Goal: Task Accomplishment & Management: Manage account settings

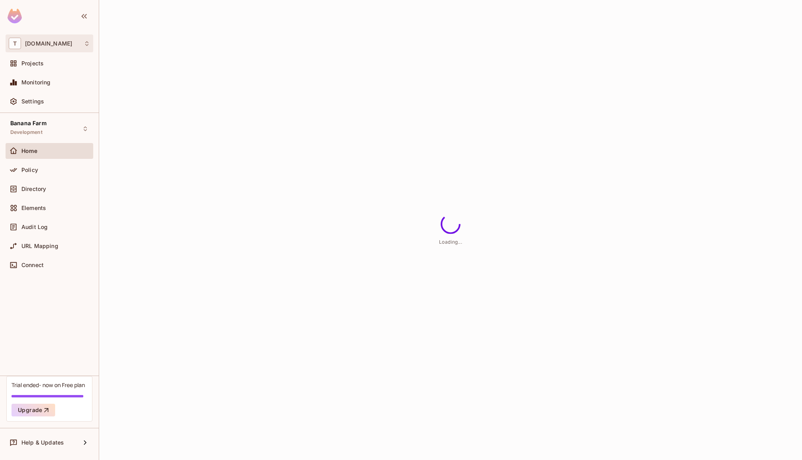
click at [65, 42] on div "T [DOMAIN_NAME]" at bounding box center [49, 43] width 81 height 11
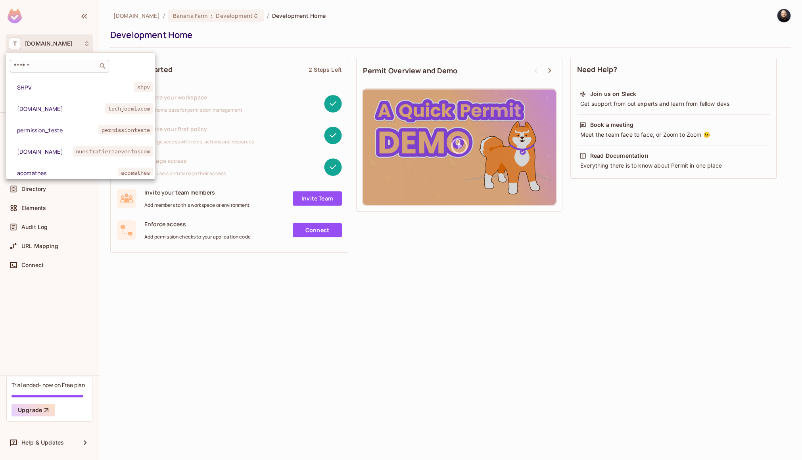
click at [59, 67] on input "text" at bounding box center [53, 66] width 83 height 8
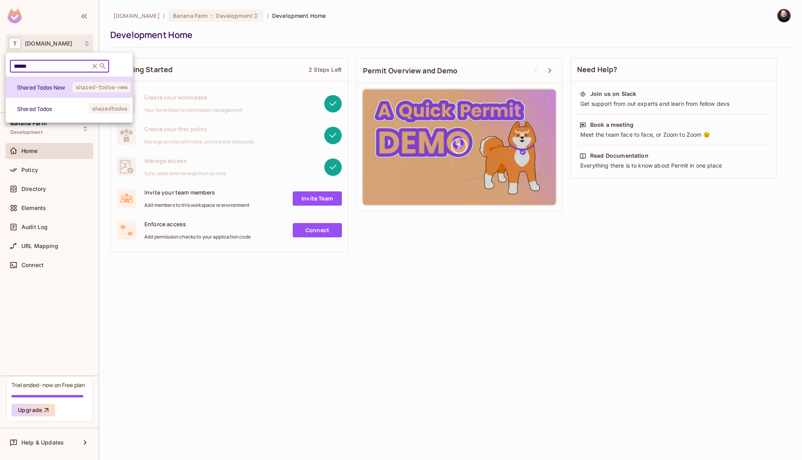
type input "******"
click at [55, 90] on span "Shared Todos New" at bounding box center [44, 88] width 55 height 8
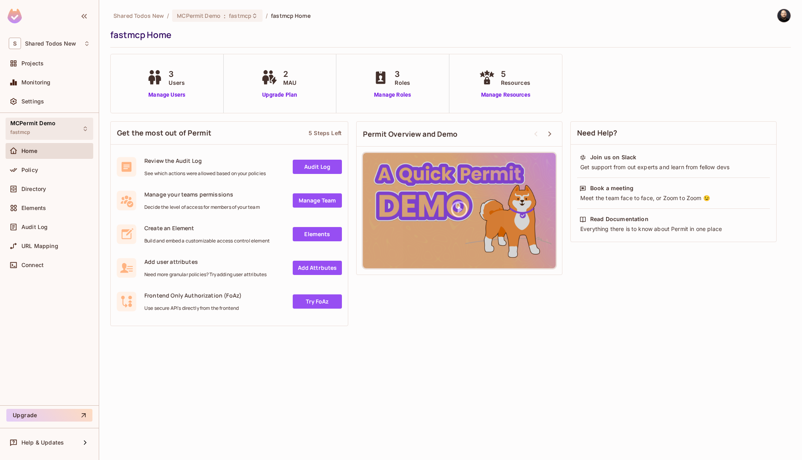
click at [41, 138] on div "MCPermit Demo fastmcp" at bounding box center [50, 129] width 88 height 22
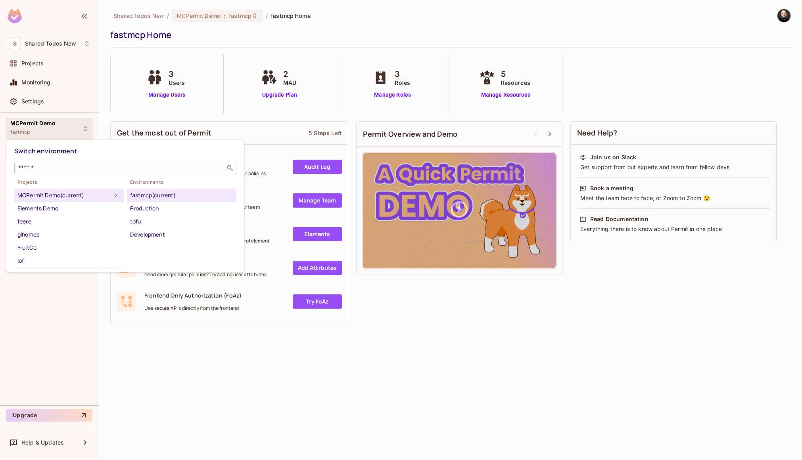
click at [44, 168] on input "text" at bounding box center [120, 168] width 206 height 8
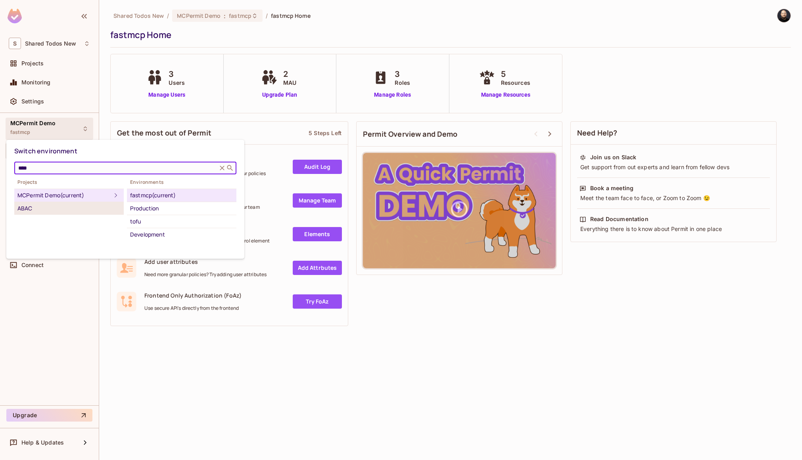
type input "****"
click at [48, 208] on div "ABAC" at bounding box center [68, 209] width 103 height 10
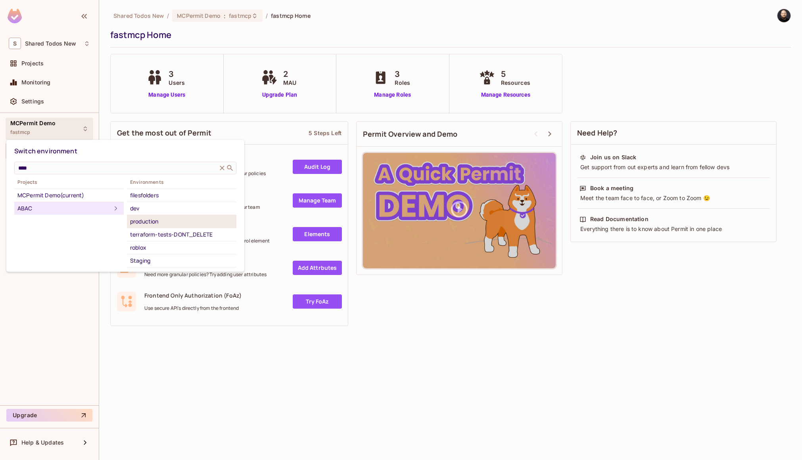
click at [144, 225] on div "production" at bounding box center [181, 222] width 103 height 10
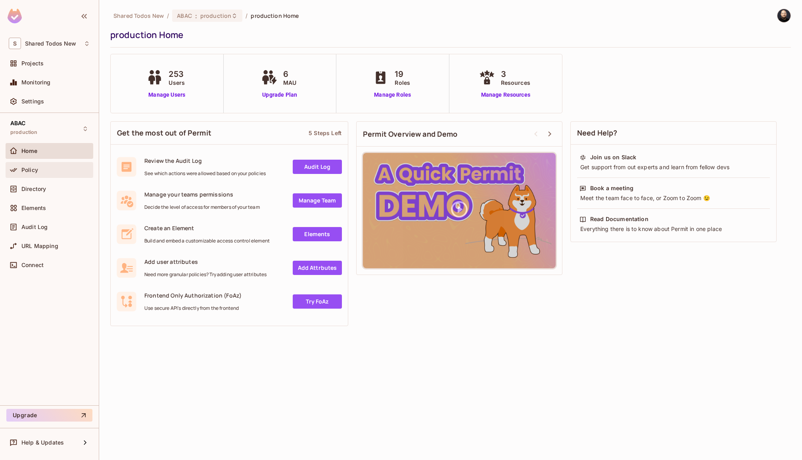
click at [60, 167] on div "Policy" at bounding box center [55, 170] width 69 height 6
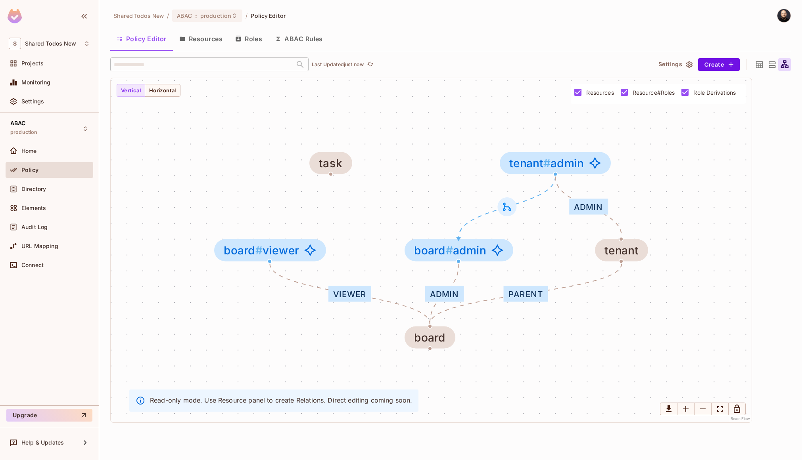
click at [769, 63] on icon at bounding box center [771, 64] width 7 height 6
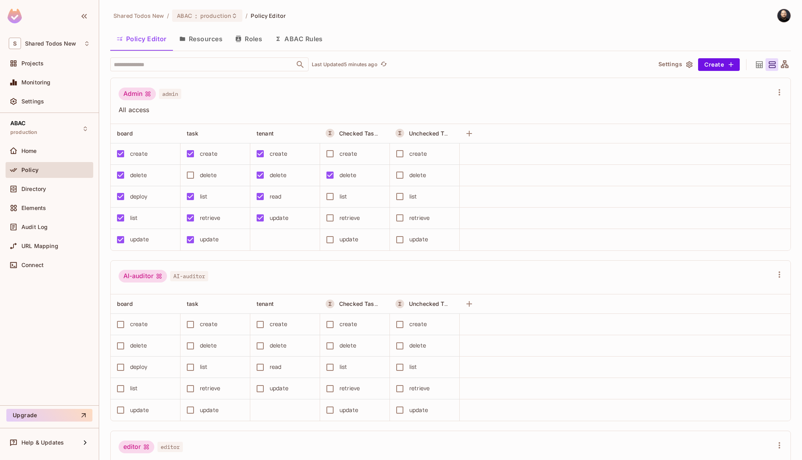
click at [205, 176] on div "delete" at bounding box center [208, 175] width 17 height 9
click at [787, 449] on button "Save Changes" at bounding box center [770, 448] width 49 height 13
click at [759, 450] on button "Save Changes" at bounding box center [770, 448] width 49 height 13
click at [332, 133] on icon "A Resource Set is a dynamically conditioned resource, defined by real-time crit…" at bounding box center [330, 133] width 6 height 6
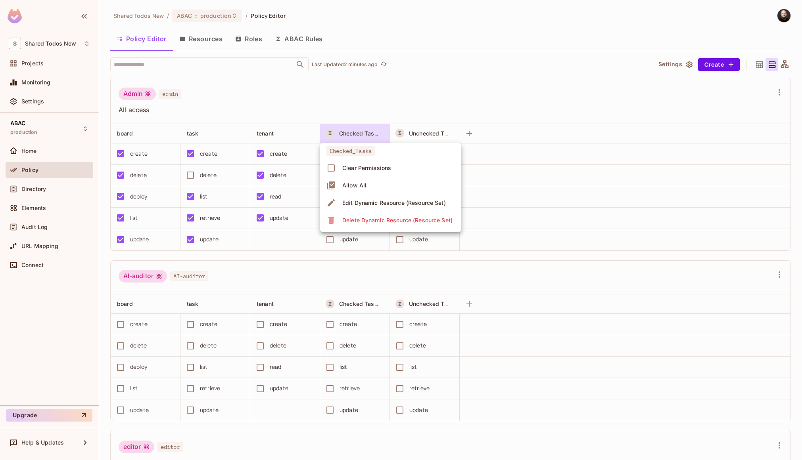
click at [385, 202] on div "Edit Dynamic Resource (Resource Set)" at bounding box center [393, 203] width 103 height 8
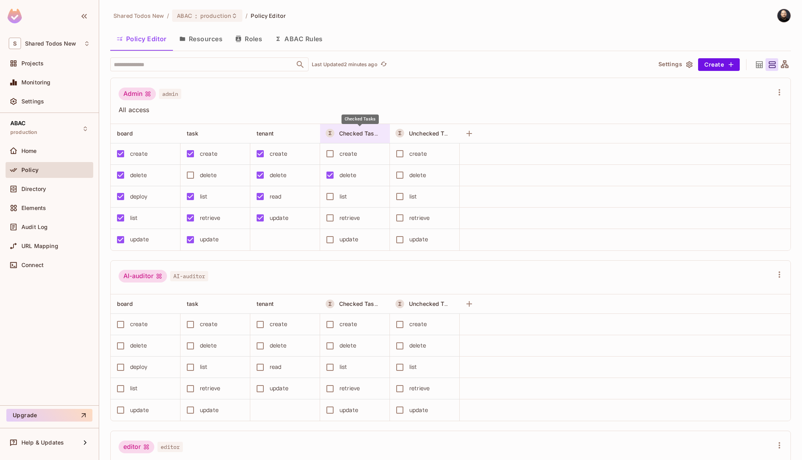
click at [358, 133] on span "Checked Tasks" at bounding box center [360, 134] width 42 height 8
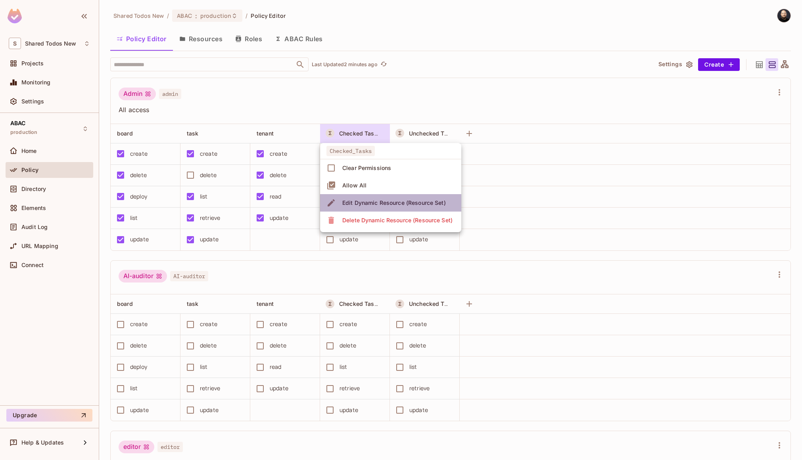
click at [363, 204] on div "Edit Dynamic Resource (Resource Set)" at bounding box center [393, 203] width 103 height 8
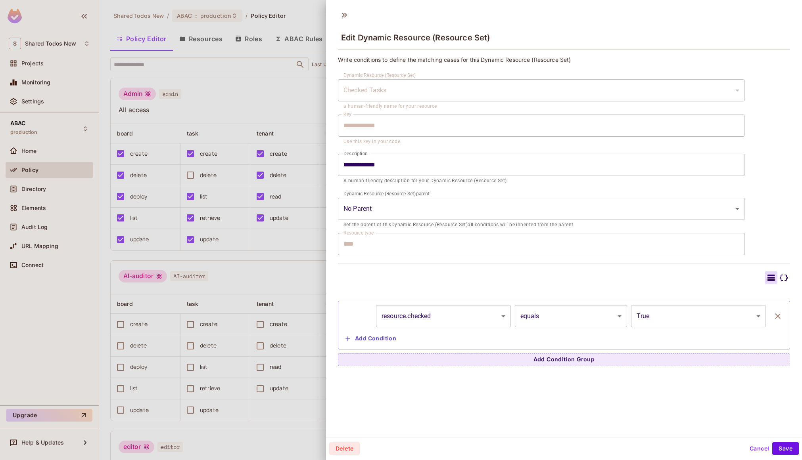
click at [748, 449] on button "Cancel" at bounding box center [759, 448] width 26 height 13
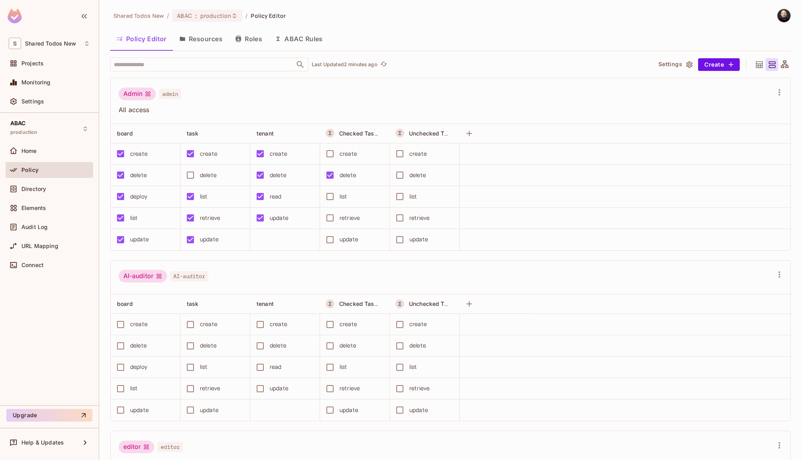
click at [314, 42] on button "ABAC Rules" at bounding box center [298, 39] width 61 height 20
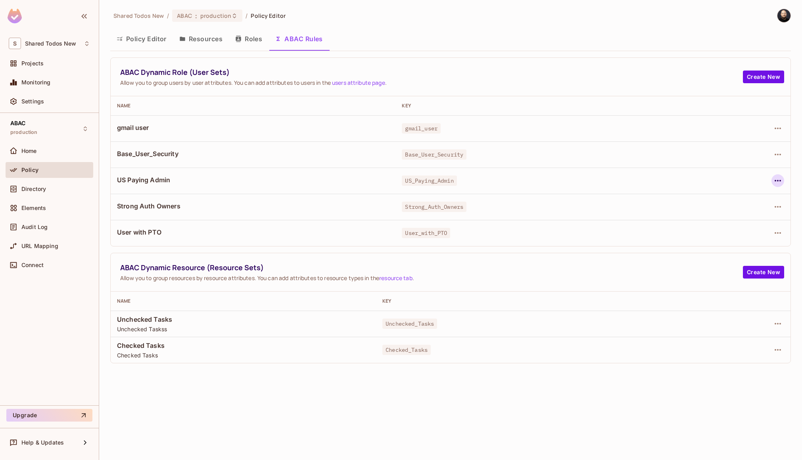
click at [776, 177] on icon "button" at bounding box center [778, 181] width 10 height 10
click at [741, 203] on span "Edit Dynamic Role (User Set)" at bounding box center [723, 199] width 82 height 13
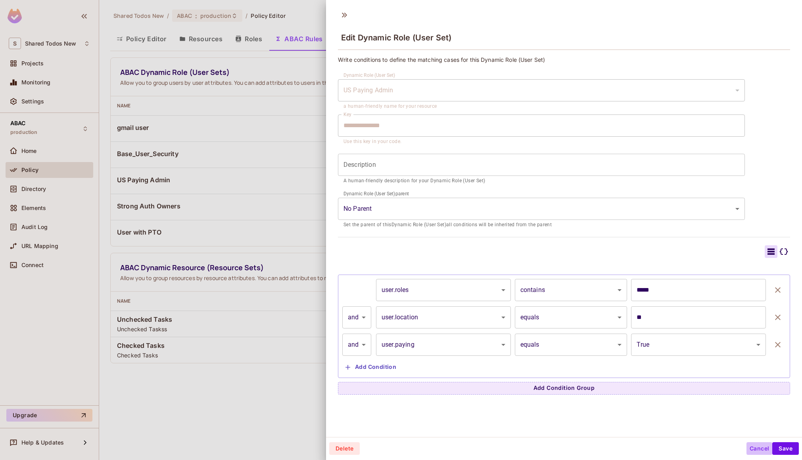
click at [756, 450] on button "Cancel" at bounding box center [759, 448] width 26 height 13
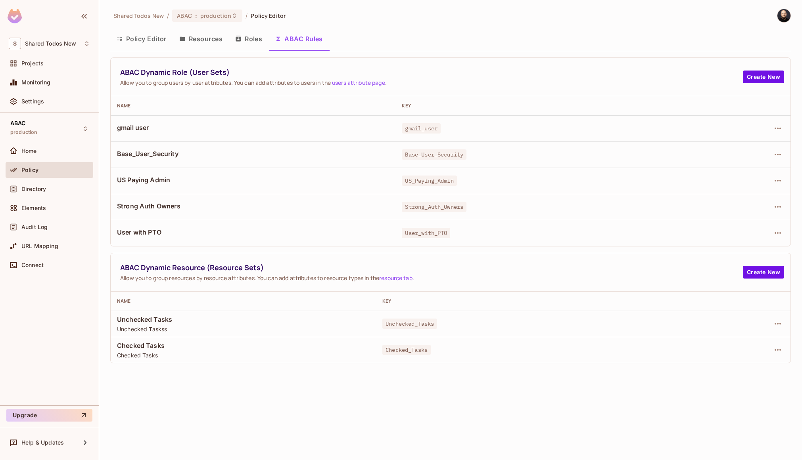
click at [147, 44] on button "Policy Editor" at bounding box center [141, 39] width 63 height 20
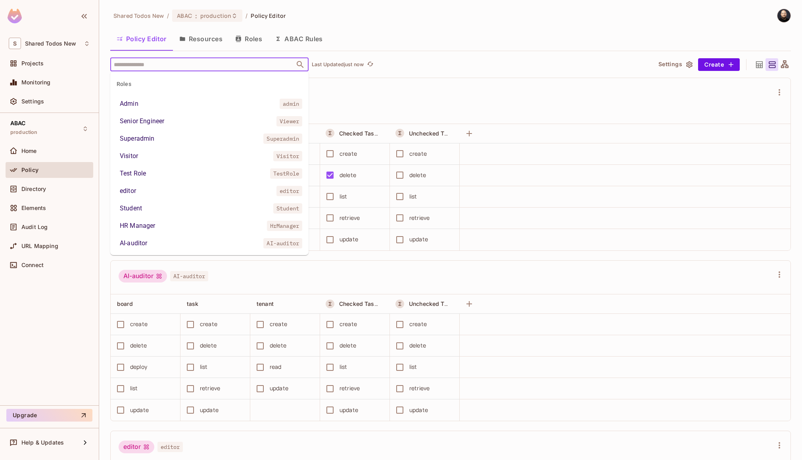
click at [149, 65] on input "text" at bounding box center [202, 64] width 181 height 14
type input "*"
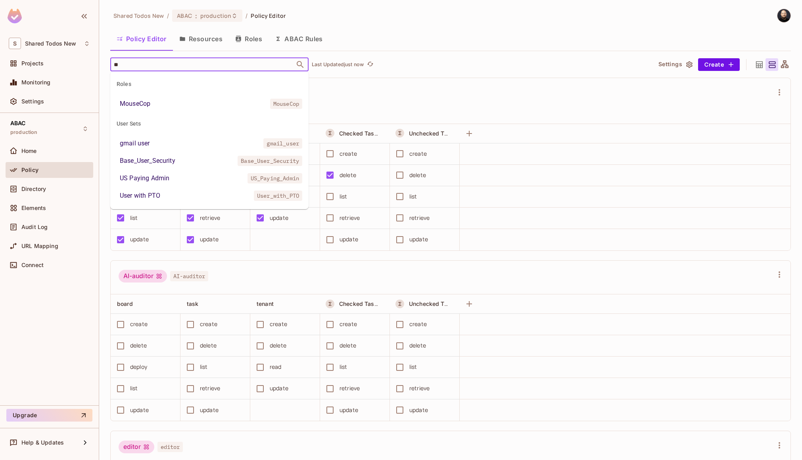
type input "**"
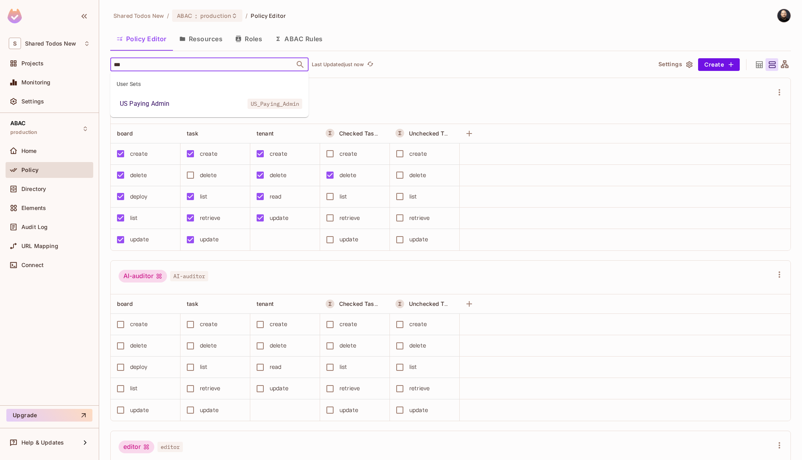
click at [138, 105] on div "US Paying Admin" at bounding box center [145, 104] width 50 height 10
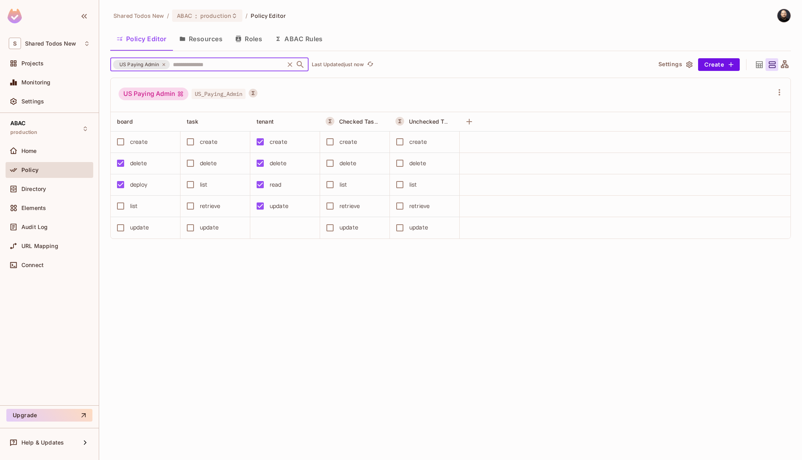
click at [164, 65] on icon at bounding box center [163, 64] width 5 height 5
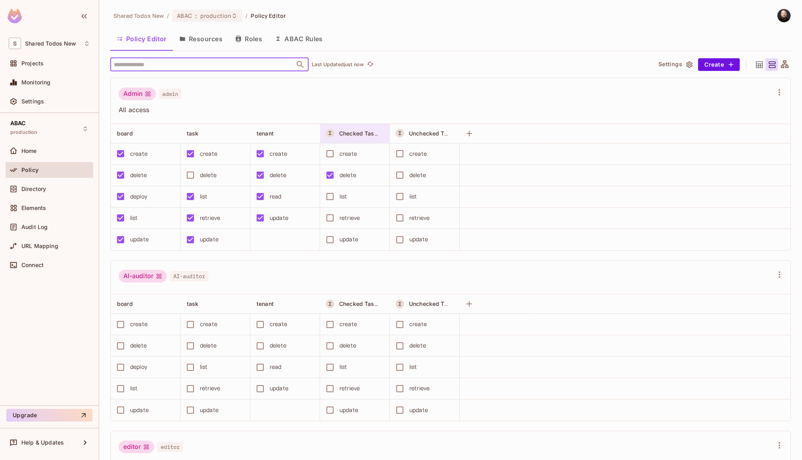
click at [369, 130] on div "Checked Tasks" at bounding box center [359, 134] width 40 height 8
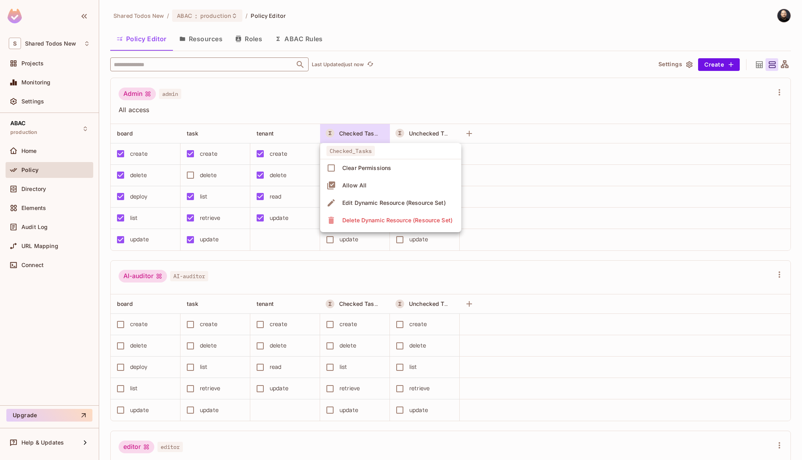
click at [409, 201] on div "Edit Dynamic Resource (Resource Set)" at bounding box center [393, 203] width 103 height 8
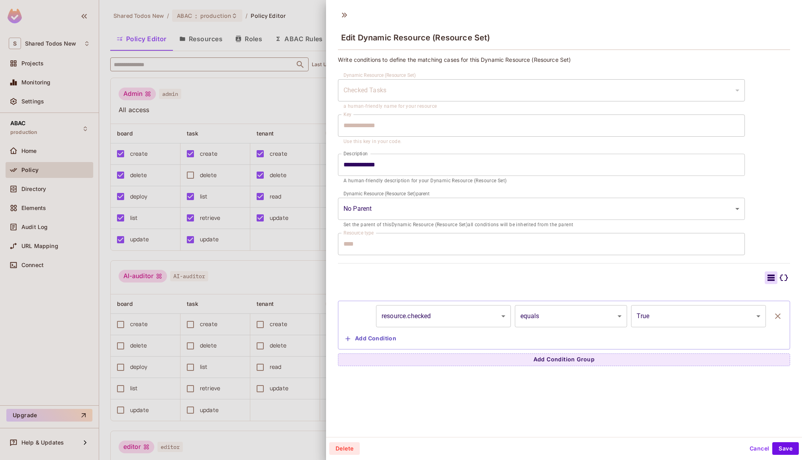
click at [298, 105] on div at bounding box center [401, 230] width 802 height 460
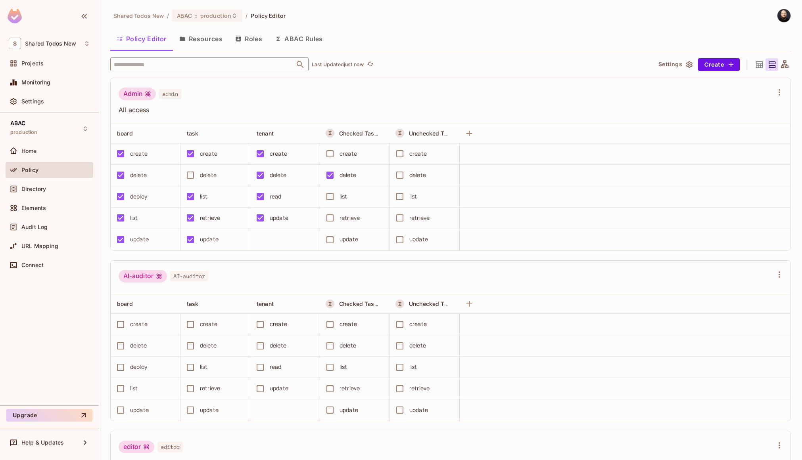
click at [215, 42] on button "Resources" at bounding box center [201, 39] width 56 height 20
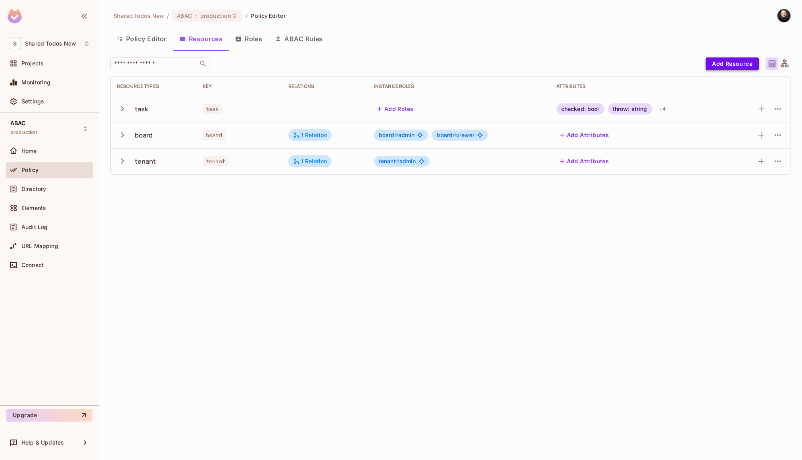
click at [738, 61] on button "Add Resource" at bounding box center [731, 63] width 53 height 13
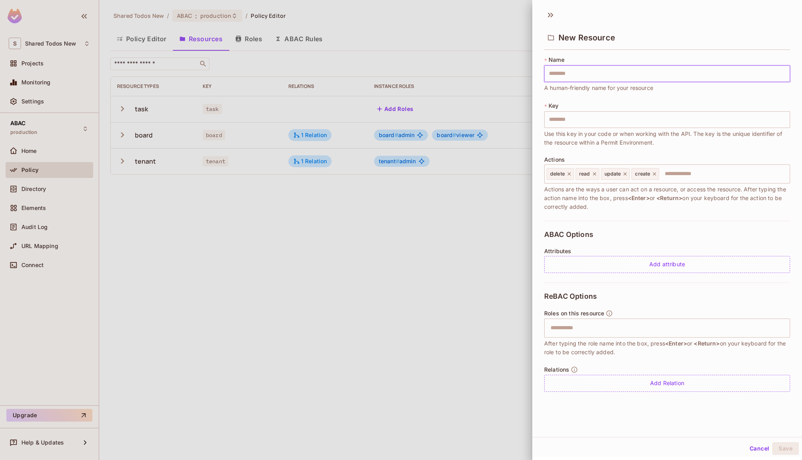
type input "*"
type input "**"
type input "***"
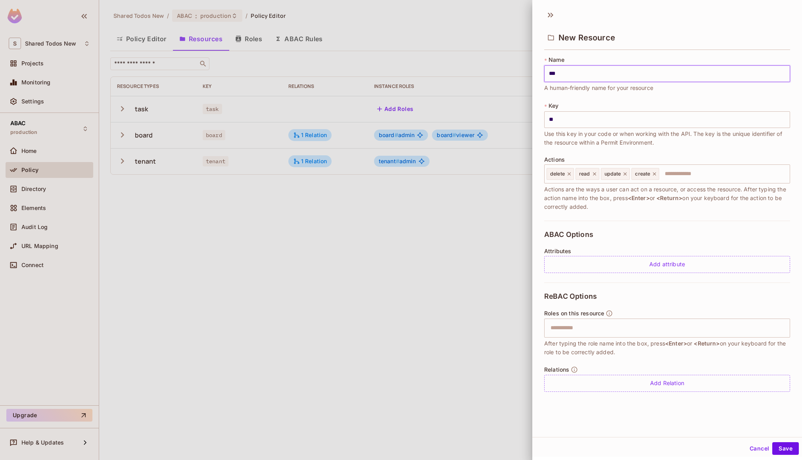
type input "***"
type input "****"
type input "*****"
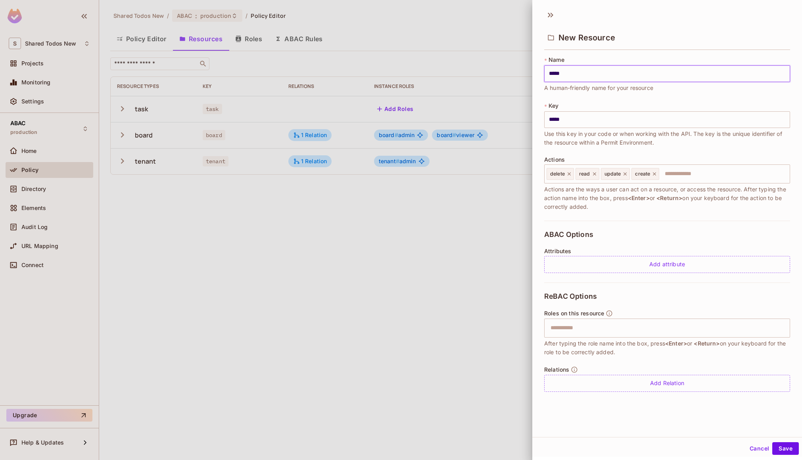
type input "******"
type input "***"
type input "*****"
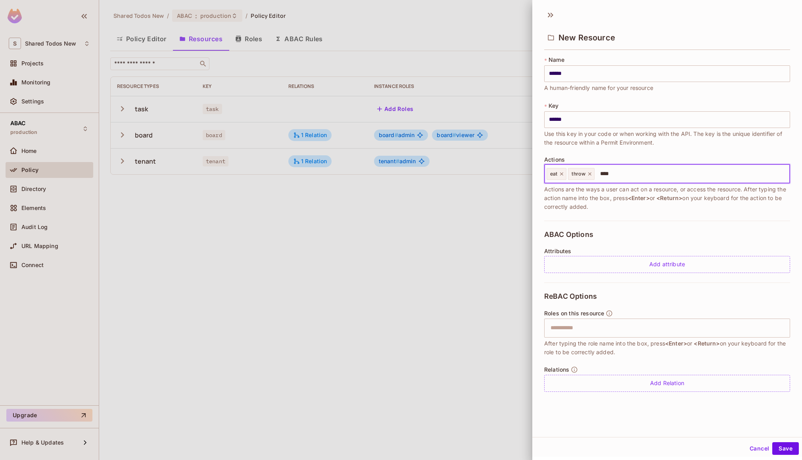
type input "*****"
type input "****"
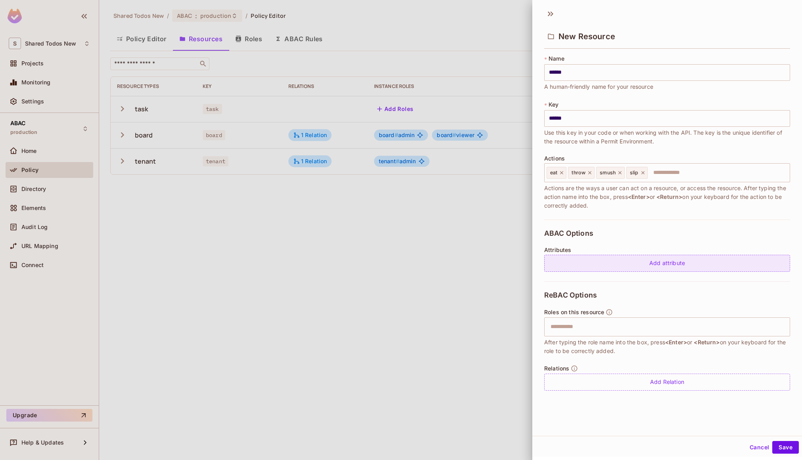
click at [593, 258] on div "Add attribute" at bounding box center [667, 263] width 246 height 17
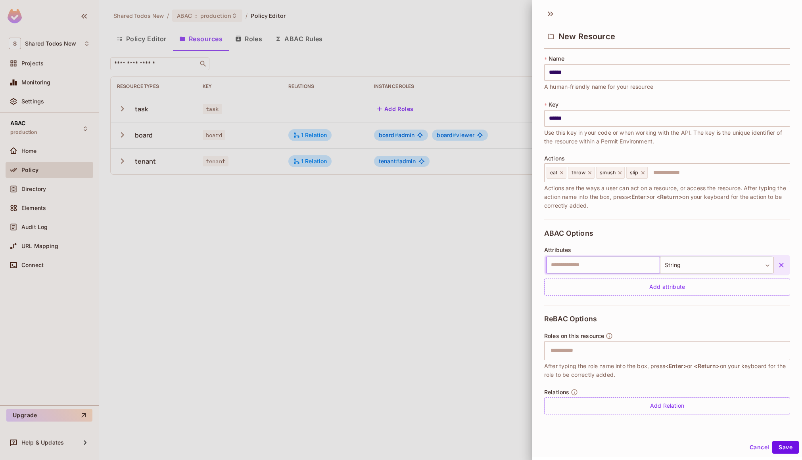
click at [583, 268] on input "text" at bounding box center [603, 265] width 114 height 17
type input "******"
click at [576, 287] on div "Add attribute" at bounding box center [667, 287] width 246 height 17
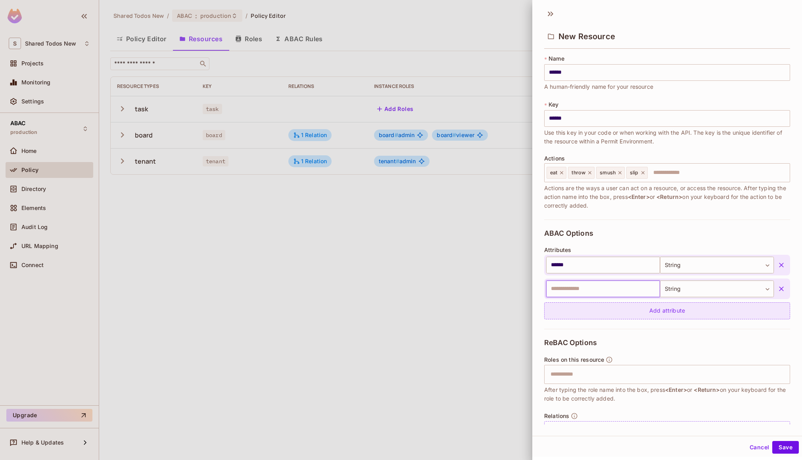
click at [576, 287] on input "text" at bounding box center [603, 289] width 114 height 17
type input "***"
click at [589, 315] on div "Add attribute" at bounding box center [667, 310] width 246 height 17
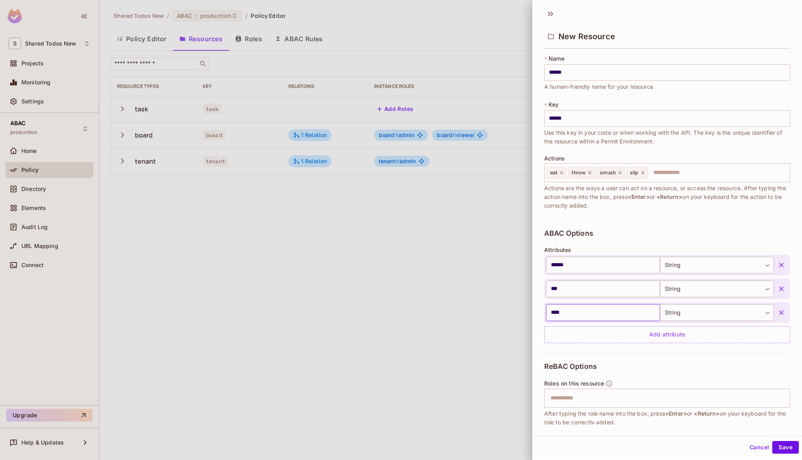
type input "****"
click at [772, 441] on button "Save" at bounding box center [785, 447] width 27 height 13
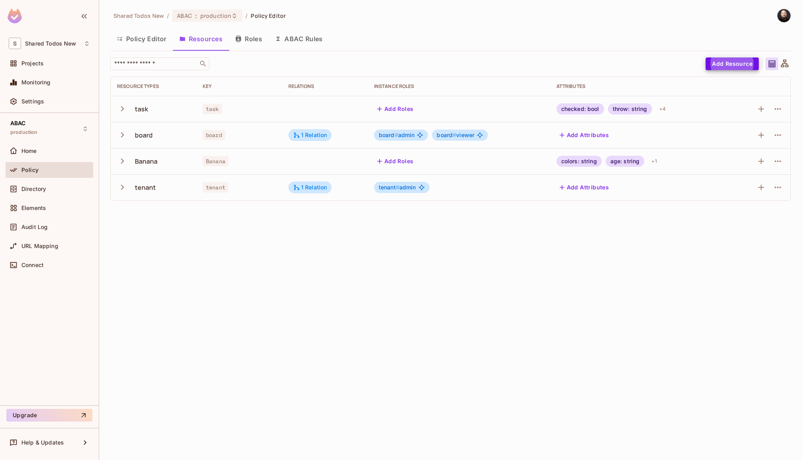
click at [138, 38] on button "Policy Editor" at bounding box center [141, 39] width 63 height 20
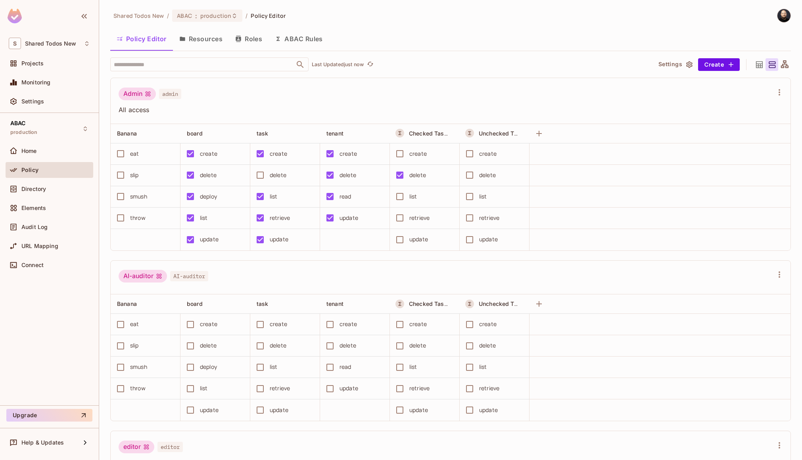
click at [290, 36] on button "ABAC Rules" at bounding box center [298, 39] width 61 height 20
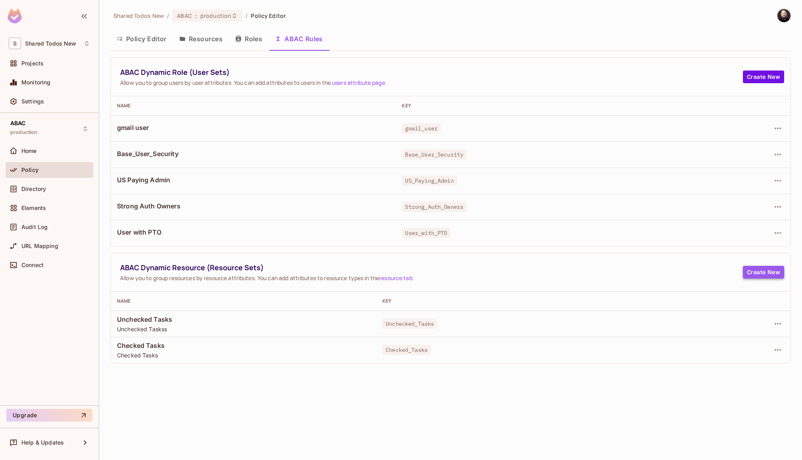
click at [764, 270] on button "Create New" at bounding box center [762, 272] width 41 height 13
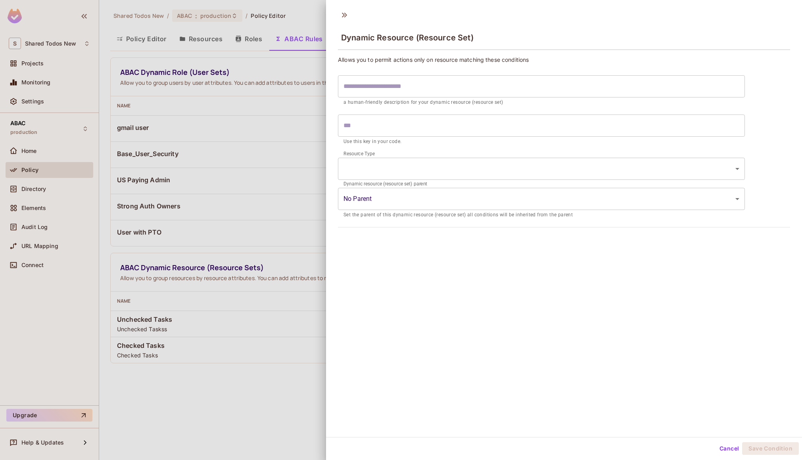
click at [371, 165] on body "S Shared Todos New Projects Monitoring Settings ABAC production Home Policy Dir…" at bounding box center [401, 230] width 802 height 460
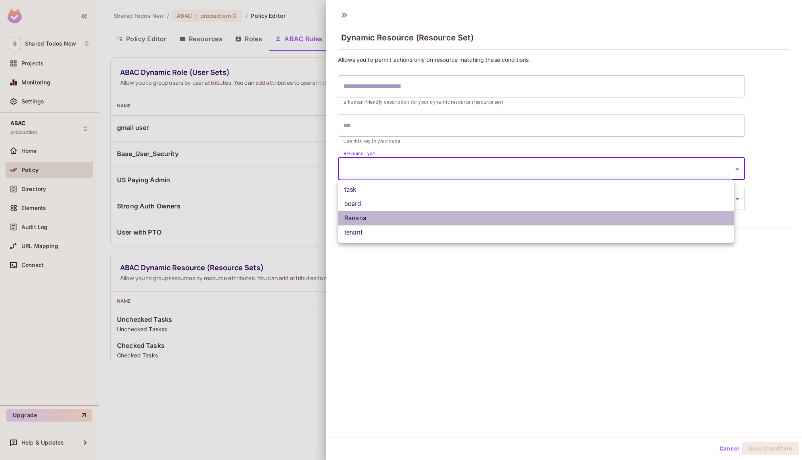
click at [371, 220] on li "Banana" at bounding box center [536, 218] width 396 height 14
type input "******"
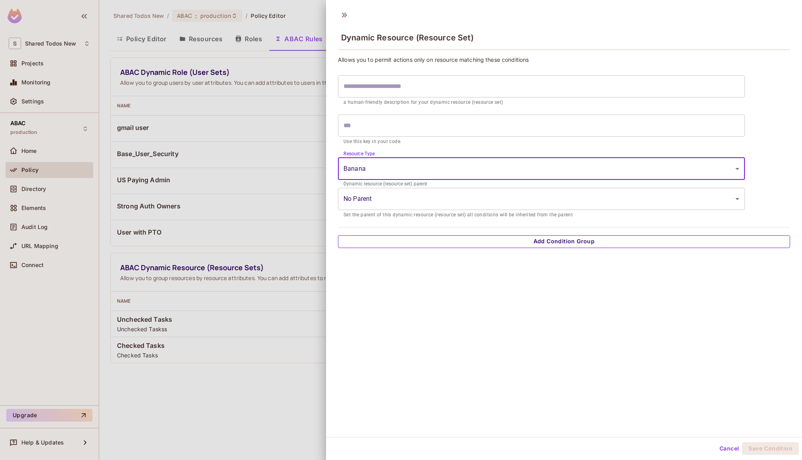
click at [388, 240] on button "Add Condition Group" at bounding box center [564, 241] width 452 height 13
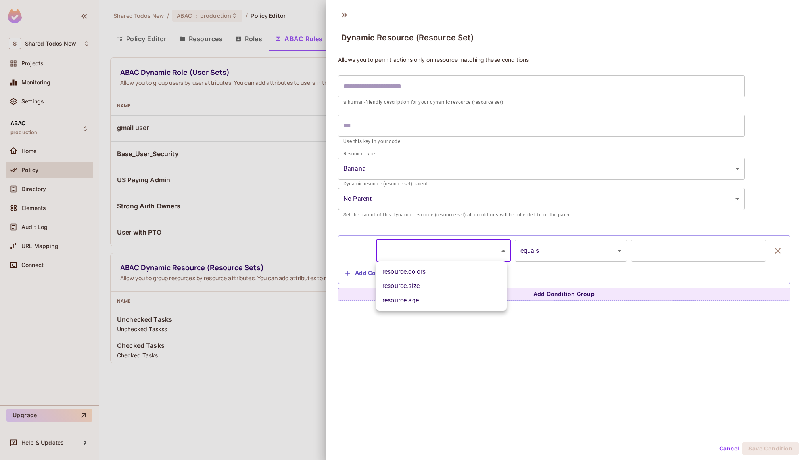
click at [397, 255] on body "S Shared Todos New Projects Monitoring Settings ABAC production Home Policy Dir…" at bounding box center [401, 230] width 802 height 460
click at [405, 274] on li "resource.colors" at bounding box center [441, 272] width 130 height 14
type input "**********"
click at [671, 259] on input "text" at bounding box center [698, 251] width 135 height 22
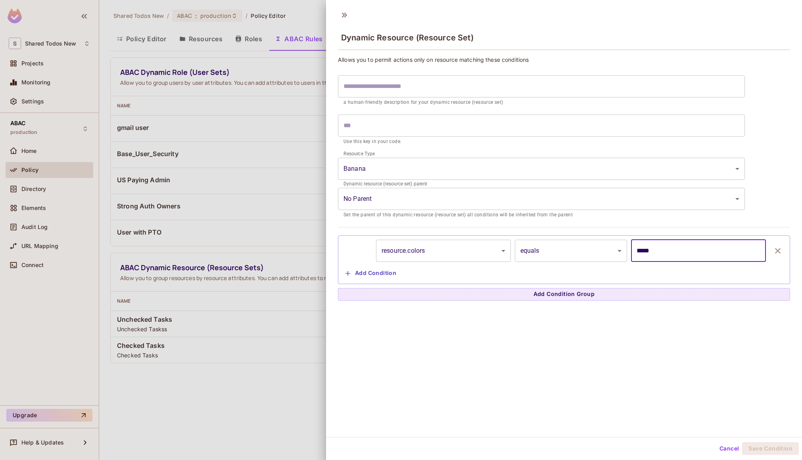
type input "*****"
click at [518, 256] on body "S Shared Todos New Projects Monitoring Settings ABAC production Home Policy Dir…" at bounding box center [401, 230] width 802 height 460
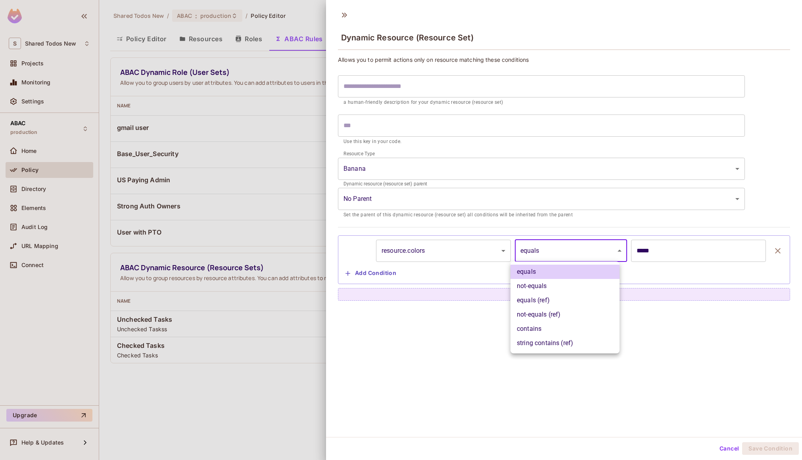
click at [552, 328] on li "contains" at bounding box center [564, 329] width 109 height 14
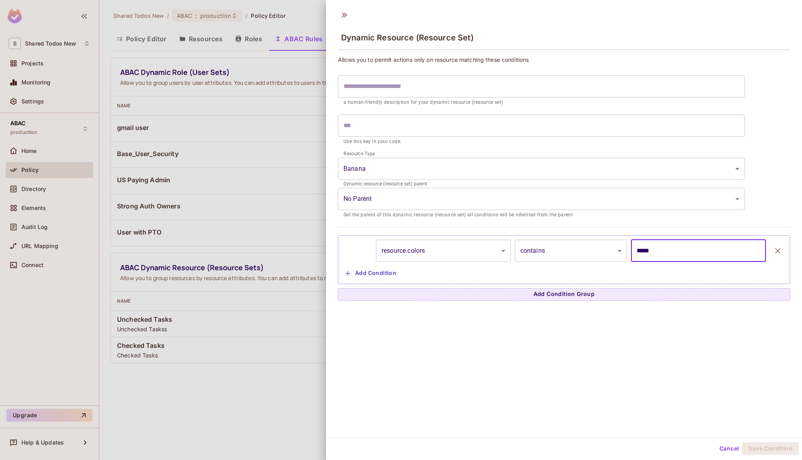
click at [662, 251] on input "*****" at bounding box center [698, 251] width 135 height 22
click at [597, 251] on body "S Shared Todos New Projects Monitoring Settings ABAC production Home Policy Dir…" at bounding box center [401, 230] width 802 height 460
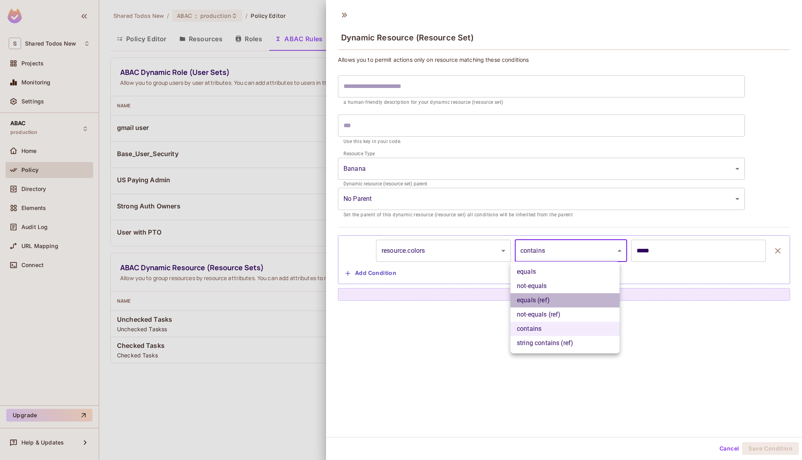
click at [537, 301] on li "equals (ref)" at bounding box center [564, 300] width 109 height 14
type input "**********"
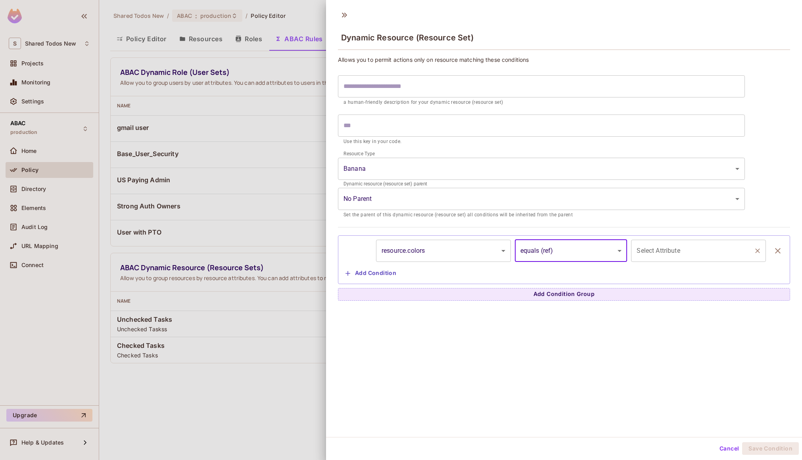
click at [662, 253] on input "Select Attribute" at bounding box center [692, 250] width 116 height 15
click at [572, 328] on div "**********" at bounding box center [564, 222] width 476 height 432
click at [383, 274] on button "Add Condition" at bounding box center [370, 273] width 57 height 13
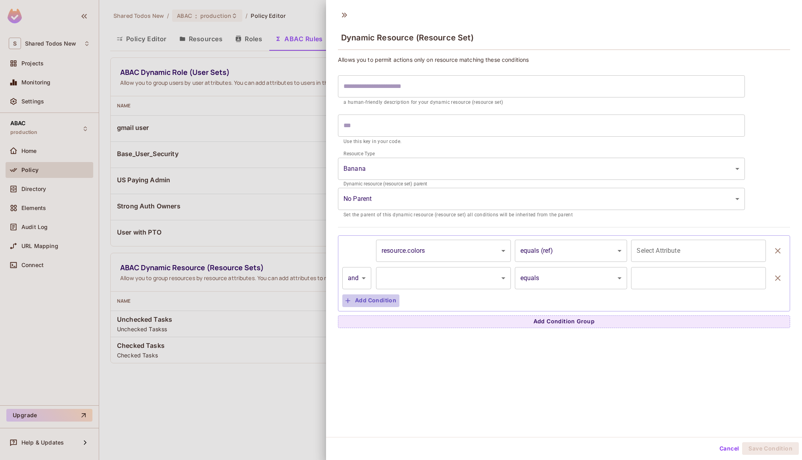
click at [382, 297] on button "Add Condition" at bounding box center [370, 301] width 57 height 13
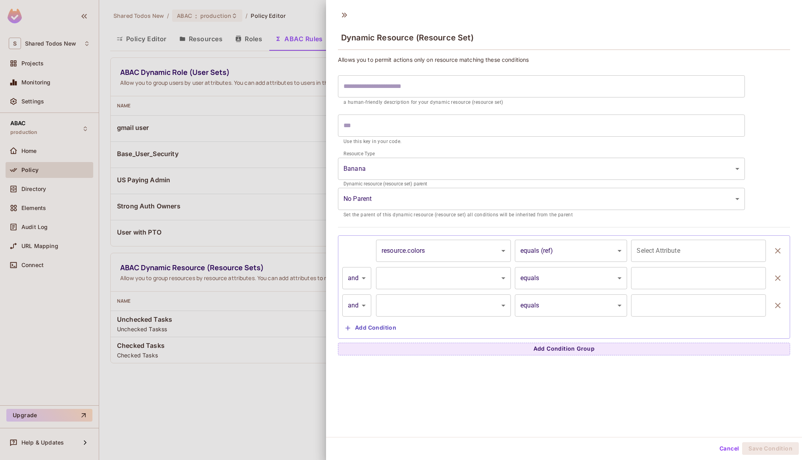
click at [378, 323] on button "Add Condition" at bounding box center [370, 328] width 57 height 13
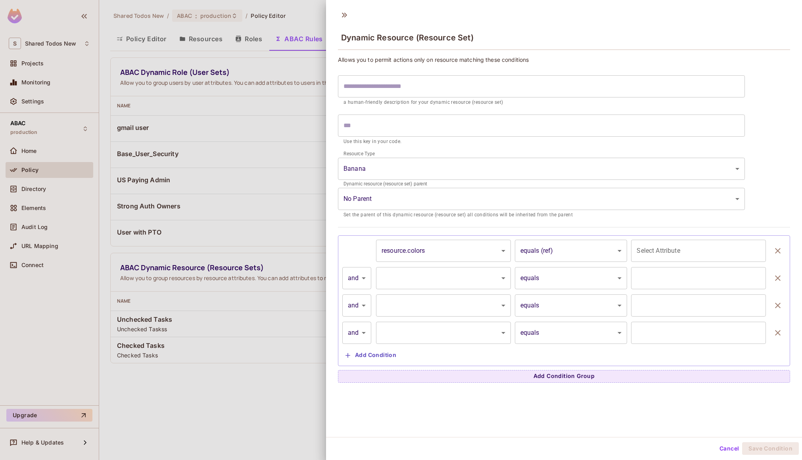
scroll to position [1, 0]
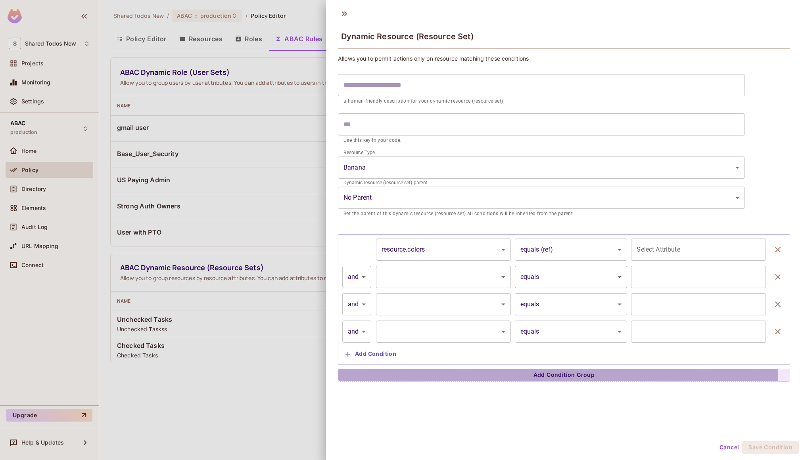
drag, startPoint x: 404, startPoint y: 372, endPoint x: 418, endPoint y: 359, distance: 19.4
click at [404, 372] on button "Add Condition Group" at bounding box center [564, 375] width 452 height 13
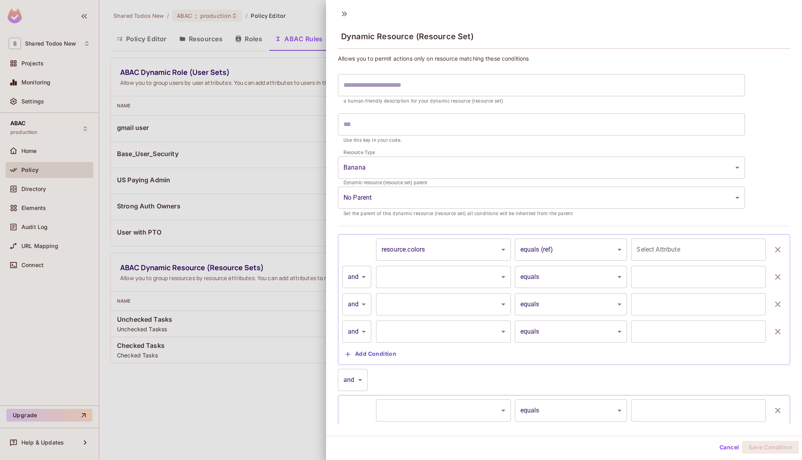
scroll to position [36, 0]
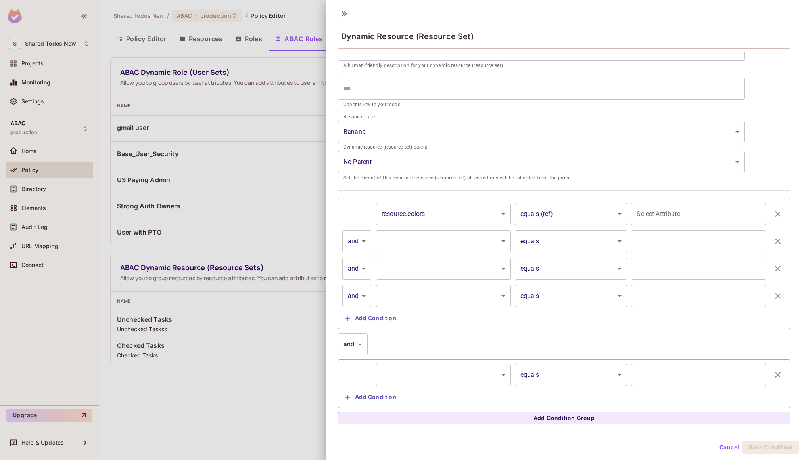
click at [362, 347] on div "and ***** ​ ​ ********* ​ equals ****** ​ ​ Add Condition" at bounding box center [564, 370] width 452 height 75
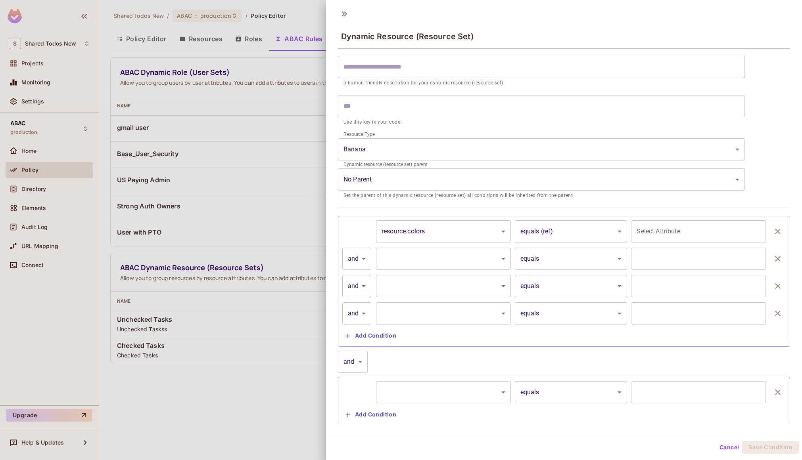
scroll to position [0, 0]
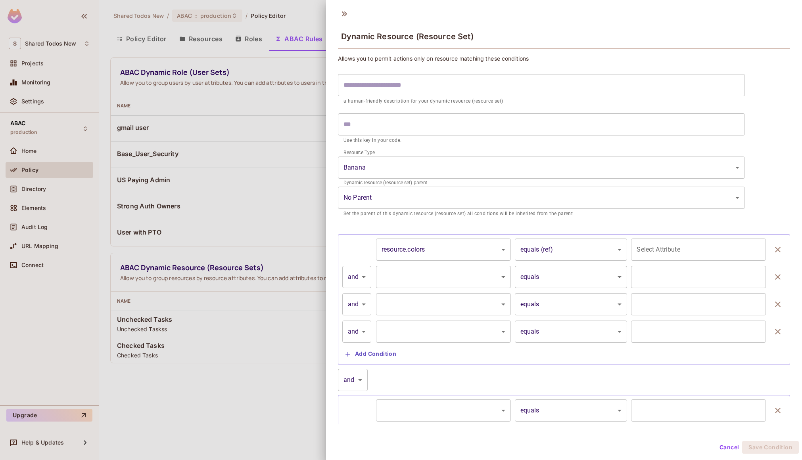
click at [51, 192] on div at bounding box center [401, 230] width 802 height 460
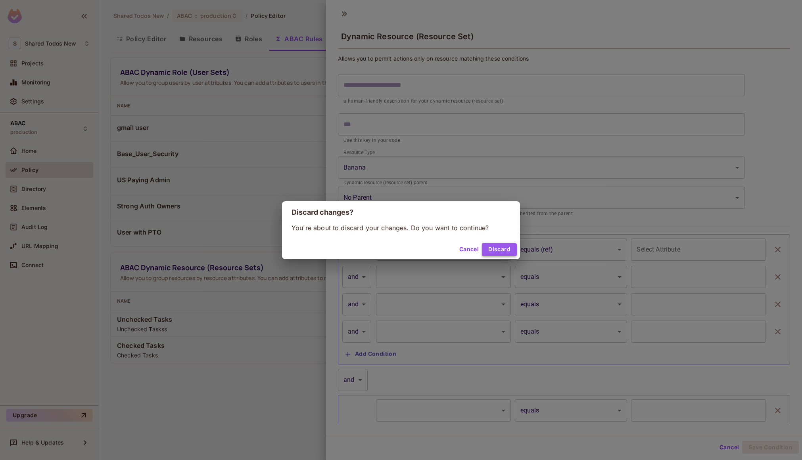
click at [505, 253] on button "Discard" at bounding box center [499, 249] width 35 height 13
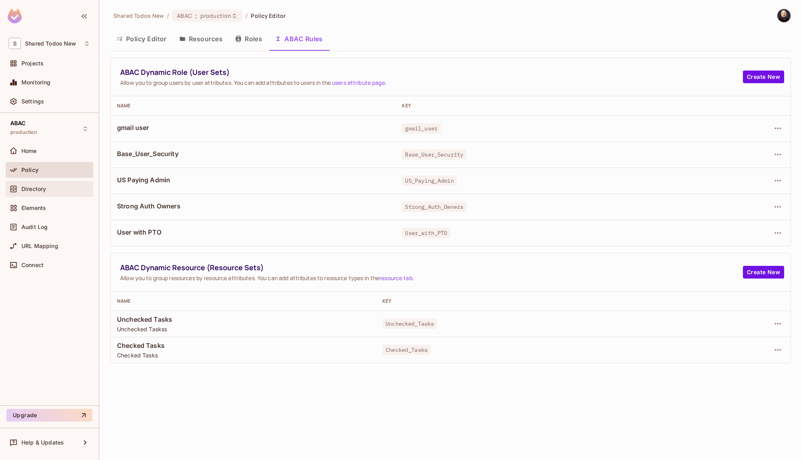
click at [65, 186] on div "Directory" at bounding box center [55, 189] width 69 height 6
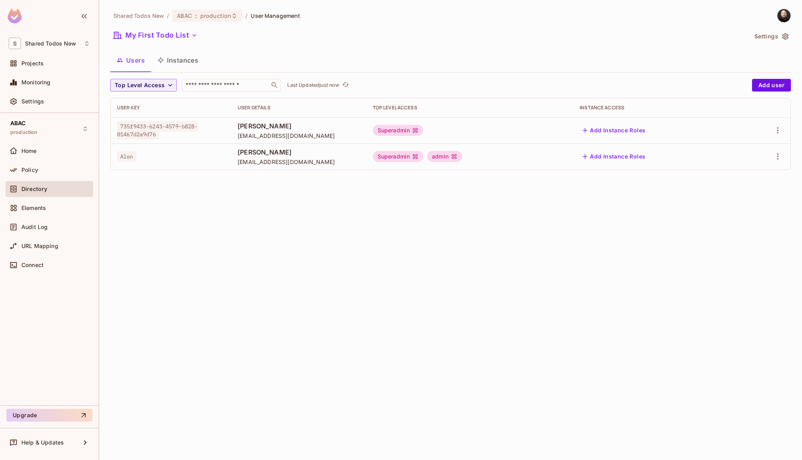
click at [187, 61] on button "Instances" at bounding box center [178, 60] width 54 height 20
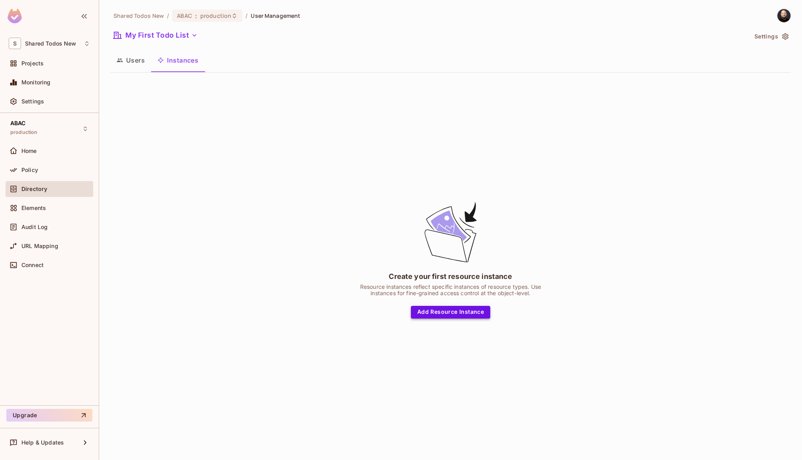
click at [430, 310] on button "Add Resource Instance" at bounding box center [450, 312] width 79 height 13
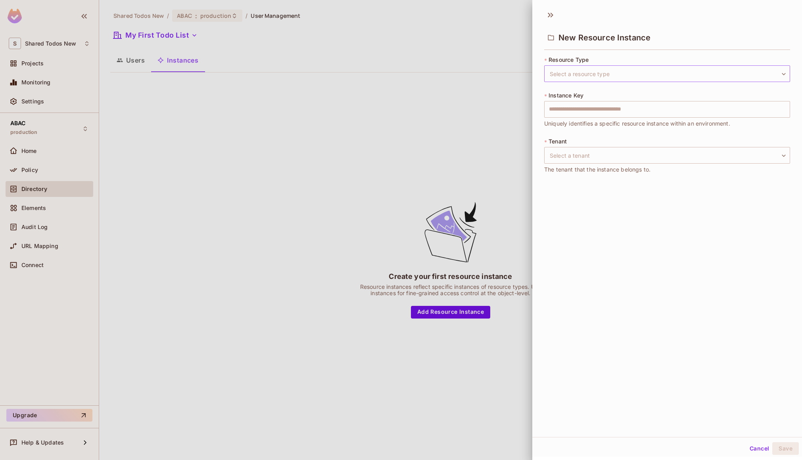
click at [612, 77] on body "S Shared Todos New Projects Monitoring Settings ABAC production Home Policy Dir…" at bounding box center [401, 230] width 802 height 460
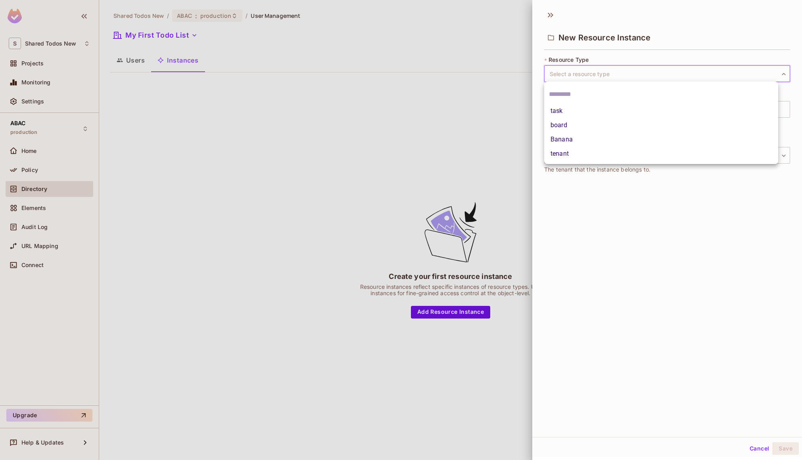
click at [586, 139] on li "Banana" at bounding box center [661, 139] width 234 height 14
type input "******"
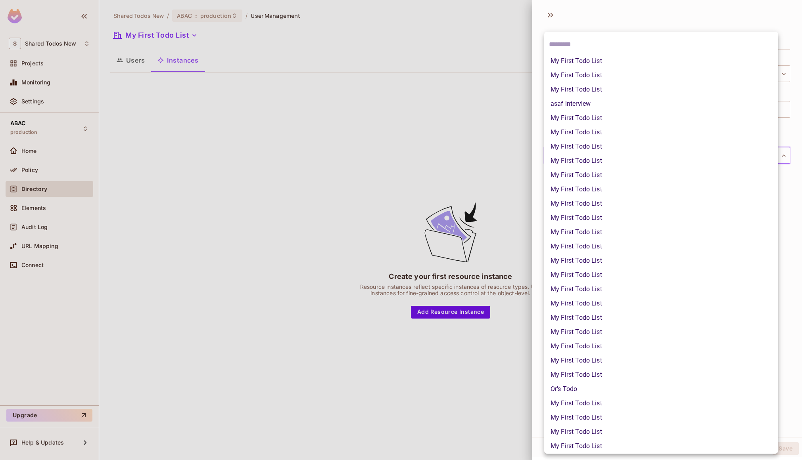
click at [581, 158] on body "S Shared Todos New Projects Monitoring Settings ABAC production Home Policy Dir…" at bounding box center [401, 230] width 802 height 460
click at [490, 143] on div at bounding box center [401, 230] width 802 height 460
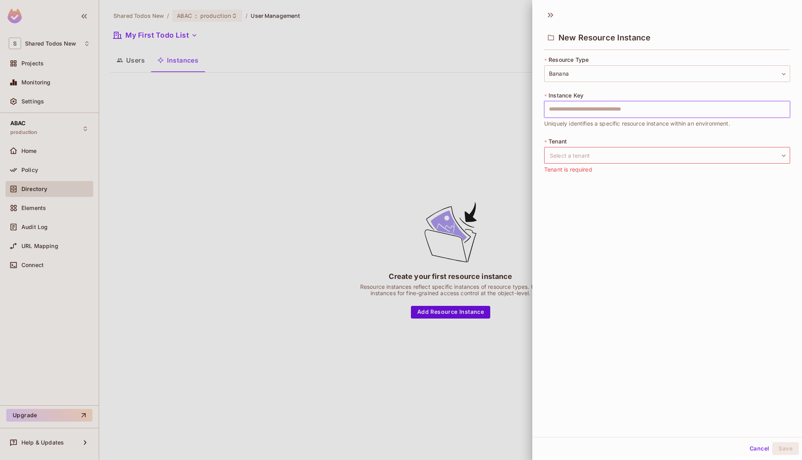
click at [597, 107] on input "text" at bounding box center [667, 109] width 246 height 17
type input "******"
click at [613, 154] on body "S Shared Todos New Projects Monitoring Settings ABAC production Home Policy Dir…" at bounding box center [401, 230] width 802 height 460
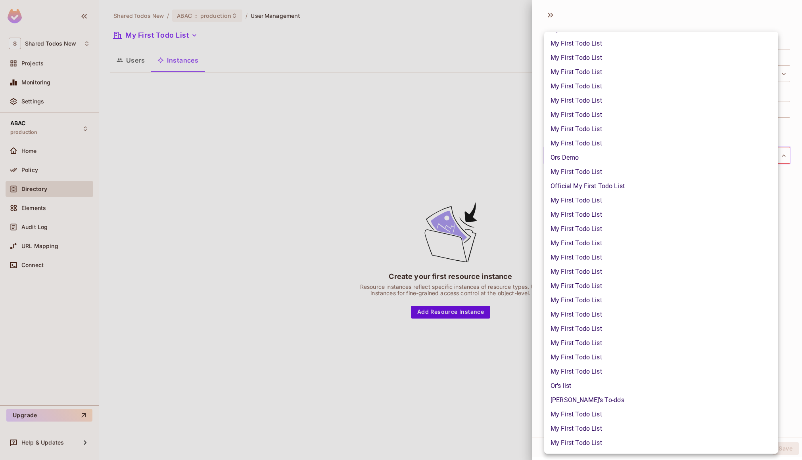
scroll to position [716, 0]
click at [613, 188] on li "Official My First Todo List" at bounding box center [661, 187] width 234 height 14
type input "**********"
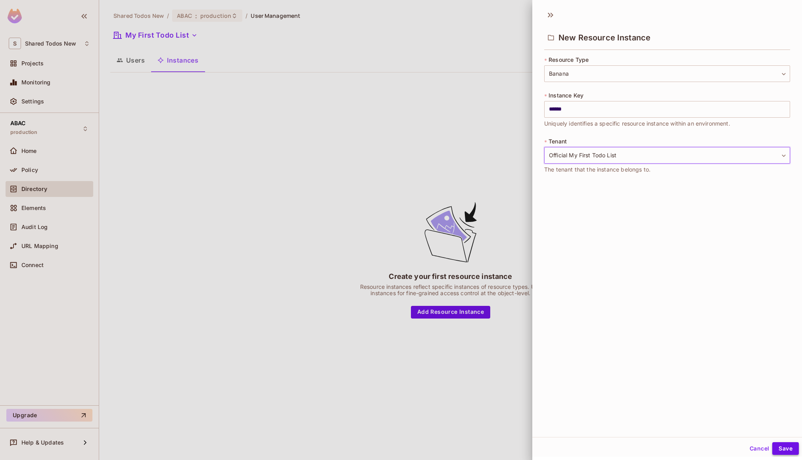
click at [786, 448] on button "Save" at bounding box center [785, 448] width 27 height 13
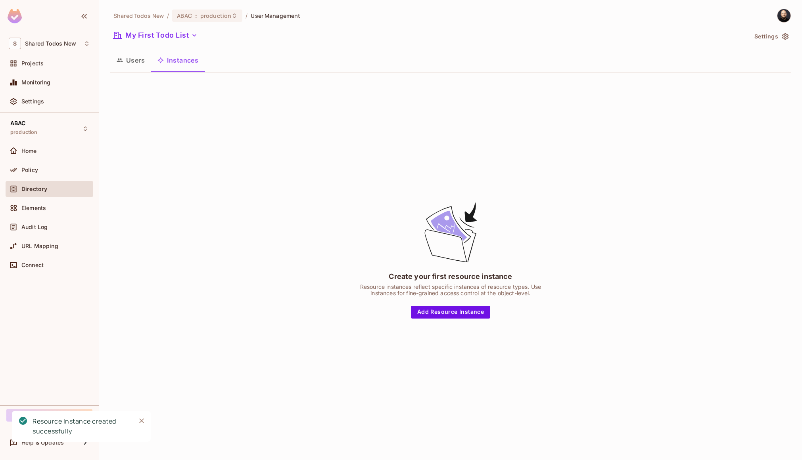
click at [318, 253] on div "Create your first resource instance Resource instances reflect specific instanc…" at bounding box center [450, 259] width 680 height 361
click at [175, 31] on button "My First Todo List" at bounding box center [155, 35] width 90 height 13
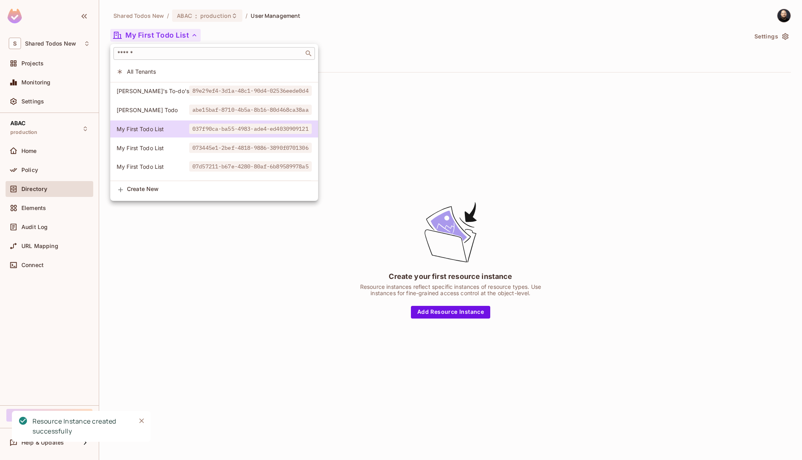
click at [162, 52] on input "text" at bounding box center [209, 54] width 186 height 8
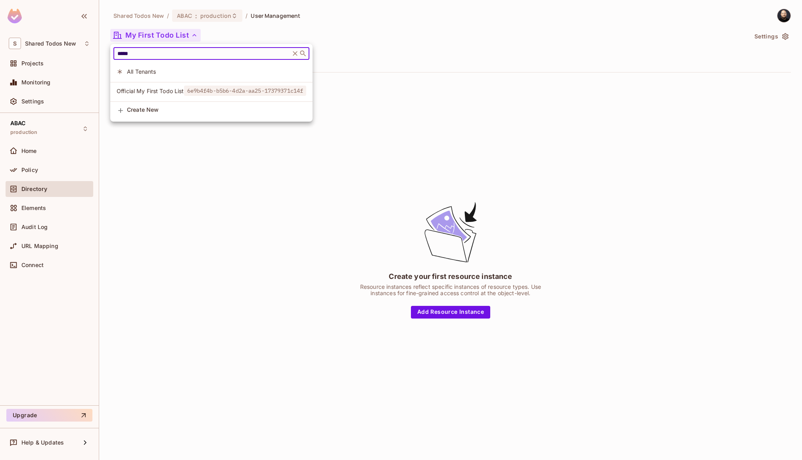
type input "*****"
click at [137, 93] on span "Official My First Todo List" at bounding box center [150, 91] width 67 height 8
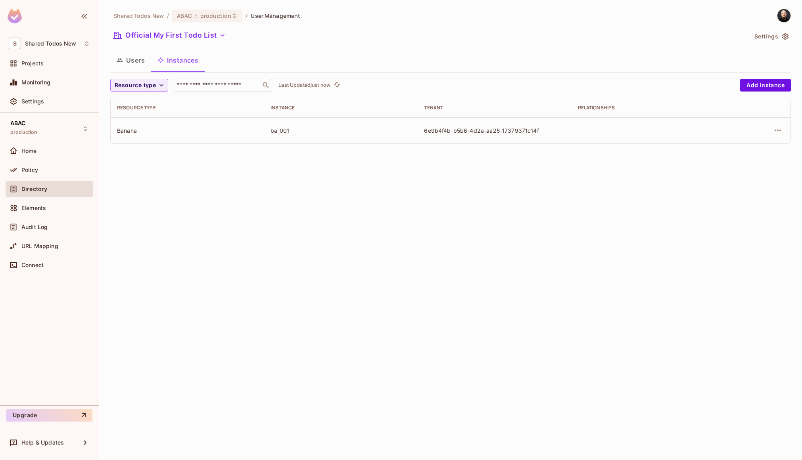
click at [431, 126] on td "6e9b4f4b-b5b6-4d2a-aa25-17379371c14f" at bounding box center [493, 130] width 153 height 26
click at [775, 124] on button "button" at bounding box center [777, 130] width 13 height 13
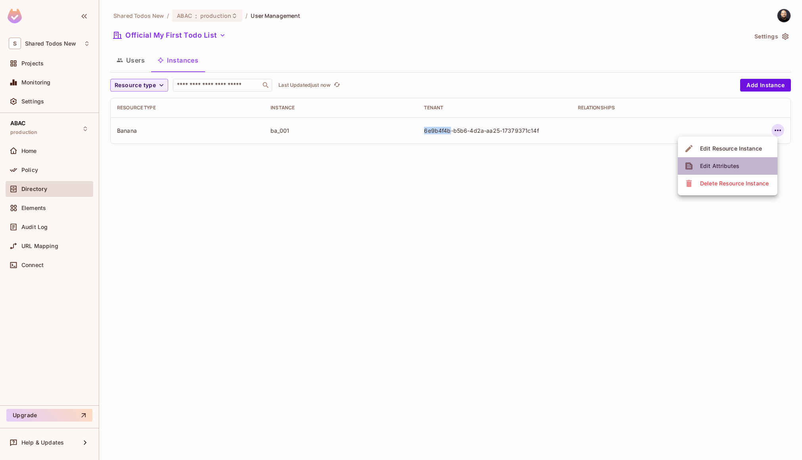
click at [743, 164] on li "Edit Attributes" at bounding box center [727, 165] width 100 height 17
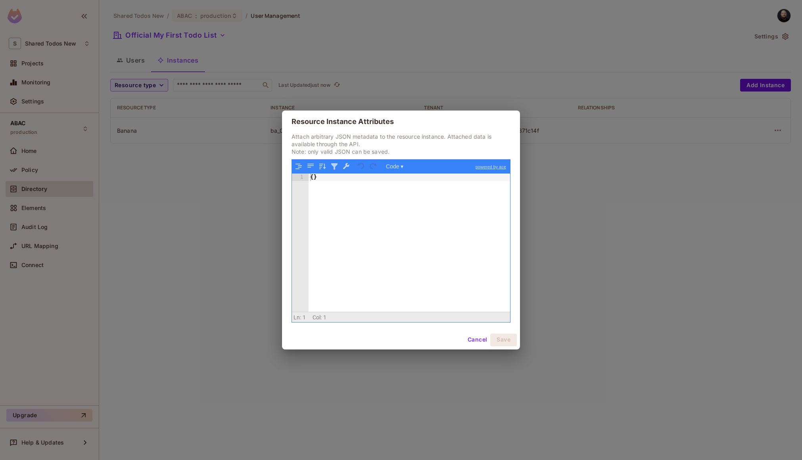
click at [348, 189] on div "{ }" at bounding box center [408, 250] width 201 height 153
click at [328, 36] on div "Resource Instance Attributes Attach arbitrary JSON metadata to the resource ins…" at bounding box center [401, 230] width 802 height 460
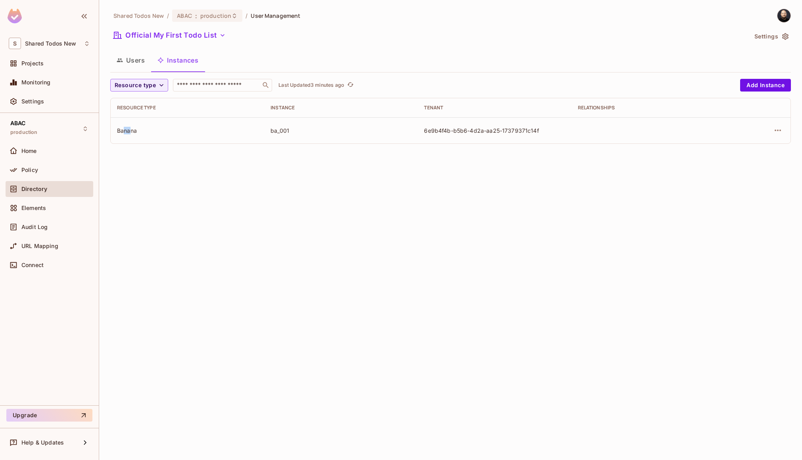
drag, startPoint x: 126, startPoint y: 131, endPoint x: 122, endPoint y: 131, distance: 4.4
click at [122, 131] on div "Banana" at bounding box center [187, 131] width 141 height 8
click at [76, 167] on div "Policy" at bounding box center [55, 170] width 69 height 6
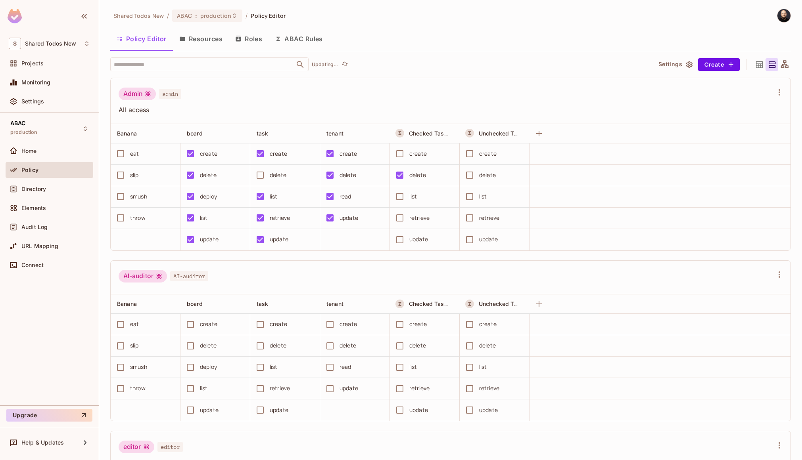
click at [296, 40] on button "ABAC Rules" at bounding box center [298, 39] width 61 height 20
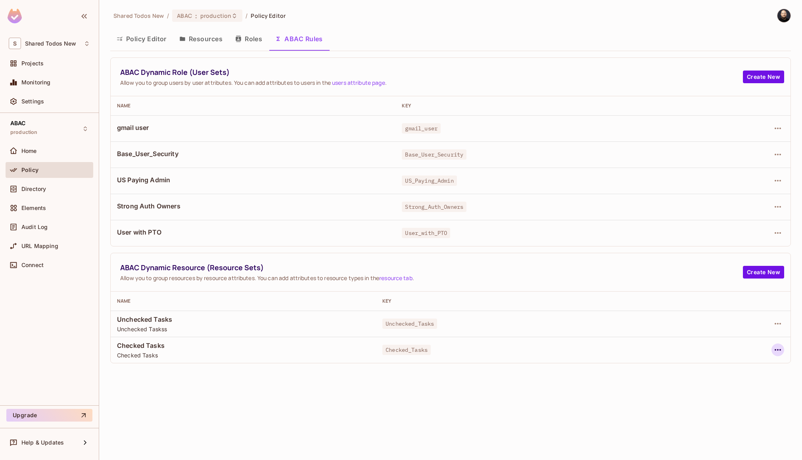
click at [776, 353] on icon "button" at bounding box center [778, 350] width 10 height 10
click at [726, 271] on div at bounding box center [401, 230] width 802 height 460
click at [778, 347] on icon "button" at bounding box center [778, 350] width 10 height 10
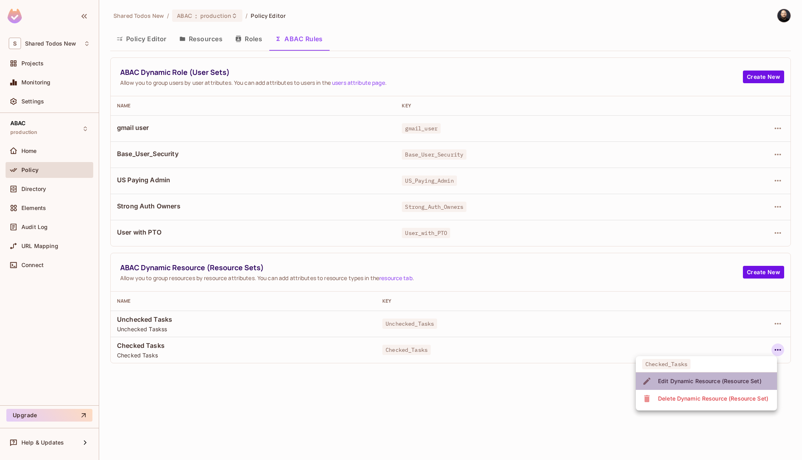
click at [744, 378] on div "Edit Dynamic Resource (Resource Set)" at bounding box center [709, 381] width 103 height 8
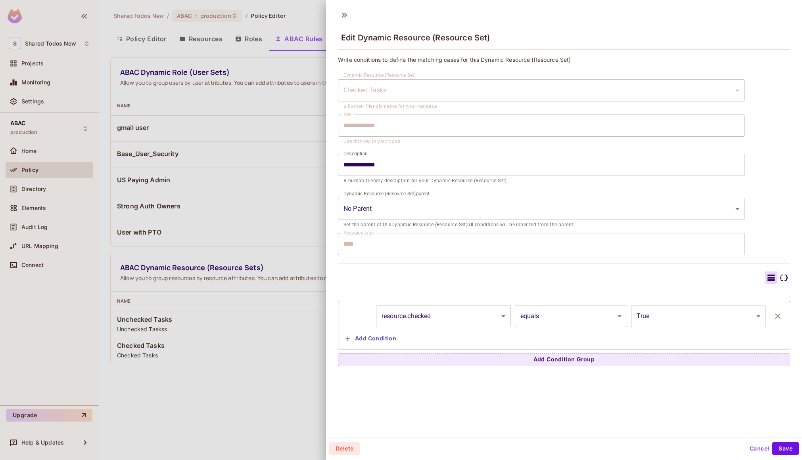
click at [228, 367] on div at bounding box center [401, 230] width 802 height 460
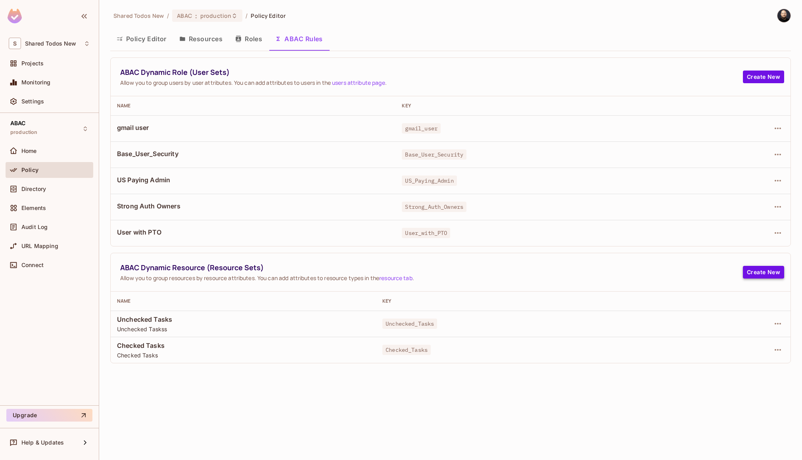
click at [758, 276] on button "Create New" at bounding box center [762, 272] width 41 height 13
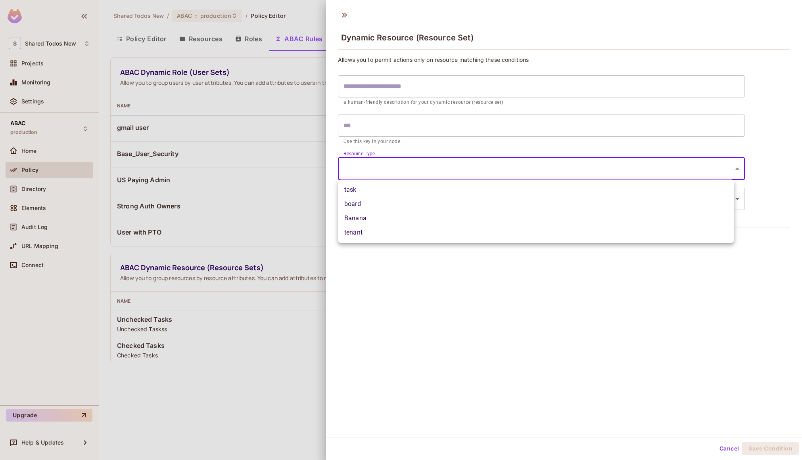
click at [390, 166] on body "S Shared Todos New Projects Monitoring Settings ABAC production Home Policy Dir…" at bounding box center [401, 230] width 802 height 460
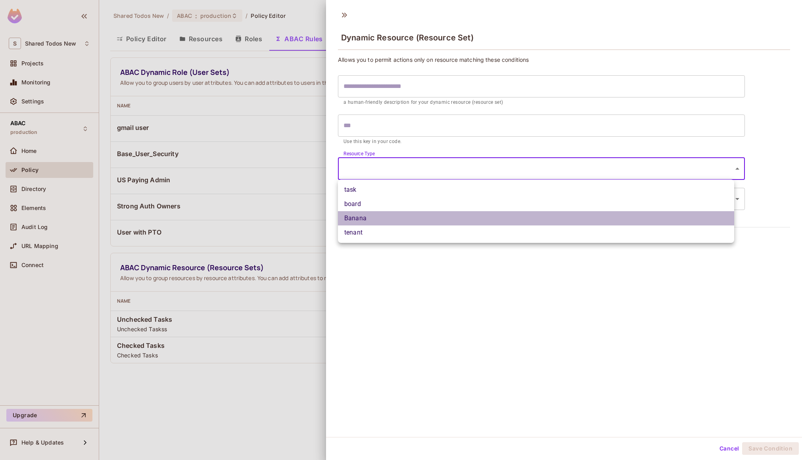
click at [382, 218] on li "Banana" at bounding box center [536, 218] width 396 height 14
type input "******"
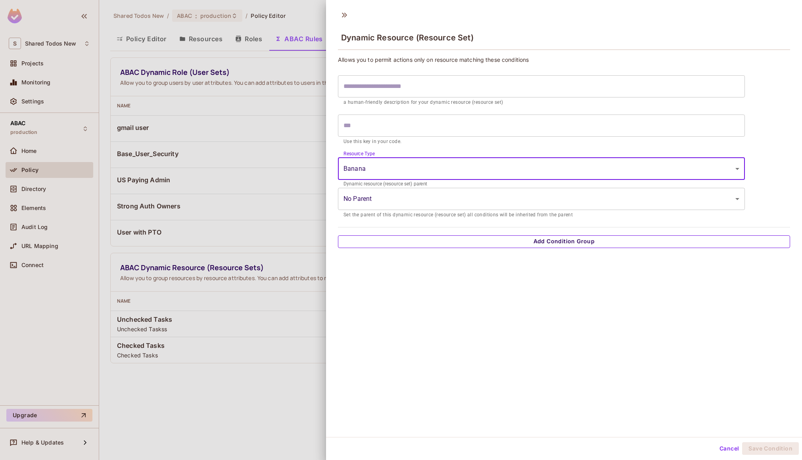
click at [394, 245] on button "Add Condition Group" at bounding box center [564, 241] width 452 height 13
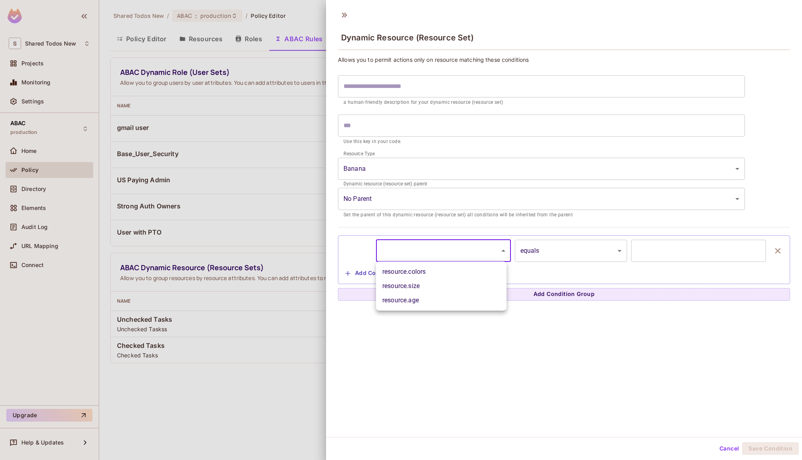
click at [417, 247] on body "S Shared Todos New Projects Monitoring Settings ABAC production Home Policy Dir…" at bounding box center [401, 230] width 802 height 460
click at [412, 272] on li "resource.colors" at bounding box center [441, 272] width 130 height 14
type input "**********"
click at [672, 252] on input "text" at bounding box center [698, 251] width 135 height 22
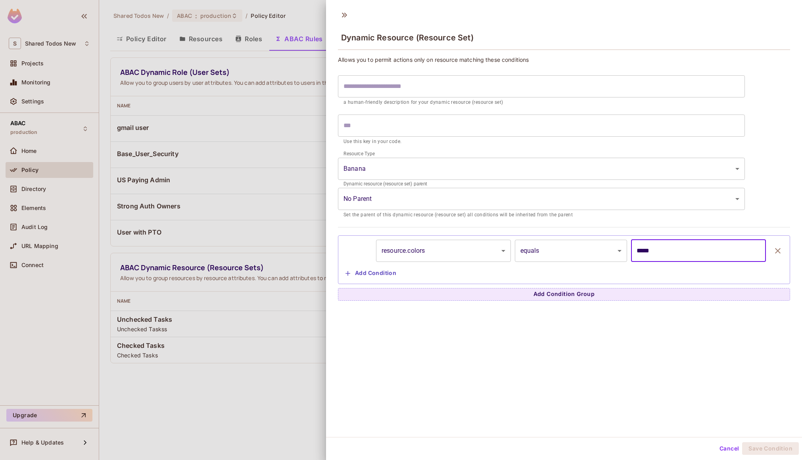
type input "*****"
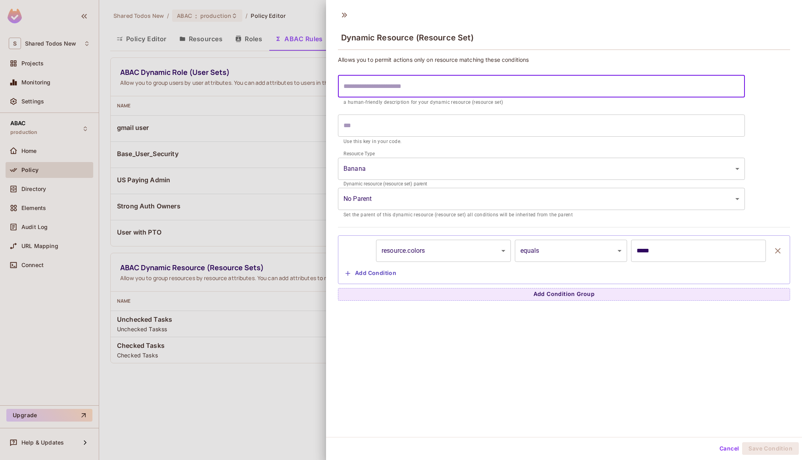
drag, startPoint x: 480, startPoint y: 93, endPoint x: 475, endPoint y: 91, distance: 5.2
click at [475, 91] on input "text" at bounding box center [541, 86] width 407 height 22
type input "*"
type input "**"
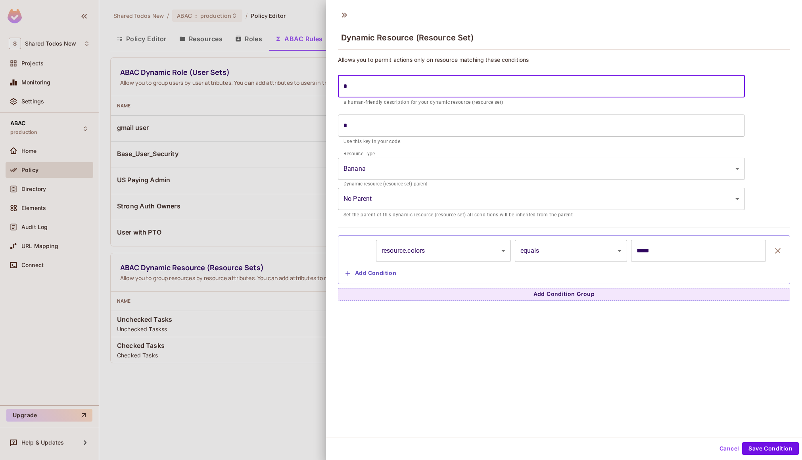
type input "**"
type input "***"
type input "****"
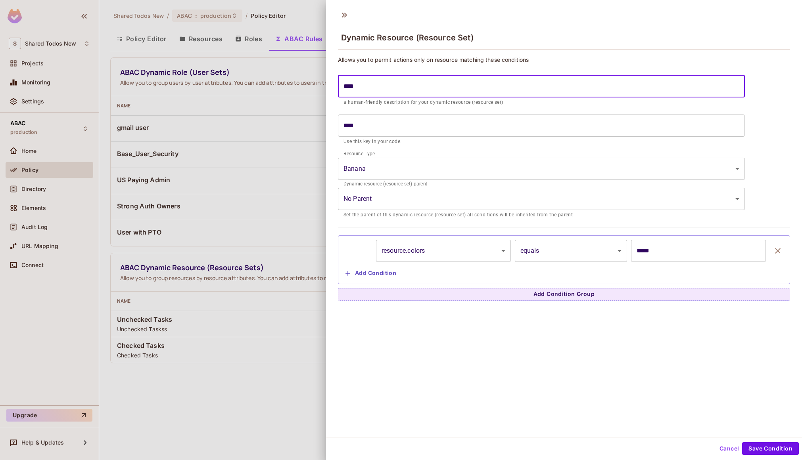
type input "*****"
type input "*******"
type input "*****"
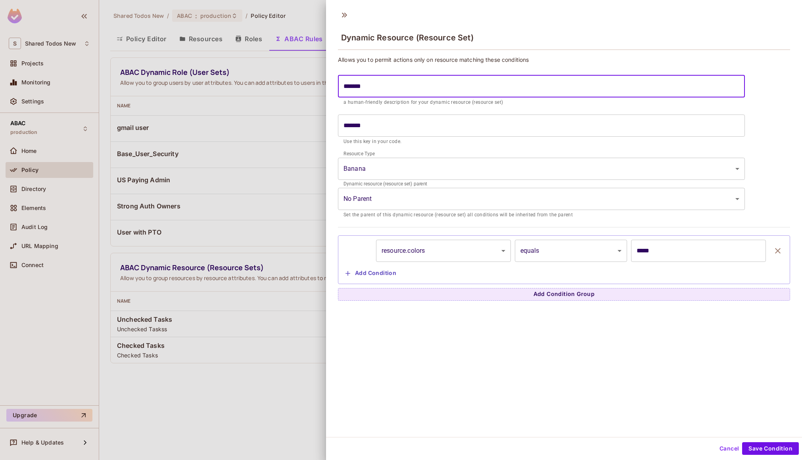
type input "*****"
type input "*******"
type input "********"
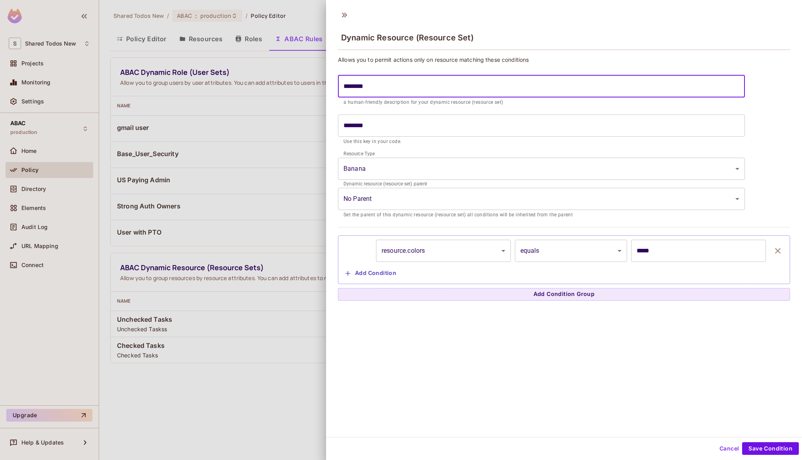
type input "*********"
type input "**********"
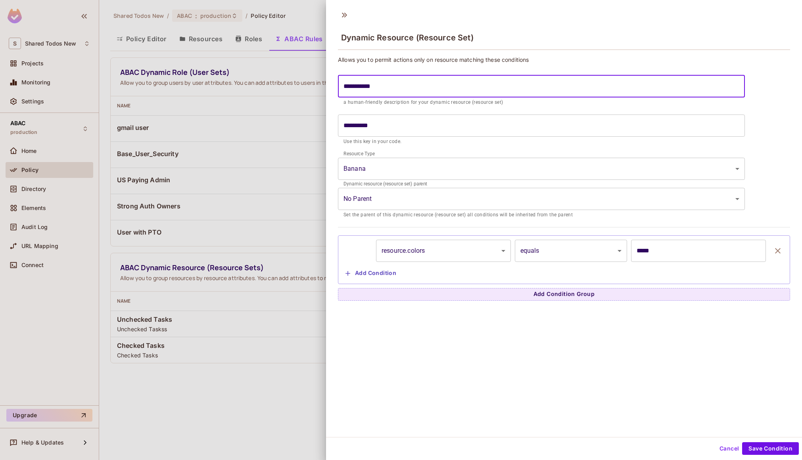
type input "**********"
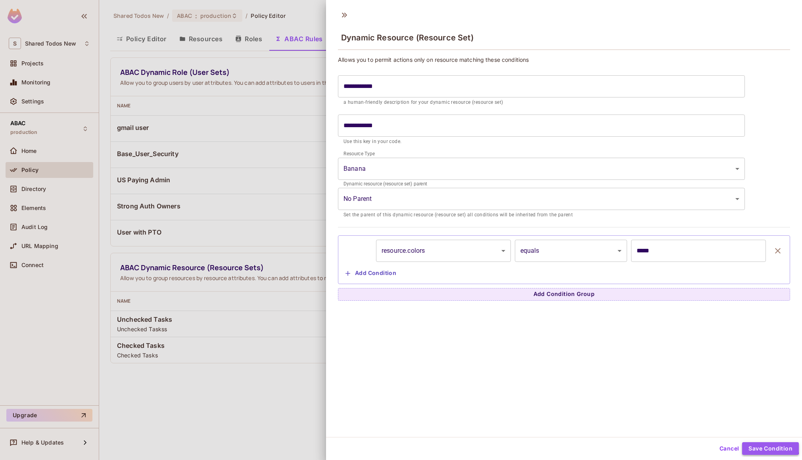
click at [765, 447] on button "Save Condition" at bounding box center [770, 448] width 57 height 13
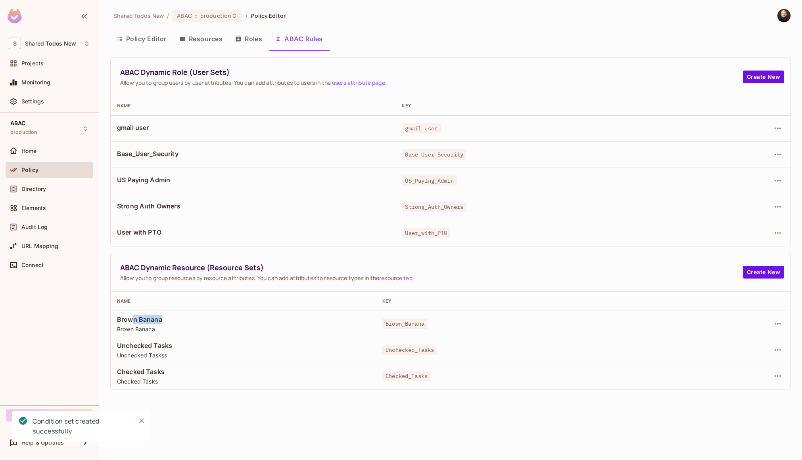
drag, startPoint x: 147, startPoint y: 321, endPoint x: 166, endPoint y: 322, distance: 19.1
click at [166, 322] on span "Brown Banana" at bounding box center [243, 319] width 253 height 9
click at [781, 325] on icon "button" at bounding box center [778, 324] width 10 height 10
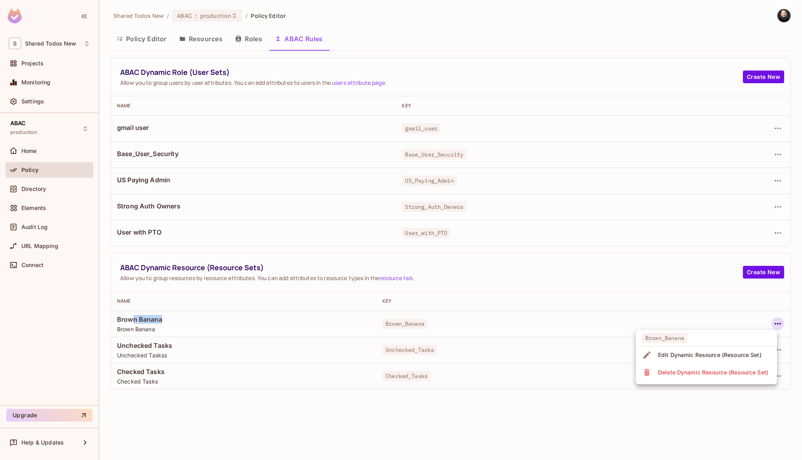
click at [768, 272] on div at bounding box center [401, 230] width 802 height 460
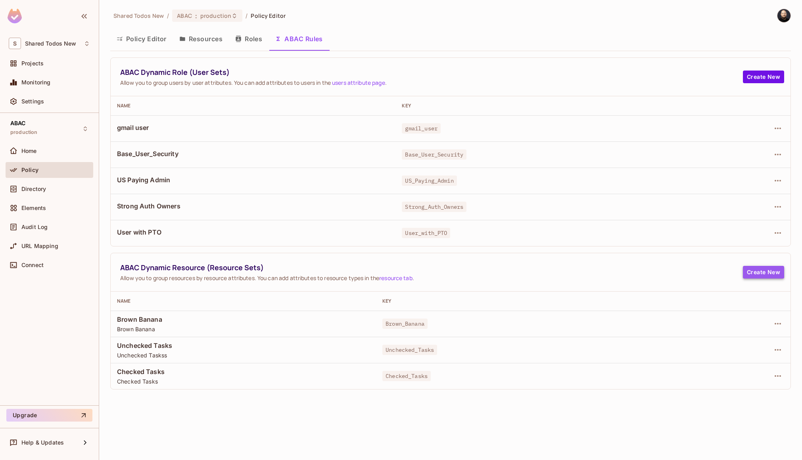
click at [768, 272] on button "Create New" at bounding box center [762, 272] width 41 height 13
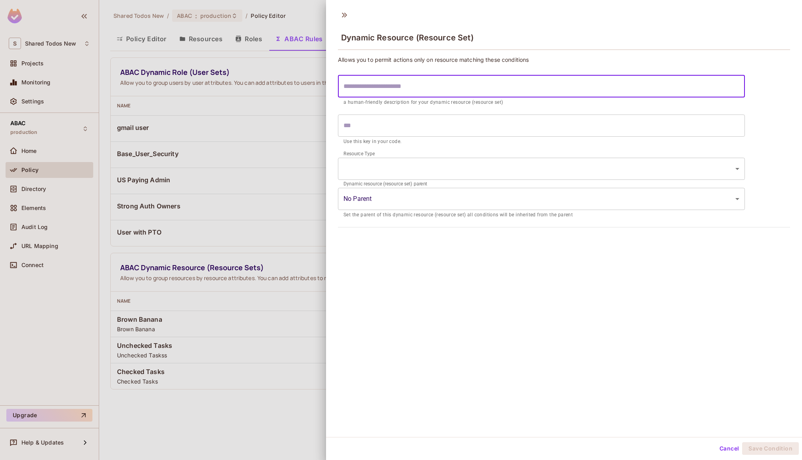
click at [425, 91] on input "text" at bounding box center [541, 86] width 407 height 22
type input "*"
type input "**"
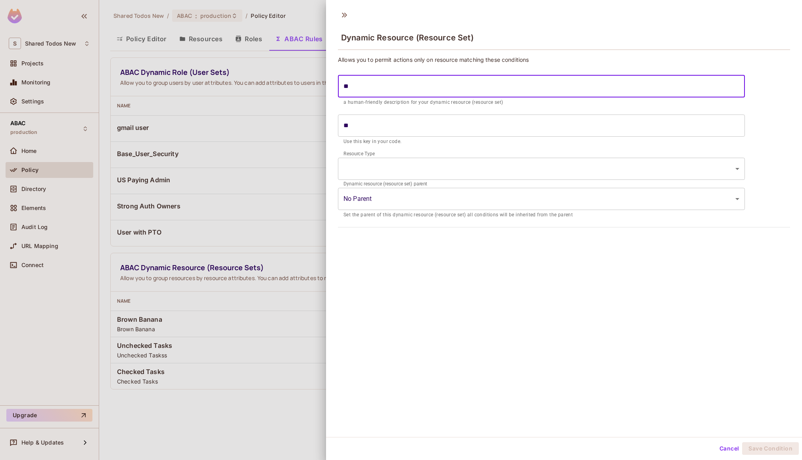
type input "***"
type input "****"
type input "*****"
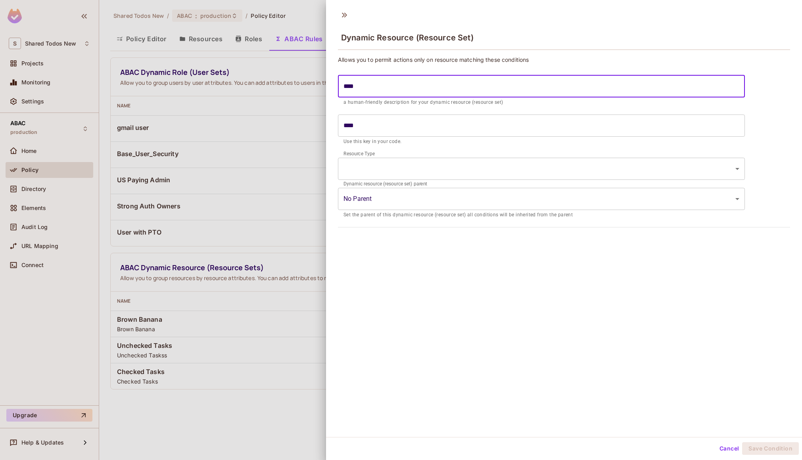
type input "*****"
type input "******"
type input "*******"
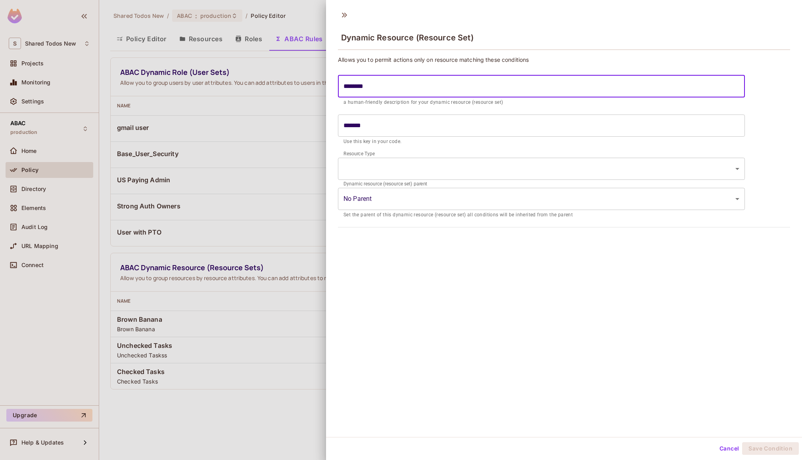
type input "*********"
type input "**********"
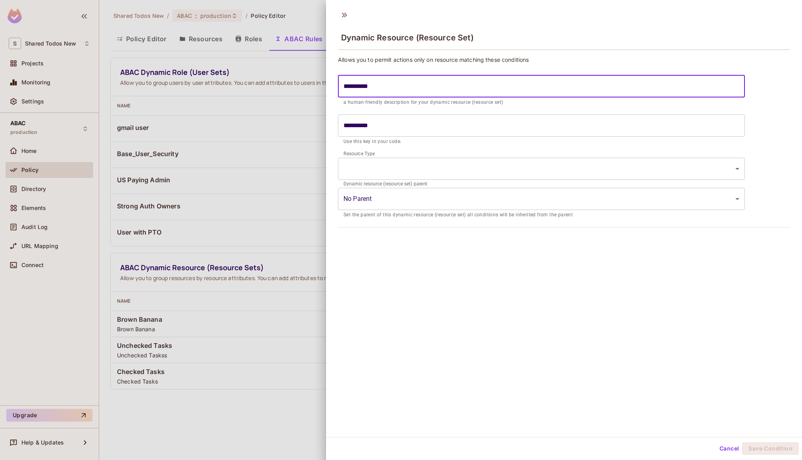
type input "**********"
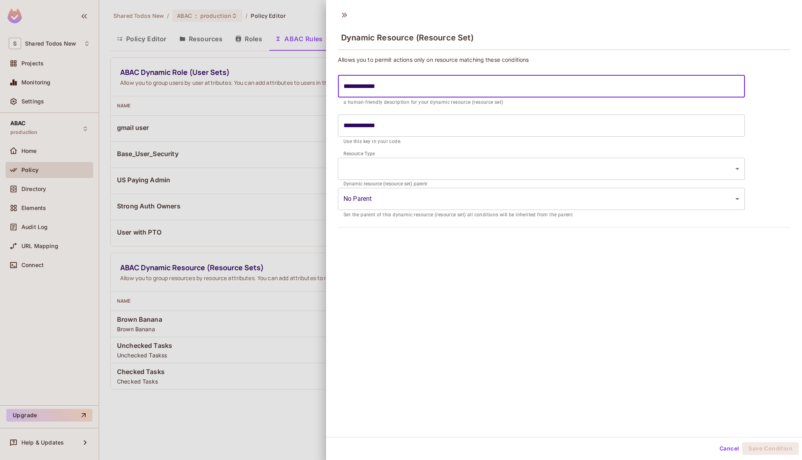
type input "**********"
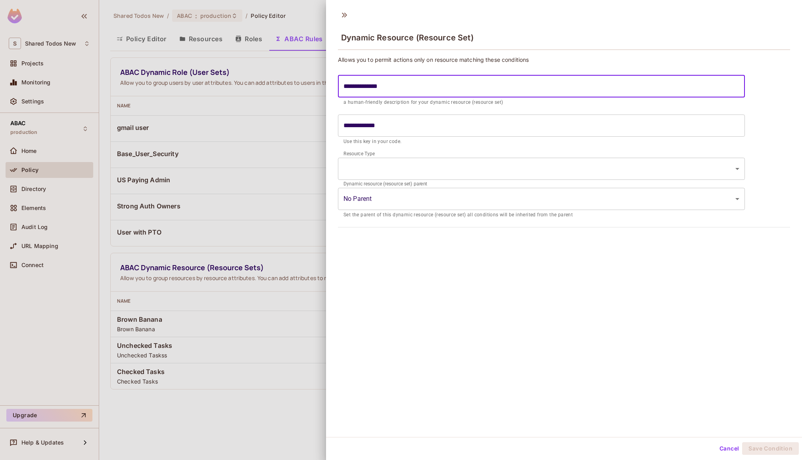
type input "**********"
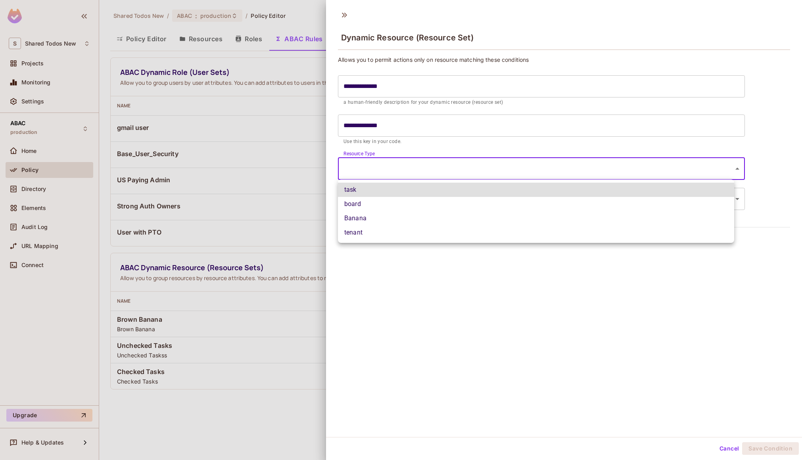
click at [388, 165] on body "S Shared Todos New Projects Monitoring Settings ABAC production Home Policy Dir…" at bounding box center [401, 230] width 802 height 460
click at [389, 285] on div at bounding box center [401, 230] width 802 height 460
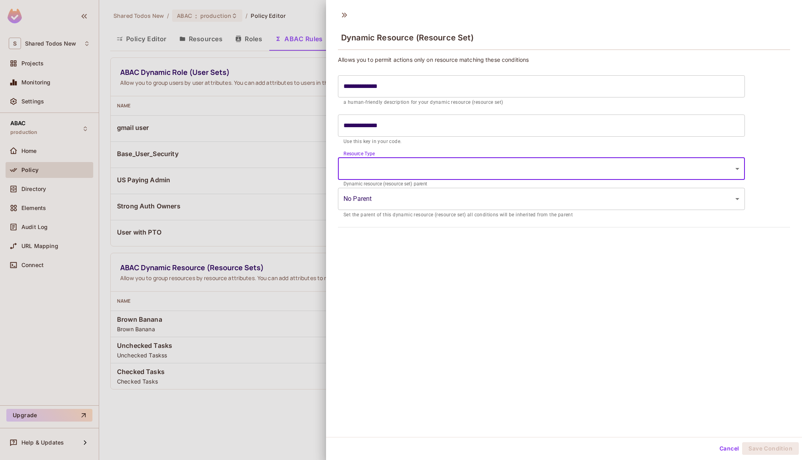
click at [385, 204] on body "S Shared Todos New Projects Monitoring Settings ABAC production Home Policy Dir…" at bounding box center [401, 230] width 802 height 460
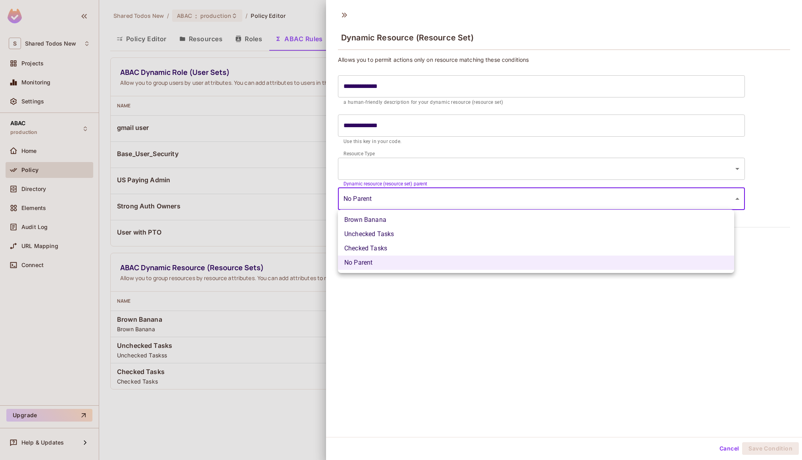
click at [383, 222] on li "Brown Banana" at bounding box center [536, 220] width 396 height 14
type input "**********"
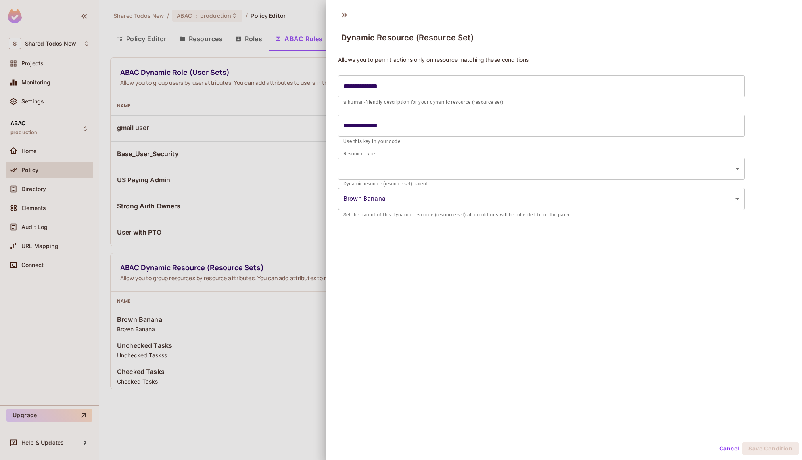
drag, startPoint x: 387, startPoint y: 245, endPoint x: 381, endPoint y: 197, distance: 49.1
click at [387, 243] on div "**********" at bounding box center [564, 222] width 476 height 432
click at [375, 160] on body "S Shared Todos New Projects Monitoring Settings ABAC production Home Policy Dir…" at bounding box center [401, 230] width 802 height 460
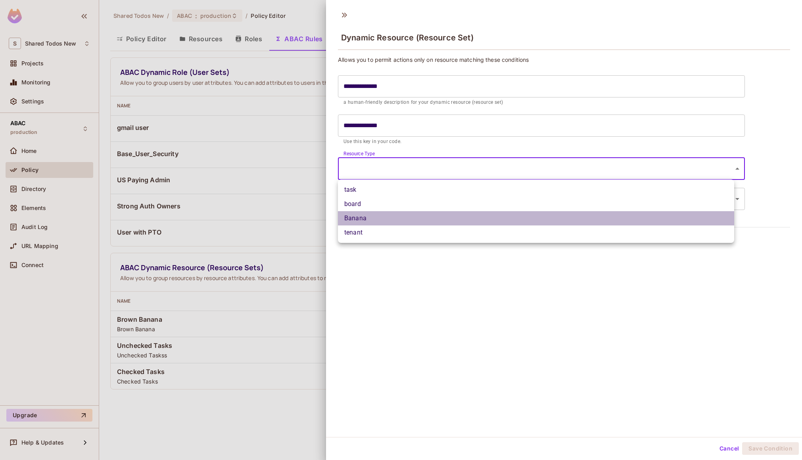
click at [370, 216] on li "Banana" at bounding box center [536, 218] width 396 height 14
type input "******"
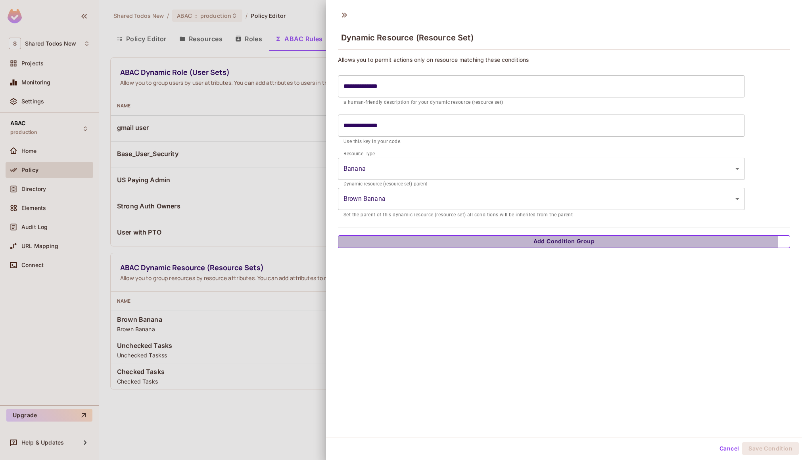
click at [416, 243] on button "Add Condition Group" at bounding box center [564, 241] width 452 height 13
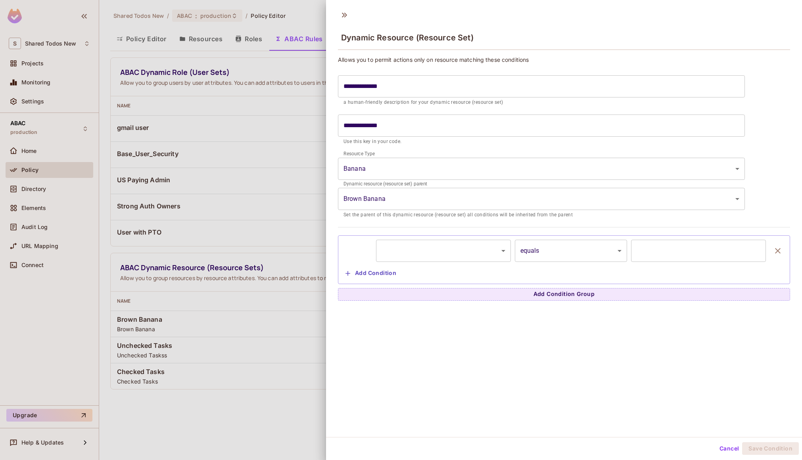
click at [449, 248] on body "S Shared Todos New Projects Monitoring Settings ABAC production Home Policy Dir…" at bounding box center [401, 230] width 802 height 460
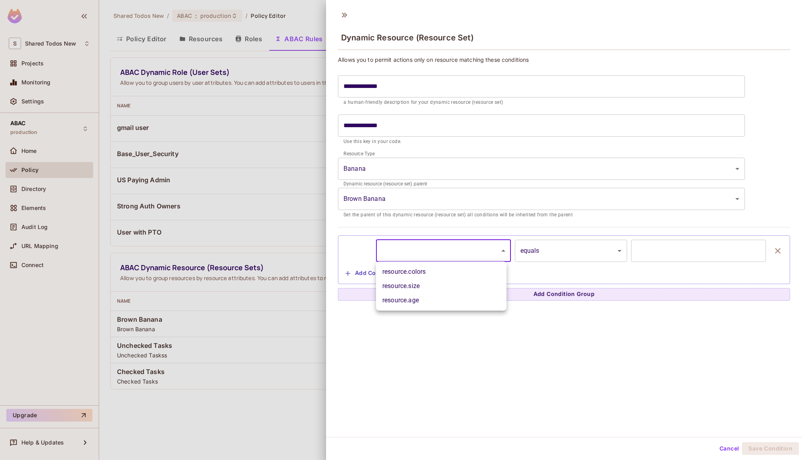
click at [495, 318] on div at bounding box center [401, 230] width 802 height 460
click at [507, 249] on div "​ ********* ​ equals ****** ​ ​" at bounding box center [563, 251] width 443 height 22
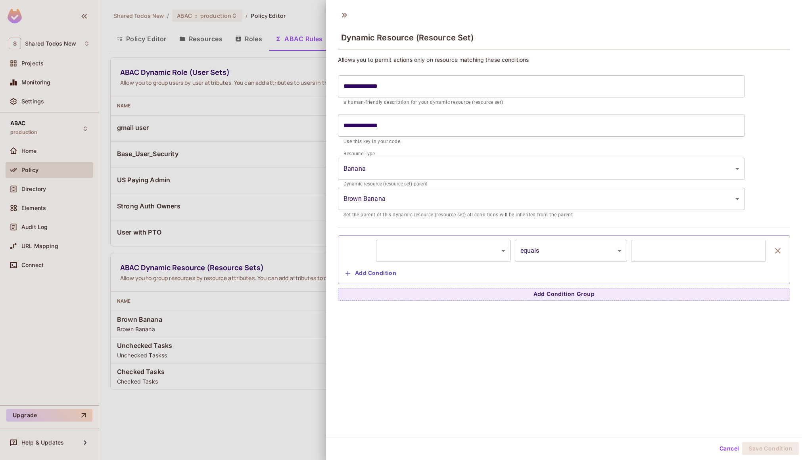
click at [528, 249] on body "S Shared Todos New Projects Monitoring Settings ABAC production Home Policy Dir…" at bounding box center [401, 230] width 802 height 460
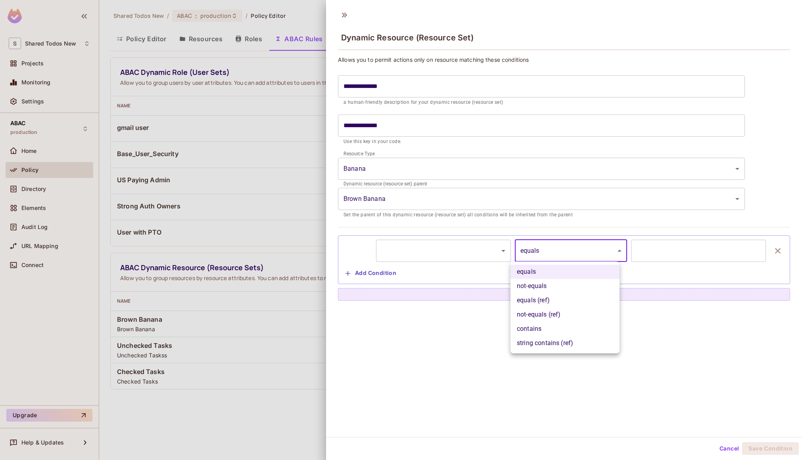
click at [465, 250] on div at bounding box center [401, 230] width 802 height 460
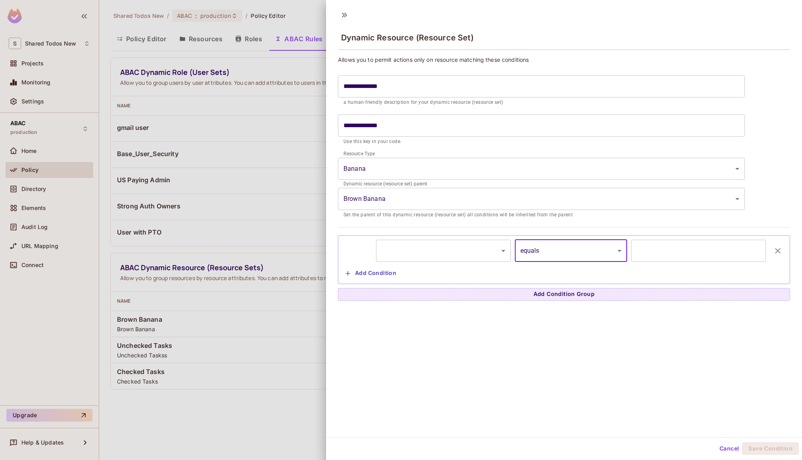
click at [478, 255] on body "S Shared Todos New Projects Monitoring Settings ABAC production Home Policy Dir…" at bounding box center [401, 230] width 802 height 460
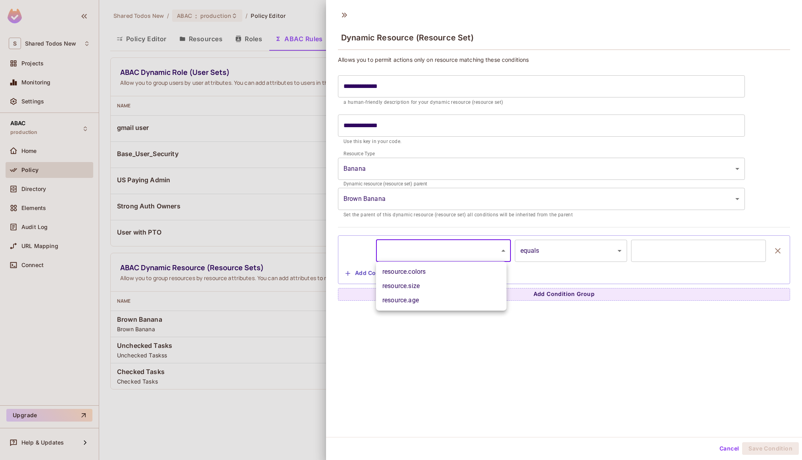
click at [472, 285] on li "resource.size" at bounding box center [441, 286] width 130 height 14
type input "**********"
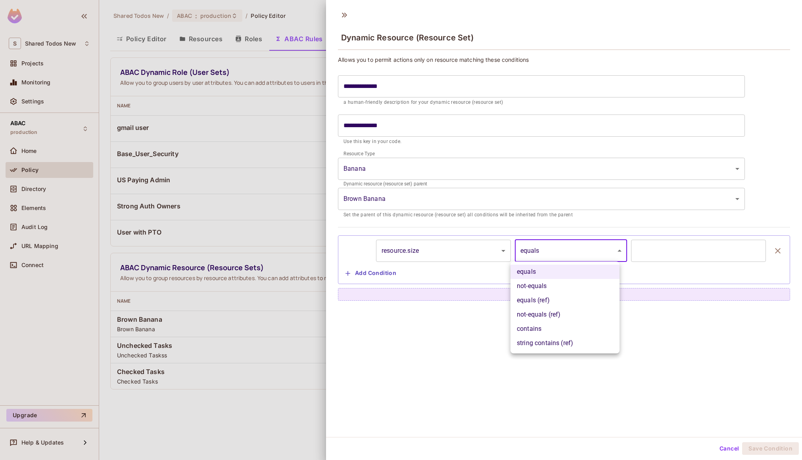
click at [549, 258] on body "S Shared Todos New Projects Monitoring Settings ABAC production Home Policy Dir…" at bounding box center [401, 230] width 802 height 460
drag, startPoint x: 689, startPoint y: 420, endPoint x: 707, endPoint y: 448, distance: 33.9
click at [689, 421] on div at bounding box center [401, 230] width 802 height 460
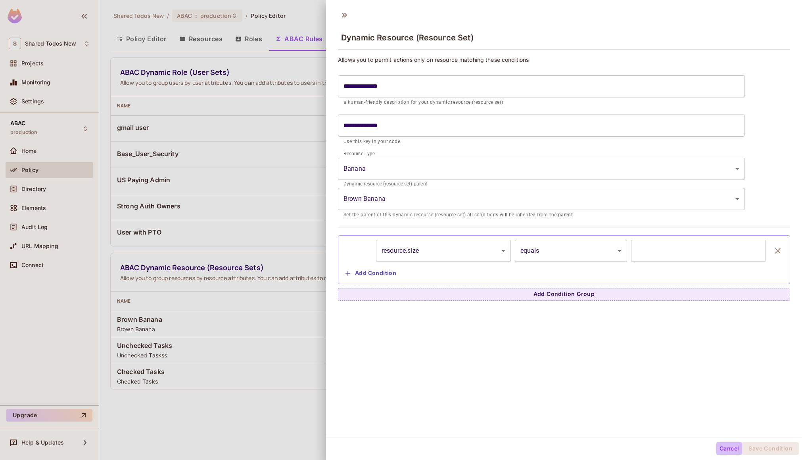
click at [720, 447] on button "Cancel" at bounding box center [729, 448] width 26 height 13
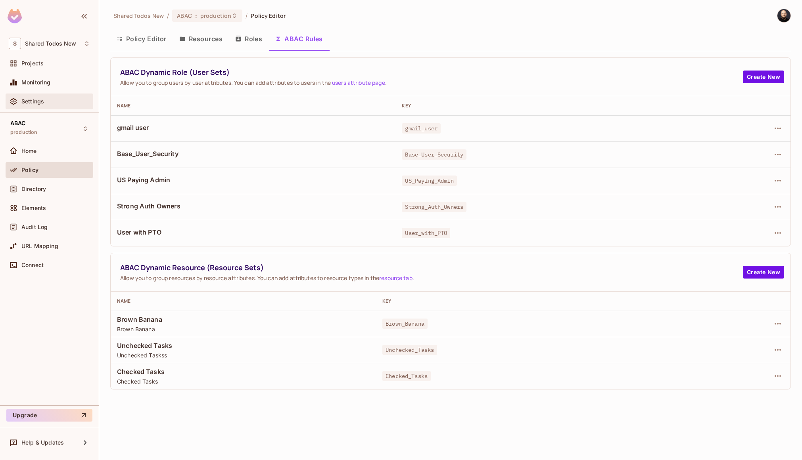
click at [50, 101] on div "Settings" at bounding box center [55, 101] width 69 height 6
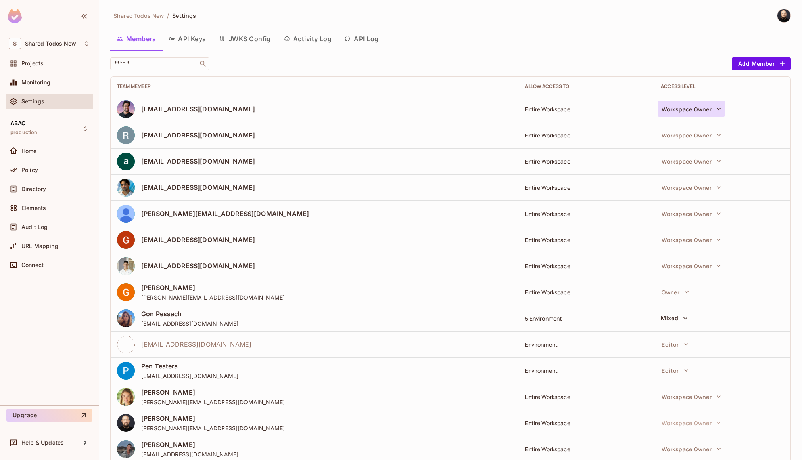
click at [685, 109] on button "Workspace Owner" at bounding box center [690, 109] width 67 height 16
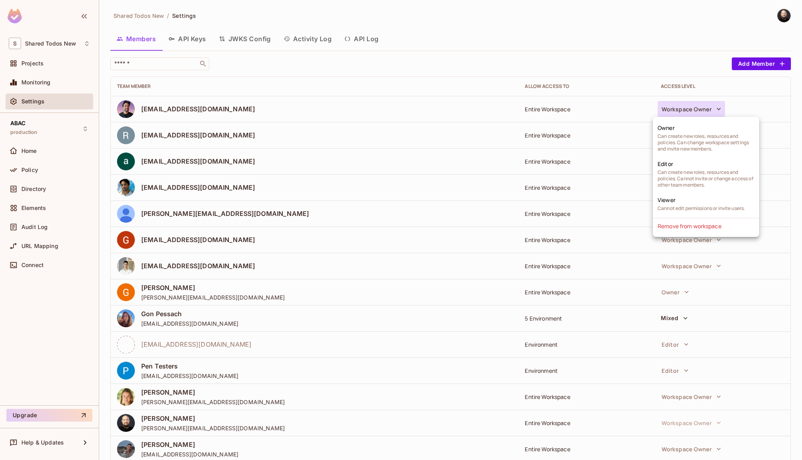
drag, startPoint x: 40, startPoint y: 73, endPoint x: 40, endPoint y: 67, distance: 5.6
click at [40, 72] on div at bounding box center [401, 230] width 802 height 460
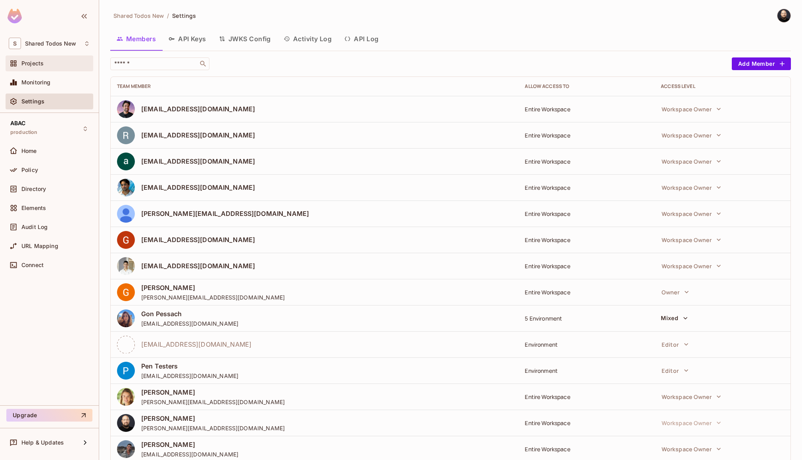
click at [37, 62] on span "Projects" at bounding box center [32, 63] width 22 height 6
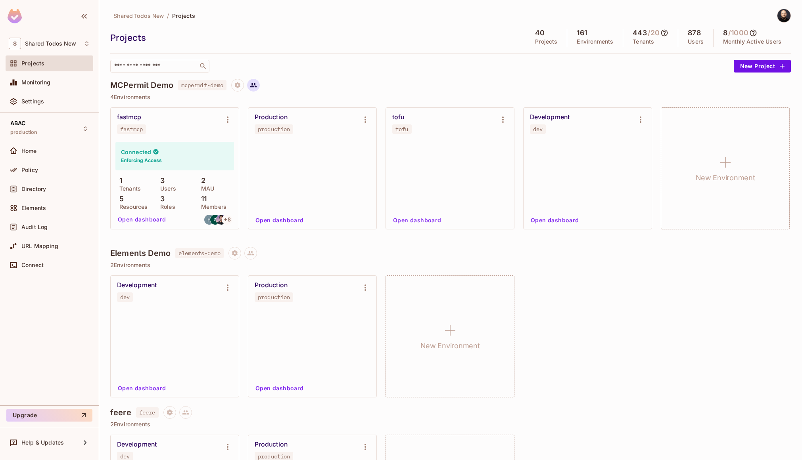
click at [255, 82] on icon at bounding box center [253, 85] width 7 height 7
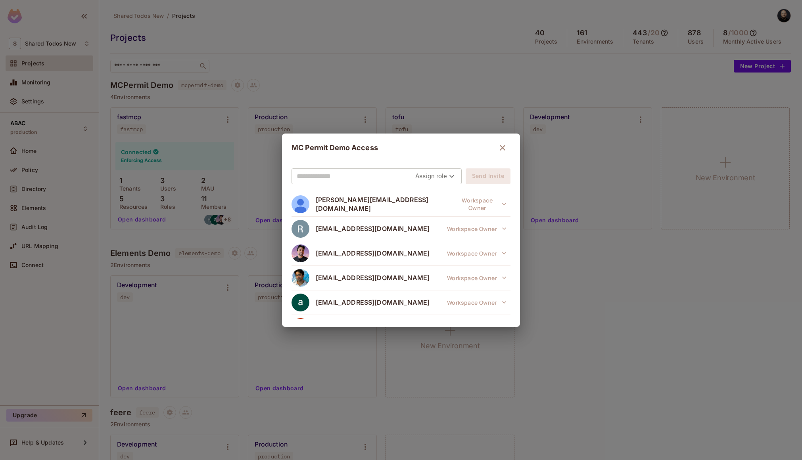
scroll to position [159, 0]
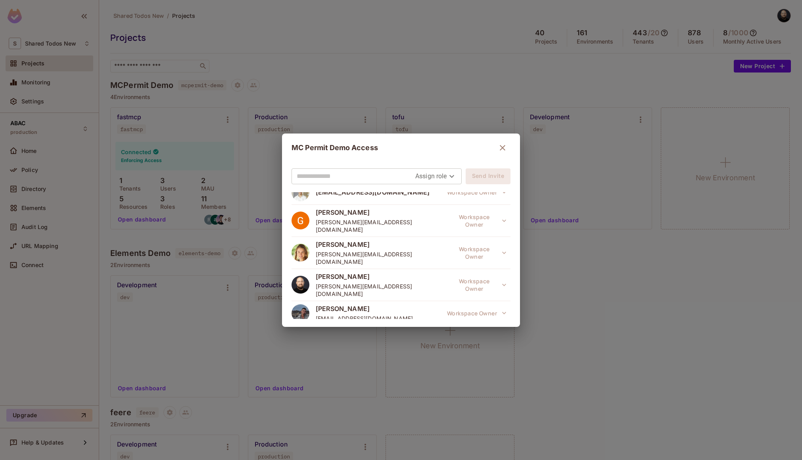
click at [335, 86] on div "MC Permit Demo Access Assign role Send Invite daniel@permit.io Workspace Owner …" at bounding box center [401, 230] width 802 height 460
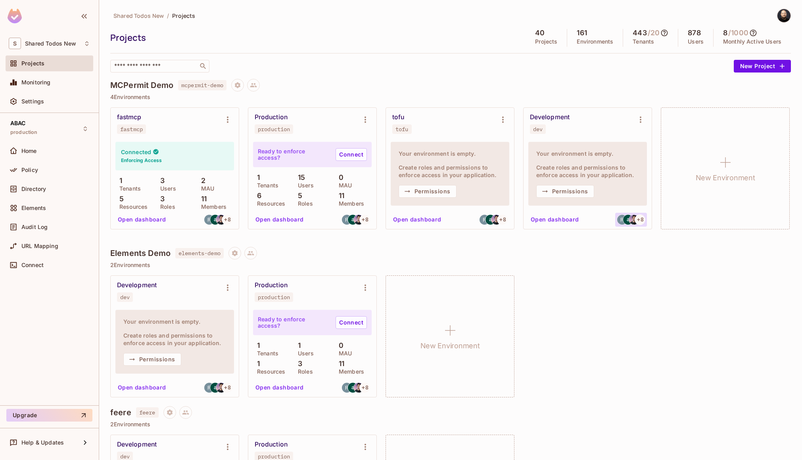
click at [629, 220] on img at bounding box center [634, 220] width 10 height 10
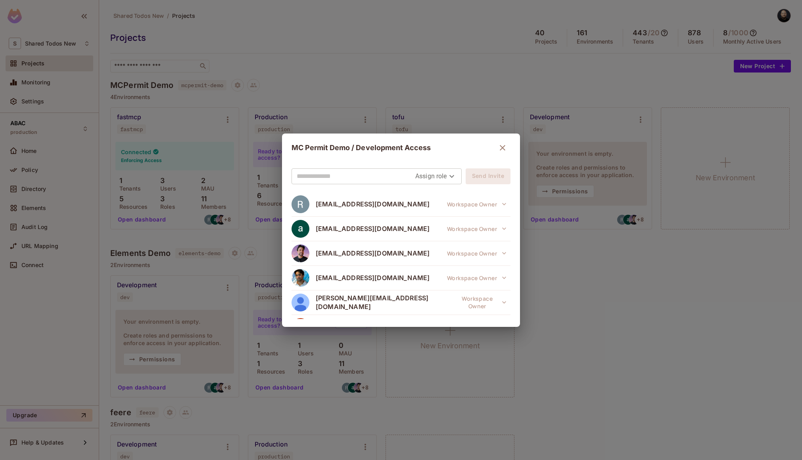
drag, startPoint x: 580, startPoint y: 258, endPoint x: 577, endPoint y: 227, distance: 31.1
click at [581, 251] on div "MC Permit Demo / Development Access Assign role Send Invite raz@permit.io Works…" at bounding box center [401, 230] width 802 height 460
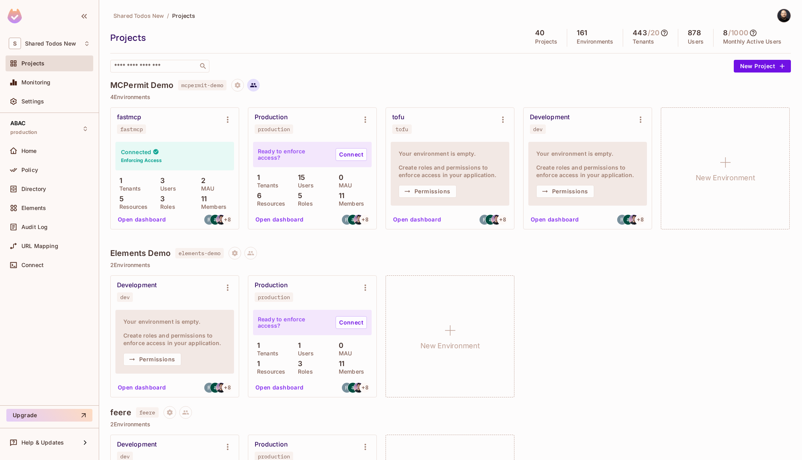
click at [259, 83] on button at bounding box center [253, 85] width 13 height 13
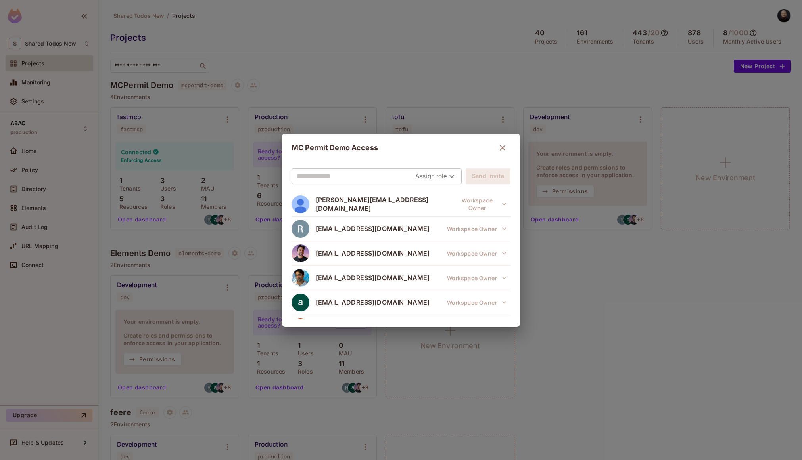
click at [432, 167] on div "Assign role Send Invite daniel@permit.io Workspace Owner raz@permit.io Workspac…" at bounding box center [401, 244] width 238 height 165
click at [431, 173] on body "S Shared Todos New Projects Monitoring Settings ABAC production Home Policy Dir…" at bounding box center [401, 230] width 802 height 460
click at [566, 254] on div at bounding box center [401, 230] width 802 height 460
click at [54, 44] on div "MC Permit Demo Access Assign role Send Invite daniel@permit.io Workspace Owner …" at bounding box center [401, 230] width 802 height 460
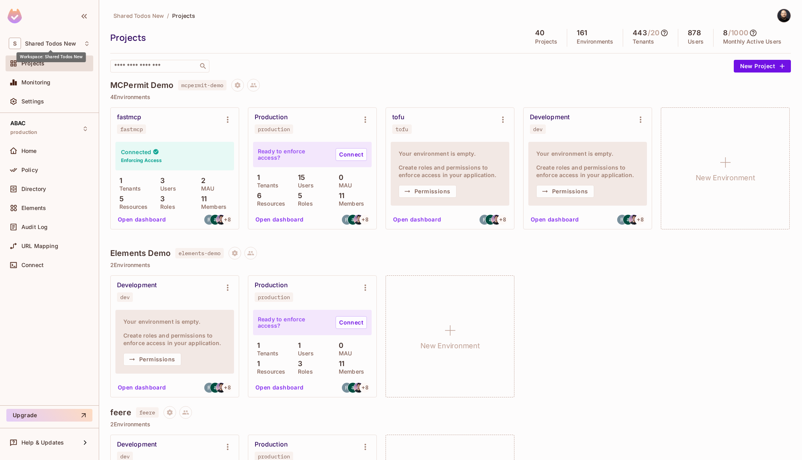
click at [54, 43] on span "Shared Todos New" at bounding box center [50, 43] width 51 height 6
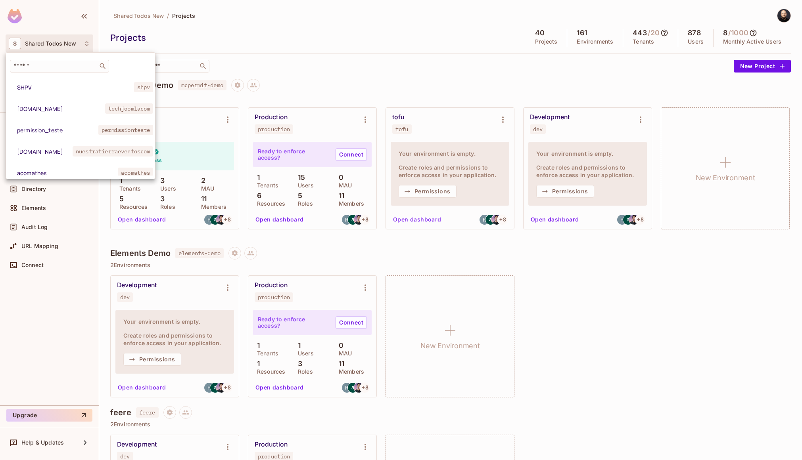
click at [54, 43] on div at bounding box center [401, 230] width 802 height 460
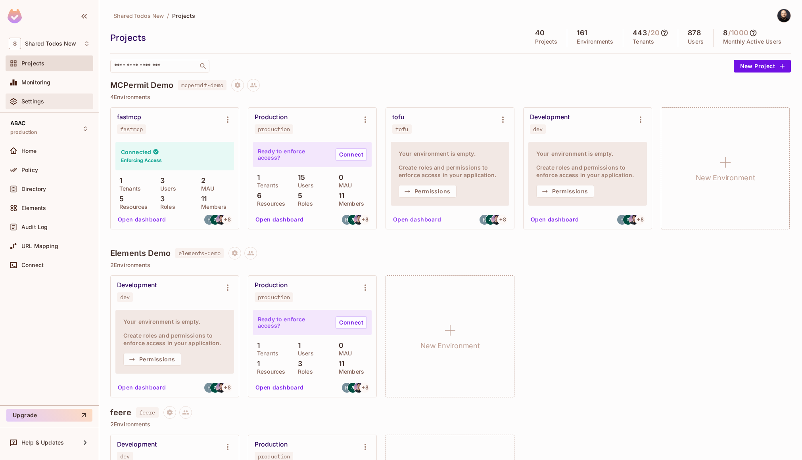
click at [48, 102] on div "Settings" at bounding box center [55, 101] width 69 height 6
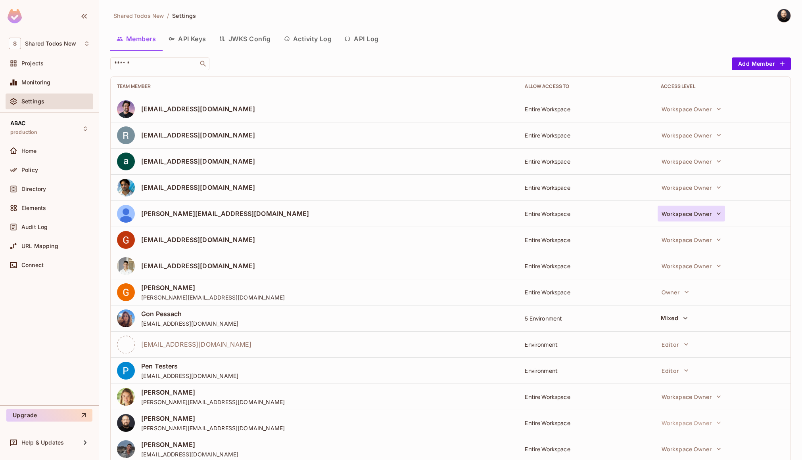
click at [684, 217] on button "Workspace Owner" at bounding box center [690, 214] width 67 height 16
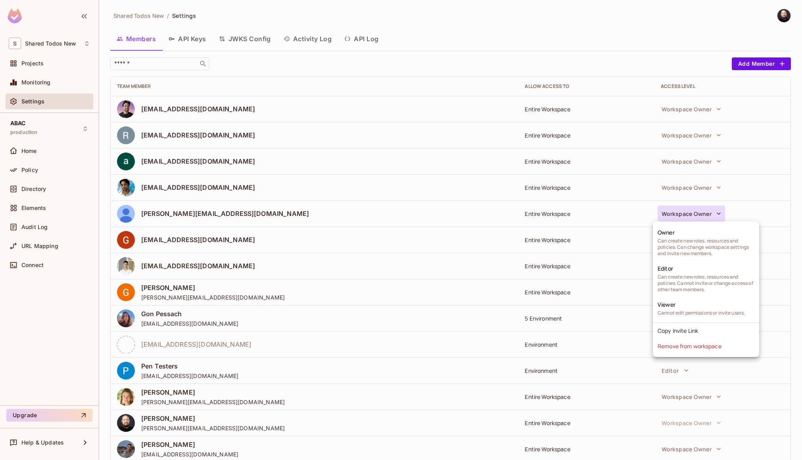
click at [63, 78] on div at bounding box center [401, 230] width 802 height 460
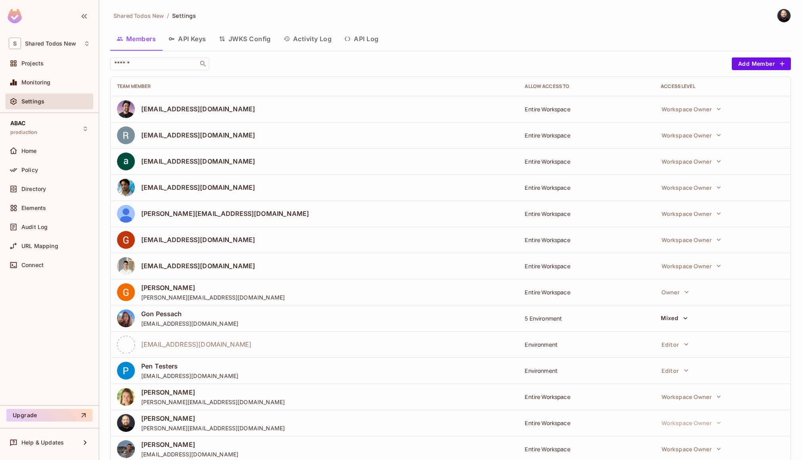
click at [49, 63] on div "Projects" at bounding box center [55, 63] width 69 height 6
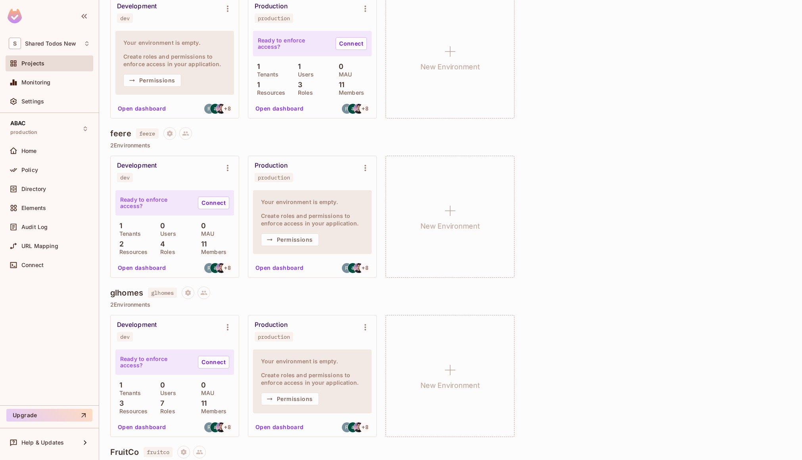
scroll to position [445, 0]
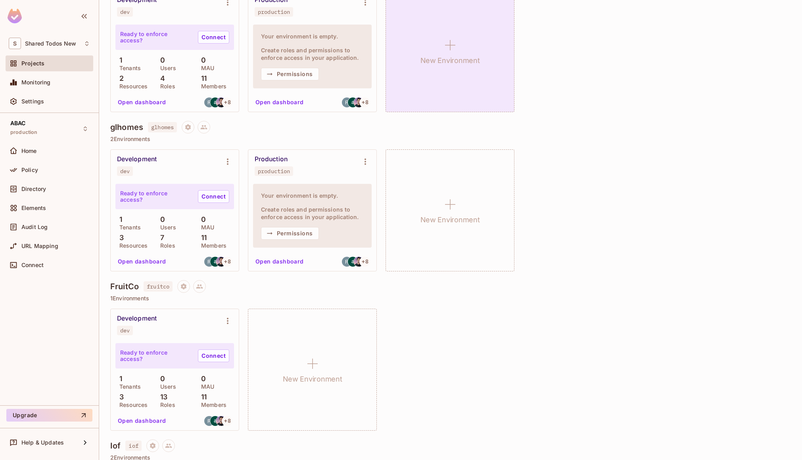
click at [432, 67] on h1 "New Environment" at bounding box center [449, 61] width 59 height 12
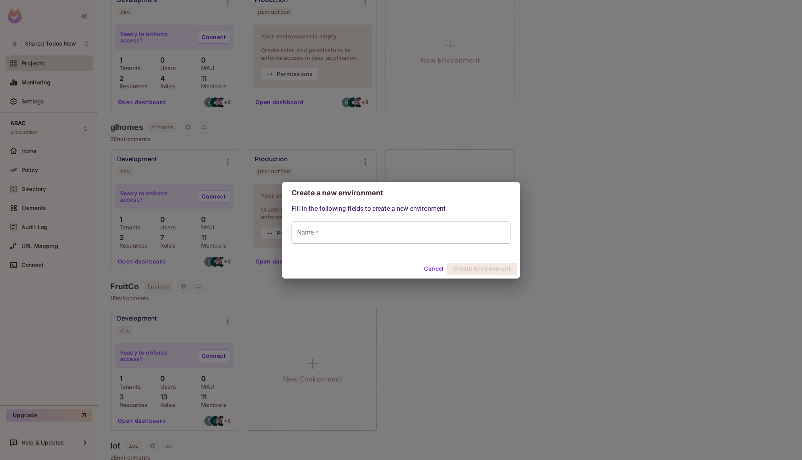
click at [431, 274] on button "Cancel" at bounding box center [434, 269] width 26 height 13
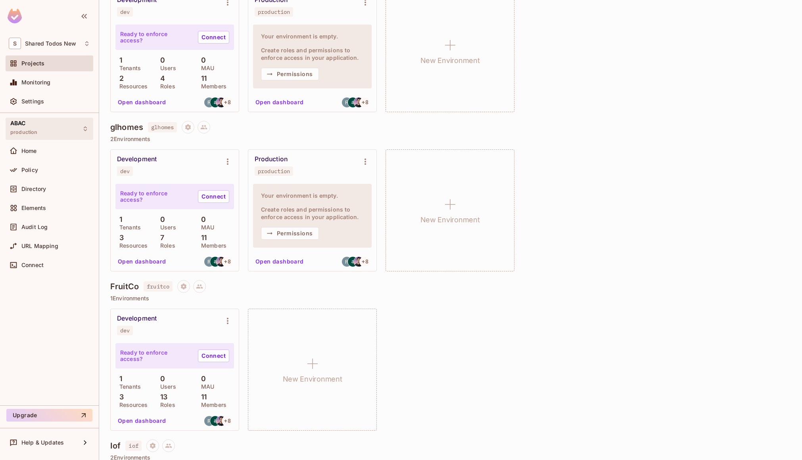
click at [20, 123] on span "ABAC" at bounding box center [17, 123] width 15 height 6
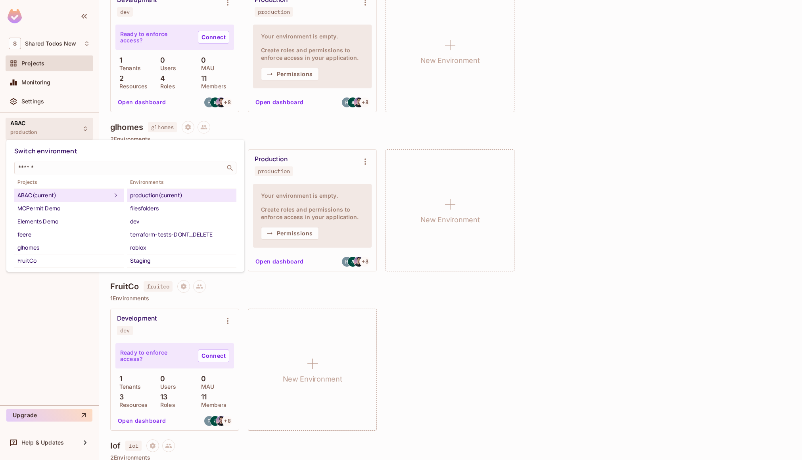
click at [109, 156] on div "Switch environment" at bounding box center [125, 151] width 222 height 15
click at [40, 282] on div at bounding box center [401, 230] width 802 height 460
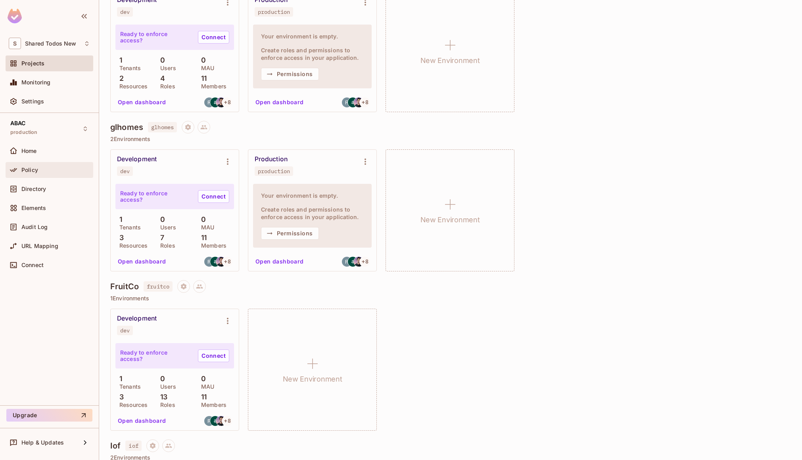
click at [32, 167] on span "Policy" at bounding box center [29, 170] width 17 height 6
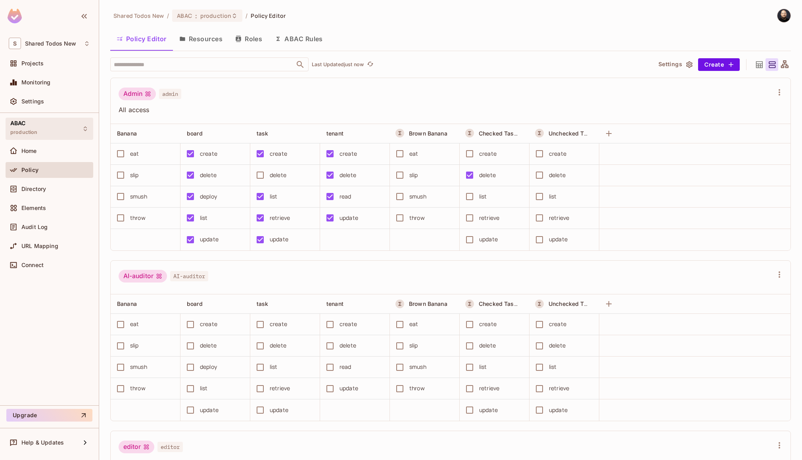
click at [26, 131] on span "production" at bounding box center [23, 132] width 27 height 6
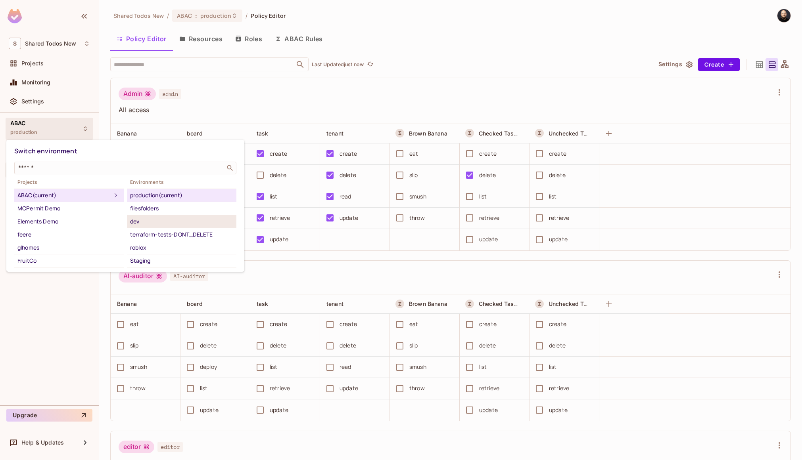
click at [146, 218] on div "dev" at bounding box center [181, 222] width 103 height 10
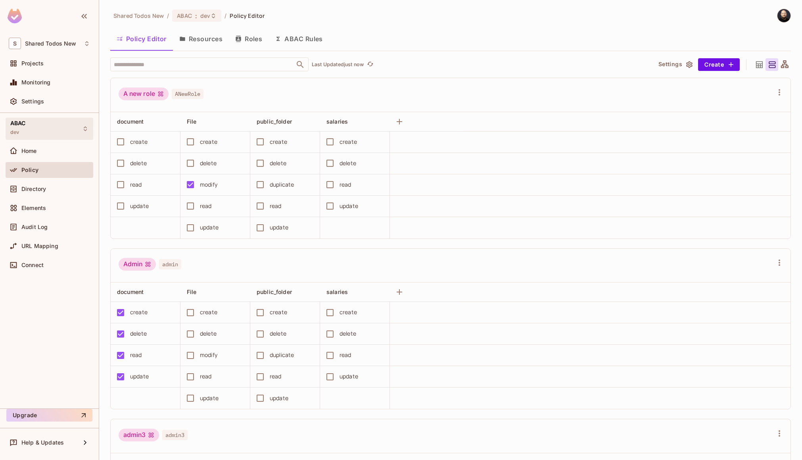
click at [47, 126] on div "ABAC dev" at bounding box center [50, 129] width 88 height 22
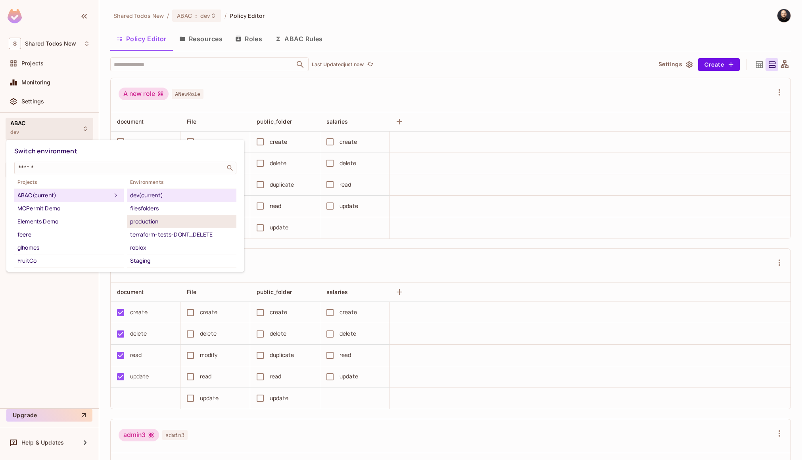
click at [140, 225] on div "production" at bounding box center [181, 222] width 103 height 10
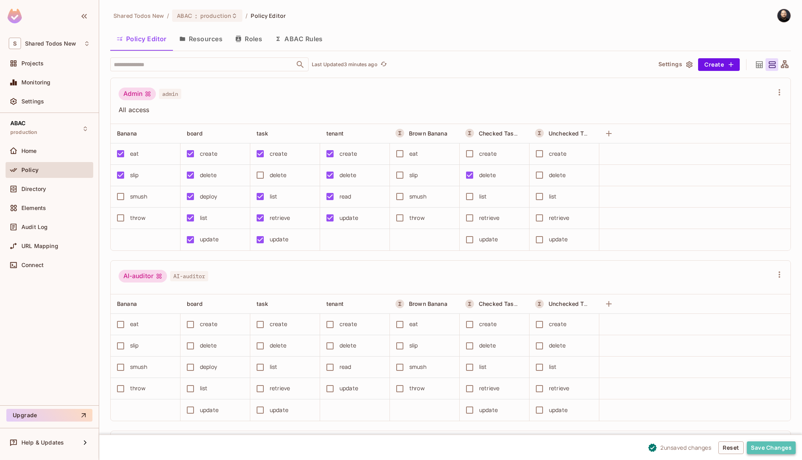
click at [759, 448] on button "Save Changes" at bounding box center [770, 448] width 49 height 13
click at [62, 185] on div "Directory" at bounding box center [49, 189] width 81 height 10
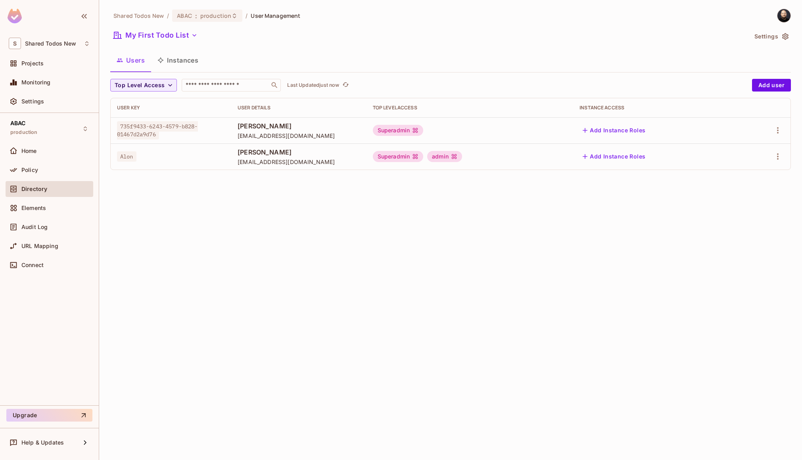
click at [392, 157] on div "Superadmin" at bounding box center [398, 156] width 51 height 11
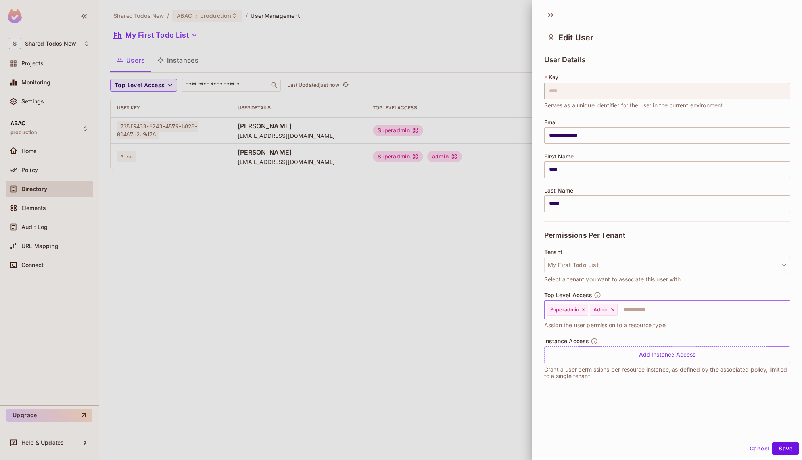
click at [612, 310] on icon at bounding box center [612, 309] width 3 height 3
drag, startPoint x: 212, startPoint y: 190, endPoint x: 194, endPoint y: 145, distance: 48.6
click at [212, 186] on div at bounding box center [401, 230] width 802 height 460
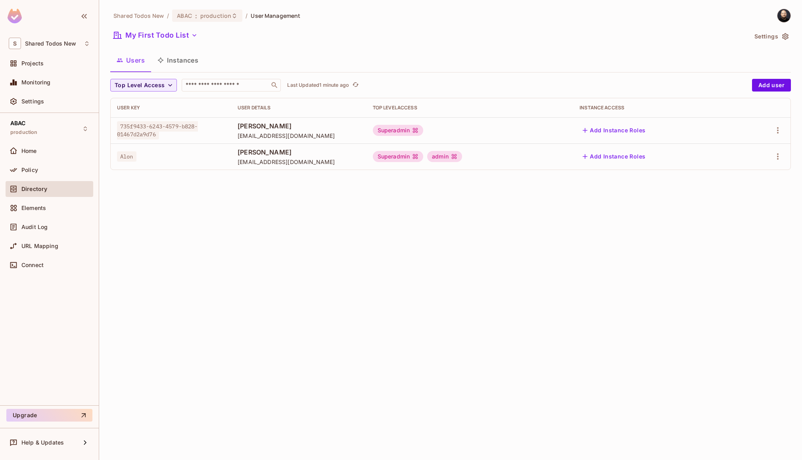
click at [601, 151] on button "Add Instance Roles" at bounding box center [613, 156] width 69 height 13
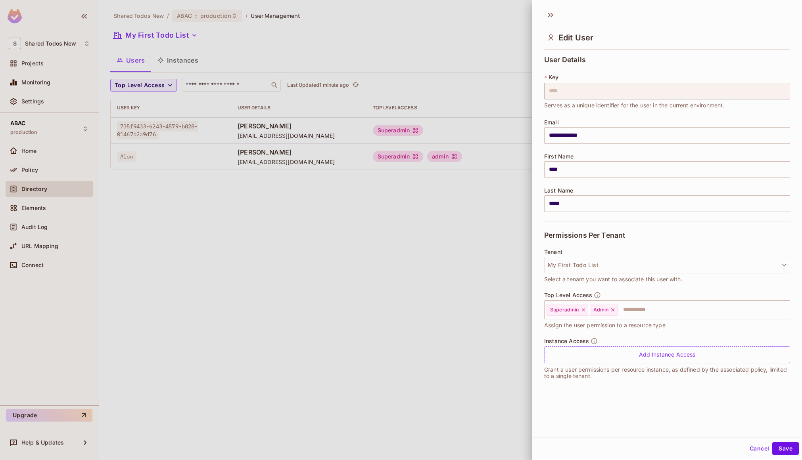
drag, startPoint x: 227, startPoint y: 195, endPoint x: 232, endPoint y: 194, distance: 5.2
click at [227, 195] on div at bounding box center [401, 230] width 802 height 460
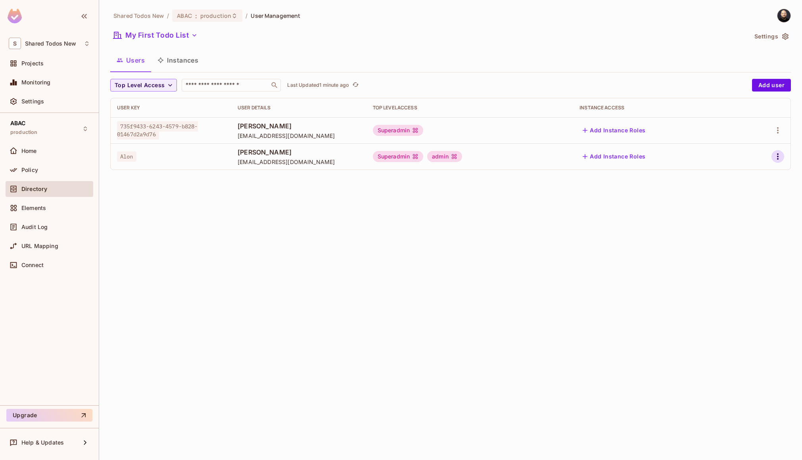
click at [777, 157] on icon "button" at bounding box center [778, 157] width 10 height 10
click at [761, 190] on div "Edit Attributes" at bounding box center [749, 192] width 39 height 8
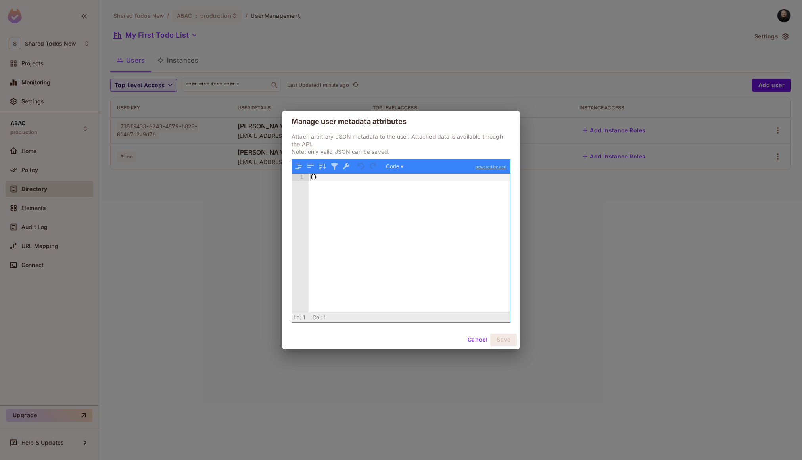
click at [548, 236] on div "Manage user metadata attributes Attach arbitrary JSON metadata to the user. Att…" at bounding box center [401, 230] width 802 height 460
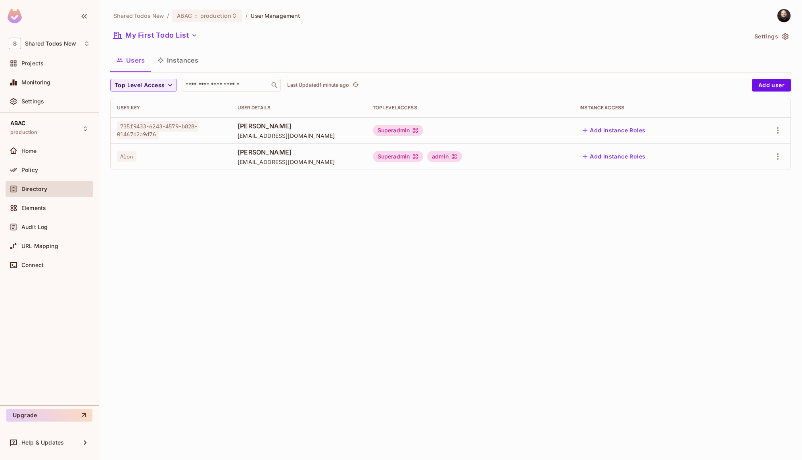
click at [179, 61] on button "Instances" at bounding box center [178, 60] width 54 height 20
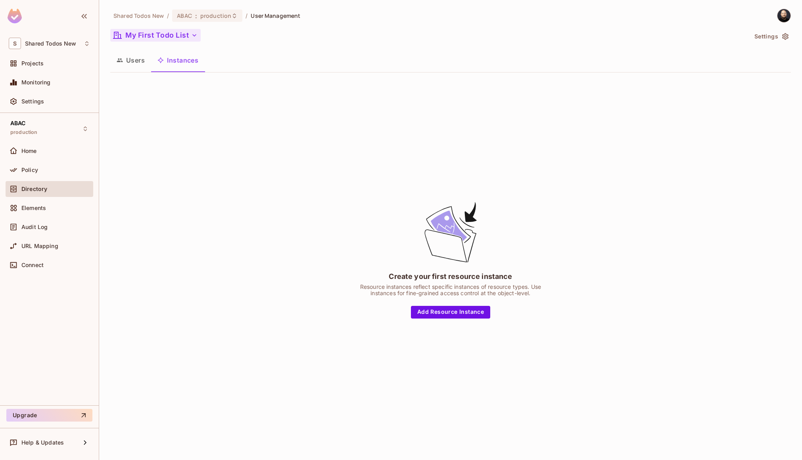
click at [169, 34] on button "My First Todo List" at bounding box center [155, 35] width 90 height 13
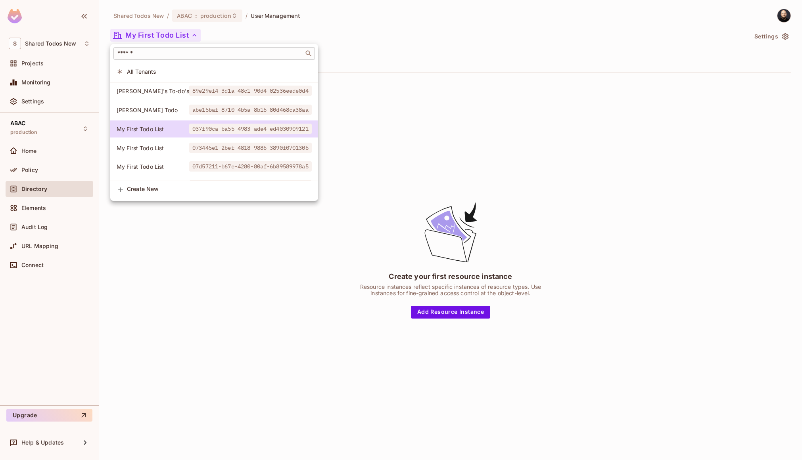
click at [158, 52] on input "text" at bounding box center [209, 54] width 186 height 8
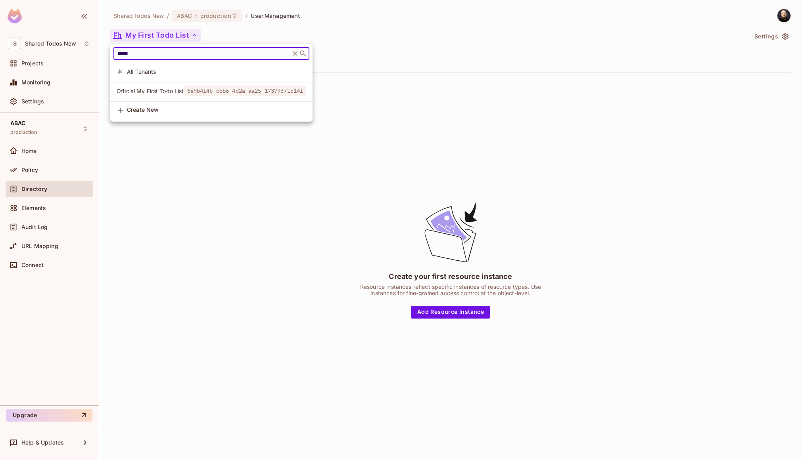
type input "*****"
click at [166, 87] on span "Official My First Todo List" at bounding box center [150, 91] width 67 height 8
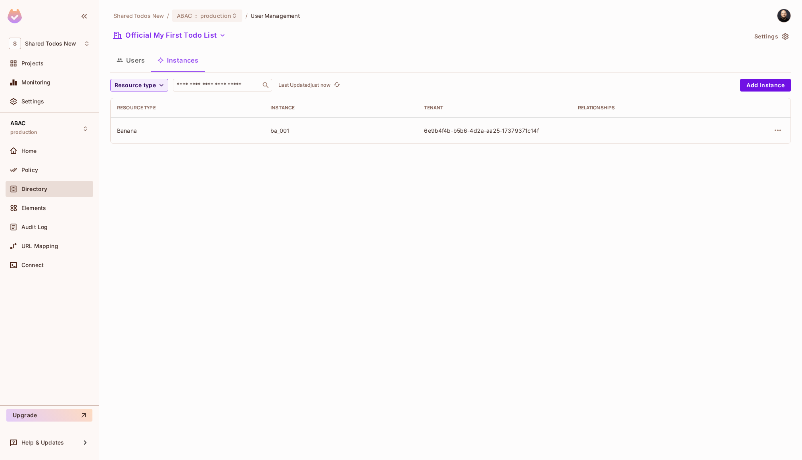
click at [784, 131] on td at bounding box center [757, 130] width 65 height 26
click at [779, 130] on icon "button" at bounding box center [778, 131] width 10 height 10
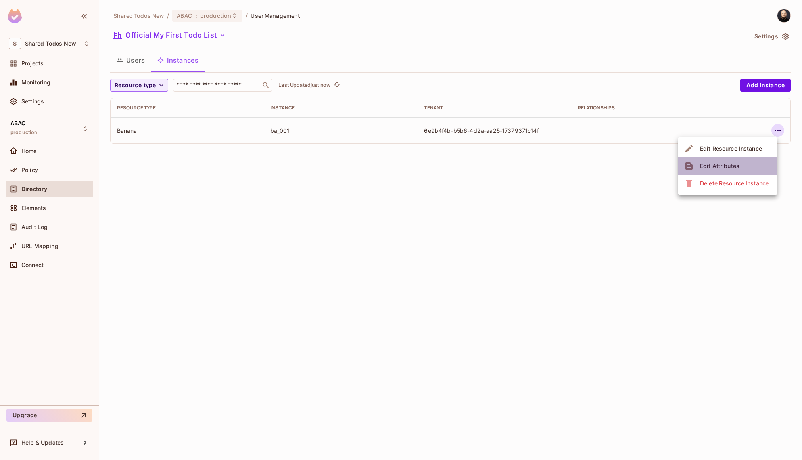
click at [749, 168] on li "Edit Attributes" at bounding box center [727, 165] width 100 height 17
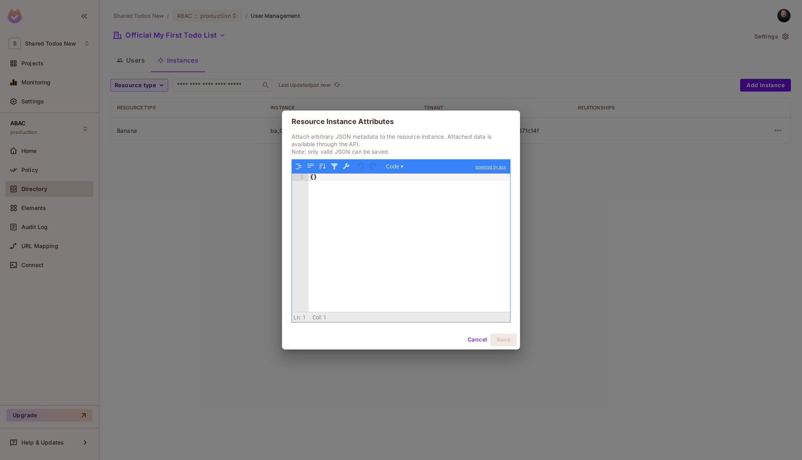
click at [475, 339] on button "Cancel" at bounding box center [477, 340] width 26 height 13
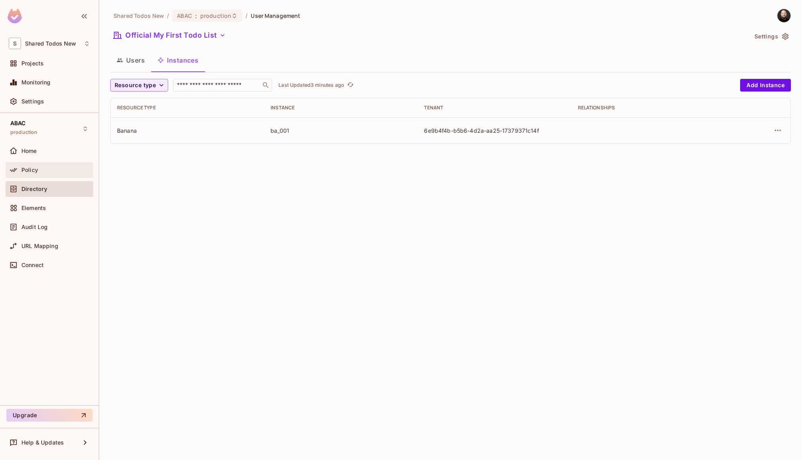
click at [65, 172] on div "Policy" at bounding box center [55, 170] width 69 height 6
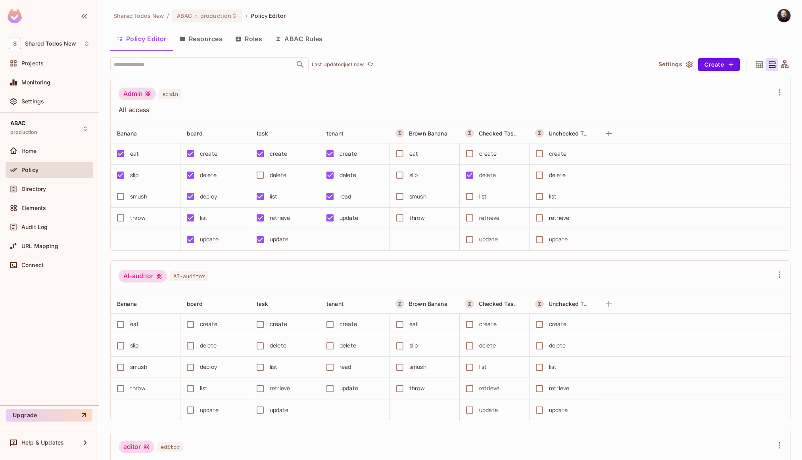
click at [240, 42] on icon "button" at bounding box center [237, 39] width 5 height 6
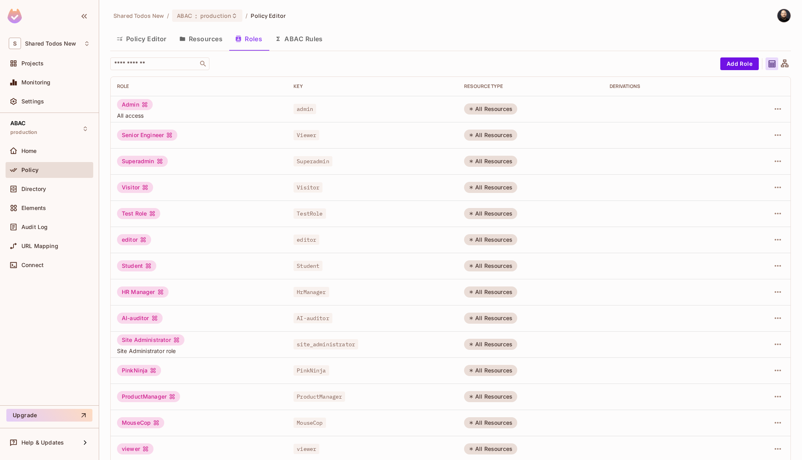
click at [196, 42] on button "Resources" at bounding box center [201, 39] width 56 height 20
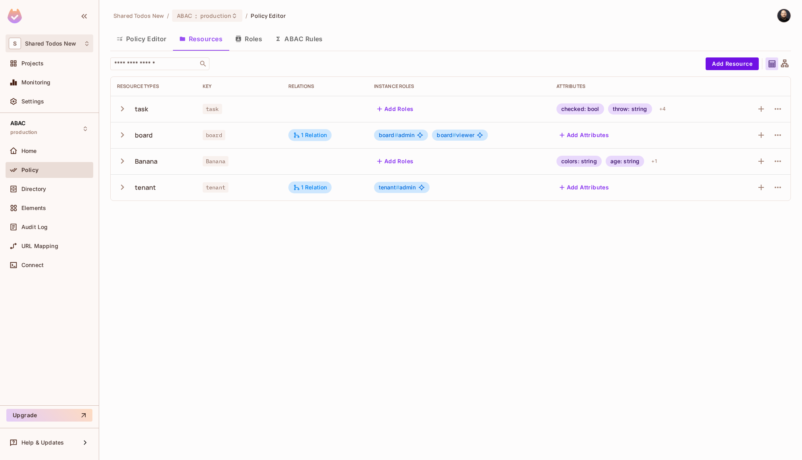
click at [63, 46] on span "Shared Todos New" at bounding box center [50, 43] width 51 height 6
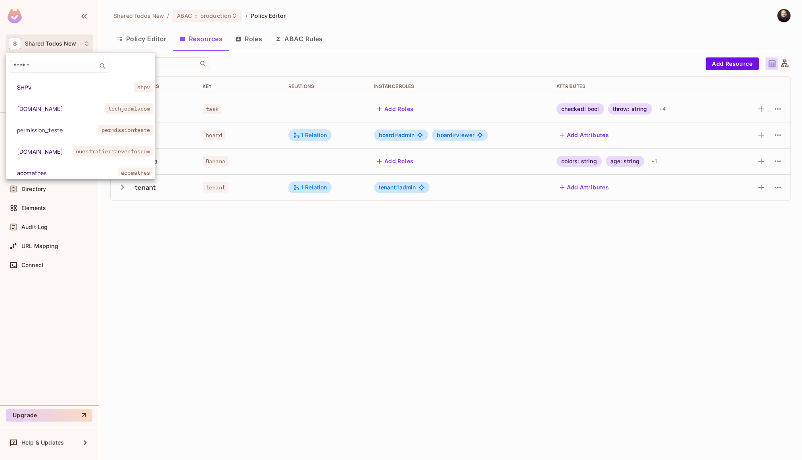
drag, startPoint x: 200, startPoint y: 242, endPoint x: 140, endPoint y: 212, distance: 66.8
click at [188, 234] on div at bounding box center [401, 230] width 802 height 460
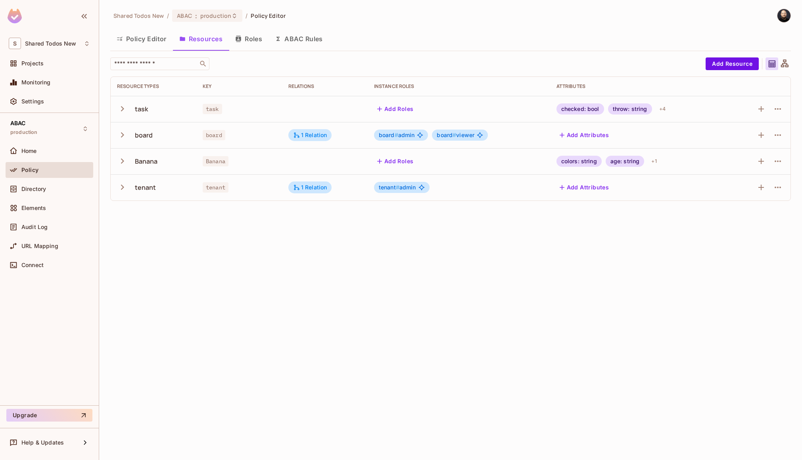
click at [120, 162] on icon "button" at bounding box center [122, 161] width 11 height 11
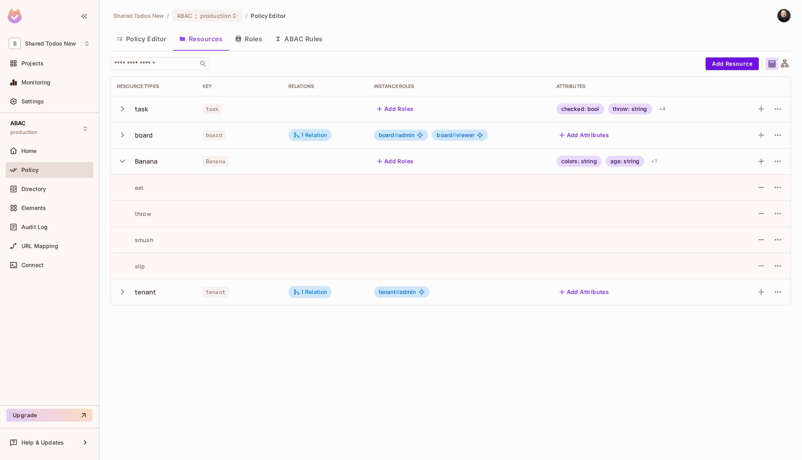
click at [120, 162] on icon "button" at bounding box center [122, 161] width 11 height 11
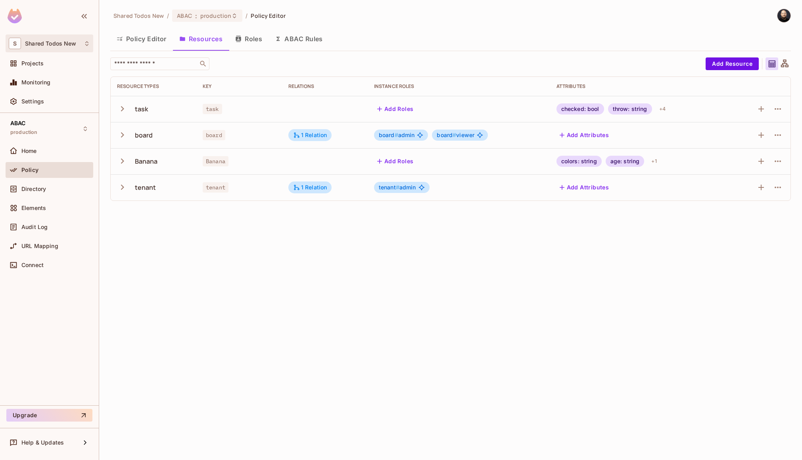
click at [60, 46] on span "Shared Todos New" at bounding box center [50, 43] width 51 height 6
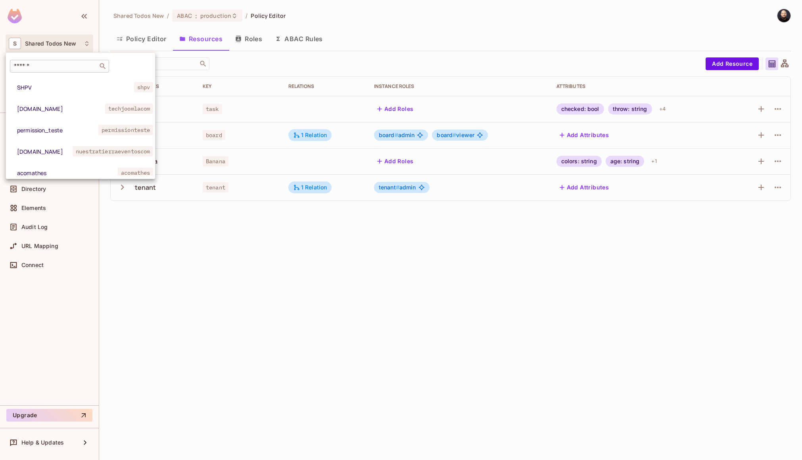
click at [56, 64] on input "text" at bounding box center [53, 66] width 83 height 8
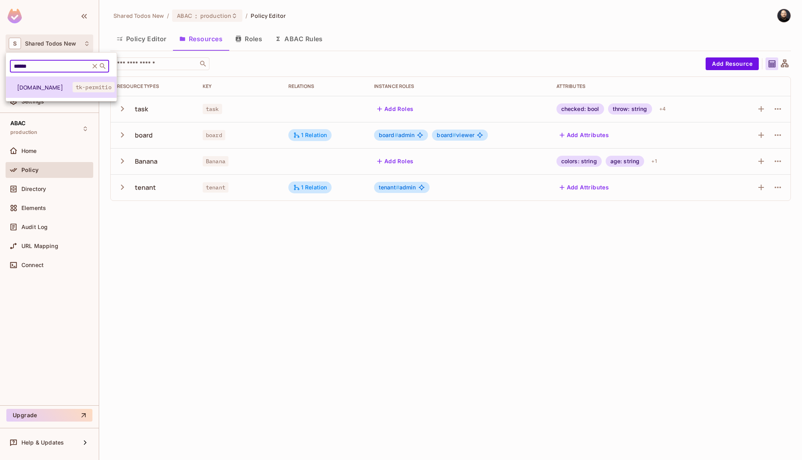
type input "******"
click at [59, 88] on span "tk-permit.io" at bounding box center [44, 88] width 55 height 8
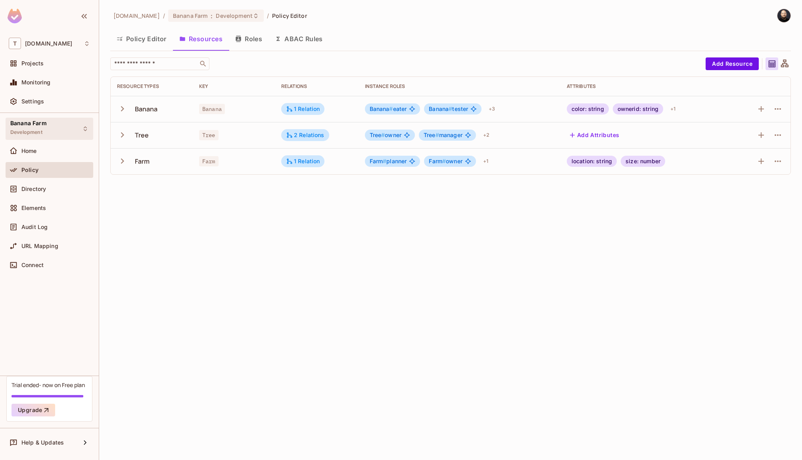
click at [36, 131] on span "Development" at bounding box center [26, 132] width 32 height 6
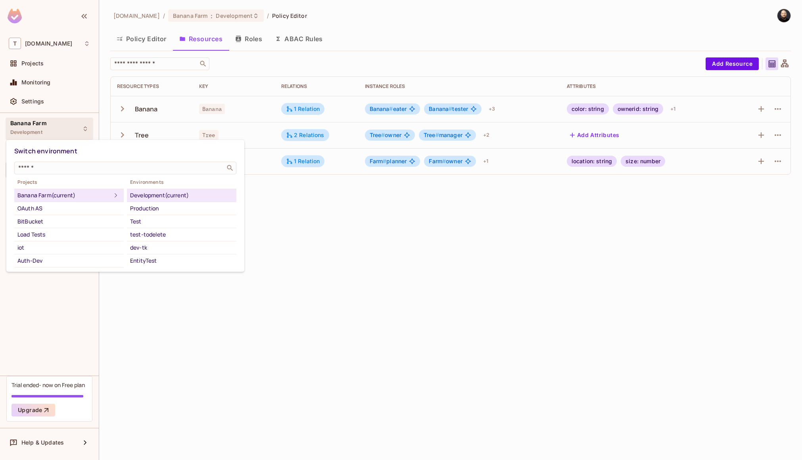
click at [155, 195] on div "Development (current)" at bounding box center [181, 196] width 103 height 10
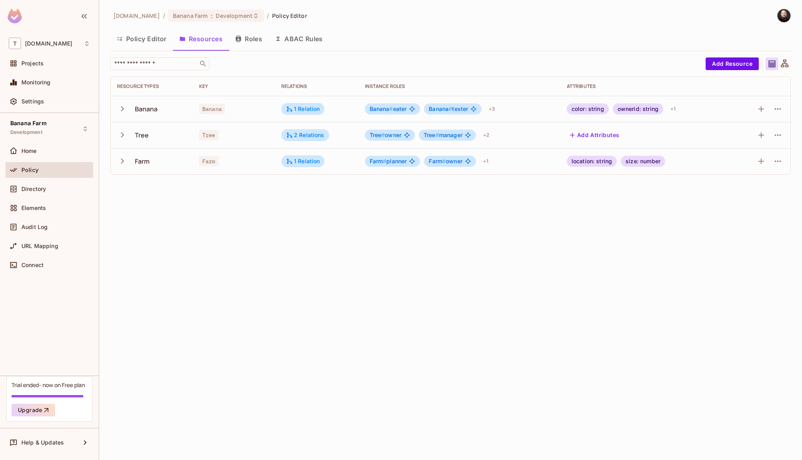
click at [785, 63] on icon at bounding box center [784, 64] width 10 height 10
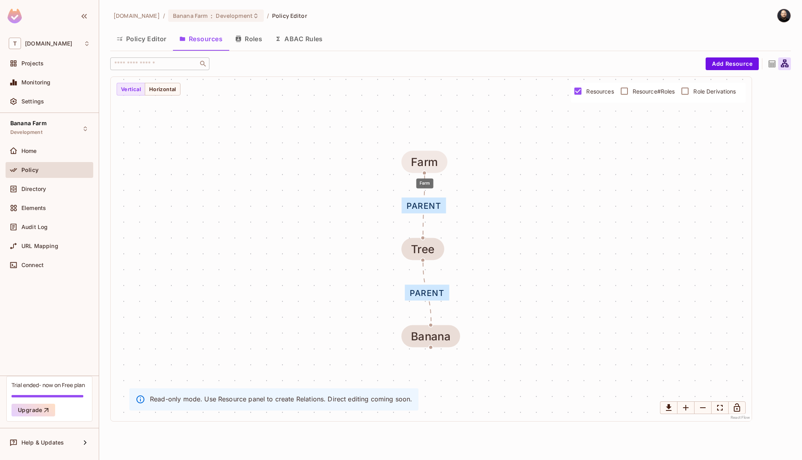
drag, startPoint x: 432, startPoint y: 166, endPoint x: 459, endPoint y: 138, distance: 38.1
click at [437, 156] on div "Farm" at bounding box center [424, 162] width 27 height 13
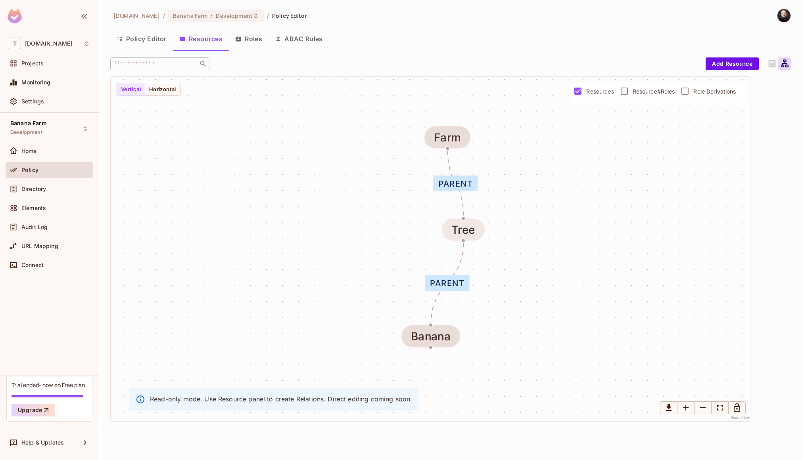
drag, startPoint x: 427, startPoint y: 245, endPoint x: 483, endPoint y: 220, distance: 61.6
click at [475, 224] on div "Tree" at bounding box center [462, 230] width 23 height 13
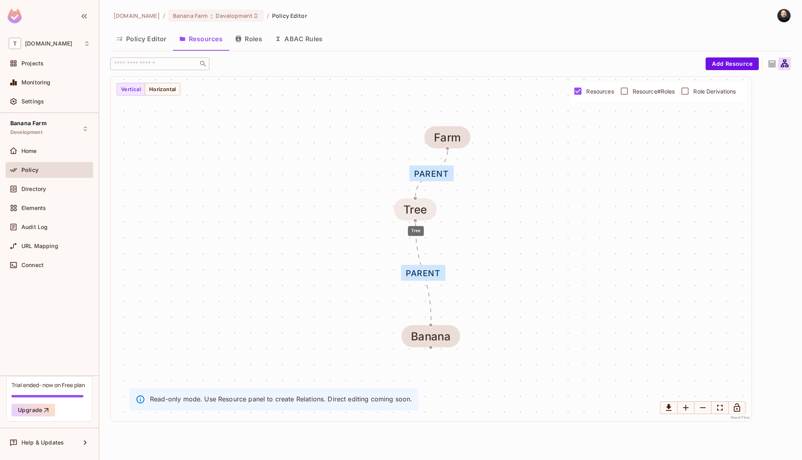
drag, startPoint x: 462, startPoint y: 223, endPoint x: 408, endPoint y: 199, distance: 58.6
click at [403, 207] on div "Tree" at bounding box center [414, 209] width 23 height 13
drag, startPoint x: 446, startPoint y: 137, endPoint x: 450, endPoint y: 107, distance: 30.0
click at [450, 107] on div "Farm" at bounding box center [450, 108] width 27 height 13
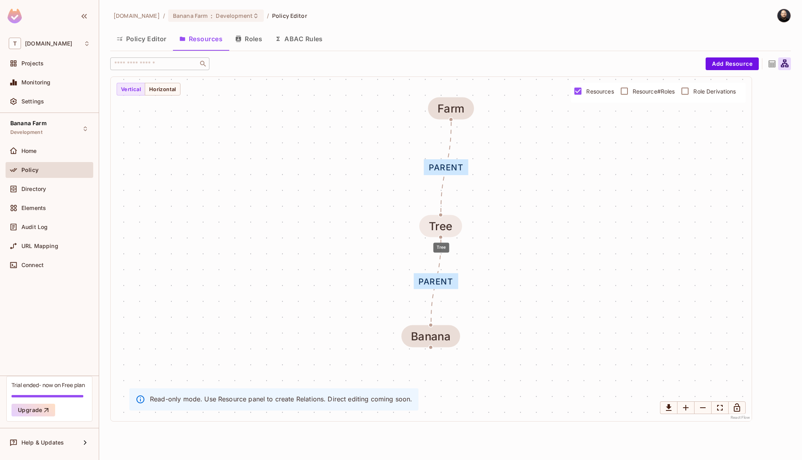
drag, startPoint x: 427, startPoint y: 217, endPoint x: 454, endPoint y: 229, distance: 29.3
click at [454, 229] on div "Tree" at bounding box center [440, 226] width 42 height 22
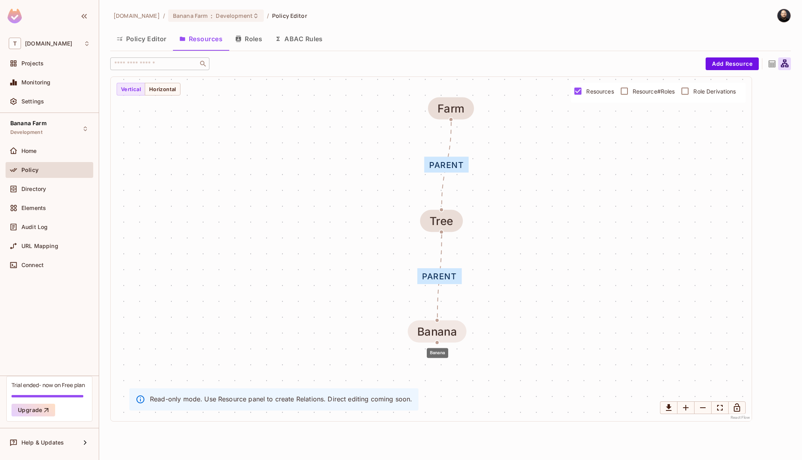
drag, startPoint x: 444, startPoint y: 340, endPoint x: 452, endPoint y: 333, distance: 10.7
click at [452, 333] on div "Banana" at bounding box center [437, 331] width 40 height 13
click at [639, 94] on span "Resource#Roles" at bounding box center [653, 92] width 42 height 8
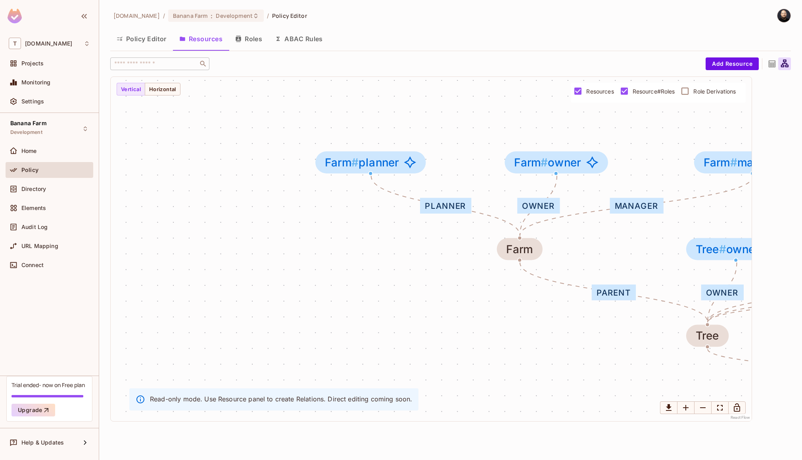
drag, startPoint x: 587, startPoint y: 293, endPoint x: 404, endPoint y: 279, distance: 184.4
click at [401, 281] on div "eater tester viewer picker creator parent owner manager worker viewer parent pl…" at bounding box center [431, 249] width 641 height 344
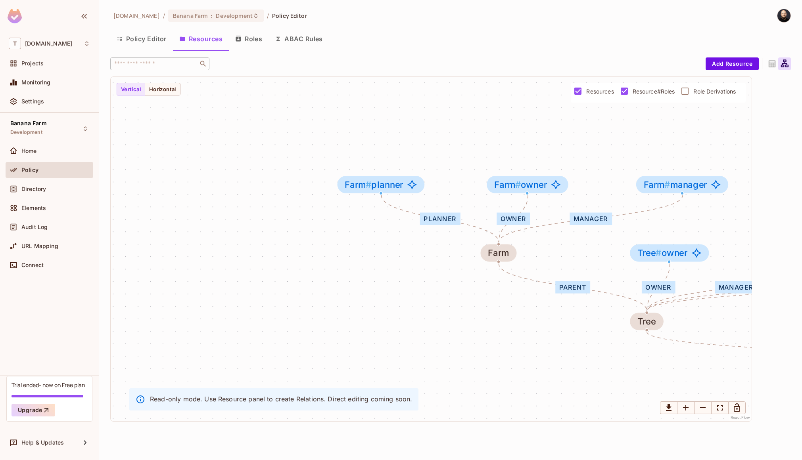
drag, startPoint x: 536, startPoint y: 282, endPoint x: 398, endPoint y: 244, distance: 142.2
click at [363, 246] on div "eater tester viewer picker creator parent owner manager worker viewer parent pl…" at bounding box center [431, 249] width 641 height 344
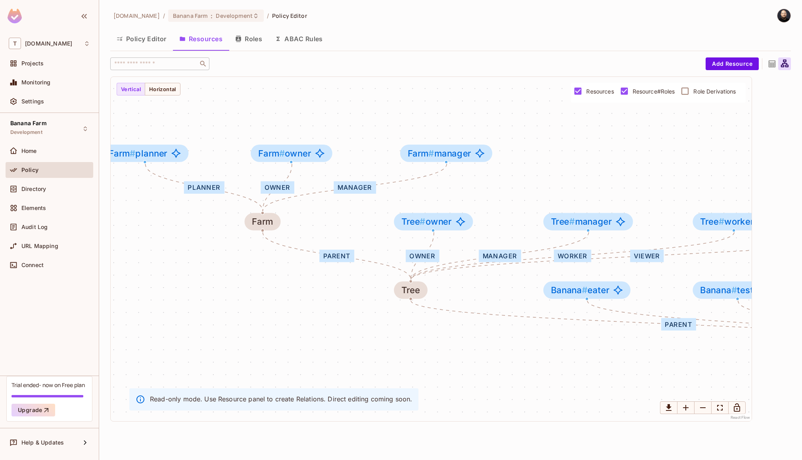
drag, startPoint x: 609, startPoint y: 344, endPoint x: 405, endPoint y: 314, distance: 206.4
click at [410, 323] on div "eater tester viewer picker creator parent owner manager worker viewer parent pl…" at bounding box center [431, 249] width 641 height 344
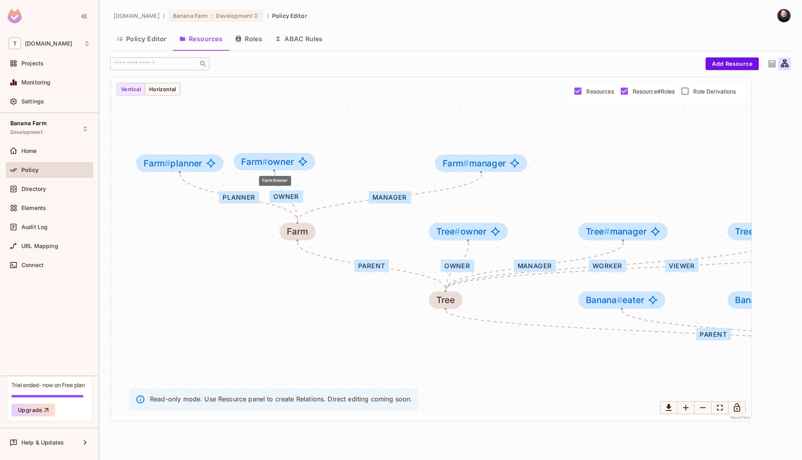
drag, startPoint x: 322, startPoint y: 163, endPoint x: 414, endPoint y: 159, distance: 92.5
click at [269, 161] on span "Farm # owner" at bounding box center [267, 162] width 53 height 10
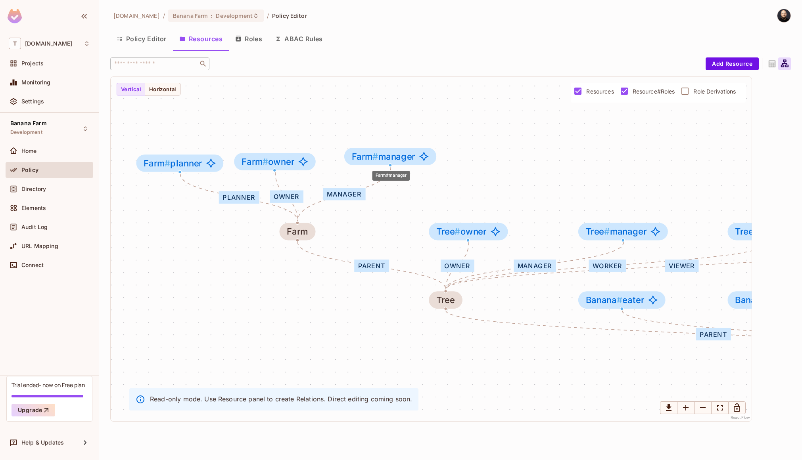
drag, startPoint x: 453, startPoint y: 162, endPoint x: 341, endPoint y: 149, distance: 113.3
click at [352, 151] on span "Farm #" at bounding box center [365, 156] width 27 height 11
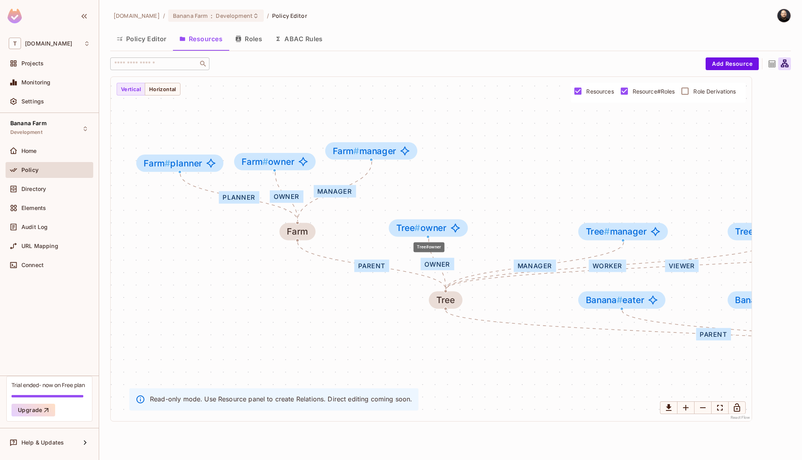
drag, startPoint x: 454, startPoint y: 239, endPoint x: 415, endPoint y: 234, distance: 40.0
click at [412, 235] on div "Tree # owner" at bounding box center [427, 228] width 79 height 17
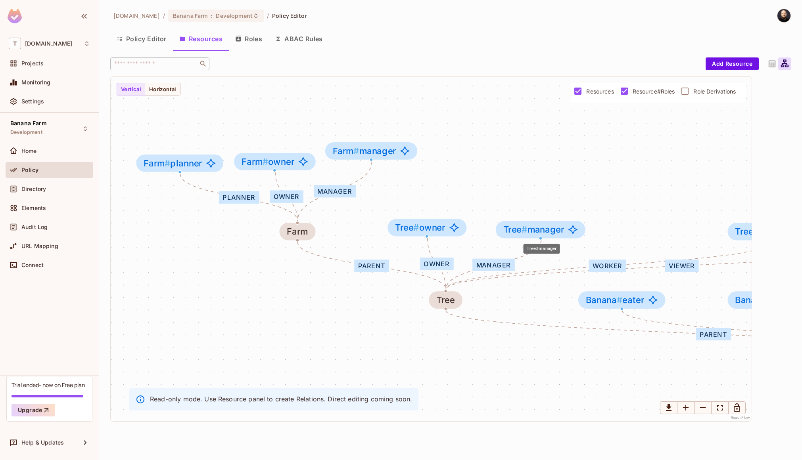
drag, startPoint x: 613, startPoint y: 234, endPoint x: 687, endPoint y: 214, distance: 76.7
click at [529, 228] on span "Tree # manager" at bounding box center [533, 230] width 61 height 10
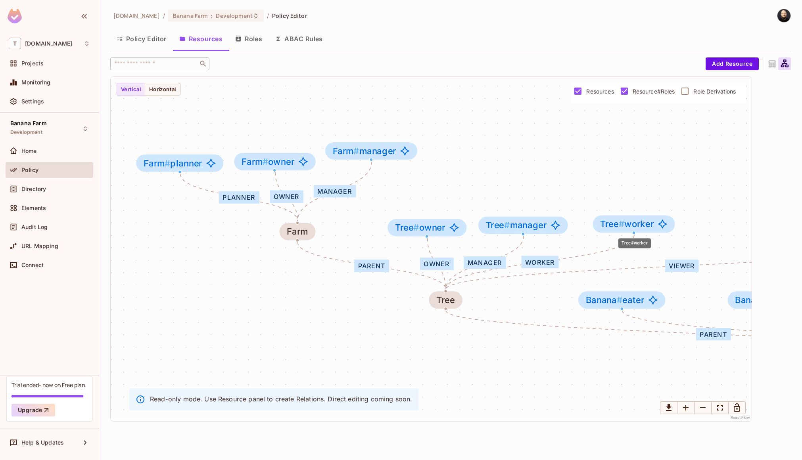
drag, startPoint x: 721, startPoint y: 232, endPoint x: 596, endPoint y: 232, distance: 124.9
click at [593, 225] on div "Tree # worker" at bounding box center [634, 224] width 82 height 17
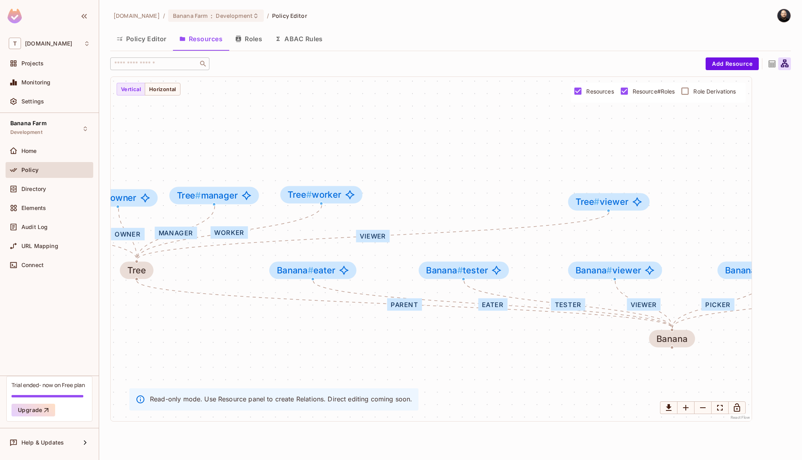
drag, startPoint x: 686, startPoint y: 365, endPoint x: 371, endPoint y: 289, distance: 323.8
click at [336, 318] on div "eater tester viewer picker creator parent owner manager worker viewer parent pl…" at bounding box center [431, 249] width 641 height 344
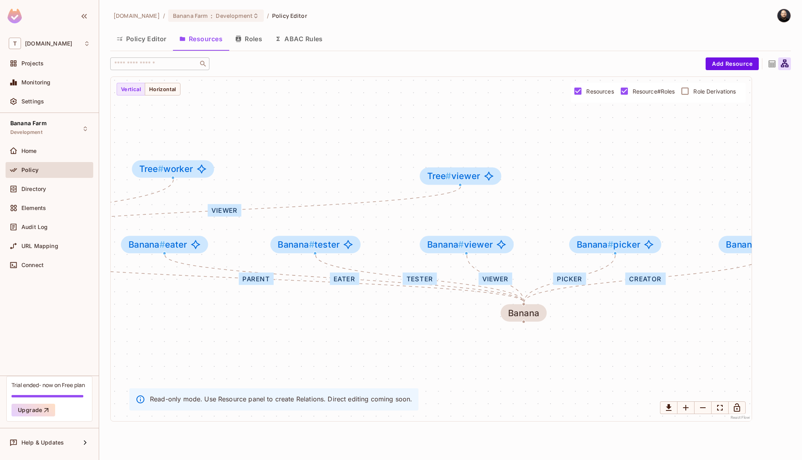
drag, startPoint x: 575, startPoint y: 352, endPoint x: 455, endPoint y: 356, distance: 119.4
click at [457, 357] on div "eater tester viewer picker creator parent owner manager worker viewer parent pl…" at bounding box center [431, 249] width 641 height 344
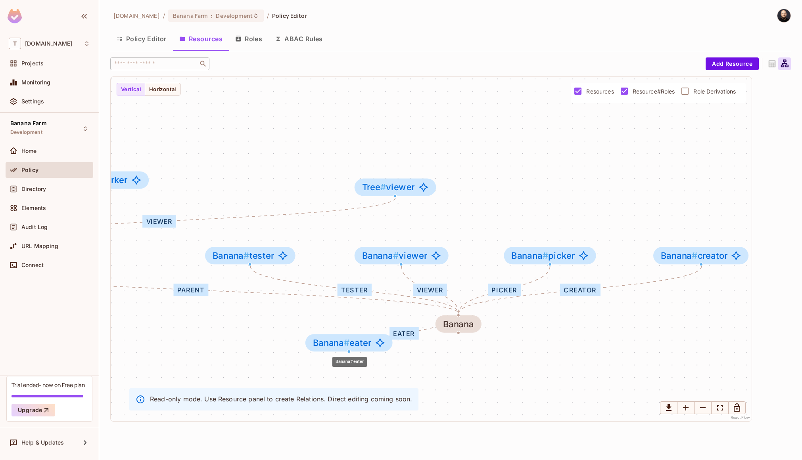
drag, startPoint x: 119, startPoint y: 248, endPoint x: 373, endPoint y: 334, distance: 268.6
click at [373, 335] on div "Banana # eater" at bounding box center [348, 342] width 87 height 17
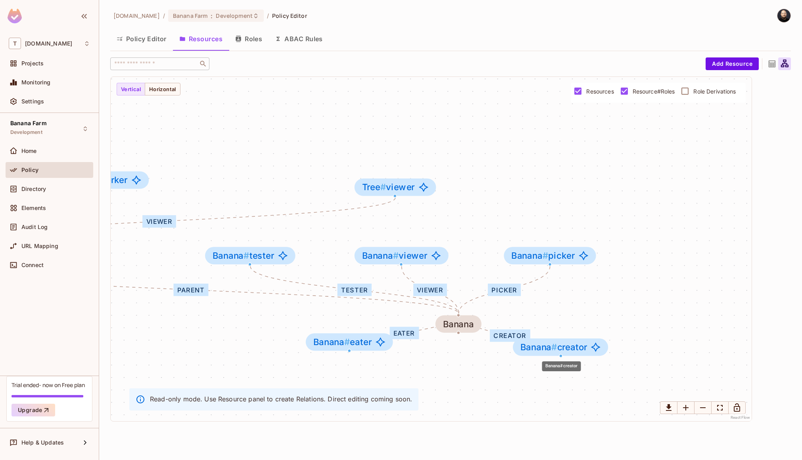
drag, startPoint x: 653, startPoint y: 297, endPoint x: 574, endPoint y: 351, distance: 94.9
click at [575, 352] on span "Banana # creator" at bounding box center [553, 348] width 67 height 10
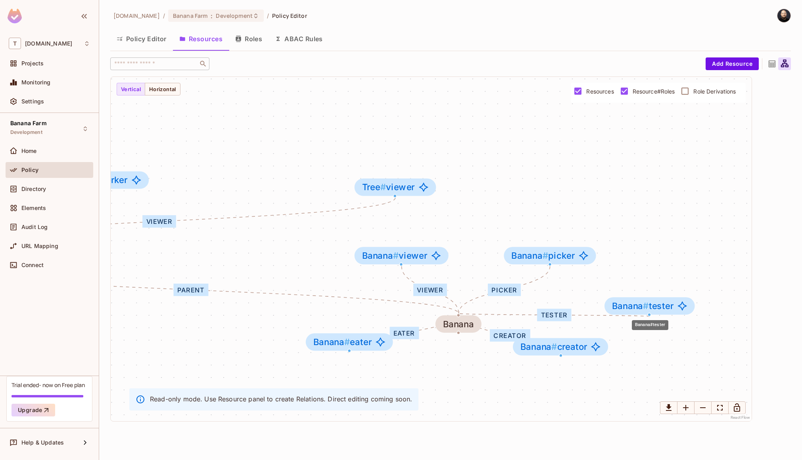
drag, startPoint x: 334, startPoint y: 255, endPoint x: 627, endPoint y: 298, distance: 296.1
click at [627, 301] on span "Banana # tester" at bounding box center [642, 306] width 61 height 10
click at [706, 91] on span "Role Derivations" at bounding box center [714, 92] width 42 height 8
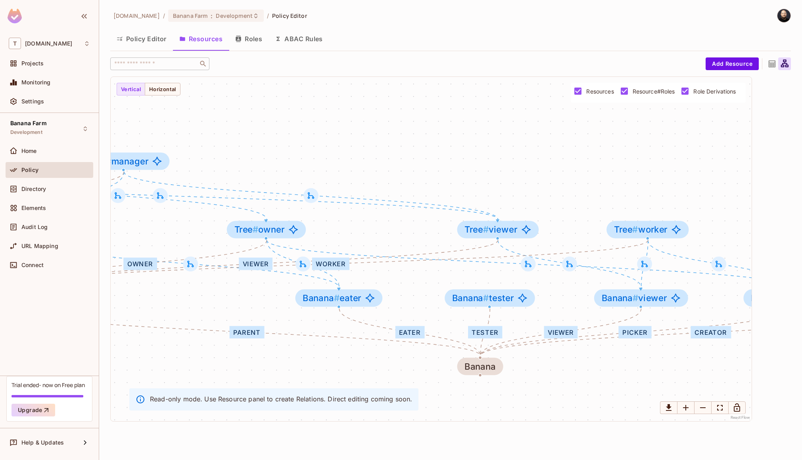
drag, startPoint x: 576, startPoint y: 362, endPoint x: 616, endPoint y: 376, distance: 41.6
click at [616, 377] on div "eater tester viewer picker creator parent owner manager worker viewer parent pl…" at bounding box center [431, 249] width 641 height 344
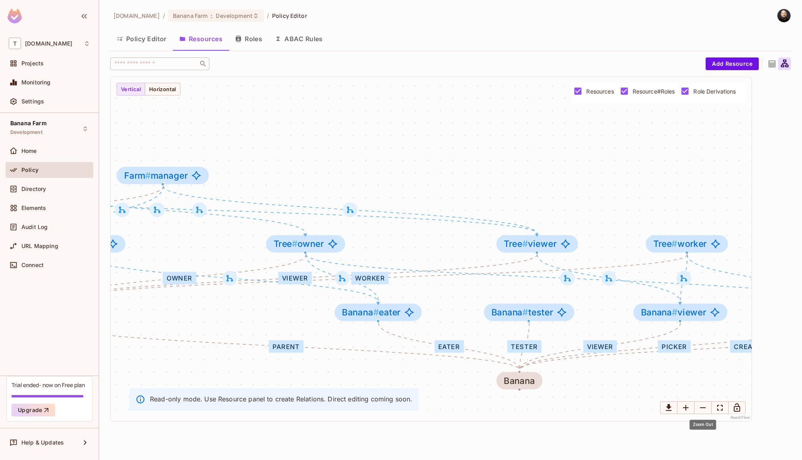
drag, startPoint x: 706, startPoint y: 407, endPoint x: 702, endPoint y: 401, distance: 6.9
click at [706, 407] on icon "Zoom Out" at bounding box center [703, 408] width 10 height 10
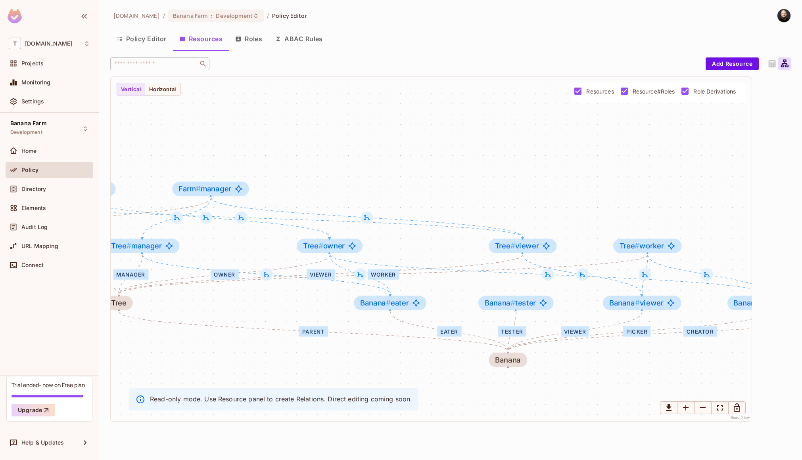
drag, startPoint x: 369, startPoint y: 167, endPoint x: 530, endPoint y: 131, distance: 164.6
click at [530, 131] on div "eater tester viewer picker creator parent owner manager worker viewer parent pl…" at bounding box center [431, 249] width 641 height 344
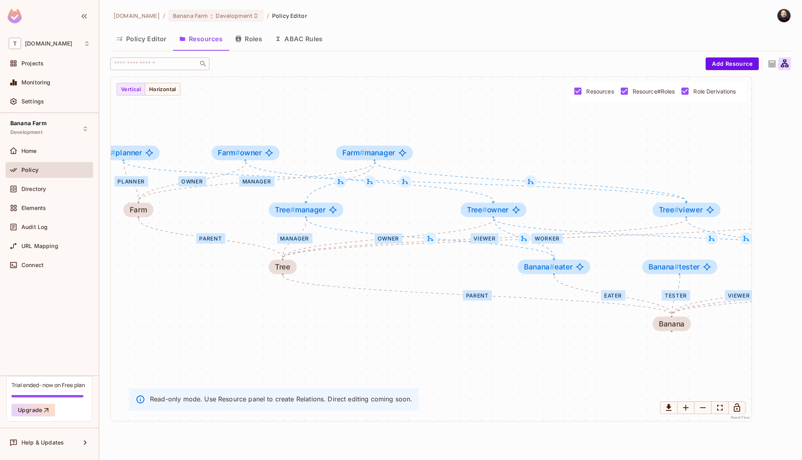
drag, startPoint x: 274, startPoint y: 122, endPoint x: 379, endPoint y: 135, distance: 105.5
click at [379, 135] on div "eater tester viewer picker creator parent owner manager worker viewer parent pl…" at bounding box center [431, 249] width 641 height 344
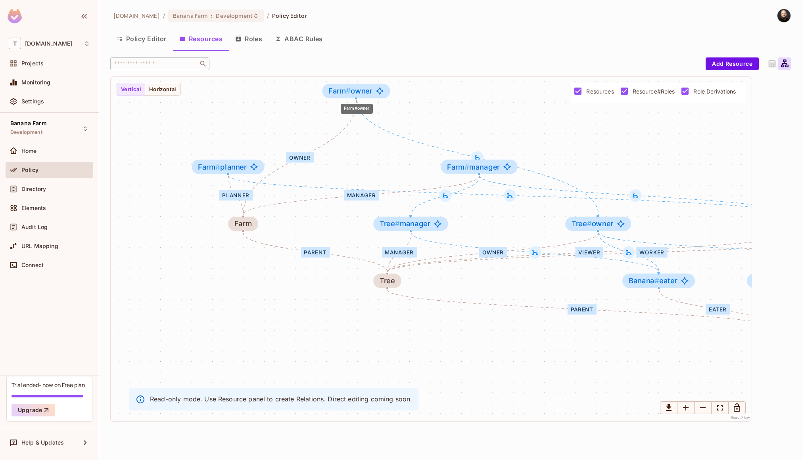
drag, startPoint x: 366, startPoint y: 166, endPoint x: 373, endPoint y: 88, distance: 78.4
click at [372, 88] on span "Farm # owner" at bounding box center [350, 91] width 44 height 8
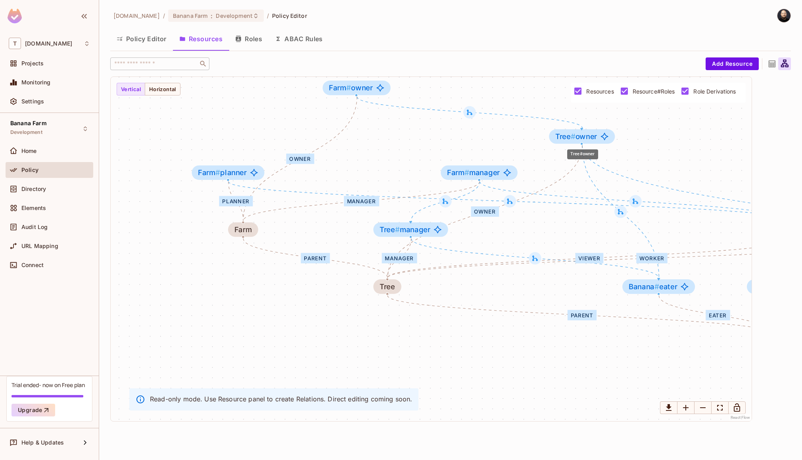
drag, startPoint x: 585, startPoint y: 229, endPoint x: 567, endPoint y: 130, distance: 100.3
click at [567, 130] on div "Tree # owner" at bounding box center [581, 136] width 65 height 15
drag, startPoint x: 586, startPoint y: 138, endPoint x: 568, endPoint y: 132, distance: 18.7
click at [568, 132] on span "Tree # owner" at bounding box center [552, 130] width 42 height 8
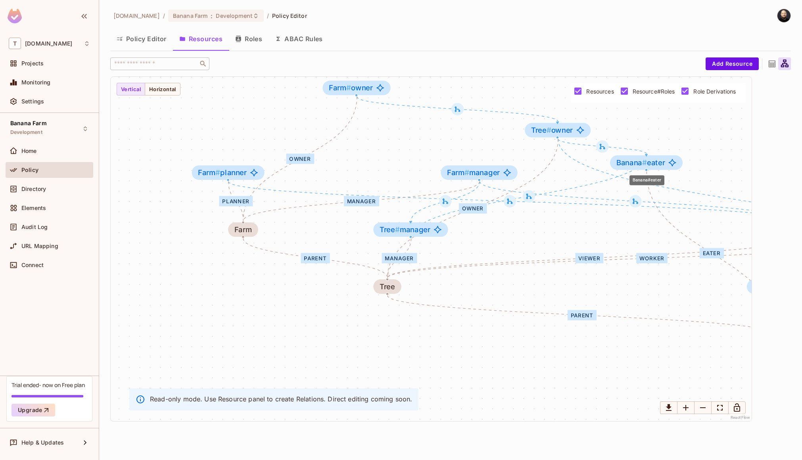
drag, startPoint x: 654, startPoint y: 289, endPoint x: 642, endPoint y: 158, distance: 131.4
click at [642, 158] on span "Banana #" at bounding box center [631, 162] width 31 height 9
drag, startPoint x: 647, startPoint y: 211, endPoint x: 432, endPoint y: 208, distance: 214.5
click at [679, 178] on div "eater tester viewer picker creator parent owner manager worker viewer parent pl…" at bounding box center [431, 249] width 641 height 344
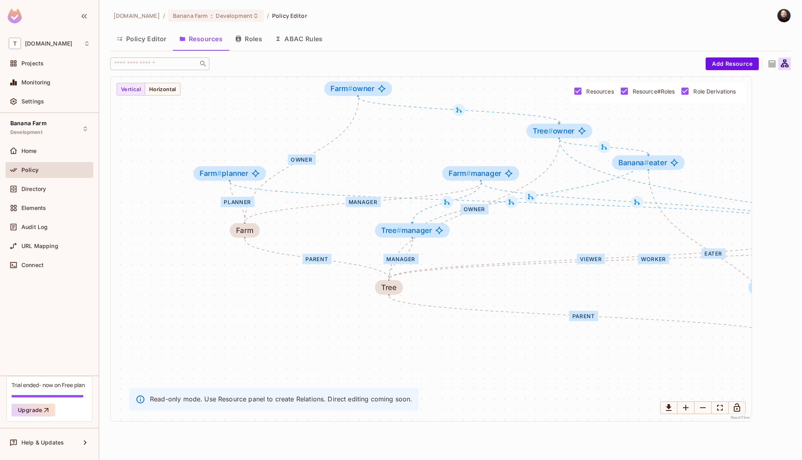
drag, startPoint x: 679, startPoint y: 193, endPoint x: 483, endPoint y: 188, distance: 195.9
drag, startPoint x: 513, startPoint y: 205, endPoint x: 327, endPoint y: 188, distance: 186.6
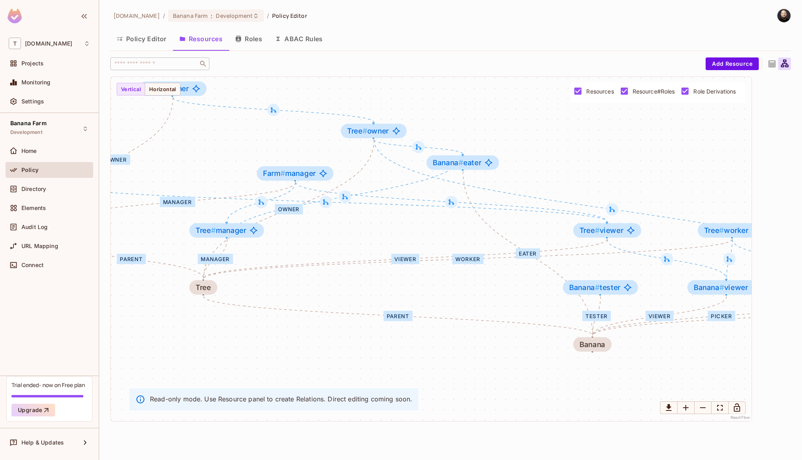
drag, startPoint x: 451, startPoint y: 332, endPoint x: 252, endPoint y: 327, distance: 198.7
click at [251, 328] on div "eater tester viewer picker creator parent owner manager worker viewer parent pl…" at bounding box center [431, 249] width 641 height 344
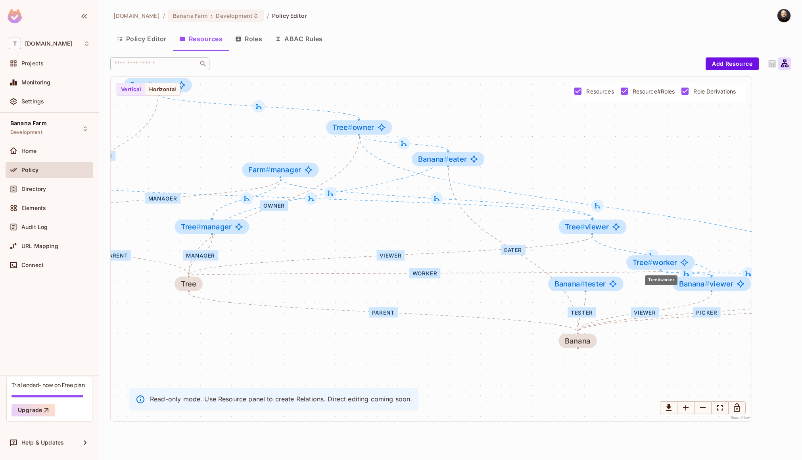
drag, startPoint x: 723, startPoint y: 224, endPoint x: 667, endPoint y: 262, distance: 68.3
click at [666, 264] on span "Tree # worker" at bounding box center [654, 262] width 44 height 8
drag, startPoint x: 659, startPoint y: 178, endPoint x: 534, endPoint y: 158, distance: 126.9
click at [467, 159] on div "eater tester viewer picker creator parent owner manager worker viewer parent pl…" at bounding box center [431, 249] width 641 height 344
drag, startPoint x: 569, startPoint y: 157, endPoint x: 487, endPoint y: 154, distance: 81.7
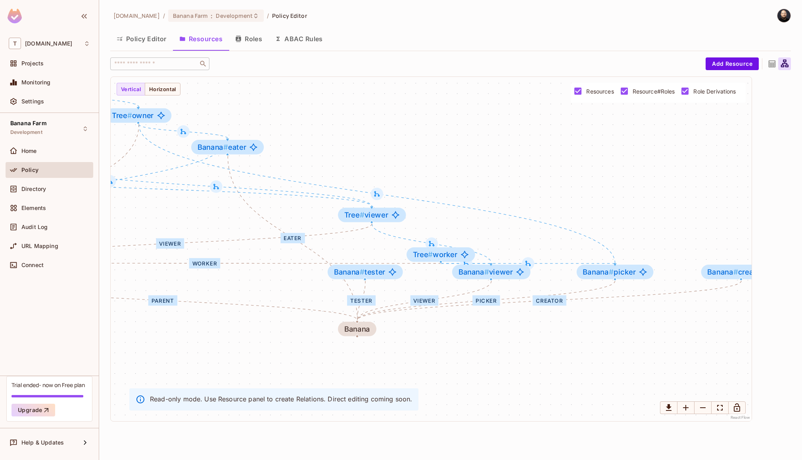
drag, startPoint x: 659, startPoint y: 159, endPoint x: 526, endPoint y: 189, distance: 136.4
click at [458, 140] on div "eater tester viewer picker creator parent owner manager worker viewer parent pl…" at bounding box center [431, 249] width 641 height 344
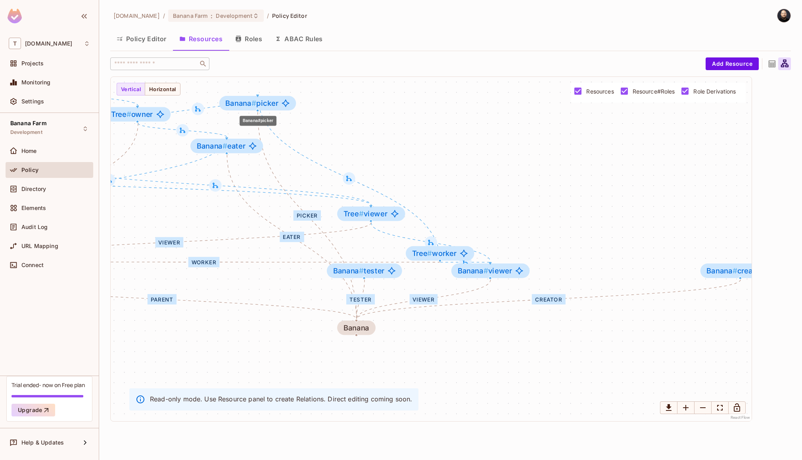
drag, startPoint x: 611, startPoint y: 274, endPoint x: 255, endPoint y: 107, distance: 393.3
click at [254, 107] on span "#" at bounding box center [253, 103] width 5 height 9
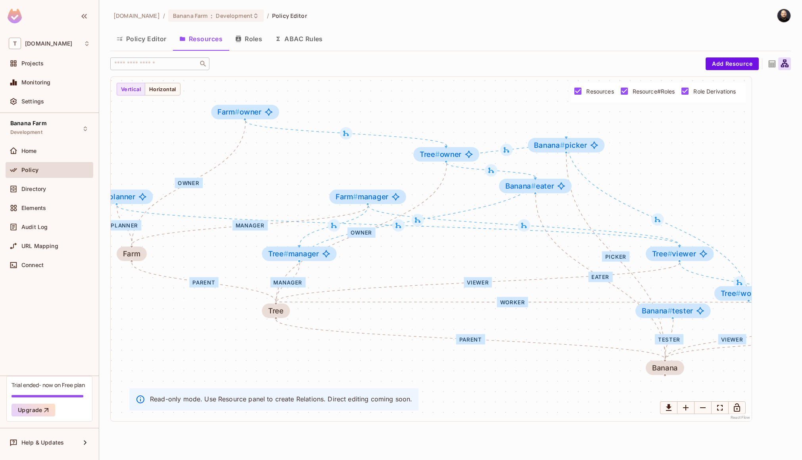
drag
click at [679, 169] on div "eater tester viewer picker creator parent owner manager worker viewer parent pl…" at bounding box center [431, 249] width 641 height 344
click at [552, 193] on span "Banana # eater" at bounding box center [535, 190] width 49 height 8
click at [253, 39] on button "Roles" at bounding box center [249, 39] width 40 height 20
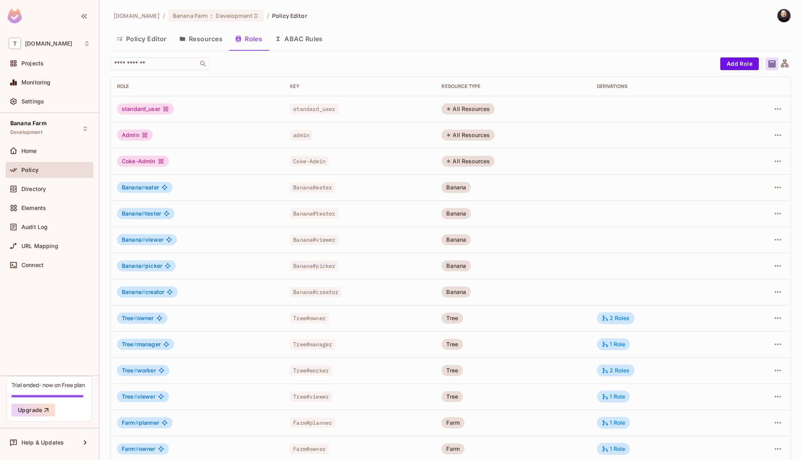
click at [195, 36] on button "Resources" at bounding box center [201, 39] width 56 height 20
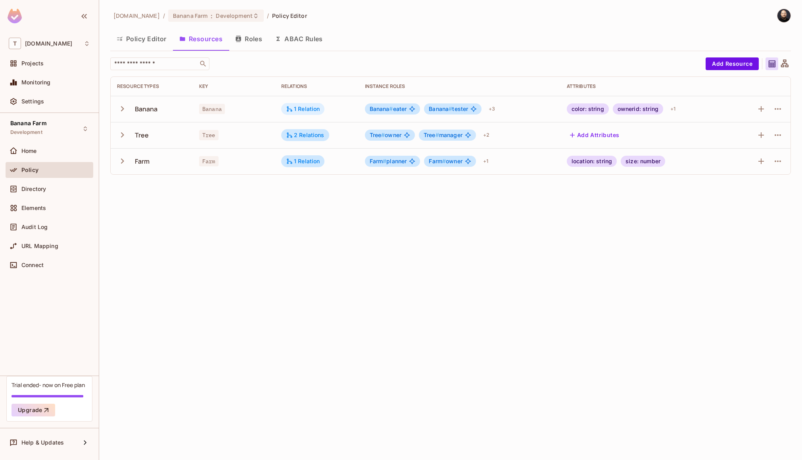
click at [286, 109] on icon at bounding box center [289, 108] width 7 height 7
click at [314, 155] on button "Edit Relations" at bounding box center [316, 157] width 51 height 13
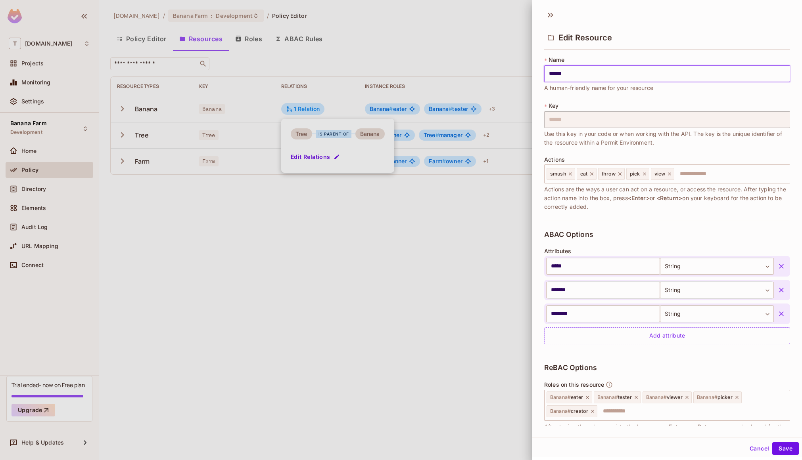
scroll to position [82, 0]
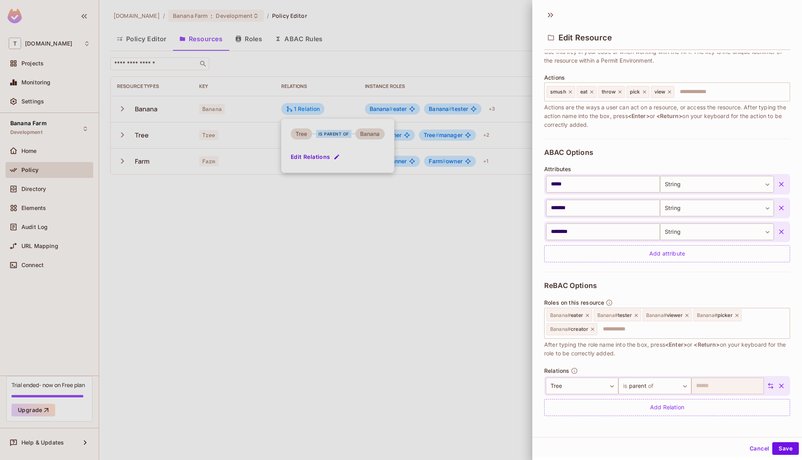
click at [342, 293] on div at bounding box center [401, 230] width 802 height 460
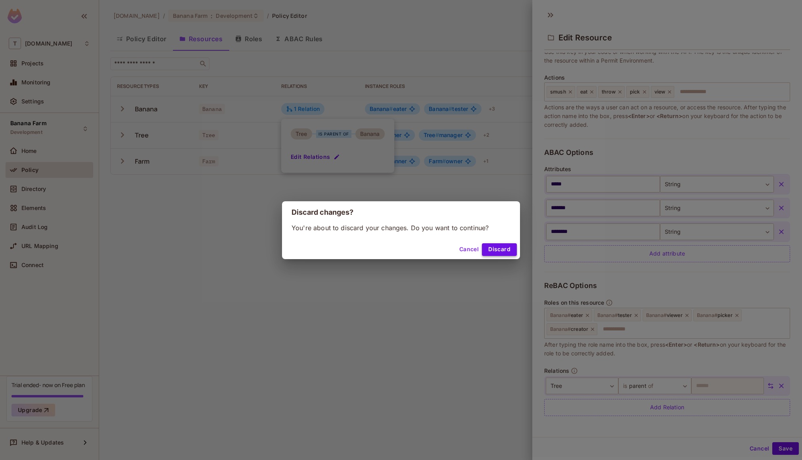
click at [500, 251] on button "Discard" at bounding box center [499, 249] width 35 height 13
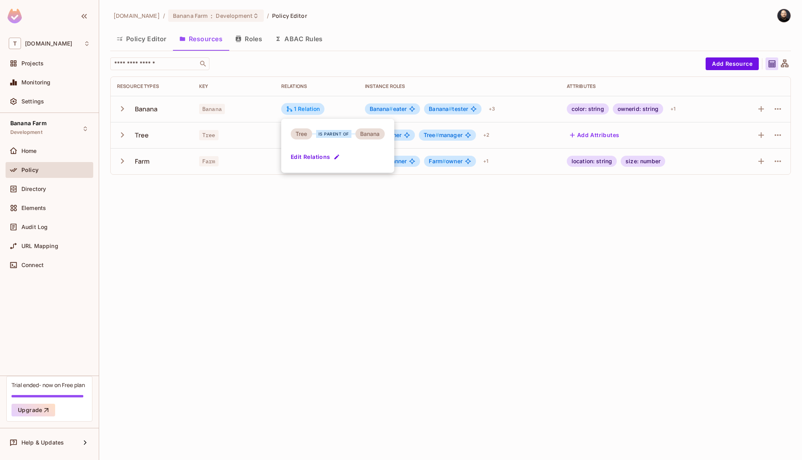
click at [333, 199] on div at bounding box center [401, 230] width 802 height 460
click at [398, 108] on span "Banana # eater" at bounding box center [387, 109] width 37 height 6
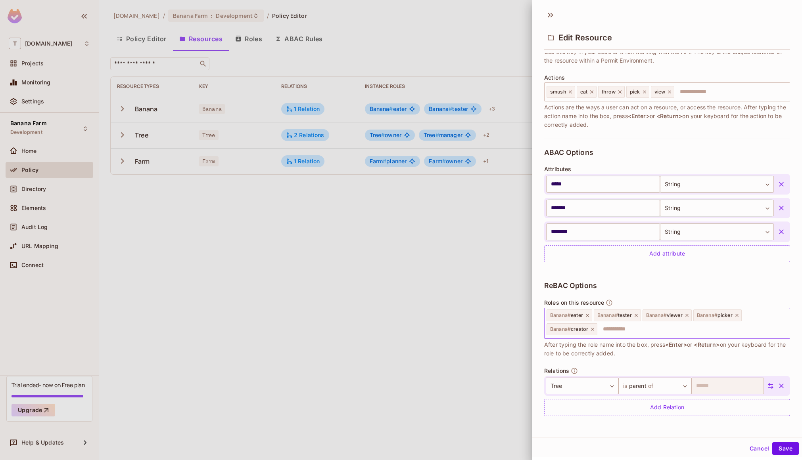
click at [635, 315] on icon at bounding box center [636, 316] width 6 height 6
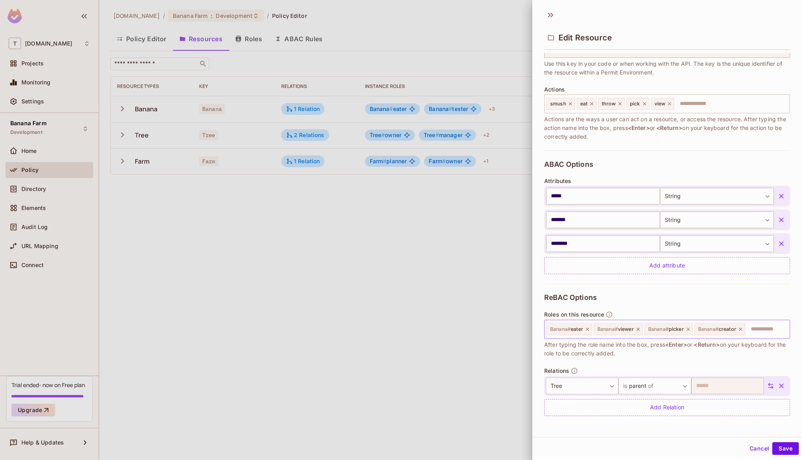
scroll to position [70, 0]
click at [743, 331] on icon at bounding box center [740, 330] width 6 height 6
click at [778, 449] on button "Save" at bounding box center [785, 448] width 27 height 13
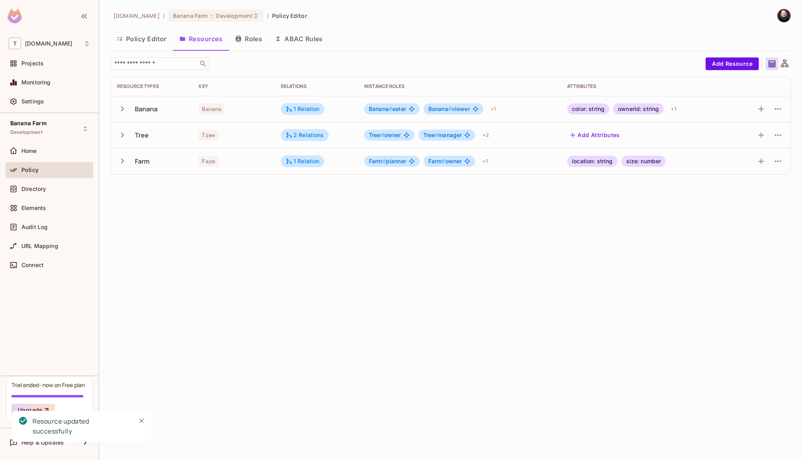
click at [247, 39] on button "Roles" at bounding box center [249, 39] width 40 height 20
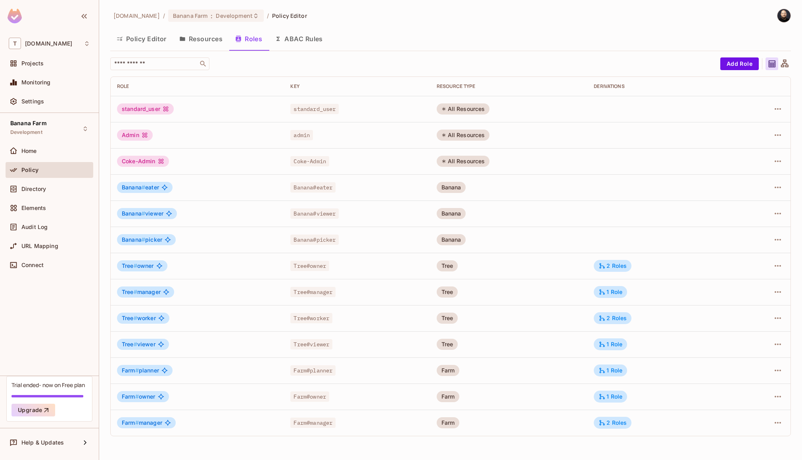
click at [136, 268] on span "#" at bounding box center [136, 265] width 4 height 7
click at [609, 267] on div "2 Roles" at bounding box center [612, 265] width 28 height 7
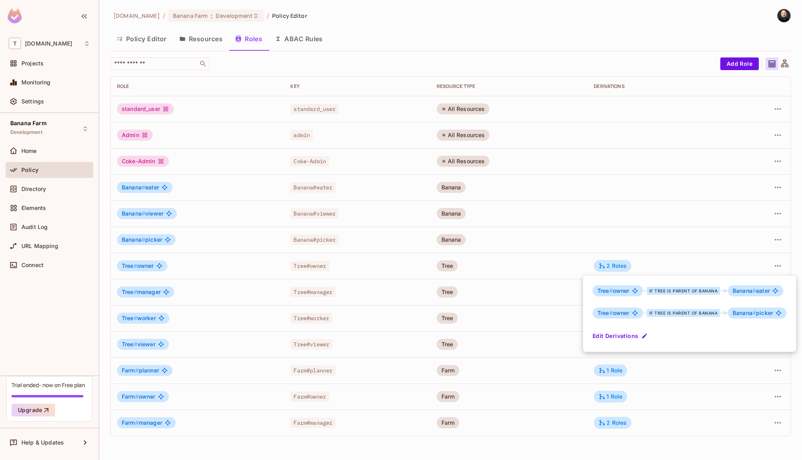
click at [379, 417] on div at bounding box center [401, 230] width 802 height 460
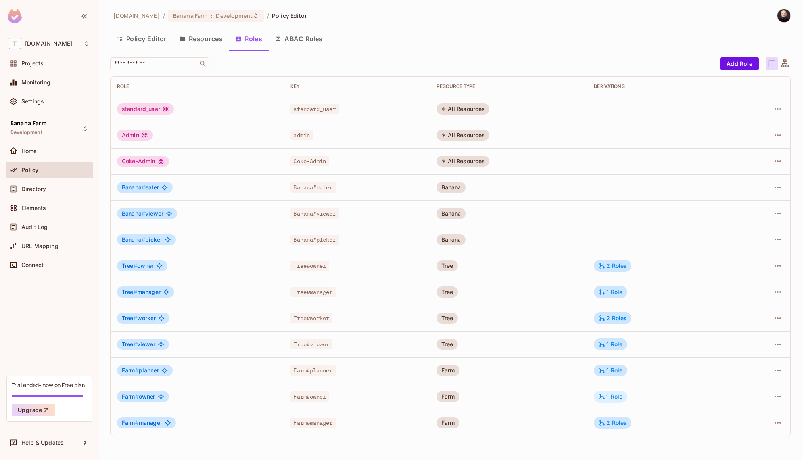
click at [605, 397] on icon at bounding box center [601, 396] width 7 height 7
click at [634, 434] on button "Edit Derivations" at bounding box center [633, 438] width 57 height 13
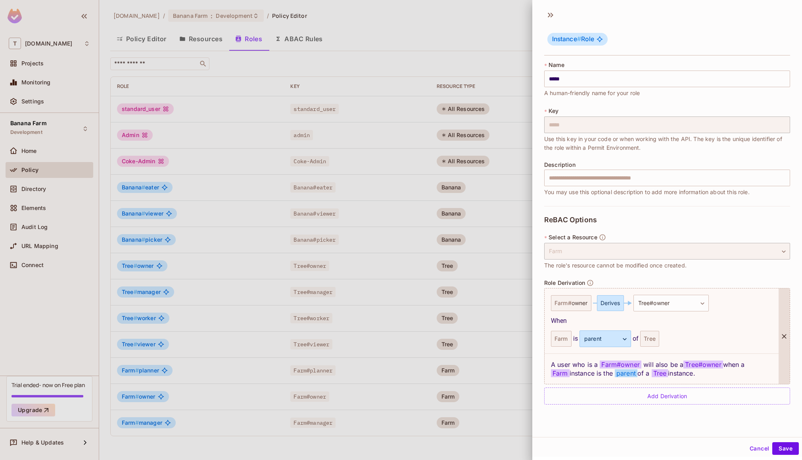
scroll to position [1, 0]
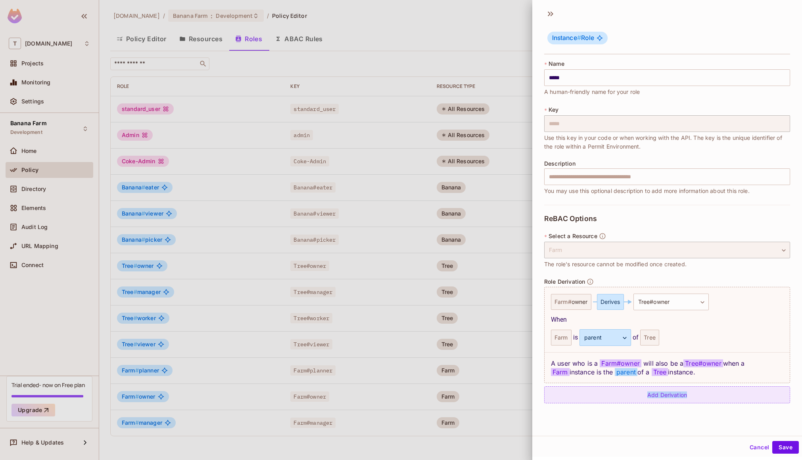
click at [638, 396] on div "Add Derivation" at bounding box center [667, 395] width 246 height 17
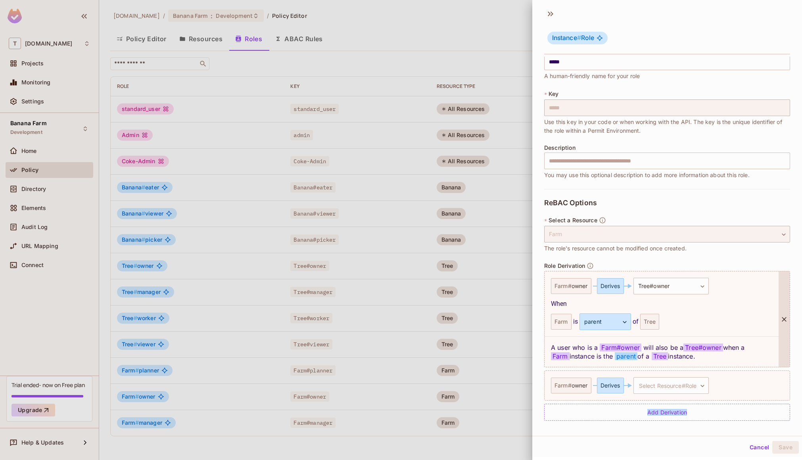
scroll to position [17, 0]
drag, startPoint x: 556, startPoint y: 284, endPoint x: 596, endPoint y: 286, distance: 40.5
click at [597, 286] on div "**********" at bounding box center [661, 285] width 221 height 17
click at [658, 389] on body "T tk-permit.io Projects Monitoring Settings Banana Farm Development Home Policy…" at bounding box center [401, 230] width 802 height 460
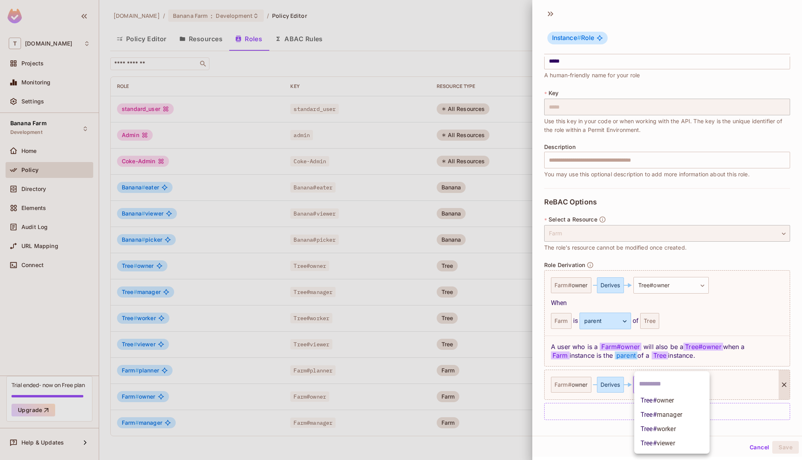
click at [660, 427] on span "worker" at bounding box center [665, 429] width 19 height 8
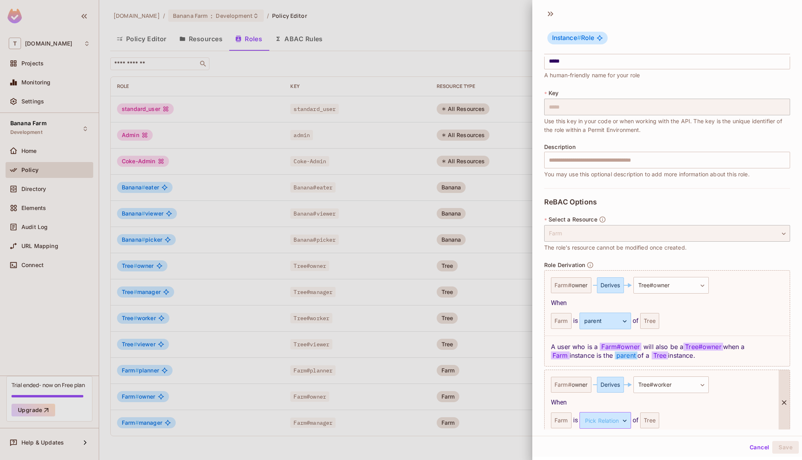
click at [607, 420] on body "T tk-permit.io Projects Monitoring Settings Banana Farm Development Home Policy…" at bounding box center [401, 230] width 802 height 460
click at [606, 441] on li "parent" at bounding box center [603, 443] width 73 height 14
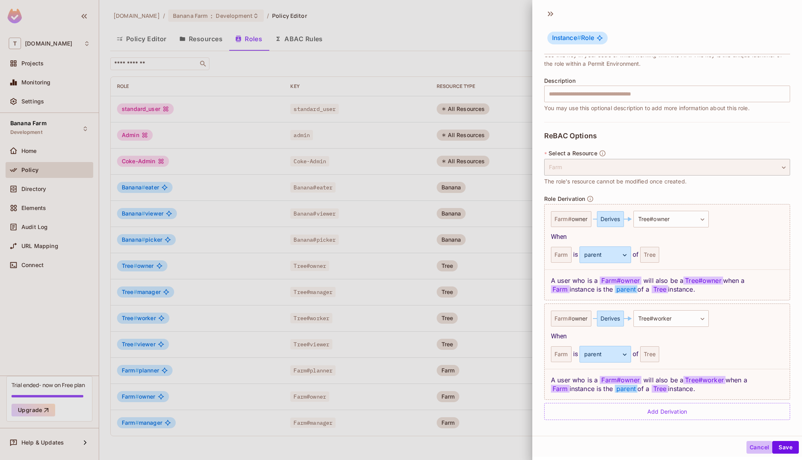
click at [754, 448] on button "Cancel" at bounding box center [759, 447] width 26 height 13
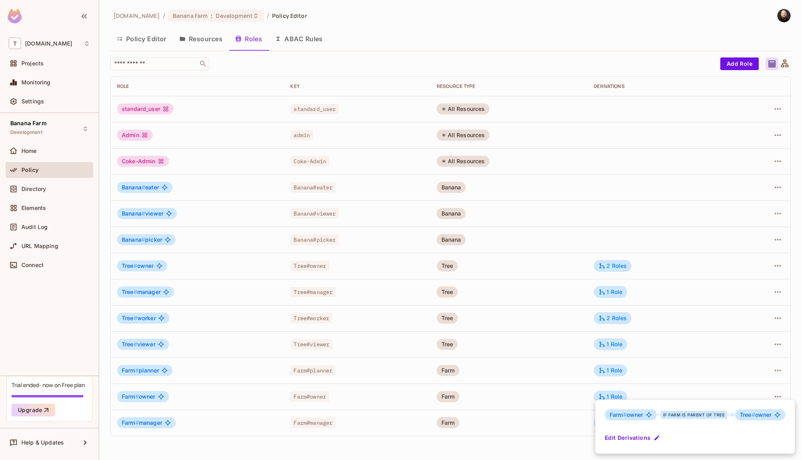
click at [45, 187] on div at bounding box center [401, 230] width 802 height 460
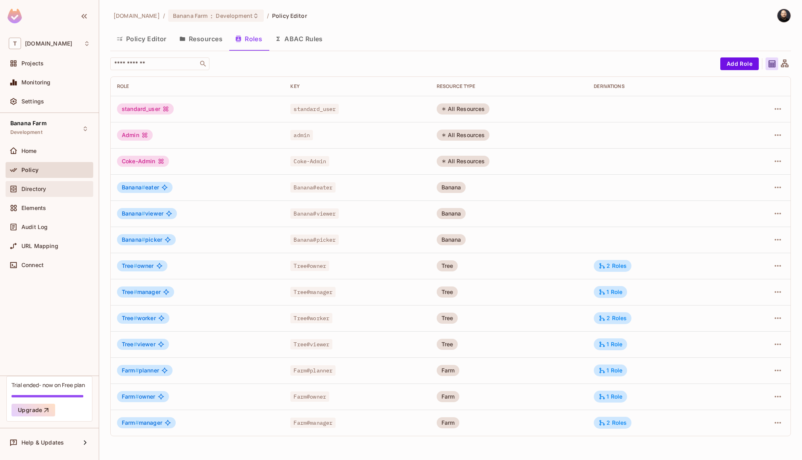
click at [44, 190] on span "Directory" at bounding box center [33, 189] width 25 height 6
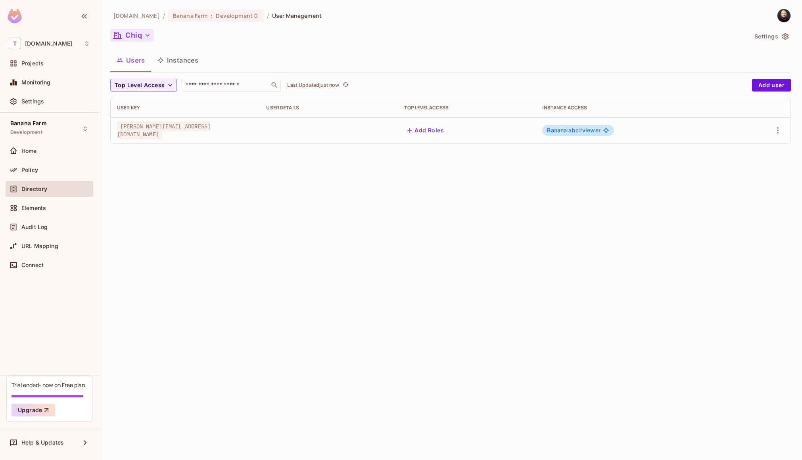
click at [142, 40] on button "Chiq" at bounding box center [132, 35] width 44 height 13
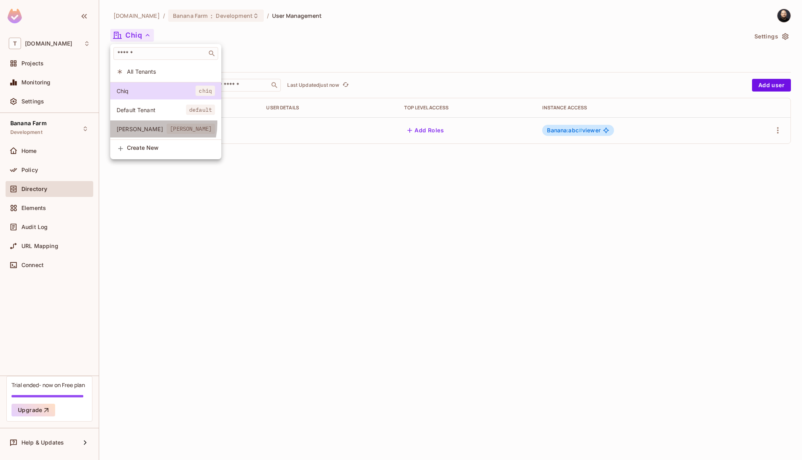
click at [142, 123] on li "Dole dole" at bounding box center [165, 129] width 111 height 17
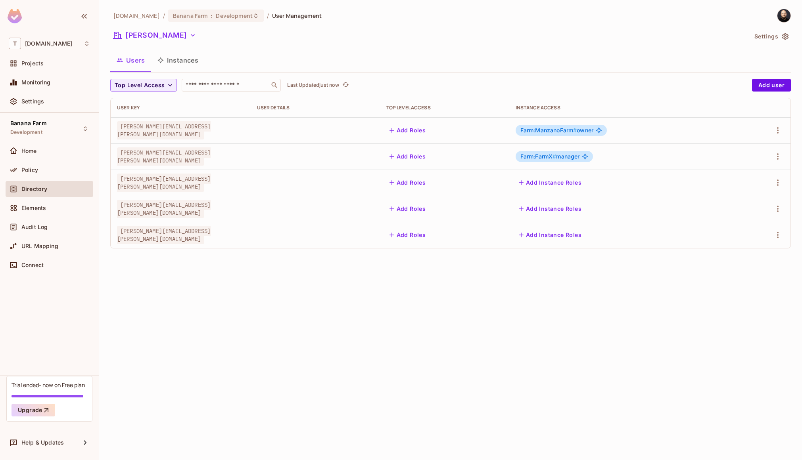
click at [172, 57] on button "Instances" at bounding box center [178, 60] width 54 height 20
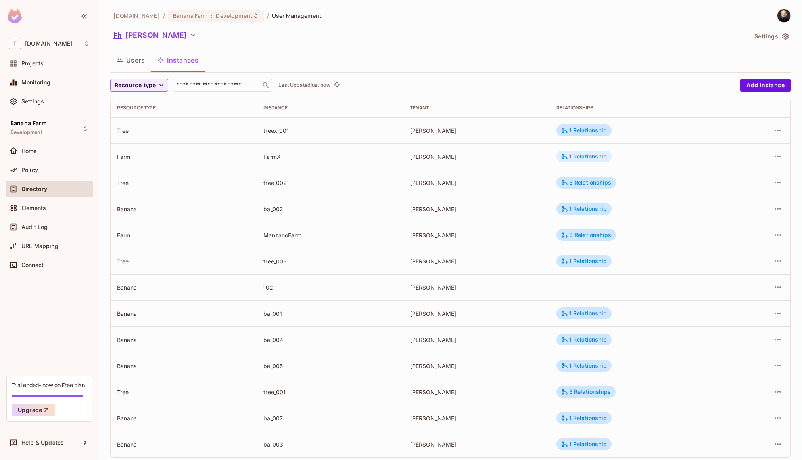
click at [577, 152] on div "1 Relationship" at bounding box center [583, 157] width 55 height 12
click at [590, 229] on div at bounding box center [401, 230] width 802 height 460
click at [589, 233] on div "3 Relationships" at bounding box center [586, 235] width 50 height 7
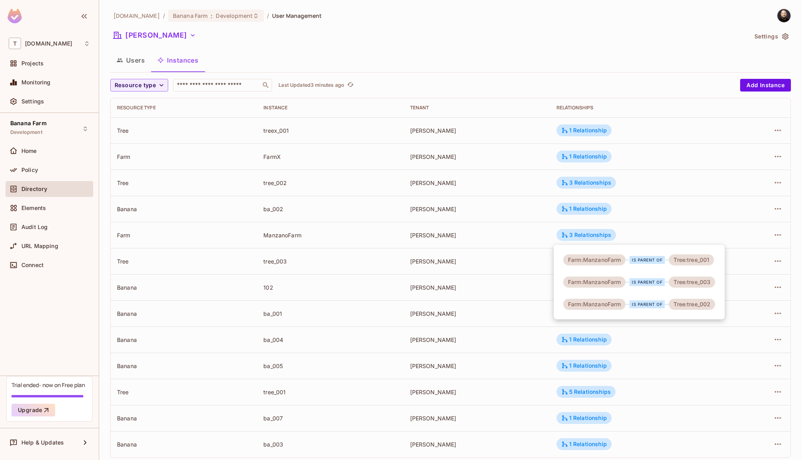
drag, startPoint x: 34, startPoint y: 224, endPoint x: 34, endPoint y: 229, distance: 5.6
click at [34, 224] on div at bounding box center [401, 230] width 802 height 460
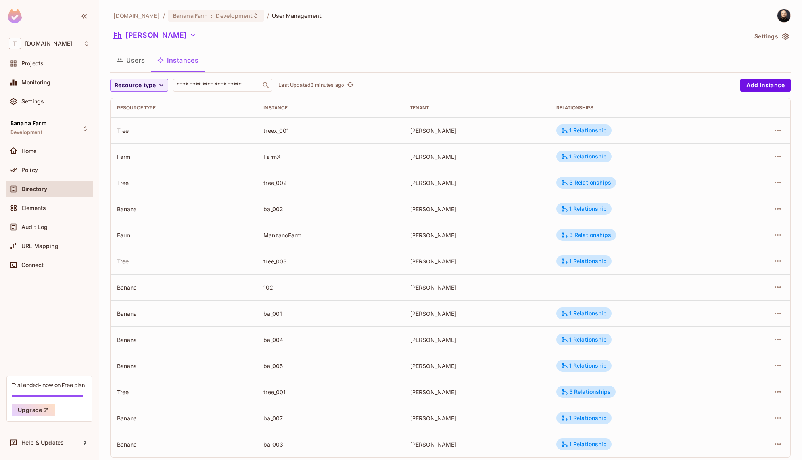
click at [33, 229] on span "Audit Log" at bounding box center [34, 227] width 26 height 6
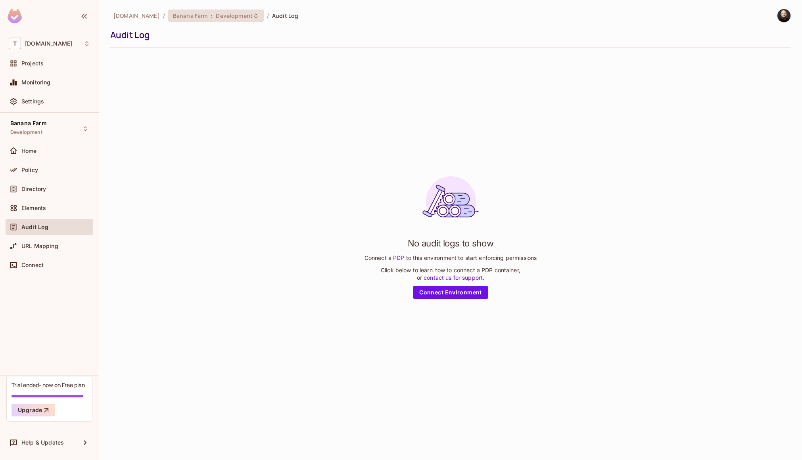
click at [186, 11] on div "Banana Farm : Development" at bounding box center [216, 16] width 96 height 12
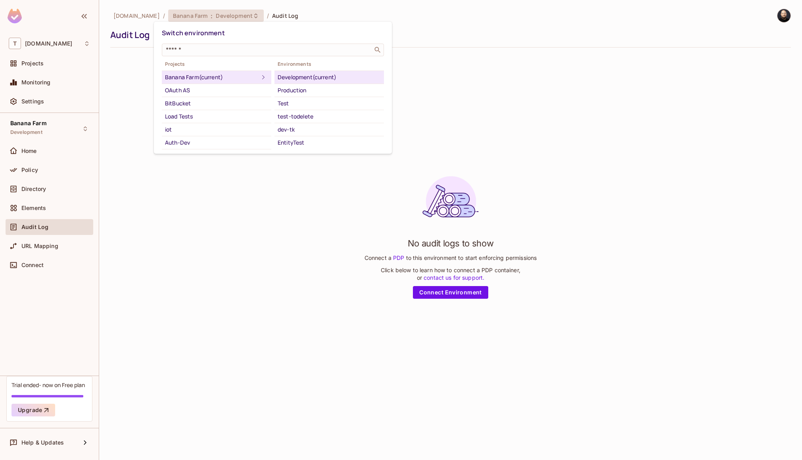
drag, startPoint x: 163, startPoint y: 230, endPoint x: 165, endPoint y: 233, distance: 4.2
click at [165, 233] on div at bounding box center [401, 230] width 802 height 460
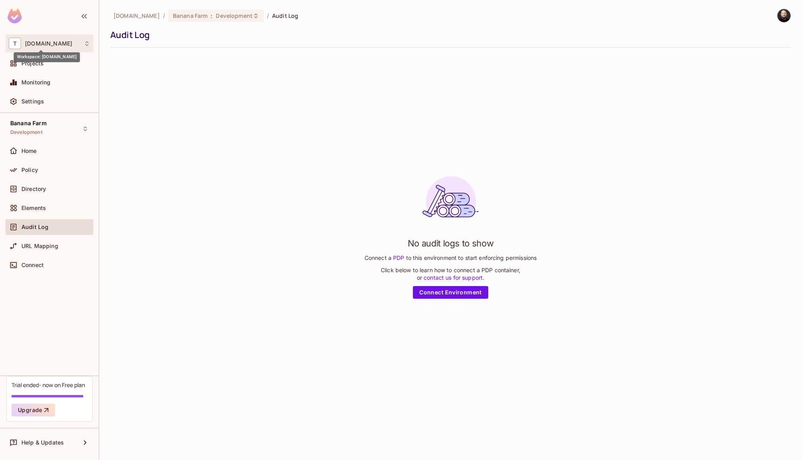
click at [47, 44] on span "tk-permit.io" at bounding box center [48, 43] width 47 height 6
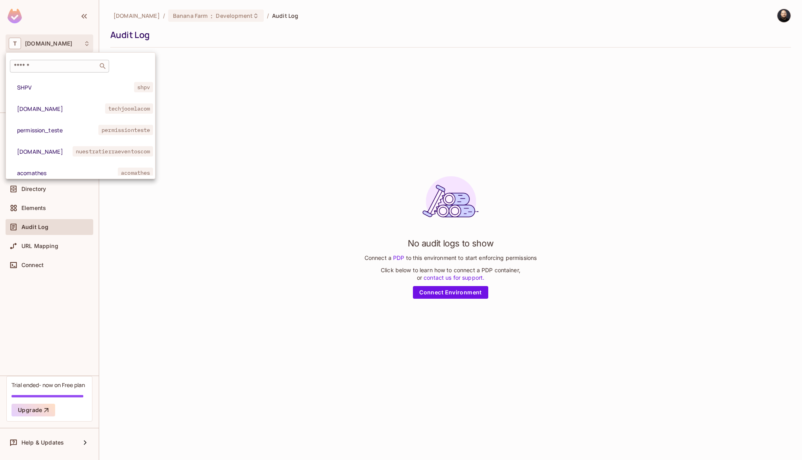
click at [46, 63] on input "text" at bounding box center [53, 66] width 83 height 8
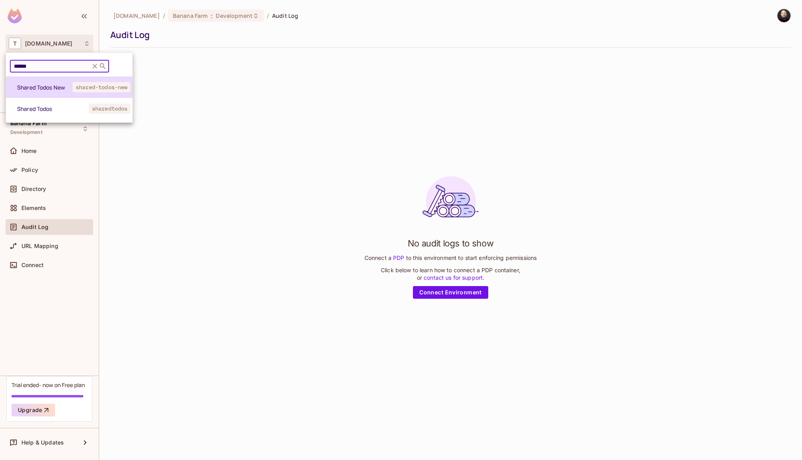
type input "******"
click at [50, 90] on span "Shared Todos New" at bounding box center [44, 88] width 55 height 8
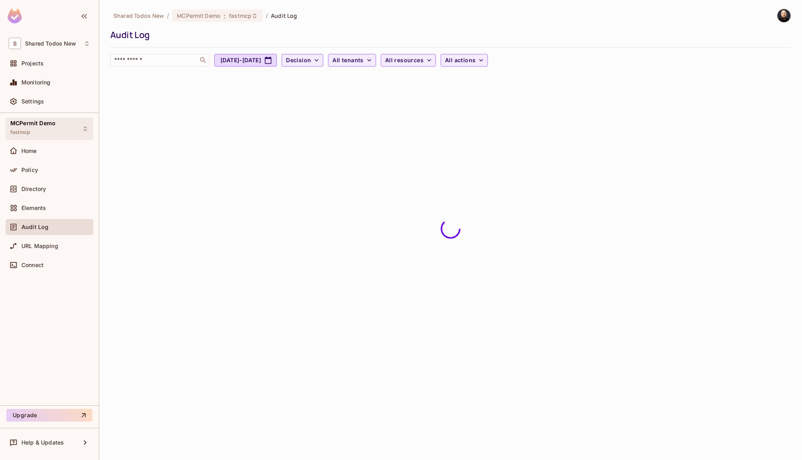
click at [43, 118] on div "MCPermit Demo fastmcp" at bounding box center [50, 129] width 88 height 22
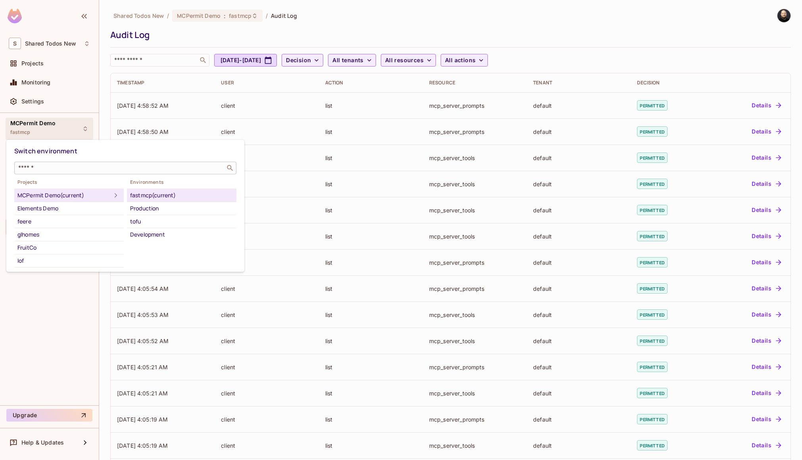
click at [44, 165] on input "text" at bounding box center [120, 168] width 206 height 8
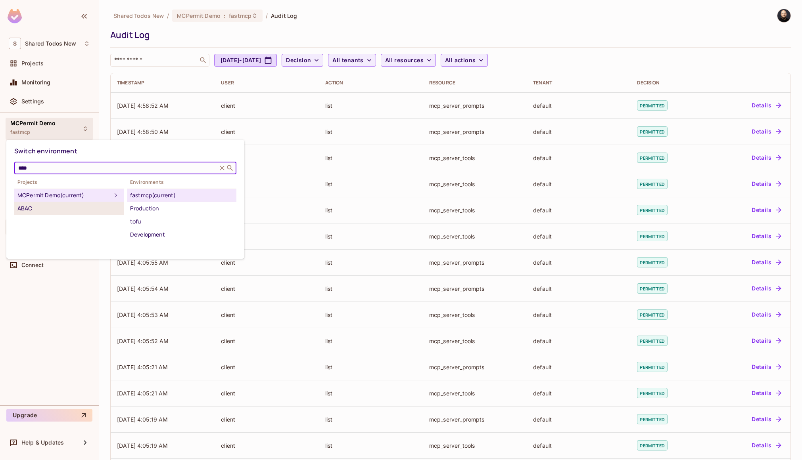
type input "****"
click at [54, 208] on div "ABAC" at bounding box center [68, 209] width 103 height 10
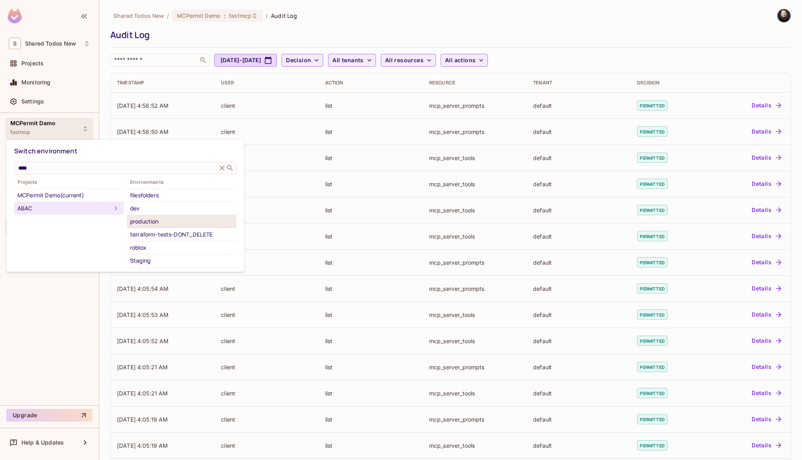
click at [145, 225] on div "production" at bounding box center [181, 222] width 103 height 10
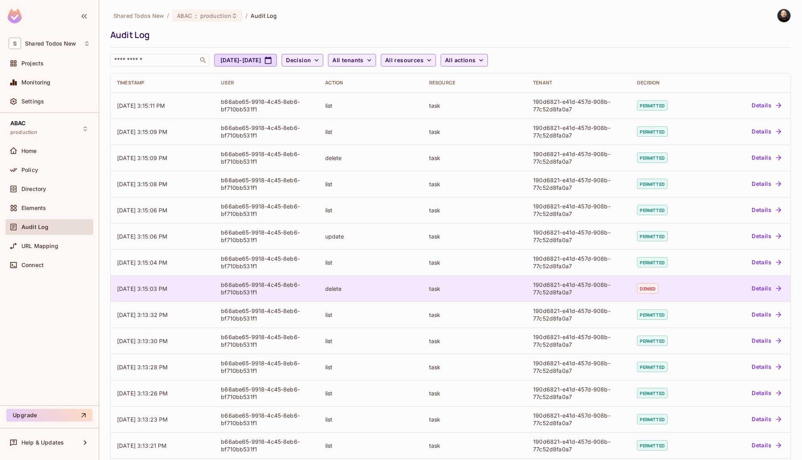
click at [513, 286] on div "task" at bounding box center [474, 289] width 91 height 8
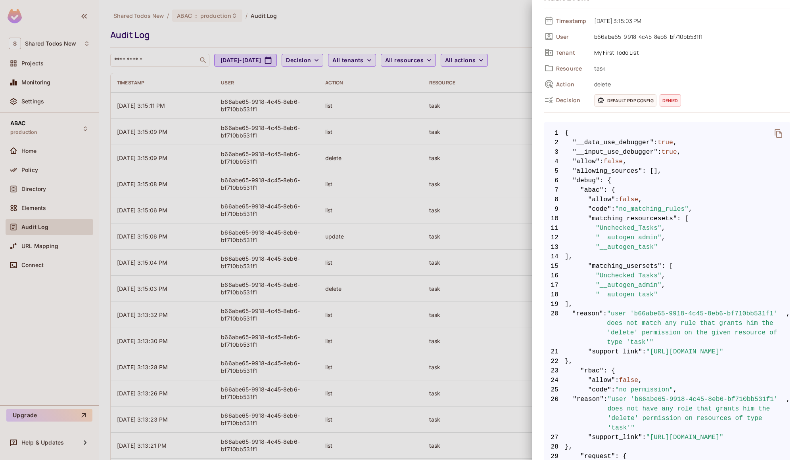
scroll to position [163, 0]
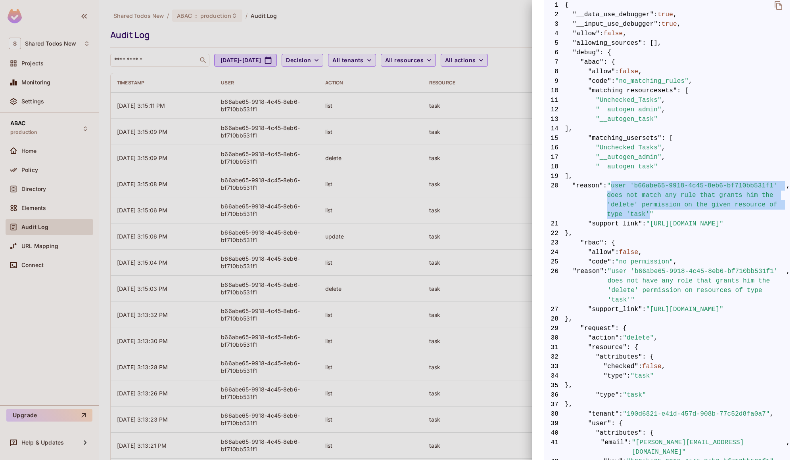
drag, startPoint x: 616, startPoint y: 188, endPoint x: 647, endPoint y: 209, distance: 38.5
click at [647, 209] on span ""user 'b66abe65-9918-4c45-8eb6-bf710bb531f1' does not match any rule that grant…" at bounding box center [696, 200] width 179 height 38
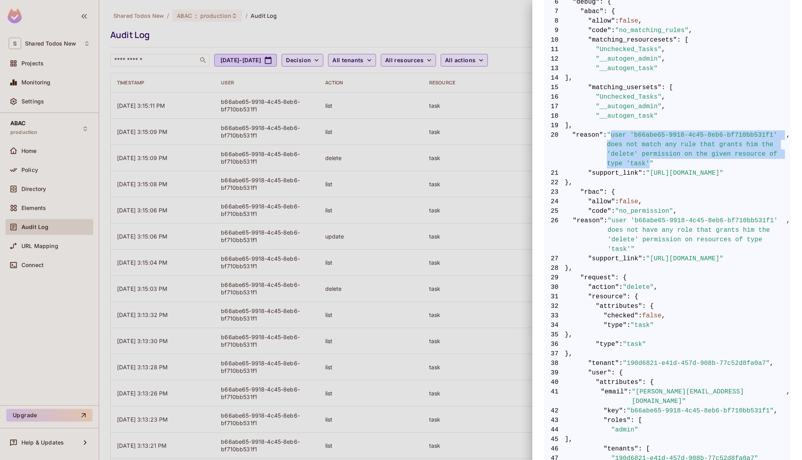
scroll to position [216, 0]
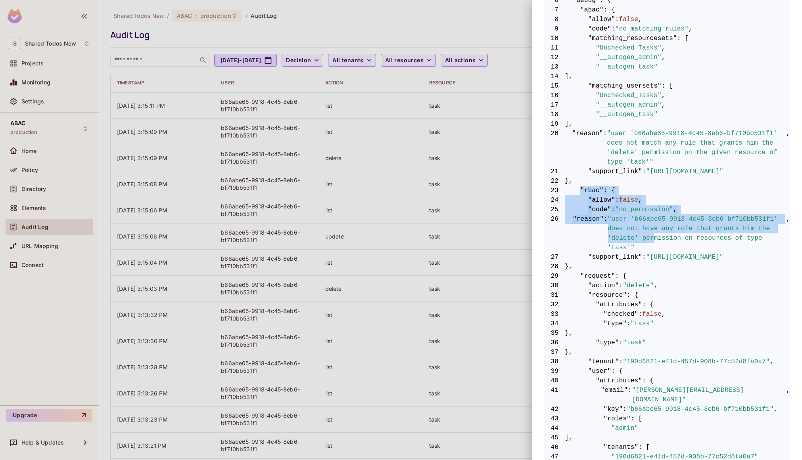
drag, startPoint x: 582, startPoint y: 192, endPoint x: 653, endPoint y: 240, distance: 85.7
click at [653, 240] on code "1 { 2 "__data_use_debugger" : true , 3 "__input_use_debugger" : true , 4 "allow…" at bounding box center [667, 266] width 246 height 637
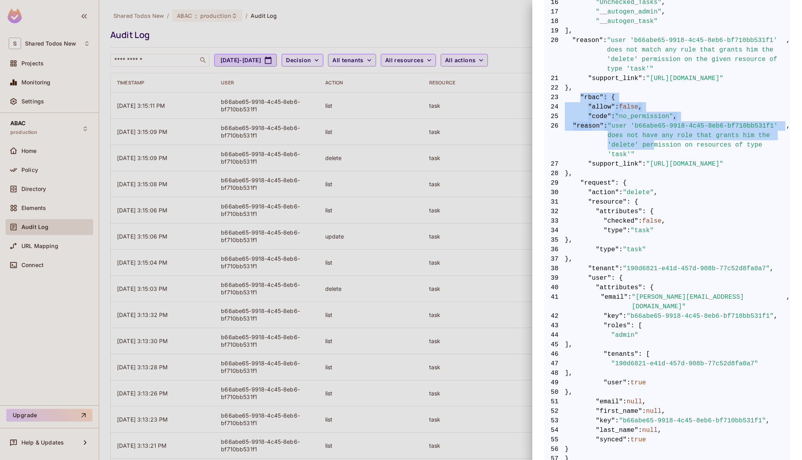
scroll to position [350, 0]
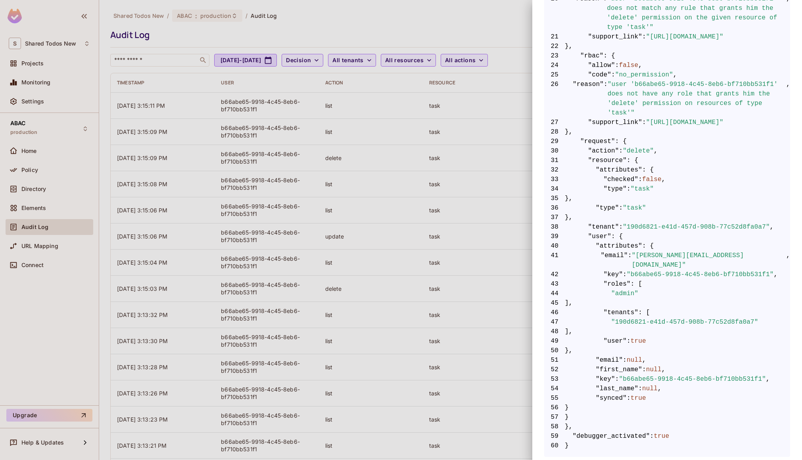
click at [483, 204] on div at bounding box center [401, 230] width 802 height 460
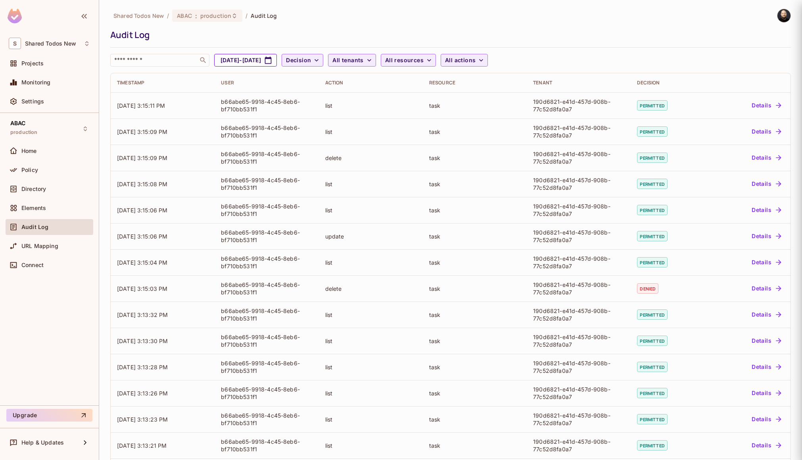
scroll to position [0, 0]
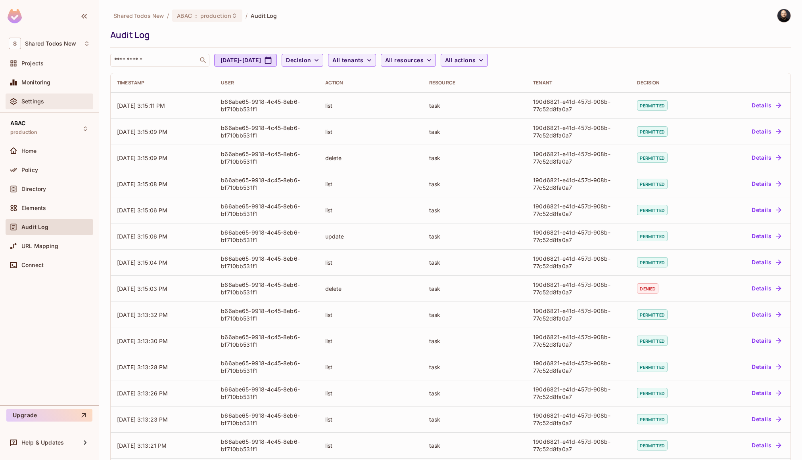
click at [78, 106] on div "Settings" at bounding box center [49, 102] width 81 height 10
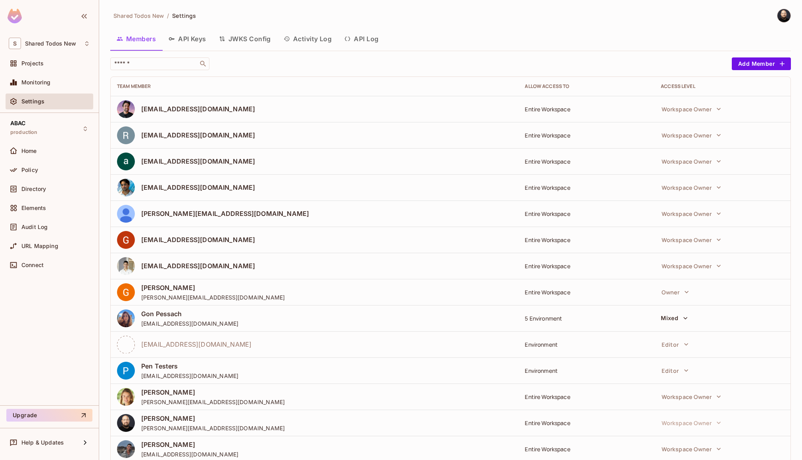
click at [366, 34] on button "API Log" at bounding box center [361, 39] width 47 height 20
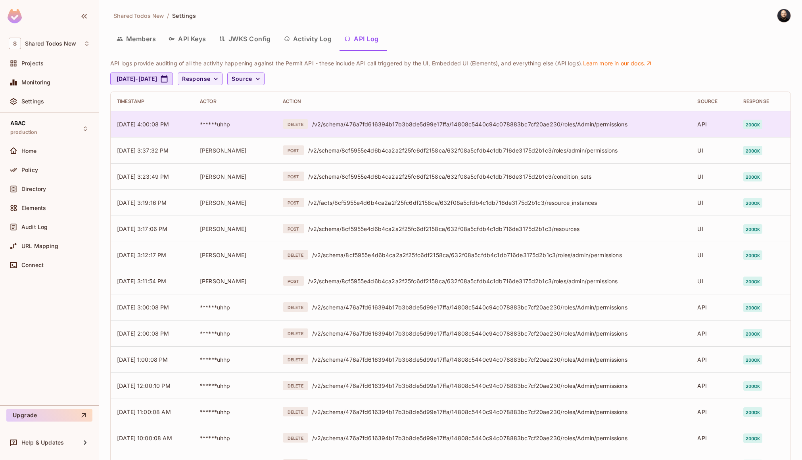
click at [215, 126] on span "******uhhp" at bounding box center [215, 124] width 31 height 7
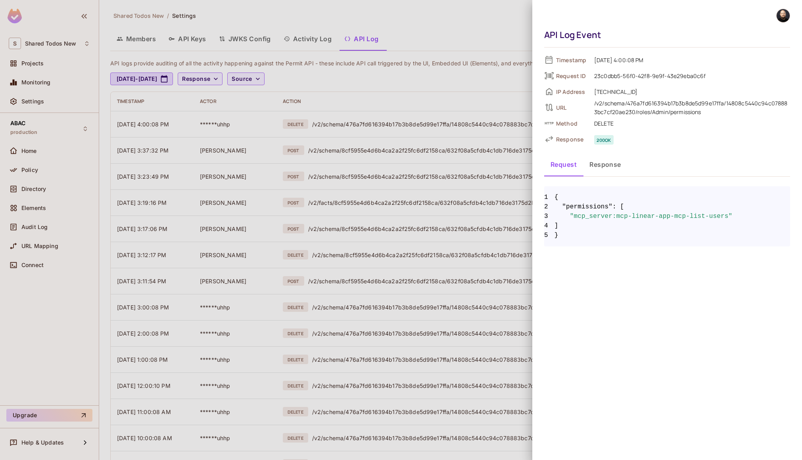
click at [441, 91] on div at bounding box center [401, 230] width 802 height 460
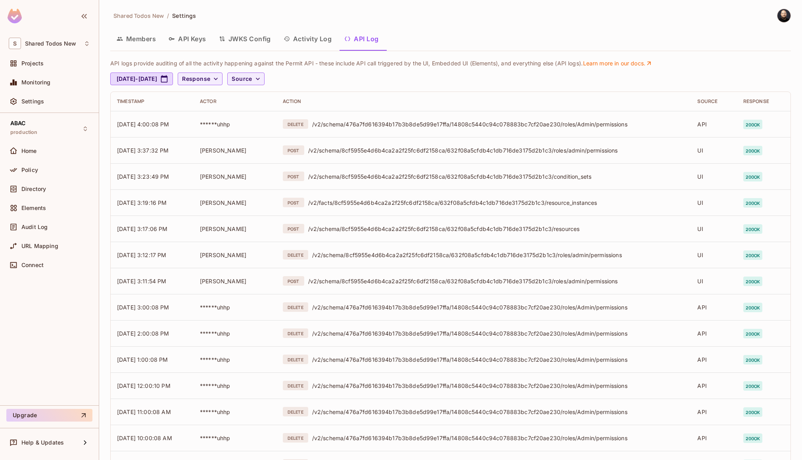
click at [306, 40] on button "Activity Log" at bounding box center [307, 39] width 61 height 20
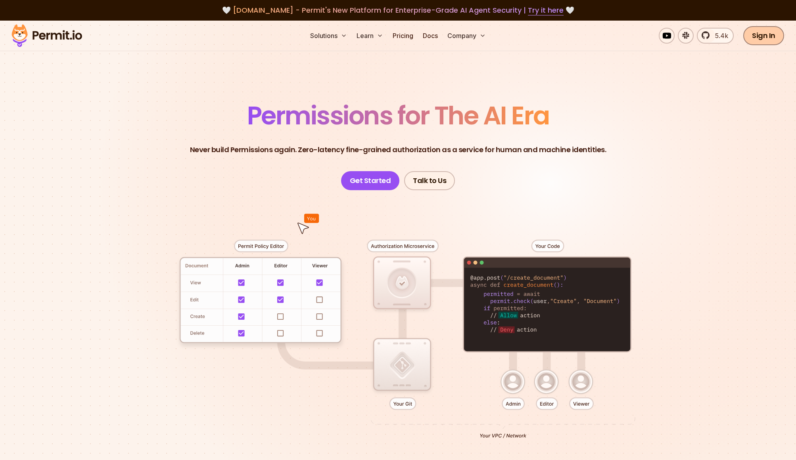
click at [759, 33] on link "Sign In" at bounding box center [763, 35] width 41 height 19
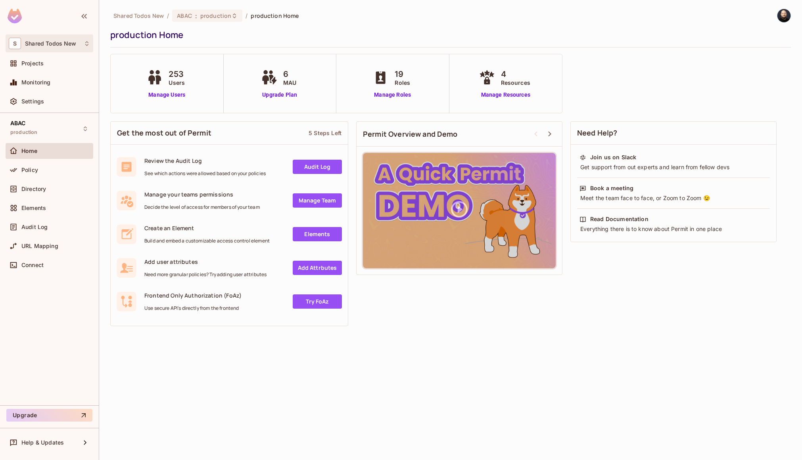
click at [75, 40] on div "S Shared Todos New" at bounding box center [49, 43] width 81 height 11
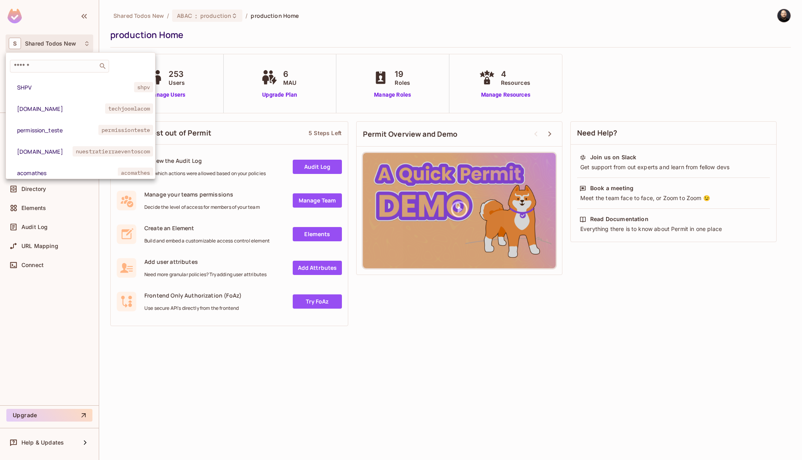
click at [163, 357] on div at bounding box center [401, 230] width 802 height 460
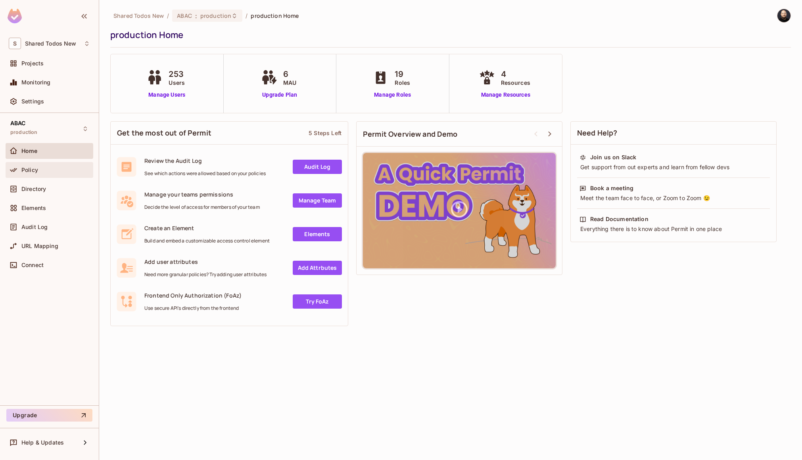
click at [57, 169] on div "Policy" at bounding box center [55, 170] width 69 height 6
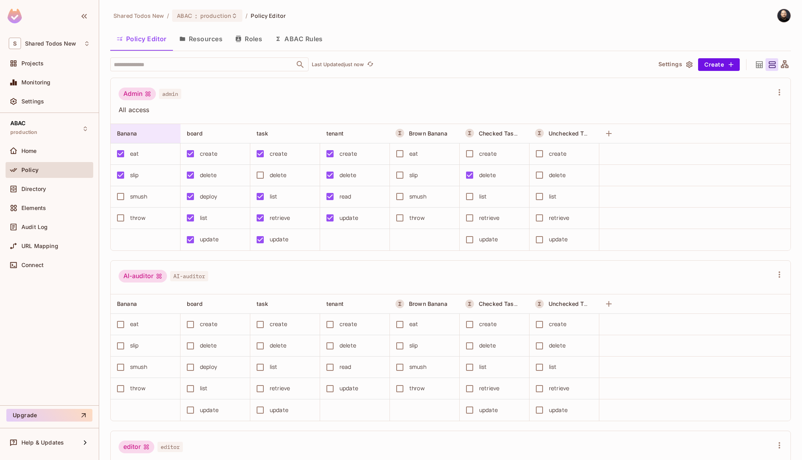
click at [172, 134] on div at bounding box center [174, 134] width 10 height 10
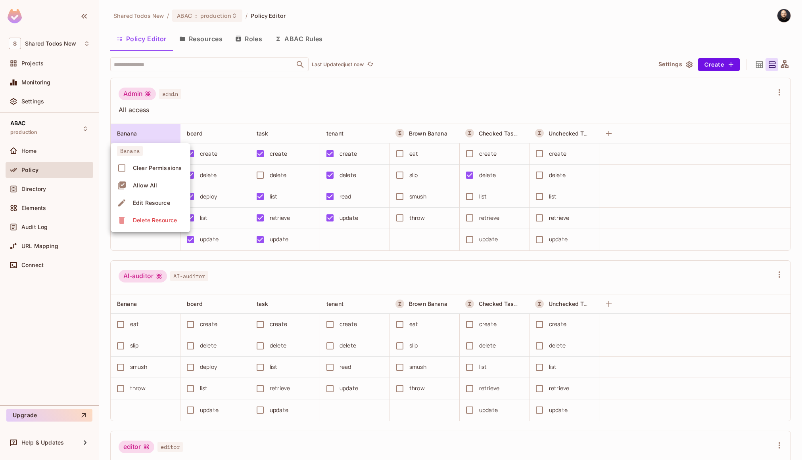
click at [168, 219] on div "Delete Resource" at bounding box center [155, 220] width 44 height 8
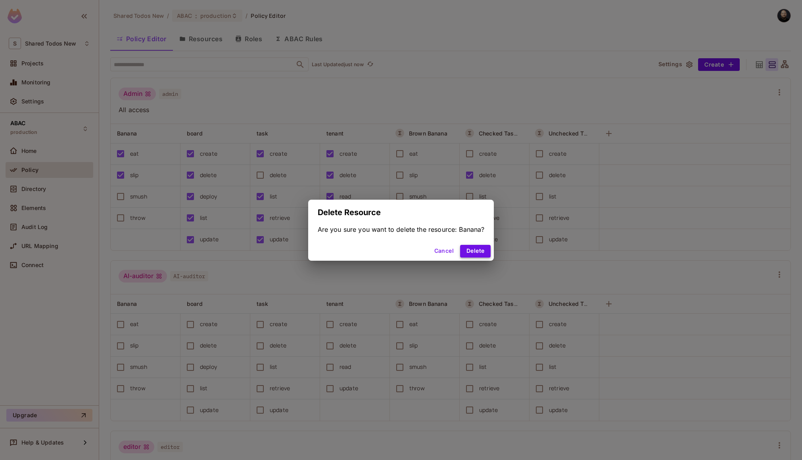
click at [474, 251] on button "Delete" at bounding box center [475, 251] width 31 height 13
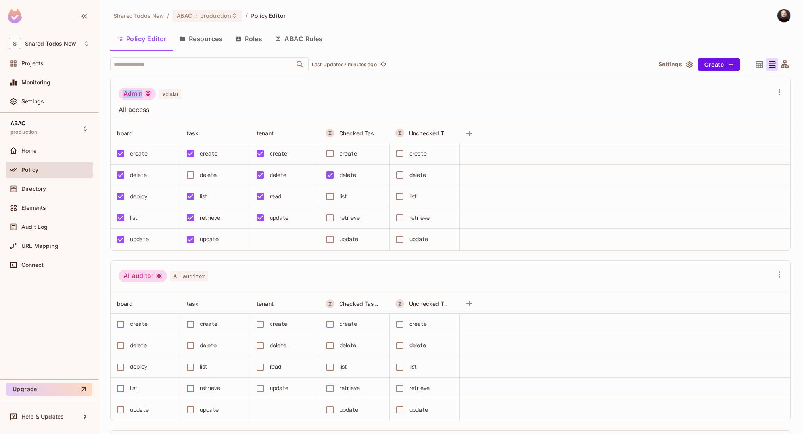
drag, startPoint x: 125, startPoint y: 95, endPoint x: 143, endPoint y: 94, distance: 17.8
click at [143, 94] on div "Admin" at bounding box center [137, 94] width 37 height 13
click at [53, 231] on div "Audit Log" at bounding box center [49, 227] width 81 height 10
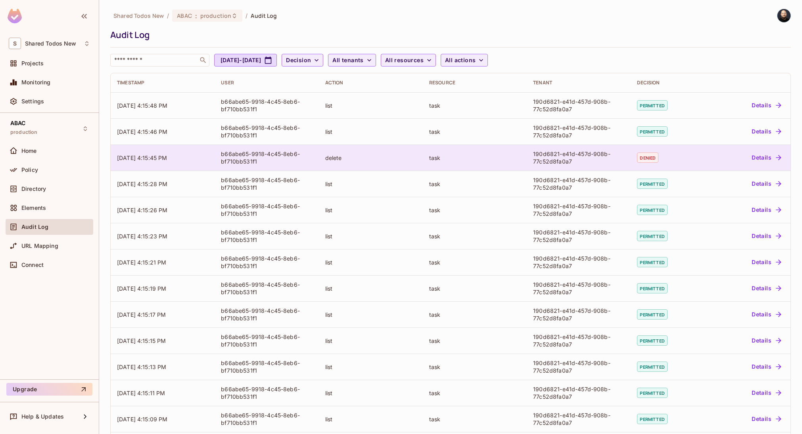
click at [496, 159] on div "task" at bounding box center [474, 158] width 91 height 8
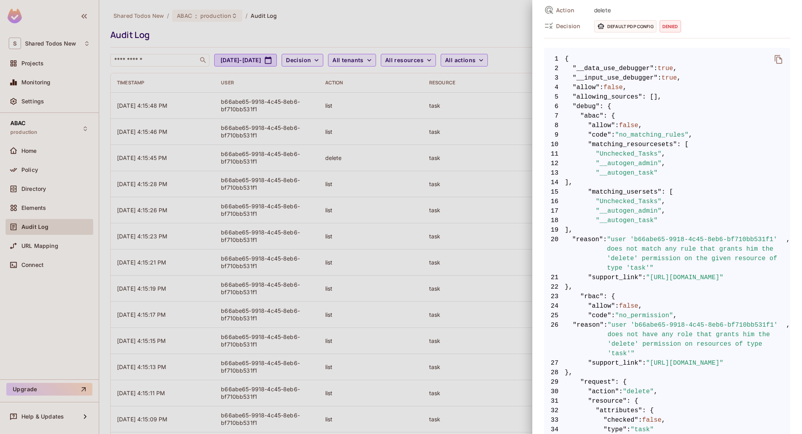
scroll to position [128, 0]
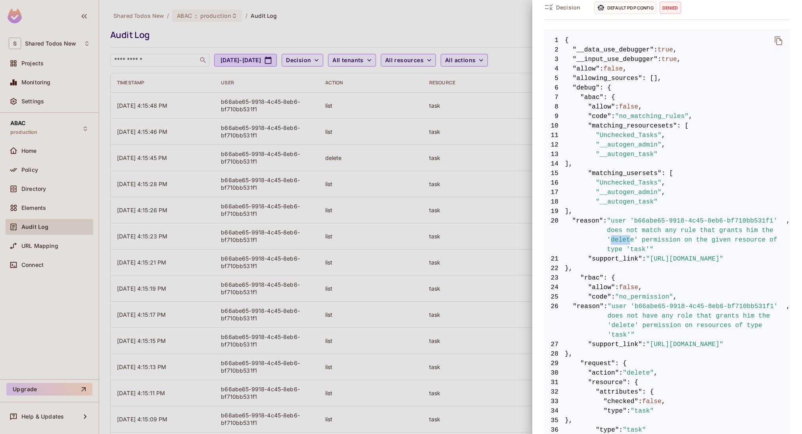
drag, startPoint x: 610, startPoint y: 239, endPoint x: 631, endPoint y: 240, distance: 20.6
click at [631, 240] on span ""user 'b66abe65-9918-4c45-8eb6-bf710bb531f1' does not match any rule that grant…" at bounding box center [696, 235] width 179 height 38
click at [639, 248] on span ""user 'b66abe65-9918-4c45-8eb6-bf710bb531f1' does not match any rule that grant…" at bounding box center [696, 235] width 179 height 38
click at [58, 171] on div at bounding box center [401, 217] width 802 height 434
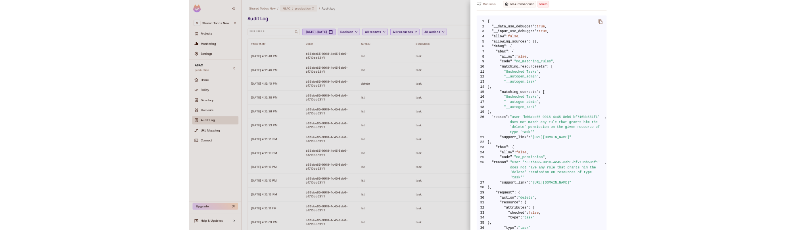
scroll to position [0, 0]
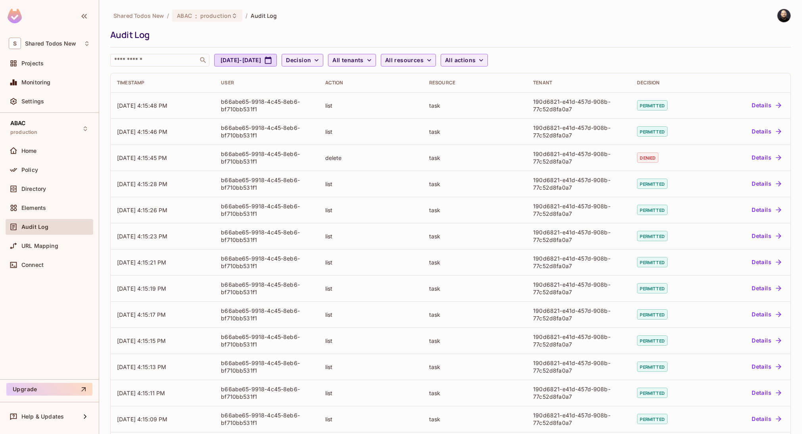
click at [41, 168] on div "Policy" at bounding box center [55, 170] width 69 height 6
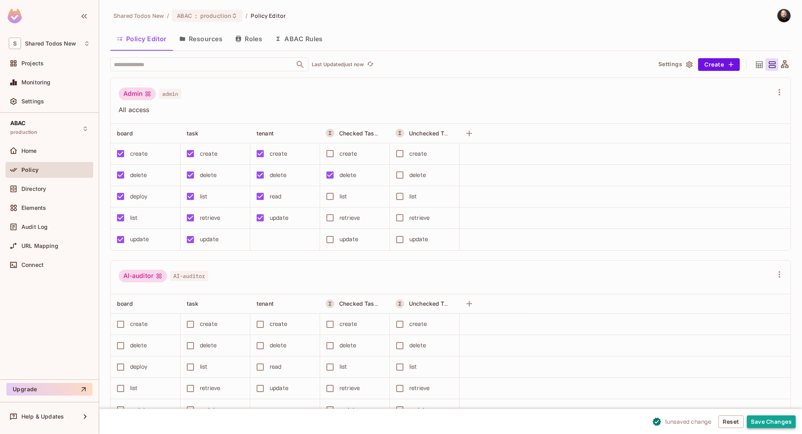
click at [753, 418] on button "Save Changes" at bounding box center [770, 422] width 49 height 13
click at [135, 92] on div "Admin" at bounding box center [137, 94] width 37 height 13
click at [121, 88] on div "Admin admin" at bounding box center [150, 95] width 63 height 15
click at [129, 96] on div "Admin" at bounding box center [137, 94] width 37 height 13
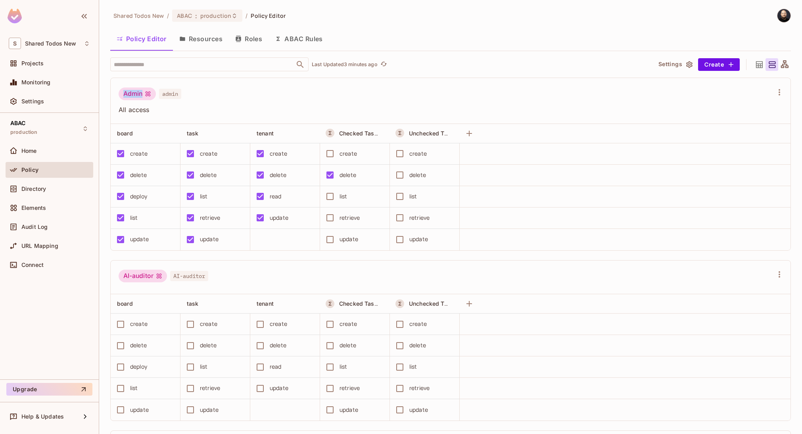
click at [129, 96] on div "Admin" at bounding box center [137, 94] width 37 height 13
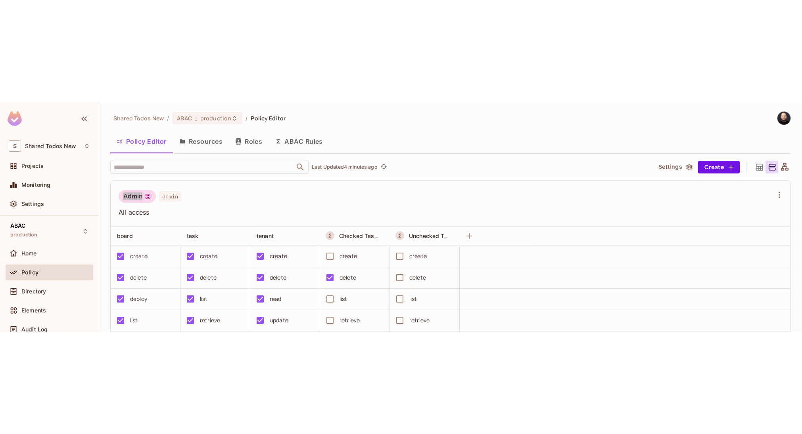
scroll to position [61, 0]
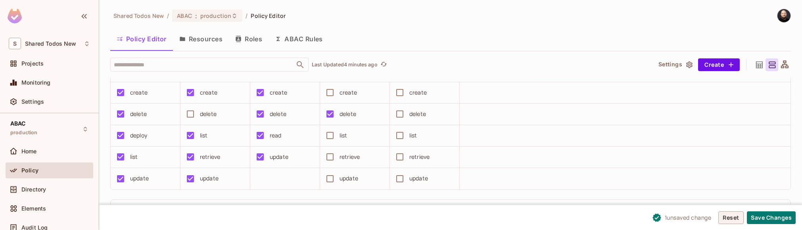
drag, startPoint x: 758, startPoint y: 216, endPoint x: 742, endPoint y: 215, distance: 15.9
click at [758, 216] on button "Save Changes" at bounding box center [770, 217] width 49 height 13
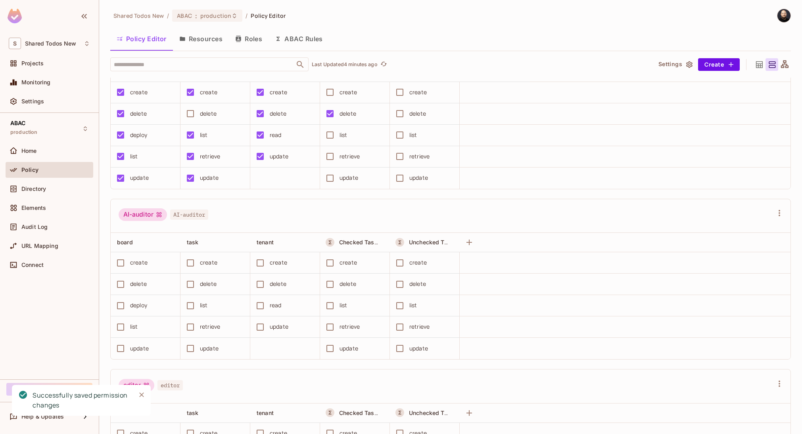
click at [209, 38] on button "Resources" at bounding box center [201, 39] width 56 height 20
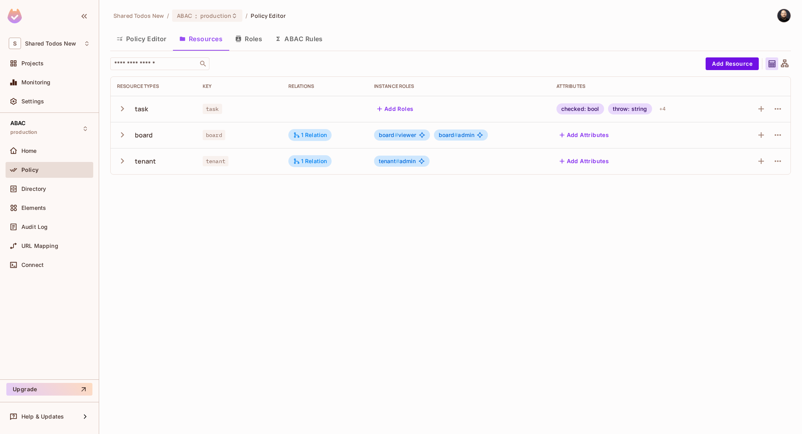
click at [249, 42] on button "Roles" at bounding box center [249, 39] width 40 height 20
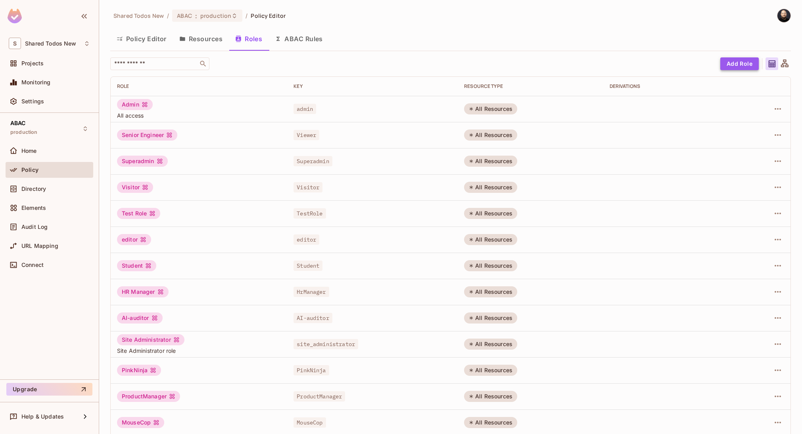
click at [736, 63] on button "Add Role" at bounding box center [739, 63] width 38 height 13
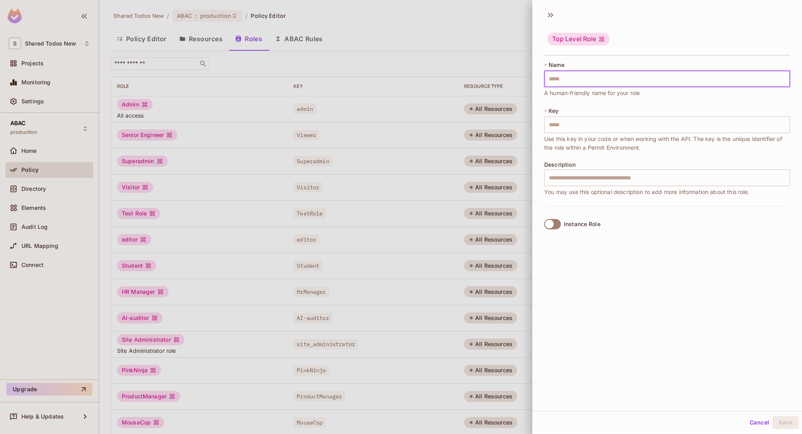
click at [726, 73] on input "text" at bounding box center [667, 79] width 246 height 17
type input "*"
type input "**"
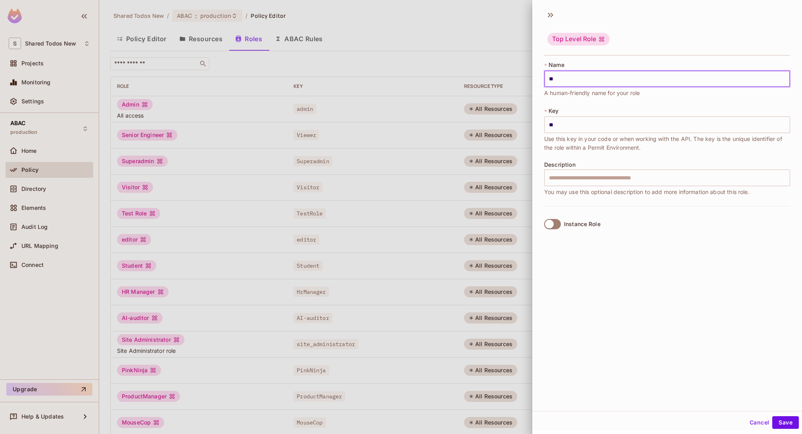
type input "***"
type input "****"
type input "*****"
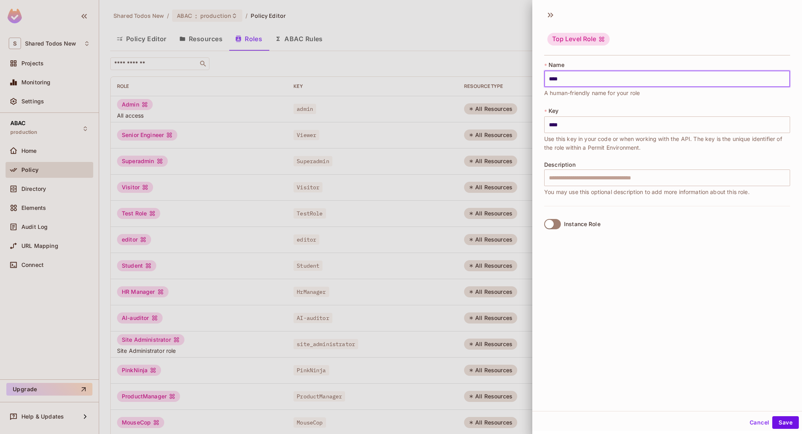
type input "*****"
type input "******"
click at [767, 414] on div "Cancel Save" at bounding box center [667, 422] width 270 height 19
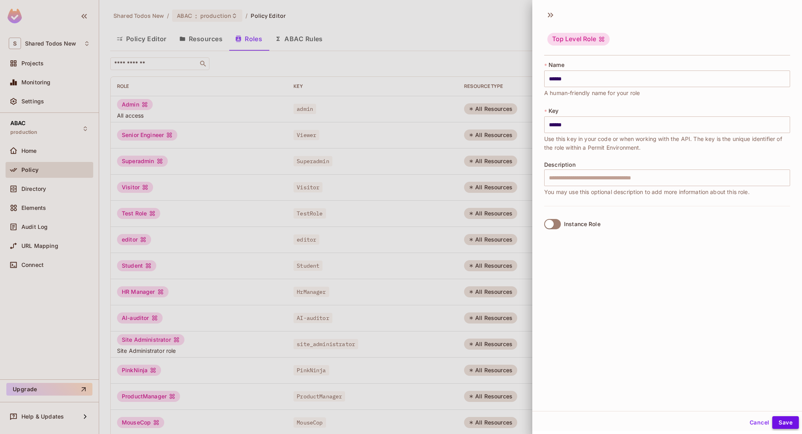
click at [777, 417] on button "Save" at bounding box center [785, 423] width 27 height 13
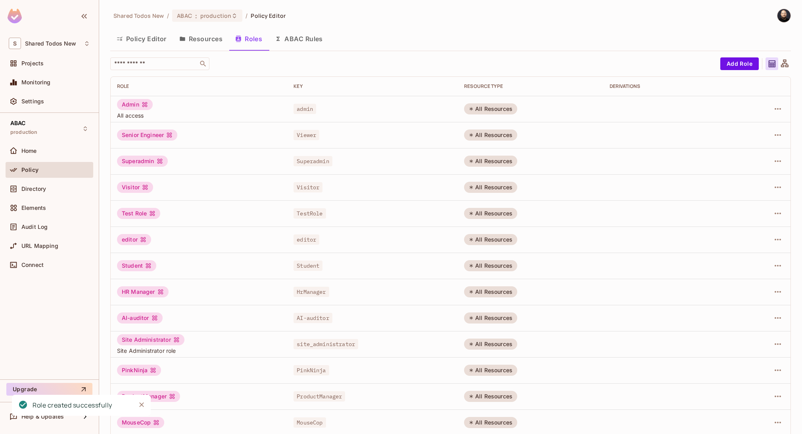
click at [140, 40] on button "Policy Editor" at bounding box center [141, 39] width 63 height 20
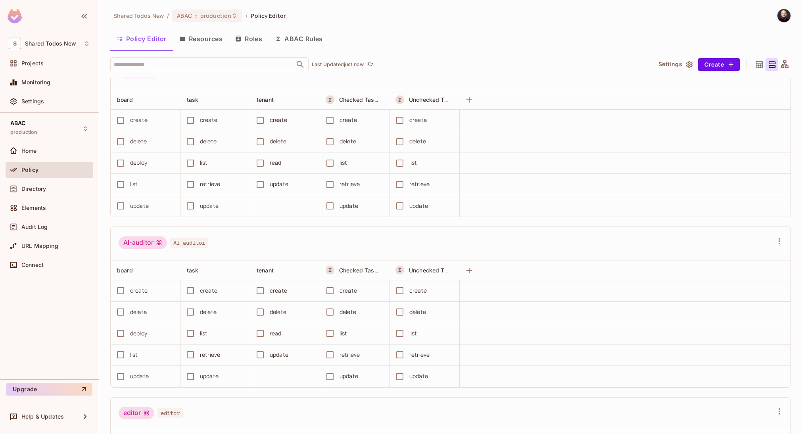
scroll to position [149, 0]
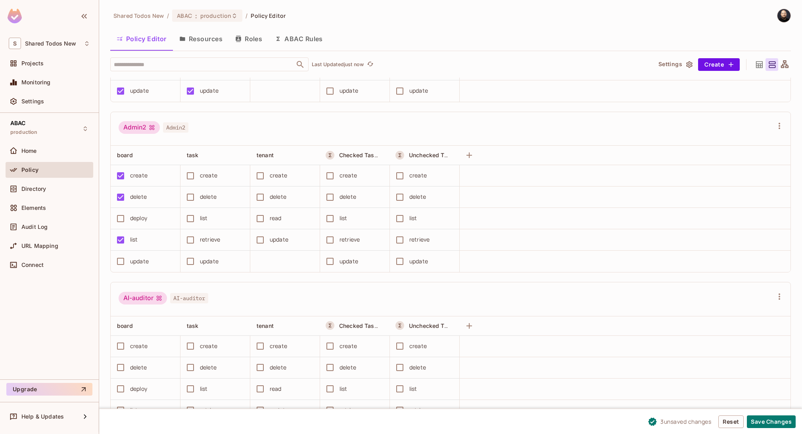
click at [200, 239] on div "retrieve" at bounding box center [210, 239] width 20 height 9
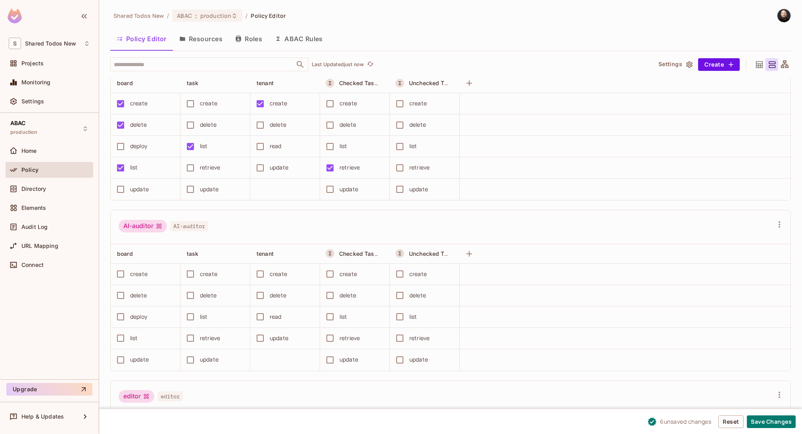
scroll to position [0, 0]
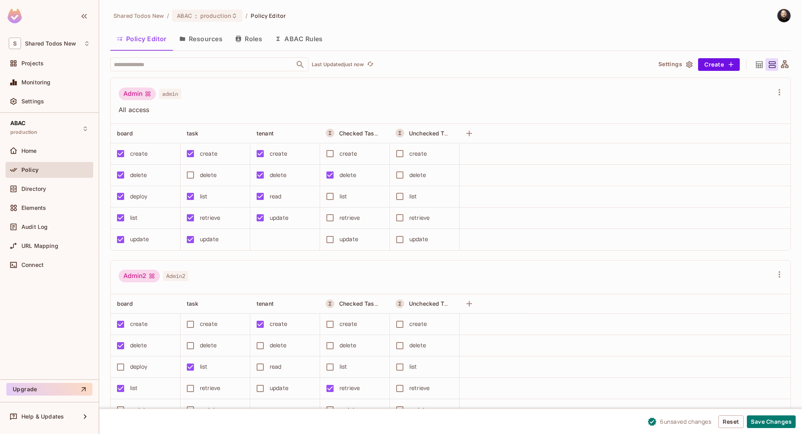
click at [298, 100] on div "Admin admin" at bounding box center [446, 95] width 654 height 15
click at [130, 93] on div "Admin" at bounding box center [137, 94] width 37 height 13
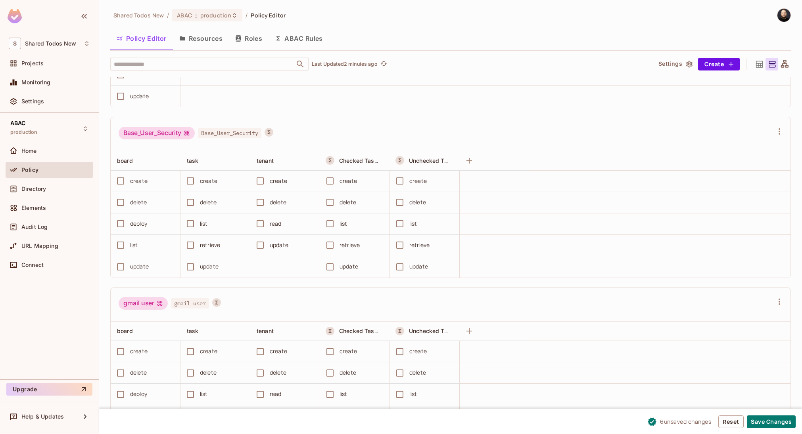
scroll to position [2915, 0]
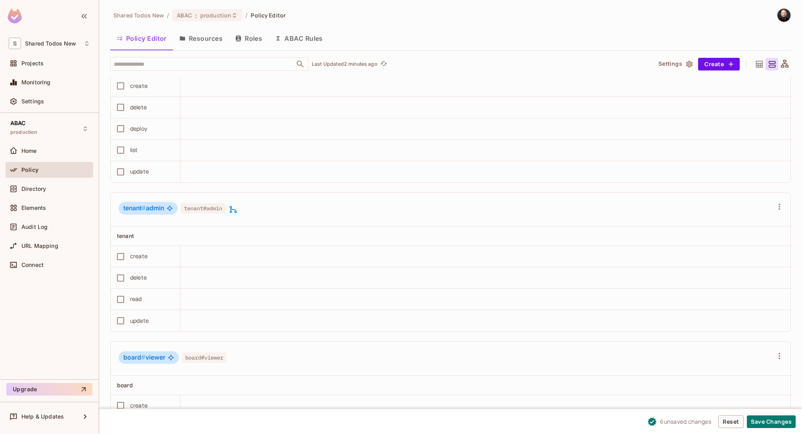
click at [235, 208] on icon at bounding box center [233, 210] width 10 height 10
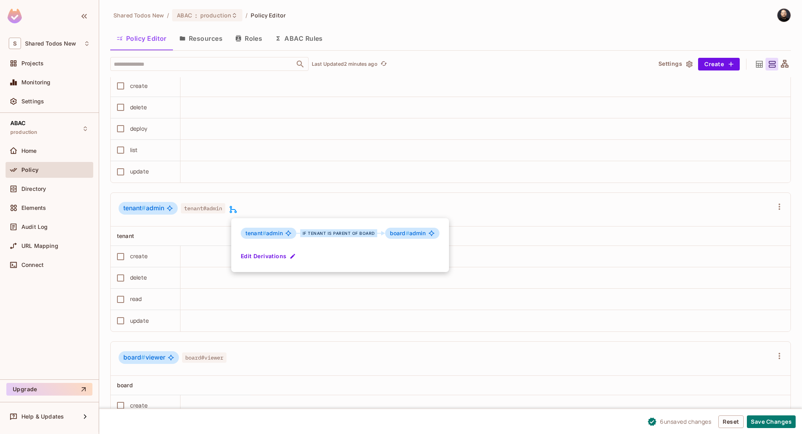
click at [252, 201] on div at bounding box center [401, 217] width 802 height 434
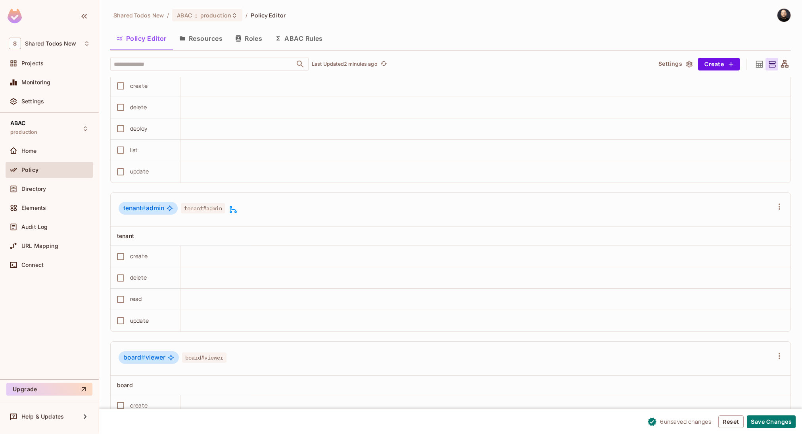
click at [204, 41] on button "Resources" at bounding box center [201, 39] width 56 height 20
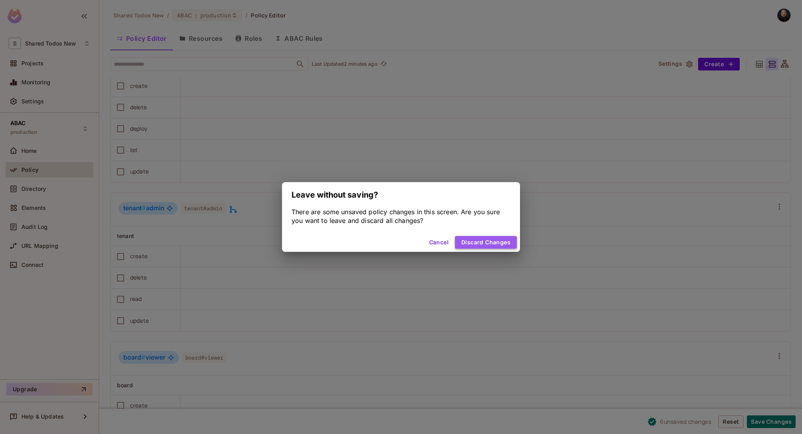
click at [514, 241] on button "Discard Changes" at bounding box center [486, 242] width 62 height 13
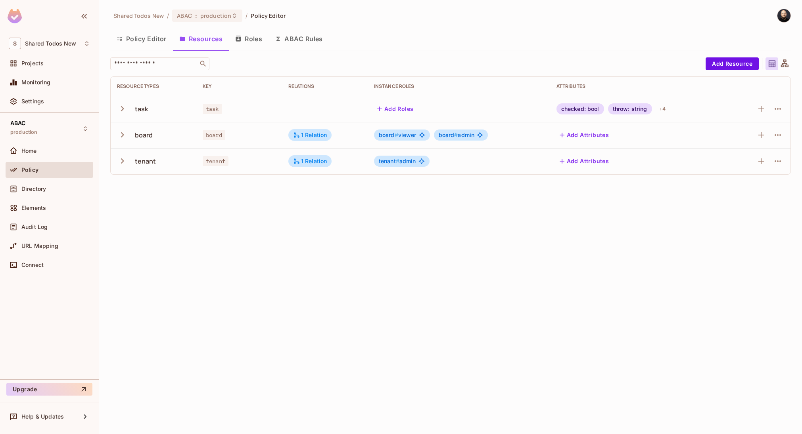
click at [392, 162] on span "tenant #" at bounding box center [389, 161] width 21 height 7
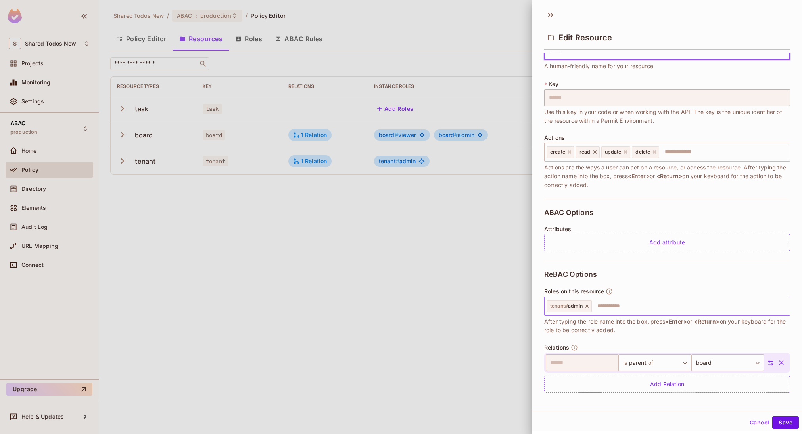
scroll to position [25, 0]
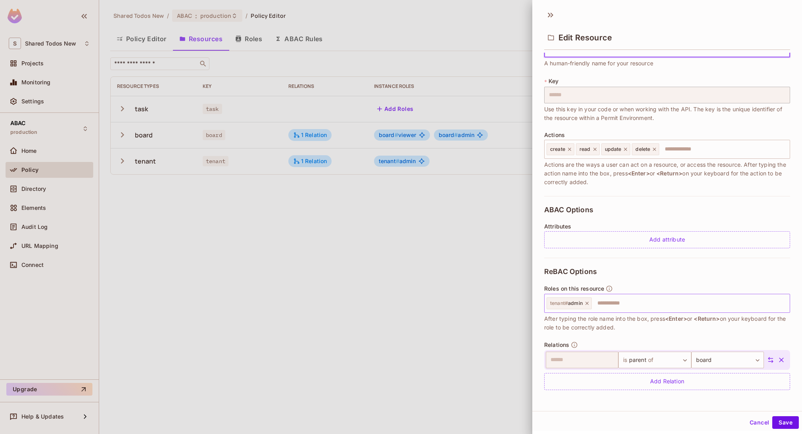
click at [607, 304] on input "text" at bounding box center [689, 304] width 194 height 16
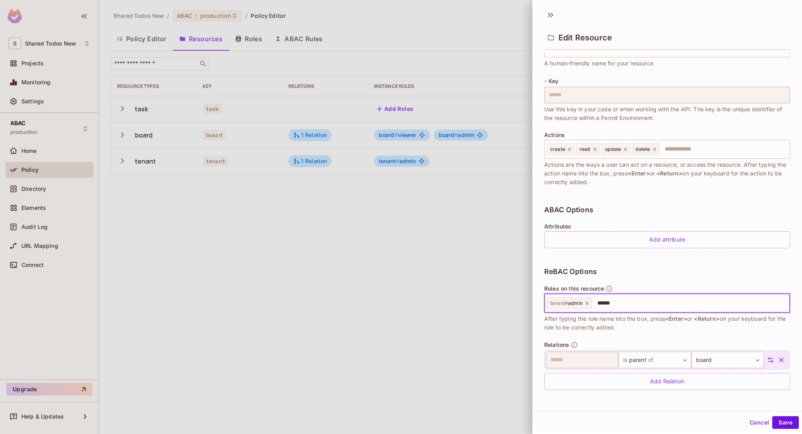
type input "*******"
type input "*****"
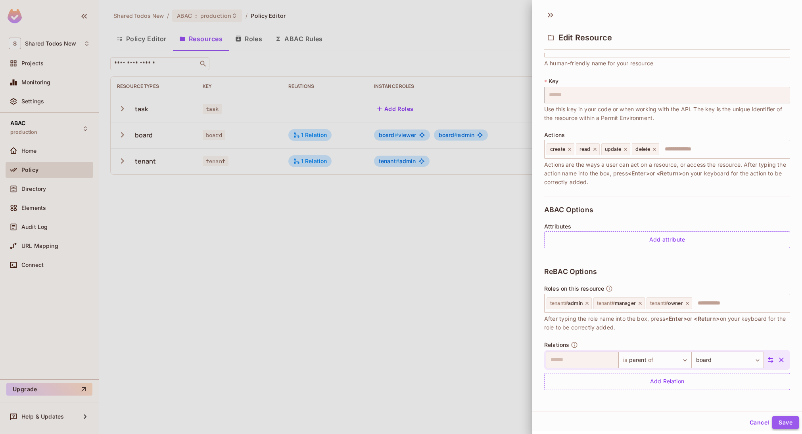
click at [774, 420] on button "Save" at bounding box center [785, 423] width 27 height 13
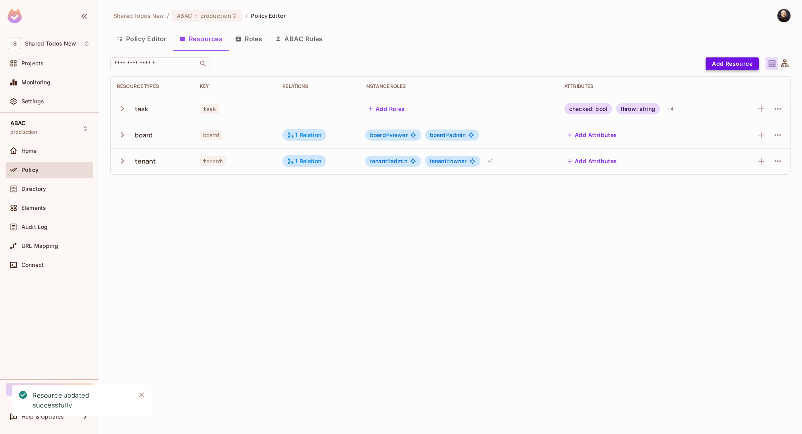
click at [720, 68] on button "Add Resource" at bounding box center [731, 63] width 53 height 13
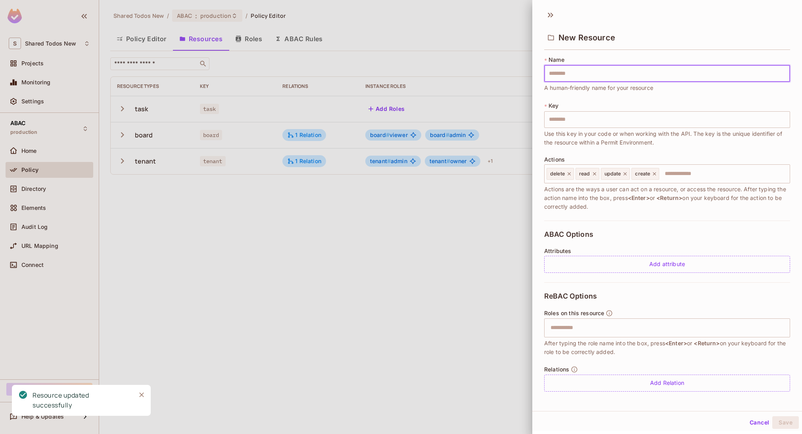
type input "*"
type input "**"
type input "***"
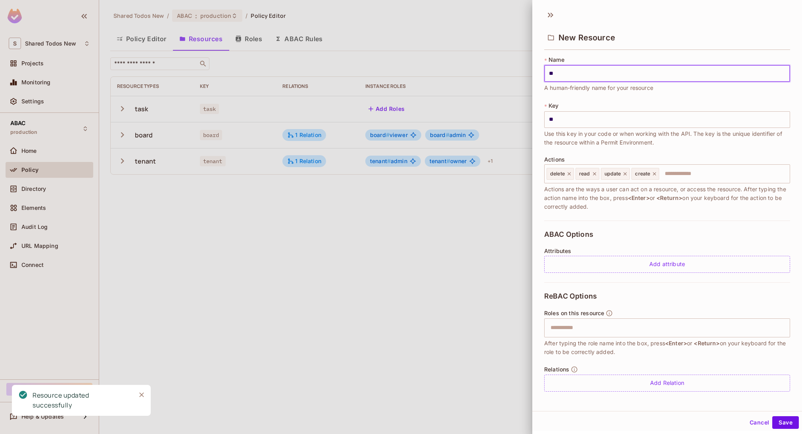
type input "***"
type input "****"
type input "*****"
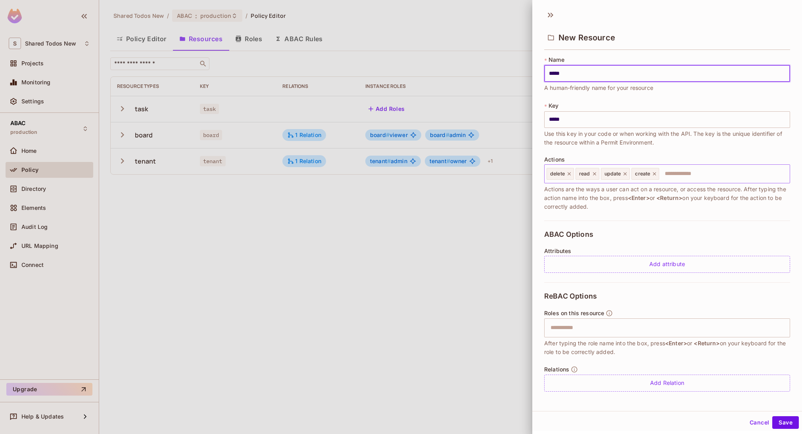
type input "*****"
click at [685, 167] on input "text" at bounding box center [723, 174] width 126 height 16
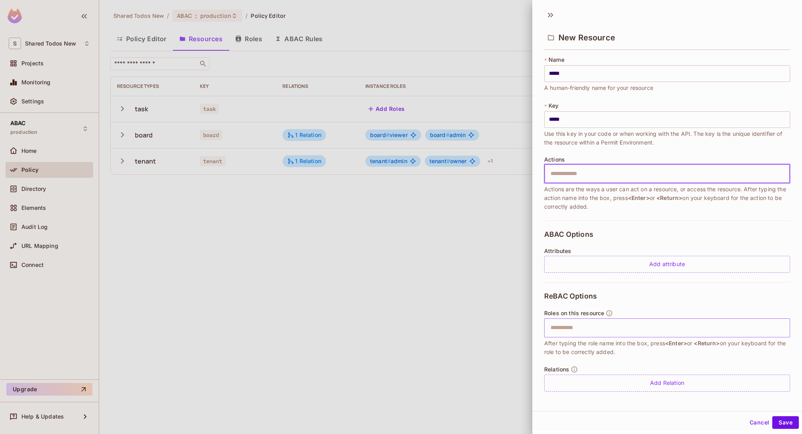
click at [641, 325] on input "text" at bounding box center [665, 328] width 241 height 16
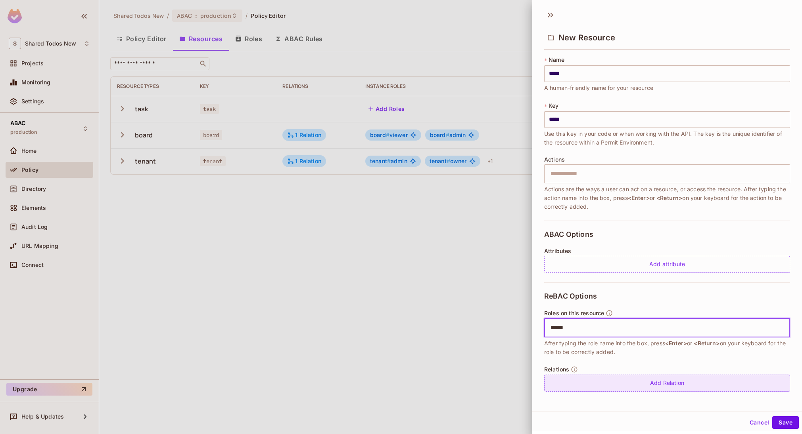
type input "******"
click at [613, 377] on div "Add Relation" at bounding box center [667, 383] width 246 height 17
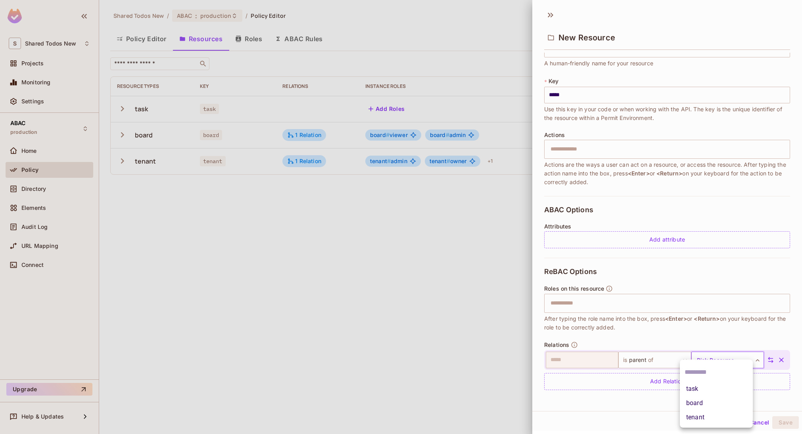
click at [695, 360] on body "S Shared Todos New Projects Monitoring Settings ABAC production Home Policy Dir…" at bounding box center [401, 217] width 802 height 434
click at [699, 422] on li "tenant" at bounding box center [715, 418] width 73 height 14
click at [775, 421] on button "Save" at bounding box center [785, 423] width 27 height 13
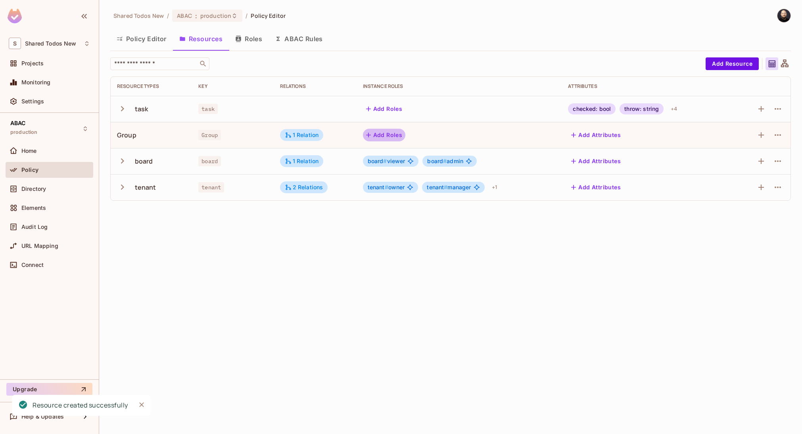
click at [393, 140] on button "Add Roles" at bounding box center [384, 135] width 43 height 13
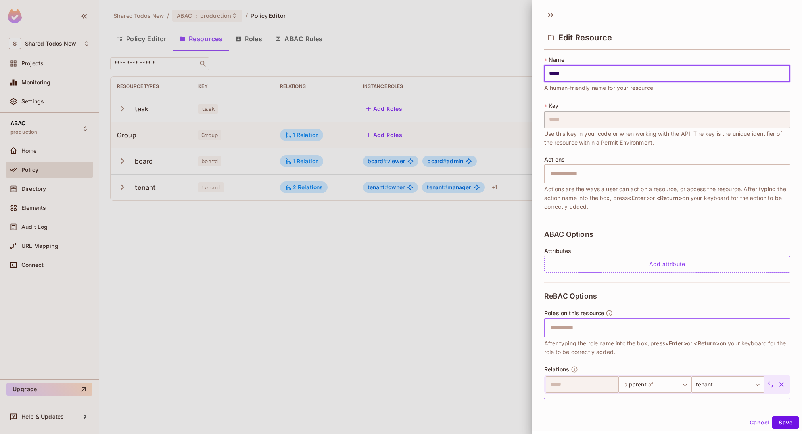
click at [588, 320] on input "text" at bounding box center [665, 328] width 241 height 16
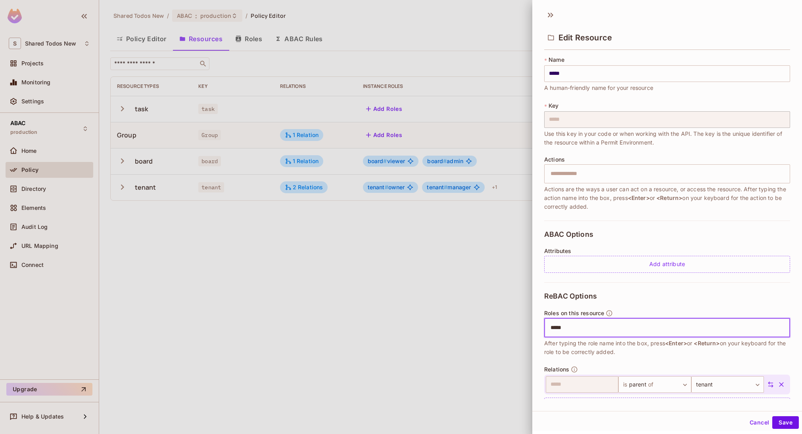
type input "******"
click at [785, 421] on button "Save" at bounding box center [785, 423] width 27 height 13
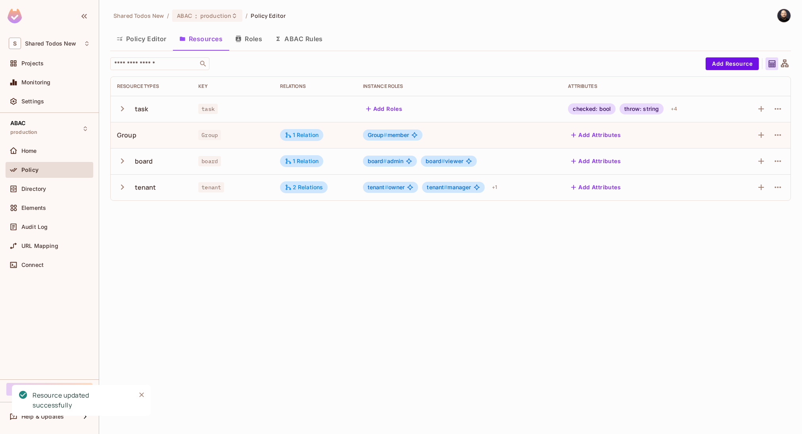
click at [255, 41] on button "Roles" at bounding box center [249, 39] width 40 height 20
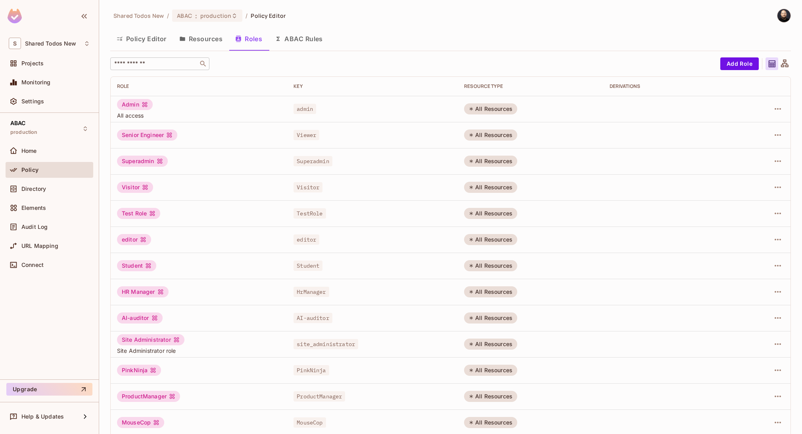
click at [155, 61] on input "text" at bounding box center [154, 64] width 83 height 8
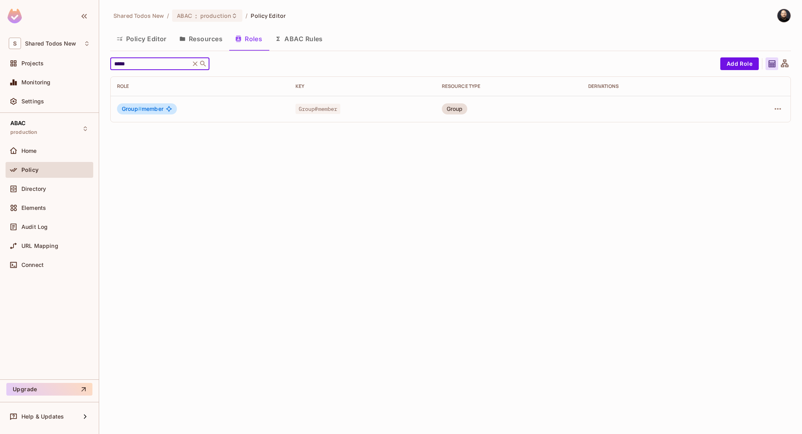
type input "*****"
click at [157, 109] on span "Group # member" at bounding box center [143, 109] width 42 height 6
click at [790, 102] on div "Role Key RESOURCE TYPE Derivations Group # member Group#member Group" at bounding box center [450, 100] width 680 height 46
click at [773, 107] on icon "button" at bounding box center [778, 109] width 10 height 10
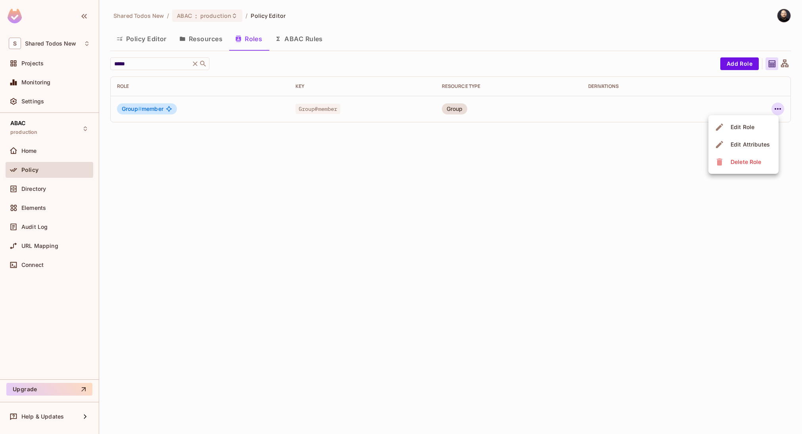
click at [750, 130] on div "Edit Role" at bounding box center [742, 127] width 24 height 8
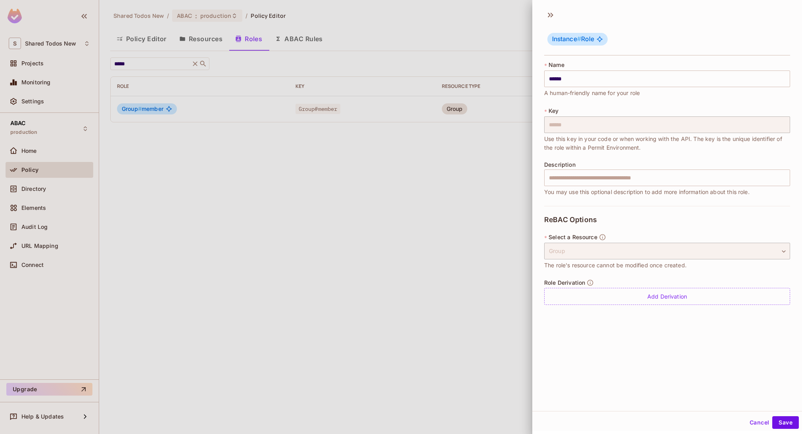
scroll to position [1, 0]
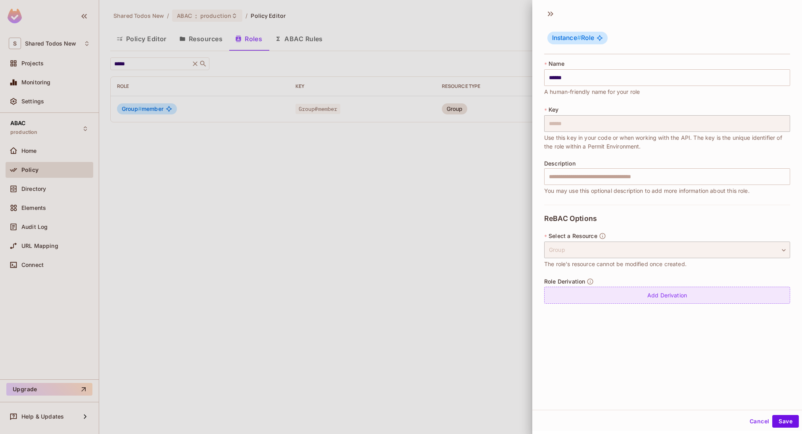
click at [702, 304] on div "Add Derivation" at bounding box center [667, 295] width 246 height 17
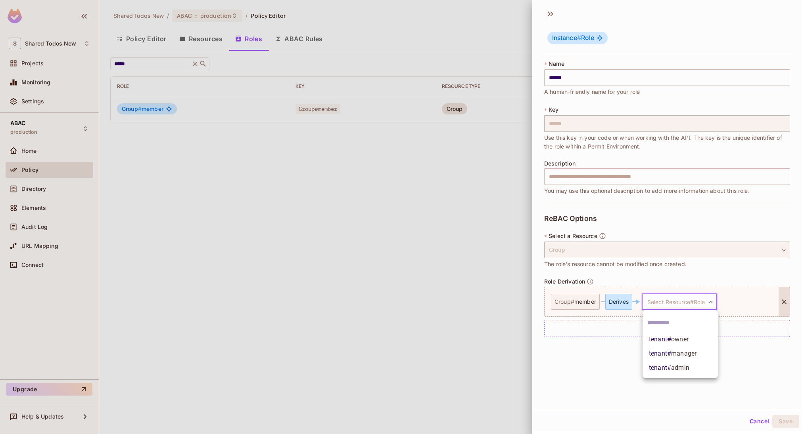
click at [681, 304] on body "S Shared Todos New Projects Monitoring Settings ABAC production Home Policy Dir…" at bounding box center [401, 217] width 802 height 434
click at [669, 342] on span "tenant # owner" at bounding box center [669, 340] width 40 height 10
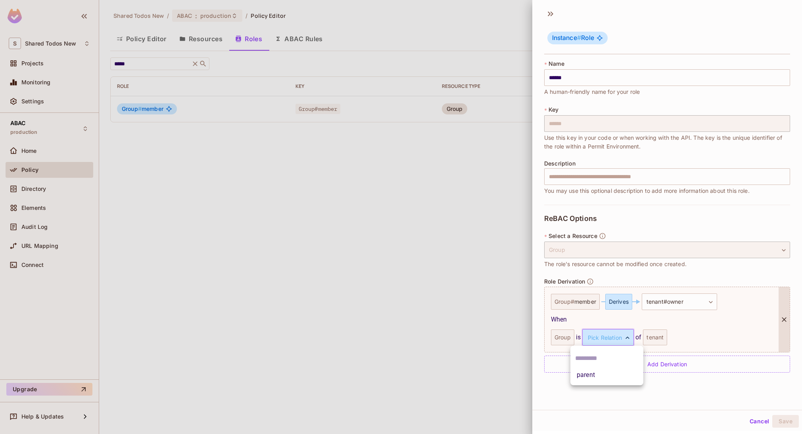
click at [613, 342] on body "**********" at bounding box center [401, 217] width 802 height 434
click at [615, 374] on li "parent" at bounding box center [606, 375] width 73 height 14
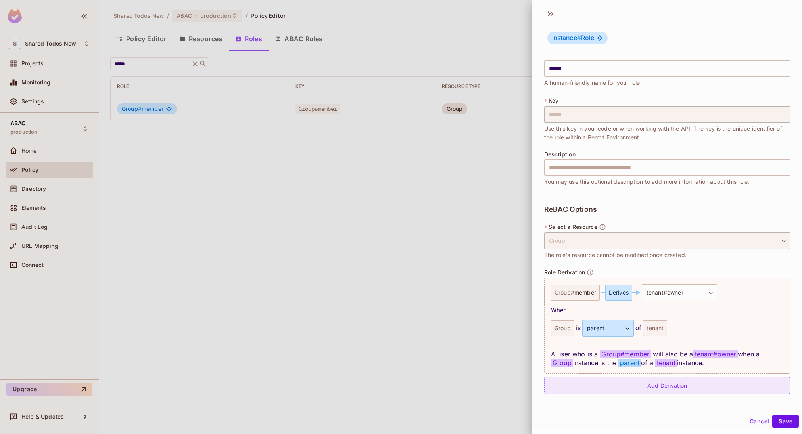
click at [664, 381] on div "Add Derivation" at bounding box center [667, 385] width 246 height 17
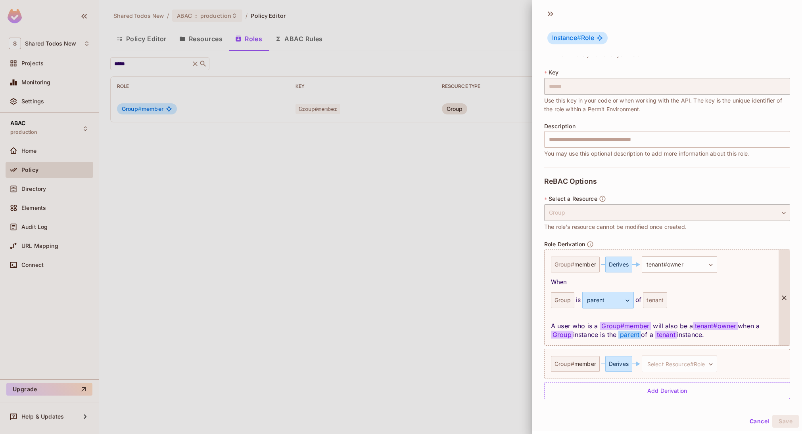
scroll to position [42, 0]
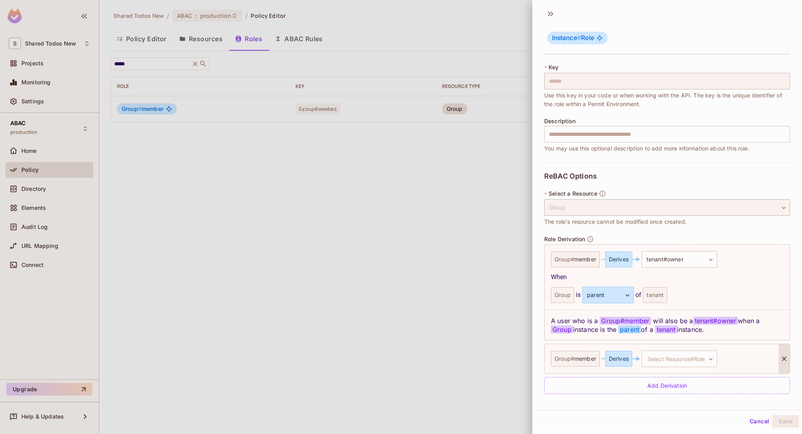
click at [666, 371] on div "Group # member Derives Select Resource#Role ​ Select Resource#Role" at bounding box center [661, 358] width 234 height 29
click at [670, 362] on body "**********" at bounding box center [401, 217] width 802 height 434
click at [677, 406] on span "manager" at bounding box center [683, 404] width 25 height 8
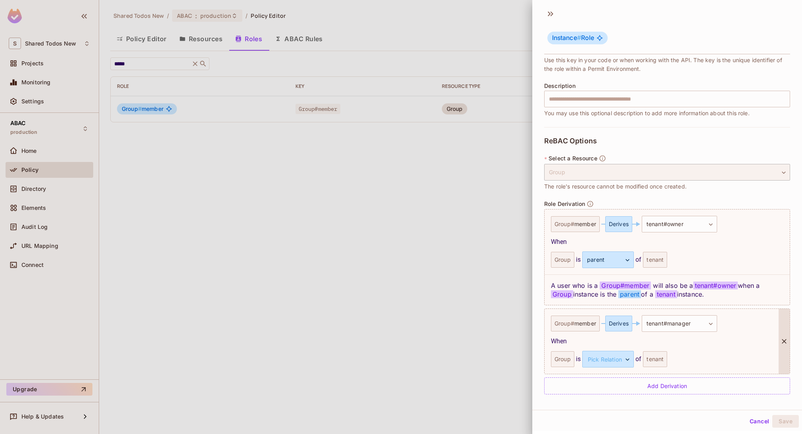
scroll to position [78, 0]
click at [609, 361] on body "**********" at bounding box center [401, 217] width 802 height 434
click at [603, 397] on li "parent" at bounding box center [606, 397] width 73 height 14
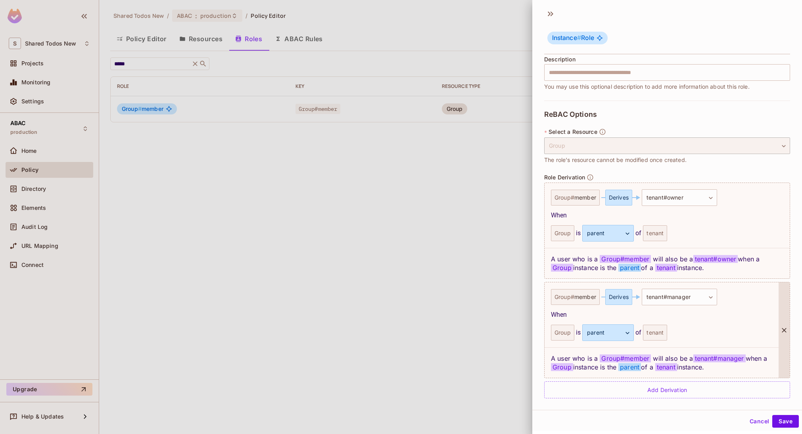
scroll to position [109, 0]
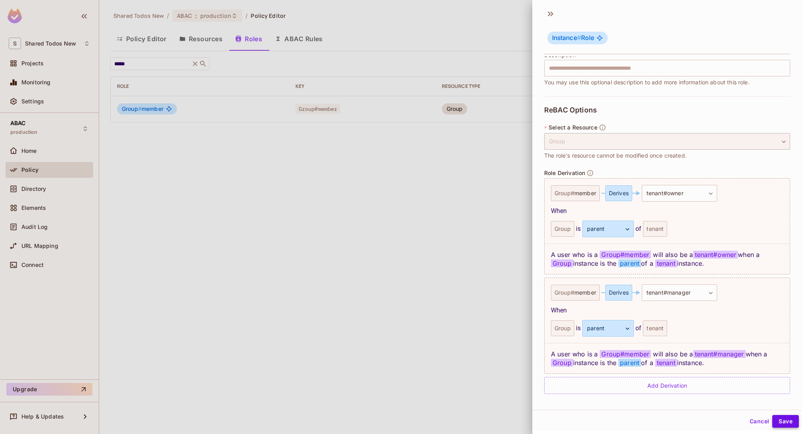
click at [774, 421] on button "Save" at bounding box center [785, 421] width 27 height 13
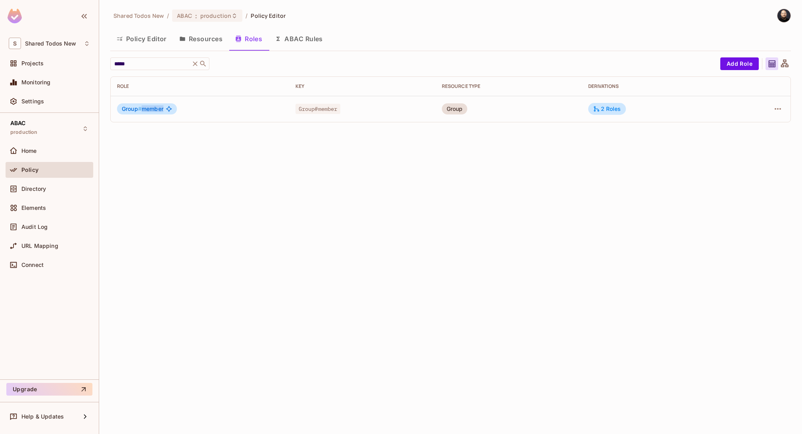
drag, startPoint x: 144, startPoint y: 109, endPoint x: 163, endPoint y: 111, distance: 19.9
click at [163, 111] on span "Group # member" at bounding box center [143, 109] width 42 height 6
drag, startPoint x: 145, startPoint y: 109, endPoint x: 155, endPoint y: 109, distance: 9.9
click at [155, 109] on span "Group # member" at bounding box center [143, 109] width 42 height 6
click at [216, 40] on button "Resources" at bounding box center [201, 39] width 56 height 20
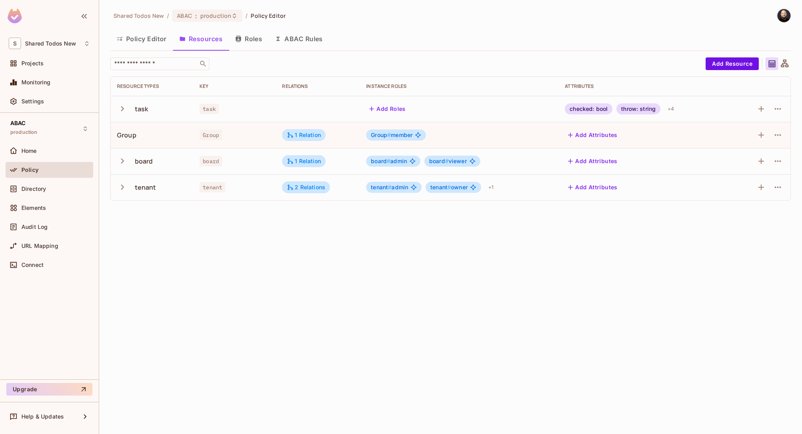
click at [389, 185] on span "#" at bounding box center [390, 187] width 4 height 7
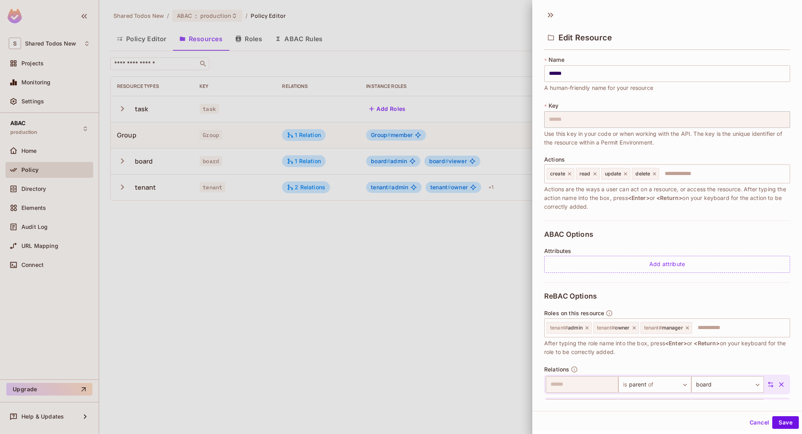
click at [67, 162] on div at bounding box center [401, 217] width 802 height 434
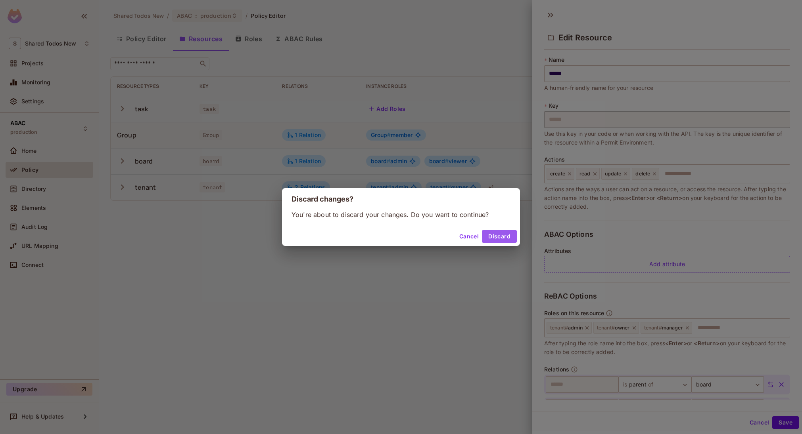
drag, startPoint x: 484, startPoint y: 233, endPoint x: 451, endPoint y: 222, distance: 35.1
click at [483, 232] on button "Discard" at bounding box center [499, 236] width 35 height 13
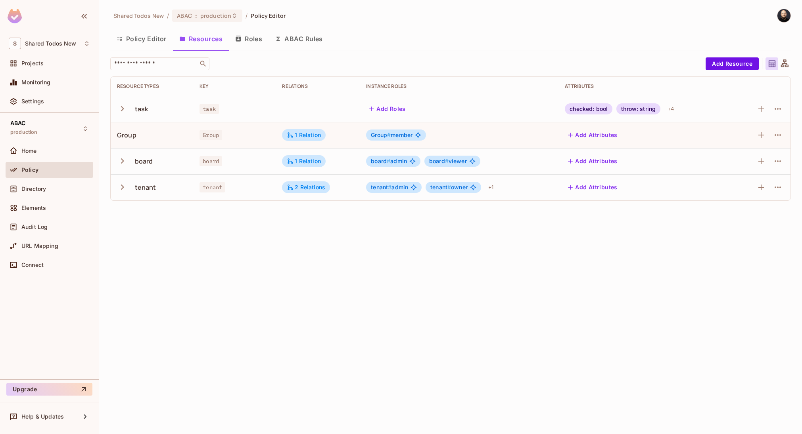
click at [136, 42] on button "Policy Editor" at bounding box center [141, 39] width 63 height 20
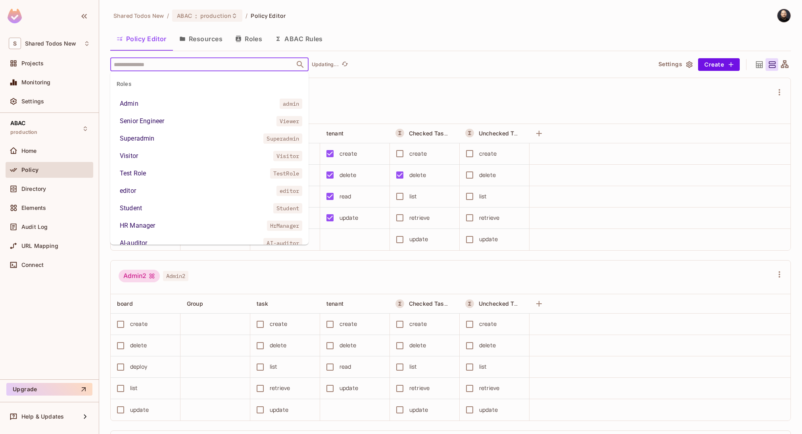
click at [174, 66] on input "text" at bounding box center [202, 64] width 181 height 14
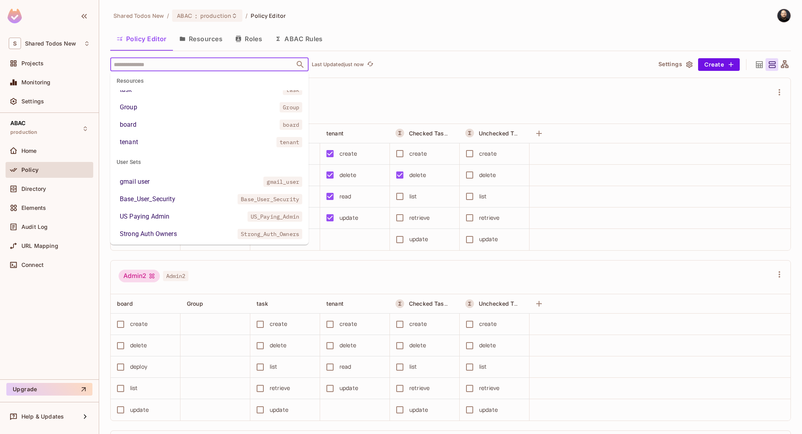
scroll to position [326, 0]
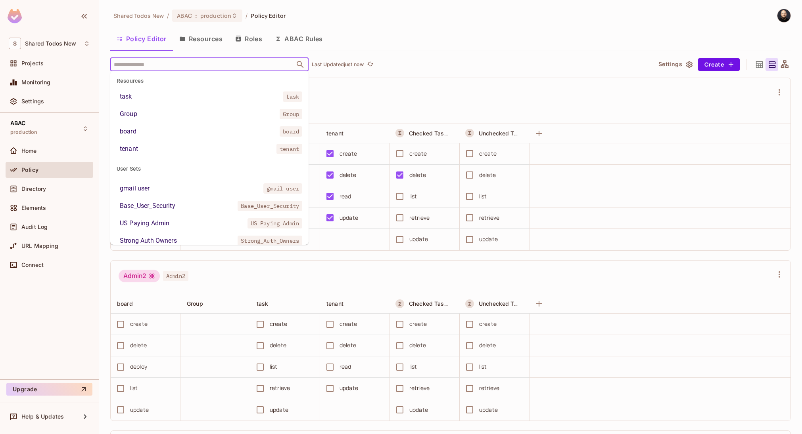
click at [145, 149] on li "tenant tenant" at bounding box center [209, 149] width 198 height 14
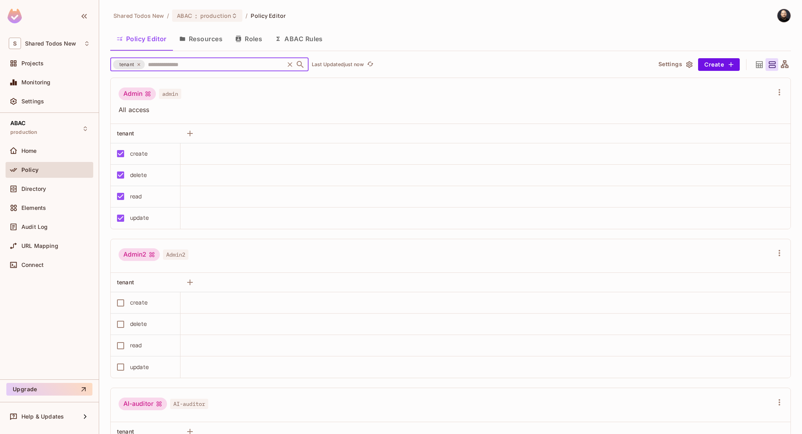
scroll to position [385, 0]
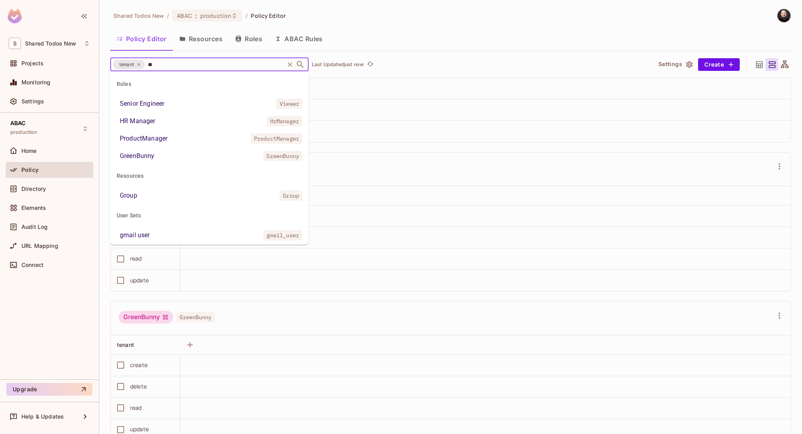
type input "*"
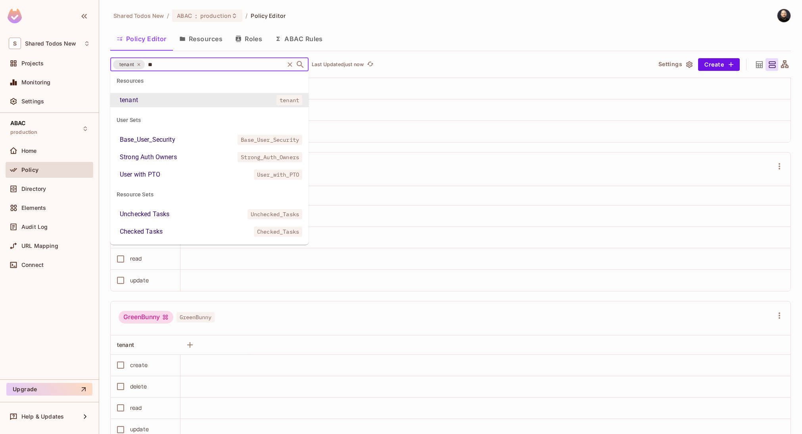
scroll to position [0, 0]
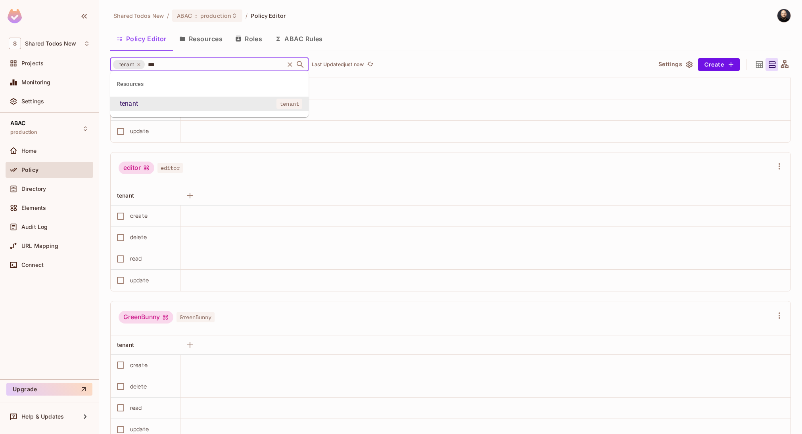
click at [170, 69] on input "***" at bounding box center [214, 64] width 137 height 14
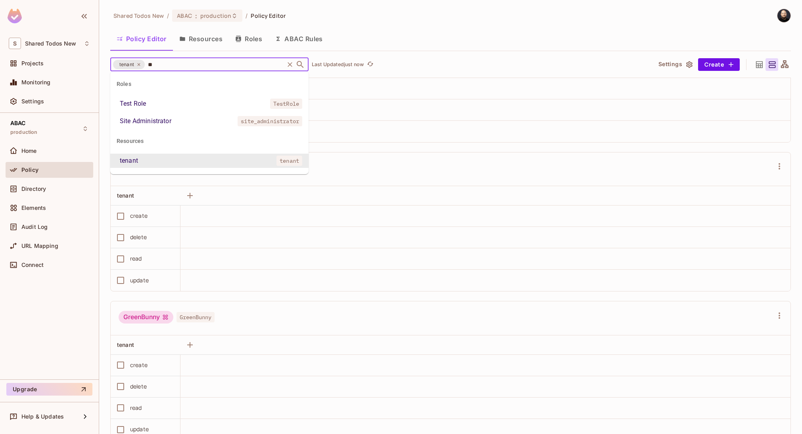
type input "*"
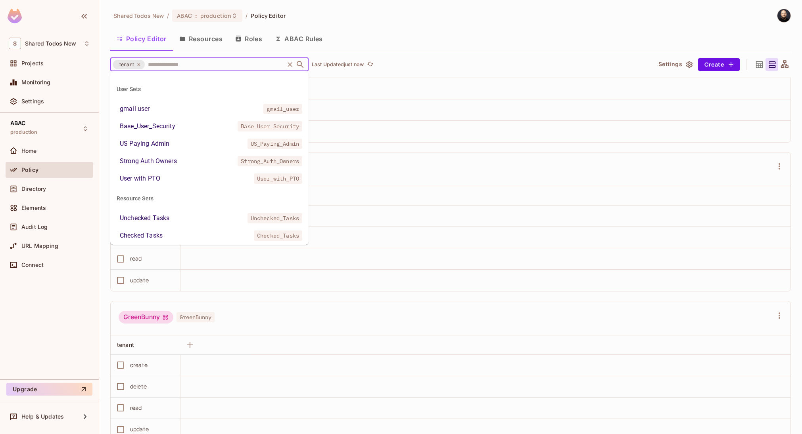
scroll to position [410, 0]
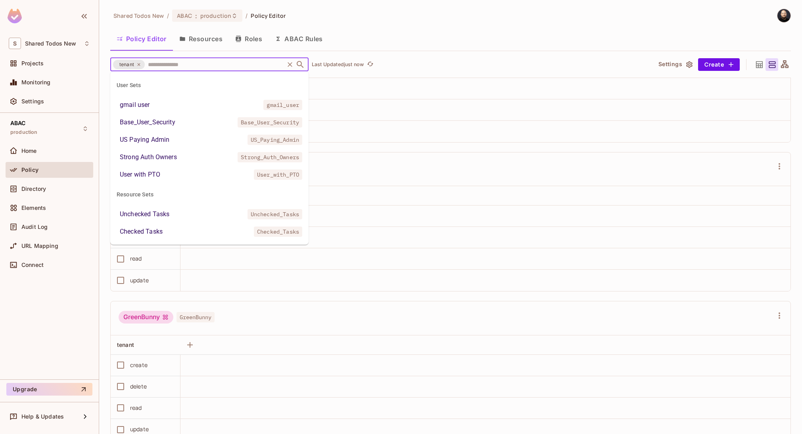
click at [378, 128] on td at bounding box center [485, 131] width 610 height 21
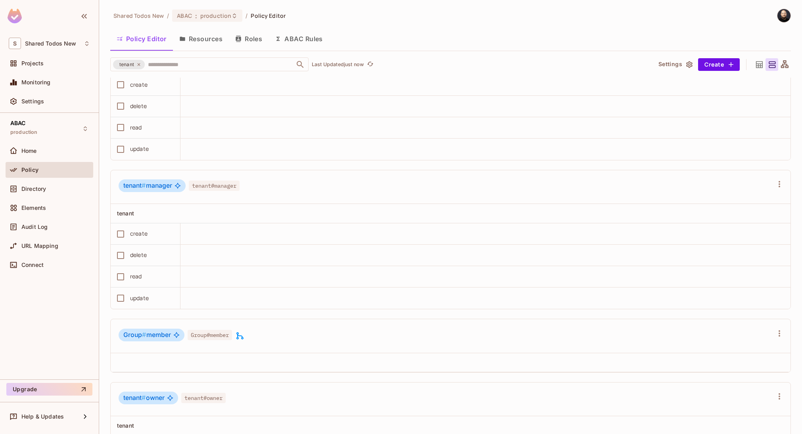
scroll to position [2588, 0]
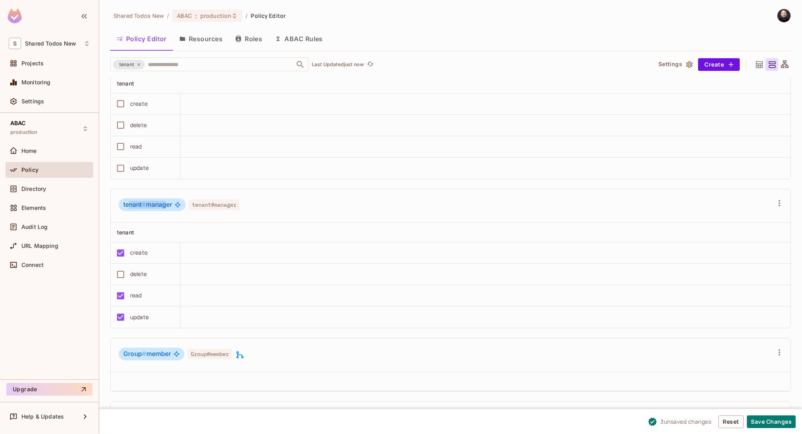
drag, startPoint x: 130, startPoint y: 203, endPoint x: 168, endPoint y: 205, distance: 38.1
click at [168, 205] on span "tenant # manager" at bounding box center [147, 205] width 49 height 8
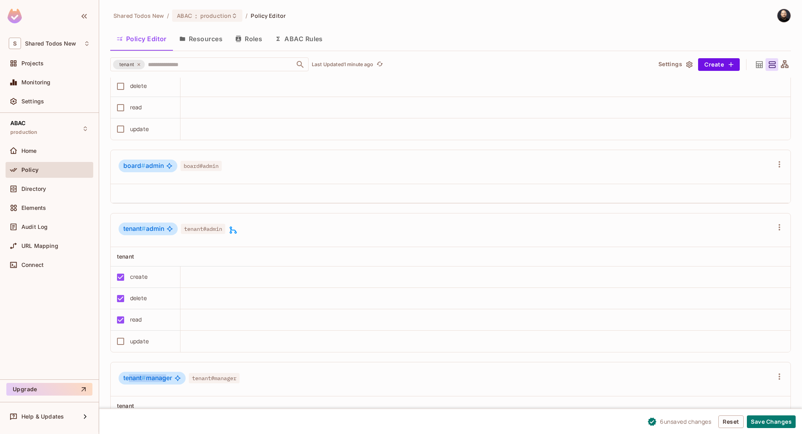
click at [257, 41] on button "Roles" at bounding box center [249, 39] width 40 height 20
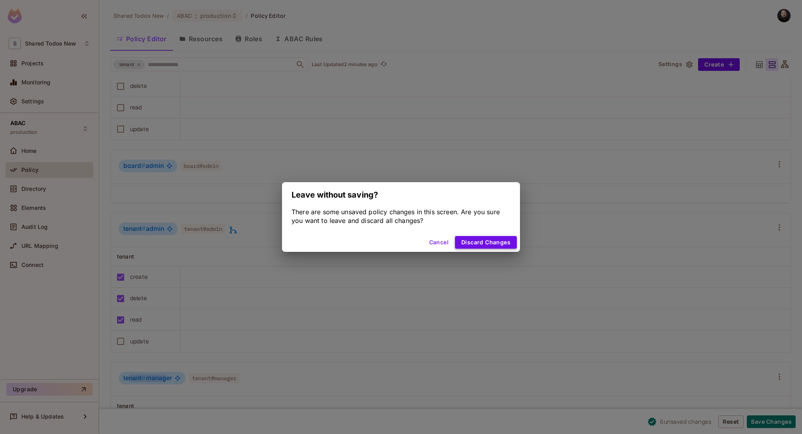
click at [490, 244] on button "Discard Changes" at bounding box center [486, 242] width 62 height 13
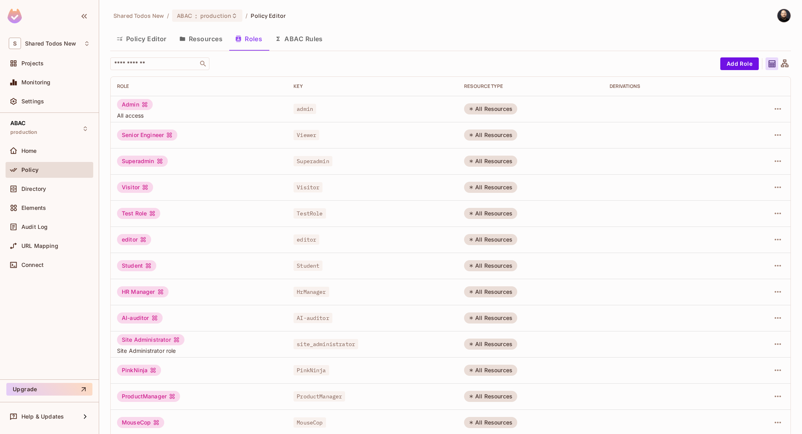
click at [131, 39] on button "Policy Editor" at bounding box center [141, 39] width 63 height 20
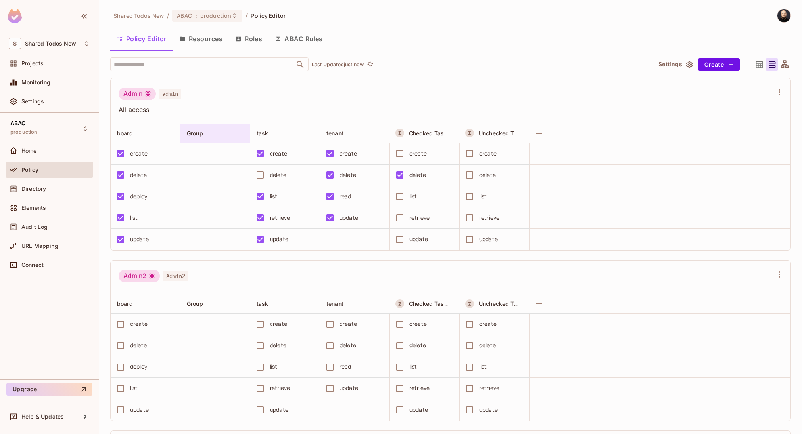
click at [226, 135] on div "Group" at bounding box center [213, 134] width 52 height 8
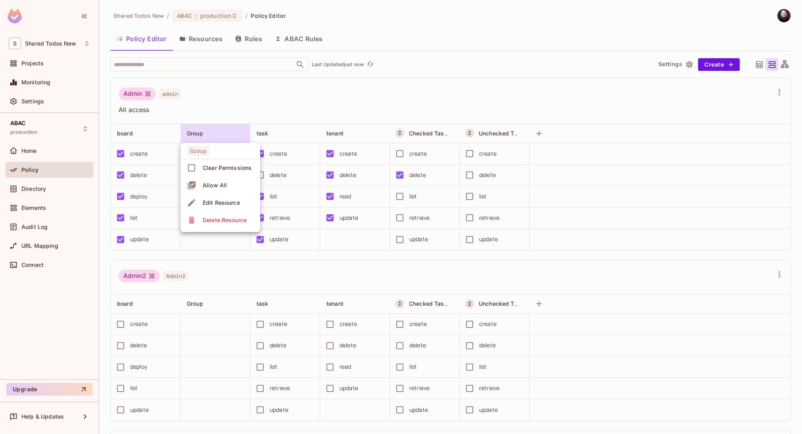
click at [226, 217] on div "Delete Resource" at bounding box center [225, 220] width 44 height 8
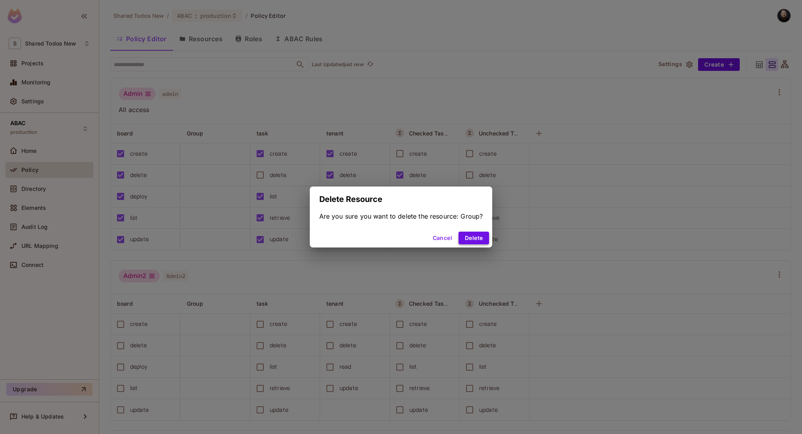
click at [471, 235] on button "Delete" at bounding box center [473, 238] width 31 height 13
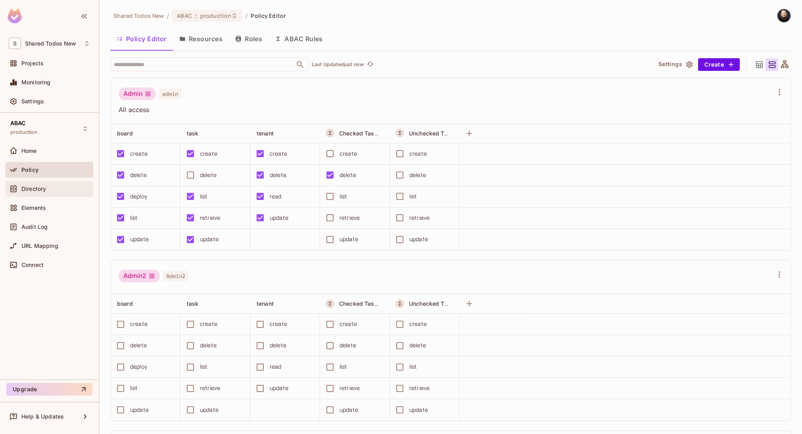
click at [65, 184] on div "Directory" at bounding box center [50, 189] width 88 height 16
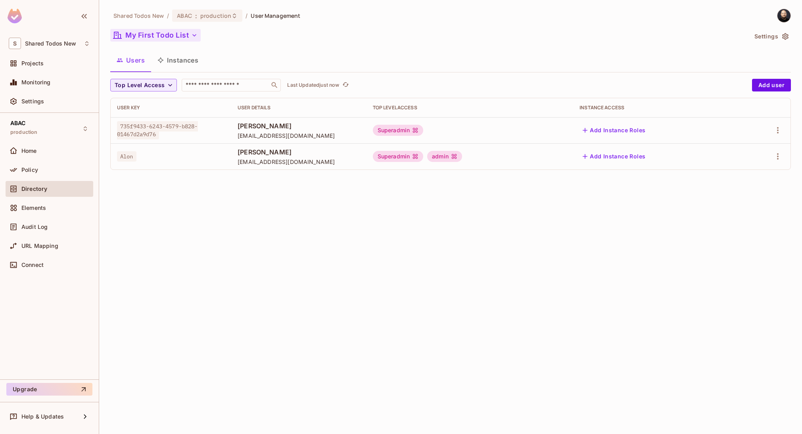
click at [178, 36] on button "My First Todo List" at bounding box center [155, 35] width 90 height 13
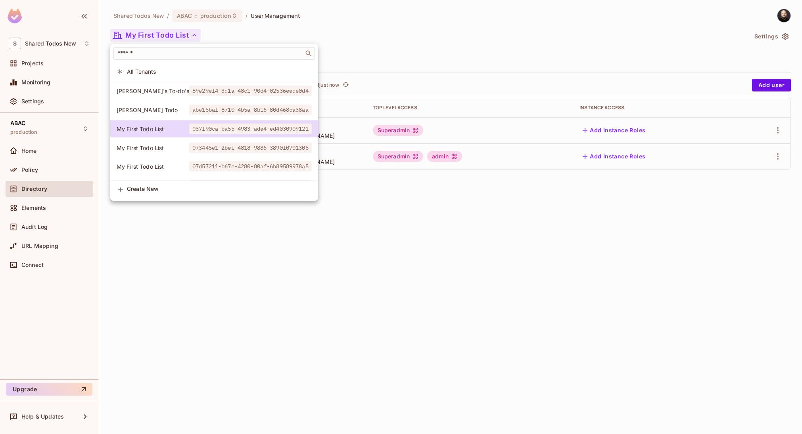
click at [87, 41] on div at bounding box center [401, 217] width 802 height 434
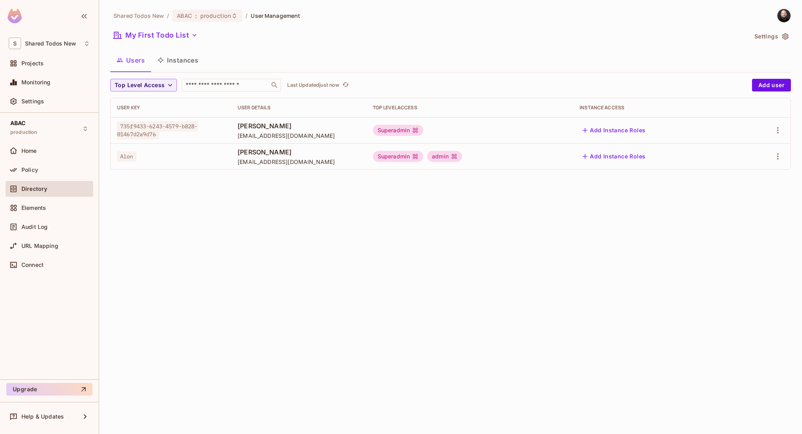
click at [72, 42] on div "​ All Tenants Filip's To-do's 89e29ef4-3d1a-48c1-90d4-02536eede0d4 Gabriel's To…" at bounding box center [401, 217] width 802 height 434
click at [71, 42] on span "Shared Todos New" at bounding box center [50, 43] width 51 height 6
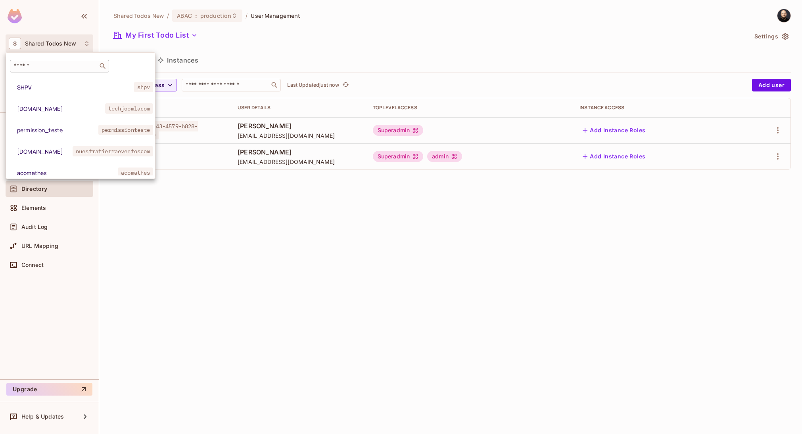
click at [57, 61] on div "​" at bounding box center [59, 66] width 99 height 13
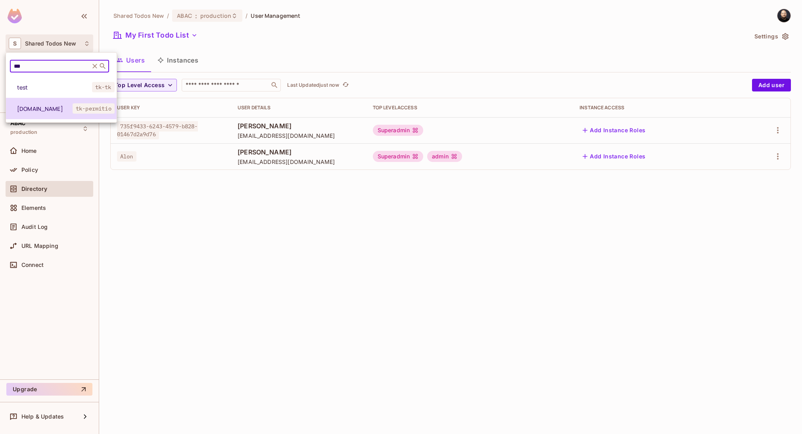
type input "***"
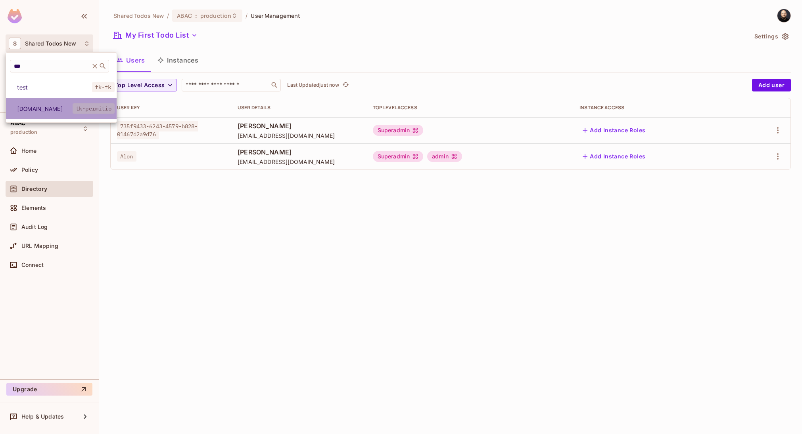
click at [33, 101] on li "tk-permit.io tk-permitio" at bounding box center [61, 108] width 111 height 21
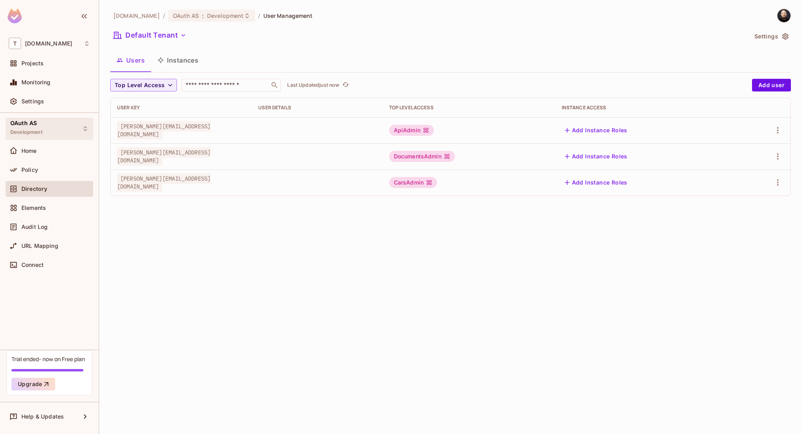
click at [55, 129] on div "OAuth AS Development" at bounding box center [50, 129] width 88 height 22
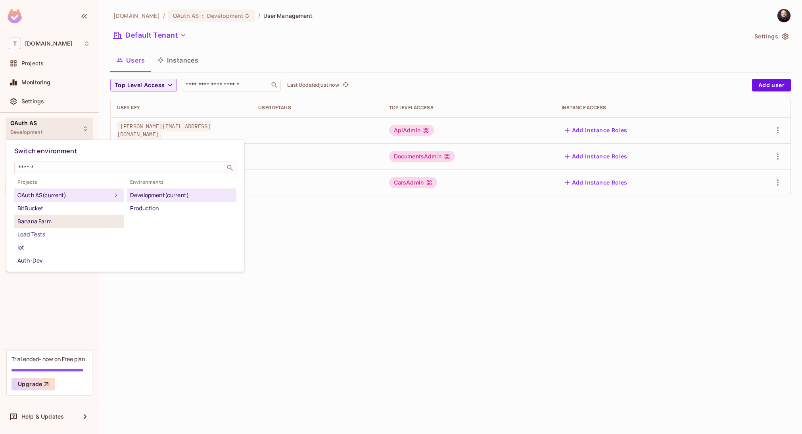
click at [35, 225] on div "Banana Farm" at bounding box center [68, 222] width 103 height 10
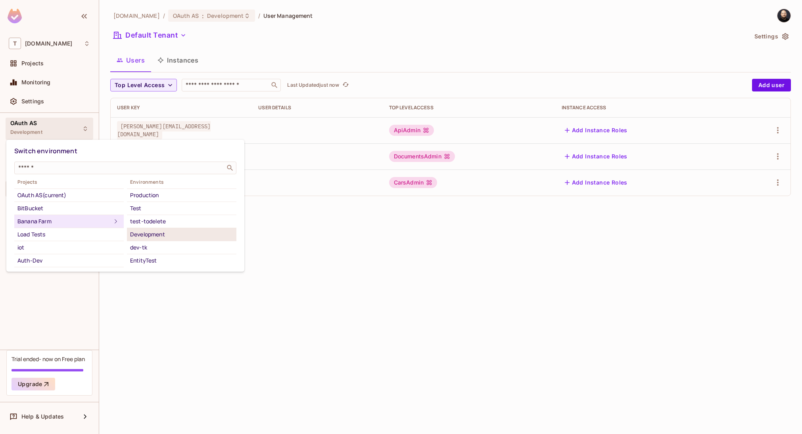
click at [148, 232] on div "Development" at bounding box center [181, 235] width 103 height 10
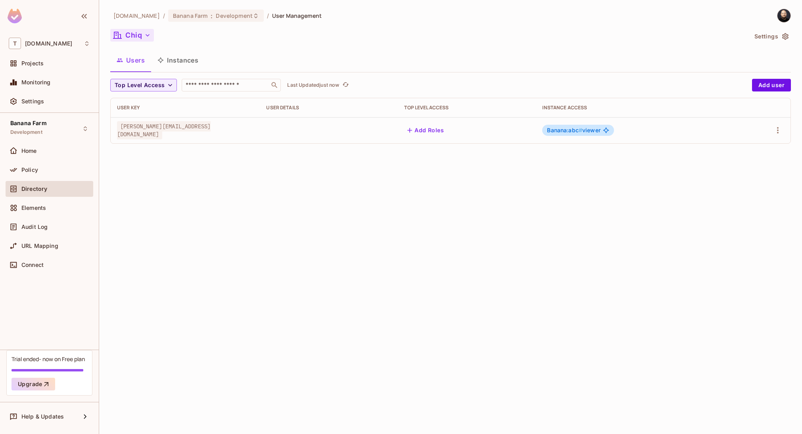
click at [139, 34] on button "Chiq" at bounding box center [132, 35] width 44 height 13
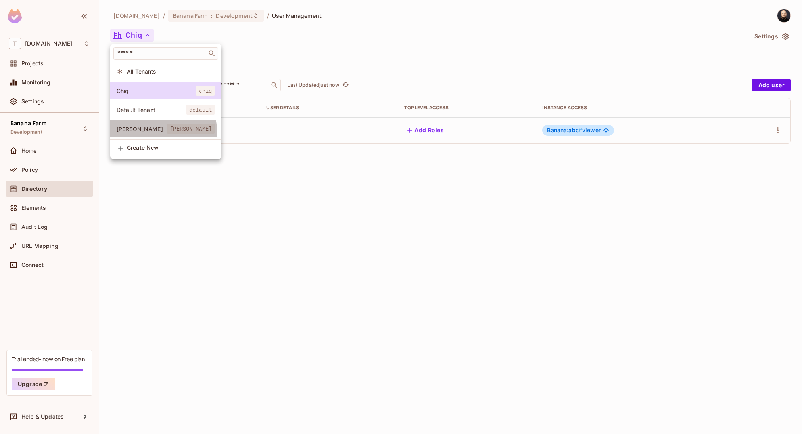
click at [146, 132] on span "Dole" at bounding box center [142, 129] width 50 height 8
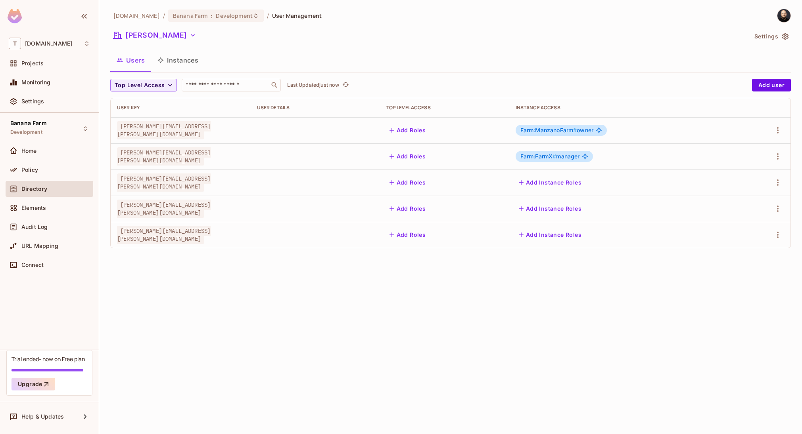
click at [191, 62] on button "Instances" at bounding box center [178, 60] width 54 height 20
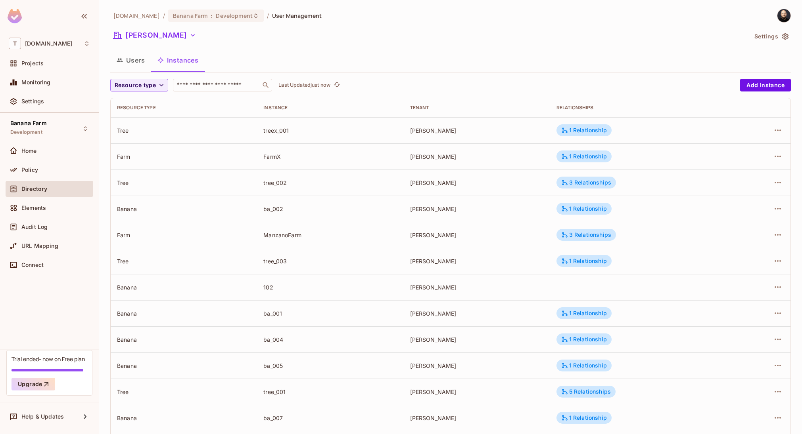
click at [119, 153] on div "Farm" at bounding box center [184, 157] width 134 height 8
click at [130, 40] on button "Dole" at bounding box center [154, 35] width 89 height 13
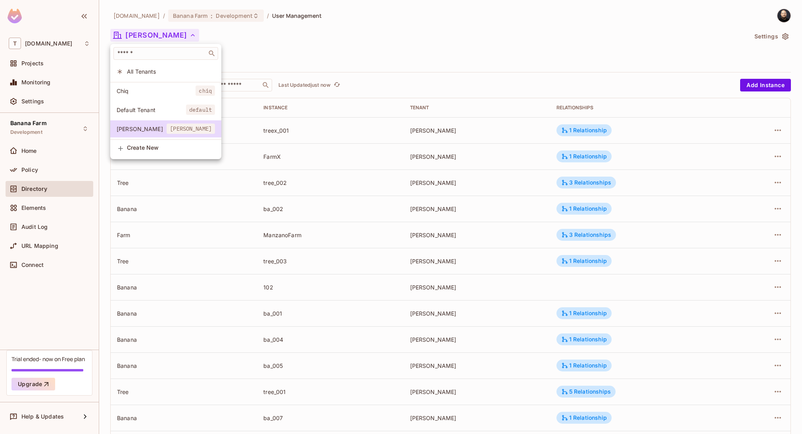
click at [136, 91] on span "Chiq" at bounding box center [156, 91] width 79 height 8
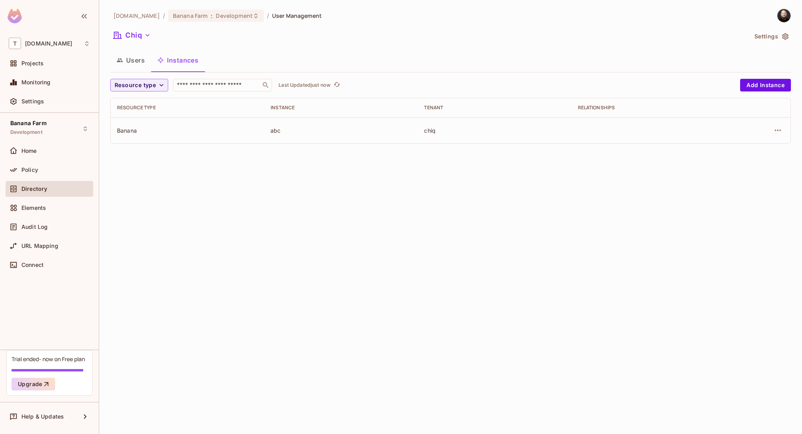
click at [126, 65] on button "Users" at bounding box center [130, 60] width 41 height 20
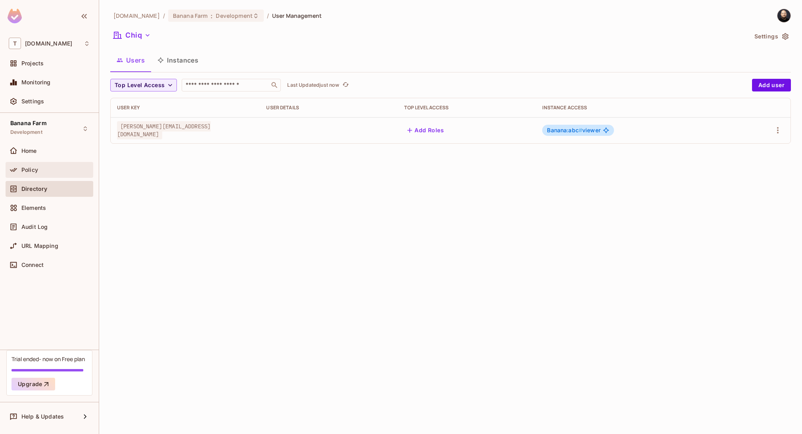
click at [51, 171] on div "Policy" at bounding box center [55, 170] width 69 height 6
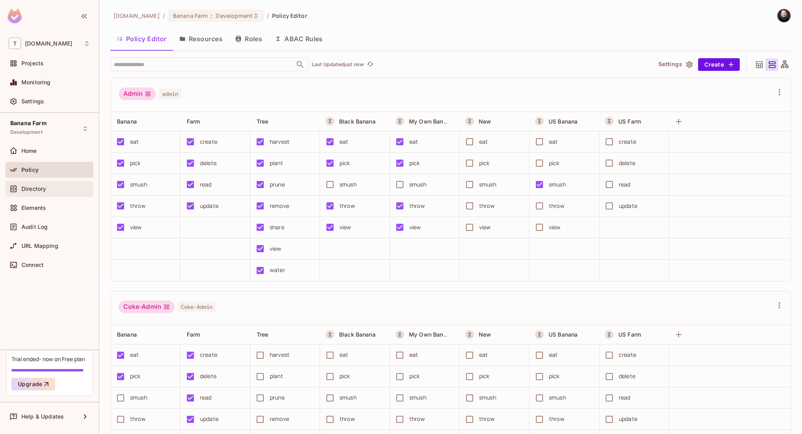
click at [43, 186] on span "Directory" at bounding box center [33, 189] width 25 height 6
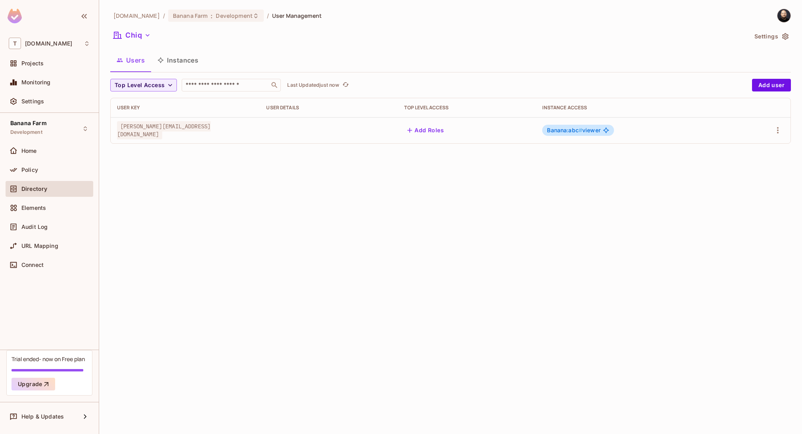
click at [144, 26] on div "tk-permit.io / Banana Farm : Development / User Management Chiq Settings Users …" at bounding box center [450, 80] width 680 height 142
click at [142, 36] on button "Chiq" at bounding box center [132, 35] width 44 height 13
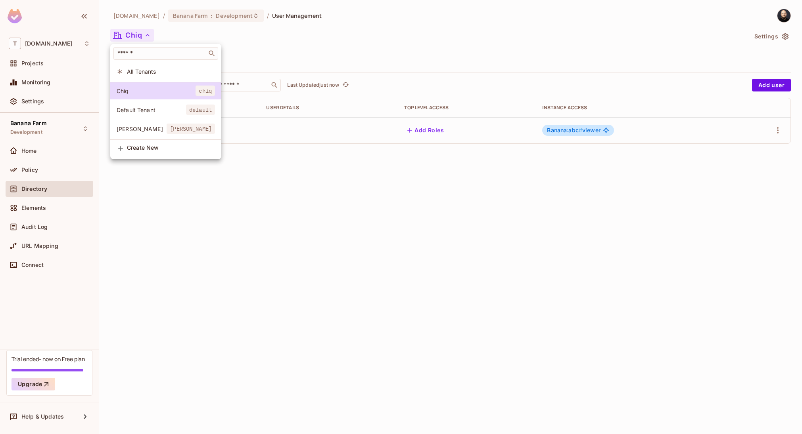
click at [148, 131] on span "Dole" at bounding box center [142, 129] width 50 height 8
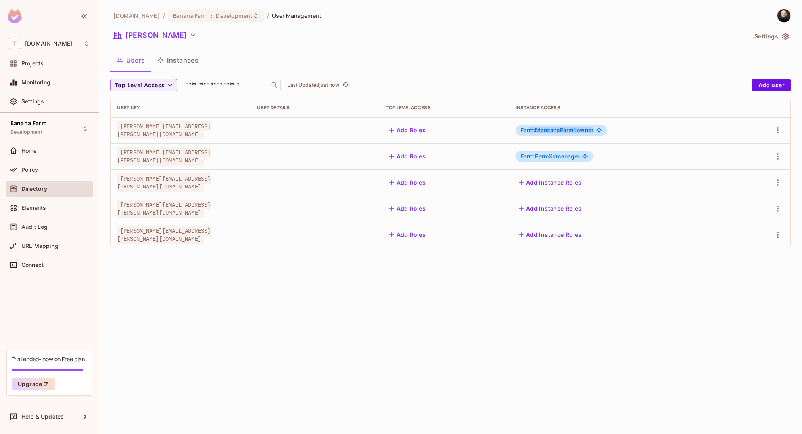
drag, startPoint x: 528, startPoint y: 130, endPoint x: 596, endPoint y: 130, distance: 68.2
click at [596, 130] on div "Farm:ManzanoFarm # owner" at bounding box center [560, 130] width 91 height 11
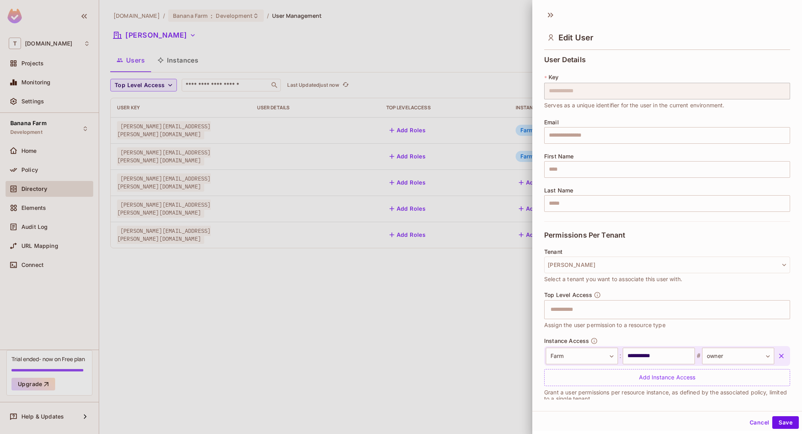
click at [415, 119] on div at bounding box center [401, 217] width 802 height 434
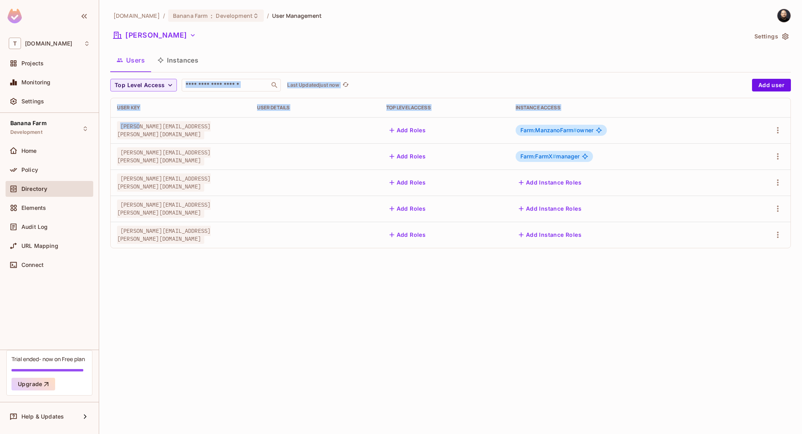
drag, startPoint x: 142, startPoint y: 132, endPoint x: 178, endPoint y: 57, distance: 82.8
click at [177, 62] on div "tk-permit.io / Banana Farm : Development / User Management Dole Settings Users …" at bounding box center [450, 132] width 680 height 246
click at [140, 39] on button "Dole" at bounding box center [154, 35] width 89 height 13
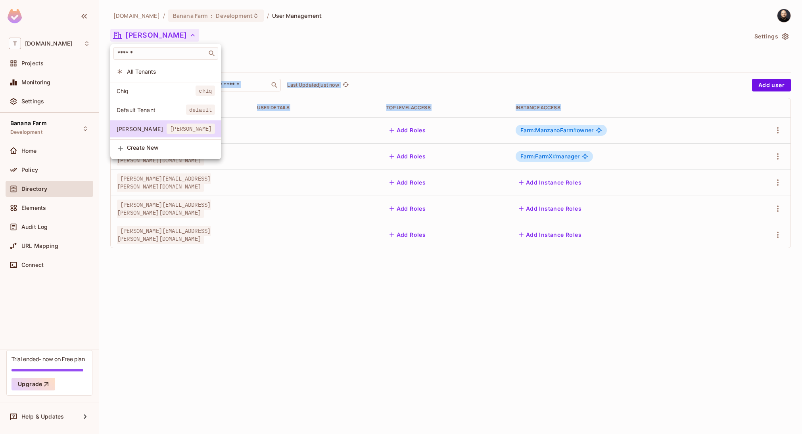
click at [144, 89] on span "Chiq" at bounding box center [156, 91] width 79 height 8
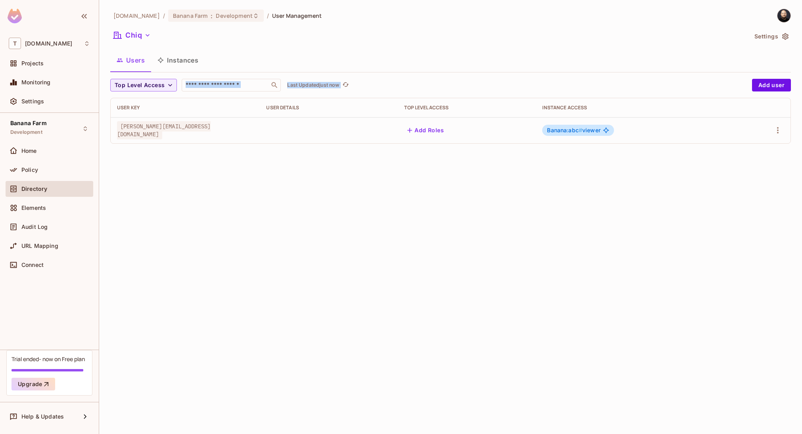
click at [177, 66] on button "Instances" at bounding box center [178, 60] width 54 height 20
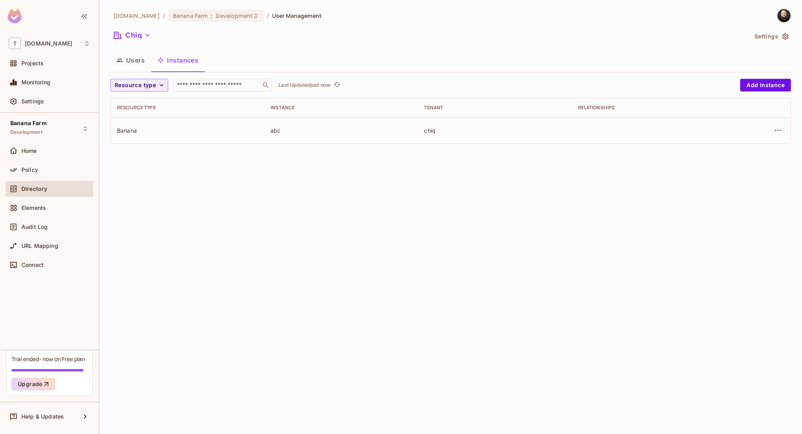
click at [453, 172] on div "tk-permit.io / Banana Farm : Development / User Management Chiq Settings Users …" at bounding box center [450, 217] width 702 height 434
click at [406, 151] on div "tk-permit.io / Banana Farm : Development / User Management Chiq Settings Users …" at bounding box center [450, 217] width 702 height 434
click at [43, 64] on span "Projects" at bounding box center [32, 63] width 22 height 6
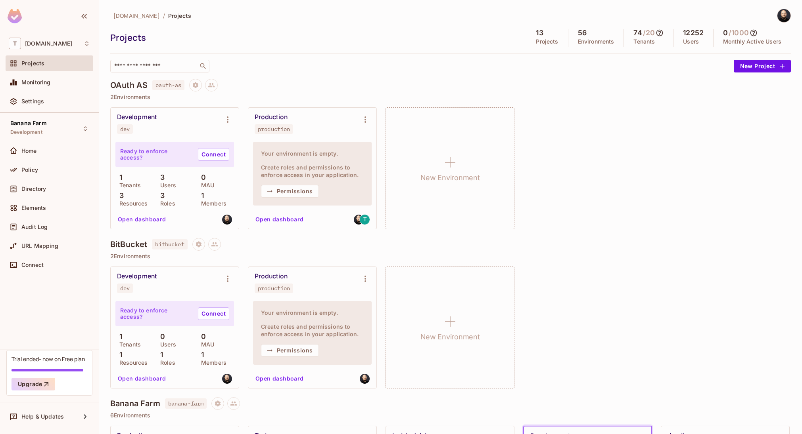
click at [145, 221] on button "Open dashboard" at bounding box center [142, 219] width 55 height 13
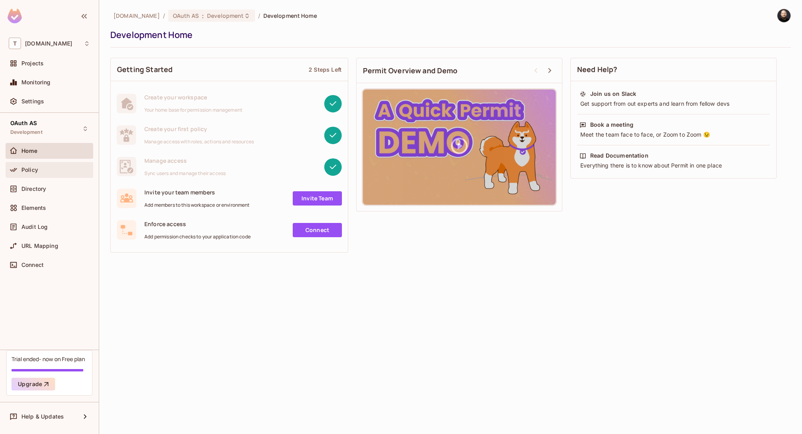
click at [27, 172] on span "Policy" at bounding box center [29, 170] width 17 height 6
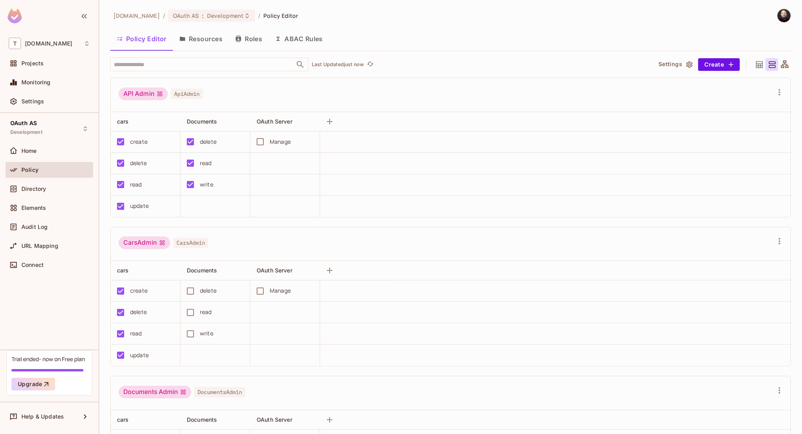
click at [220, 45] on button "Resources" at bounding box center [201, 39] width 56 height 20
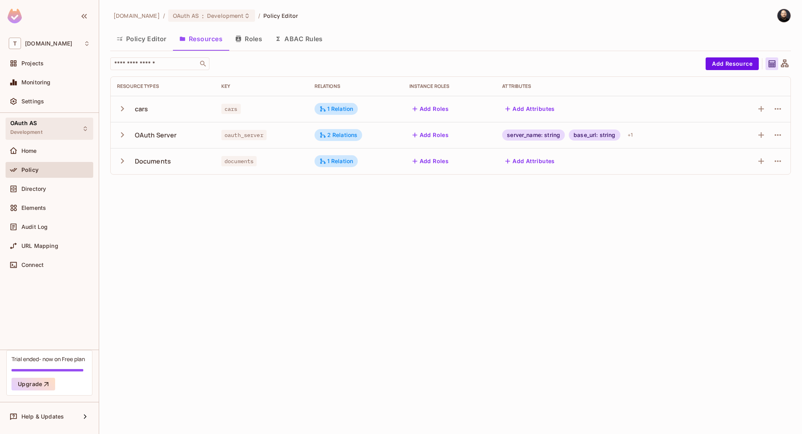
click at [45, 130] on div "OAuth AS Development" at bounding box center [50, 129] width 88 height 22
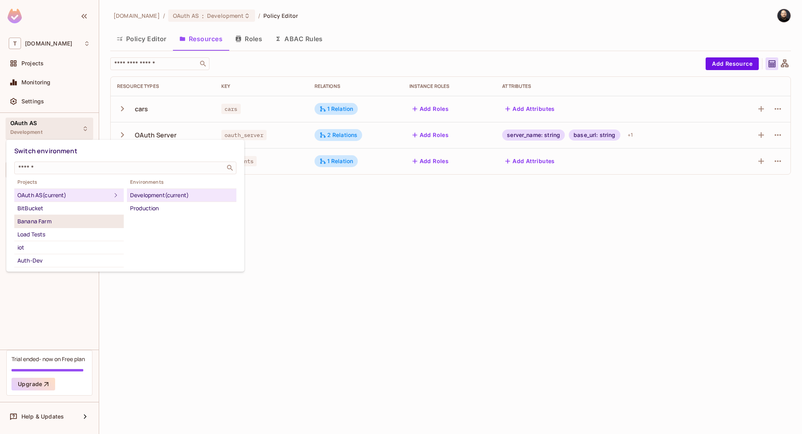
click at [37, 222] on div "Banana Farm" at bounding box center [68, 222] width 103 height 10
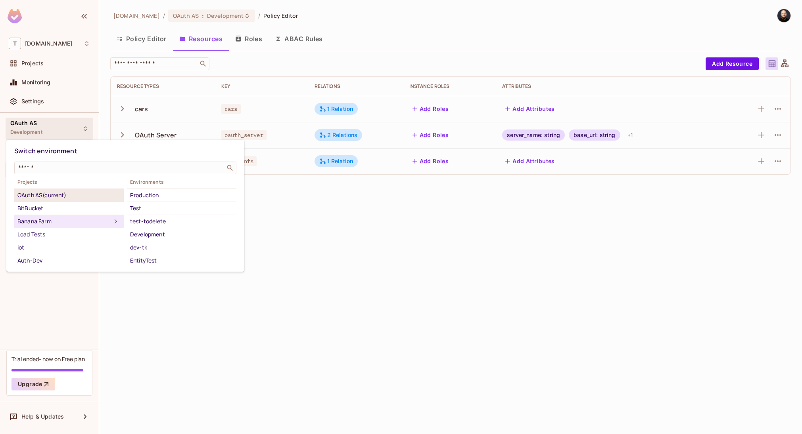
click at [37, 195] on div "OAuth AS (current)" at bounding box center [68, 196] width 103 height 10
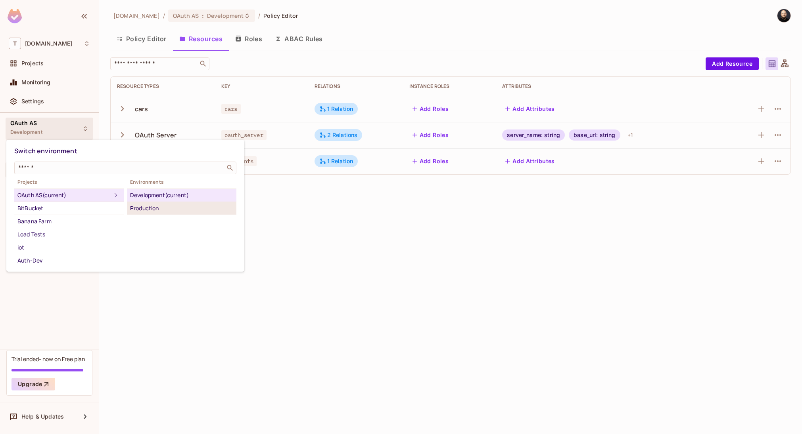
click at [139, 207] on div "Production" at bounding box center [181, 209] width 103 height 10
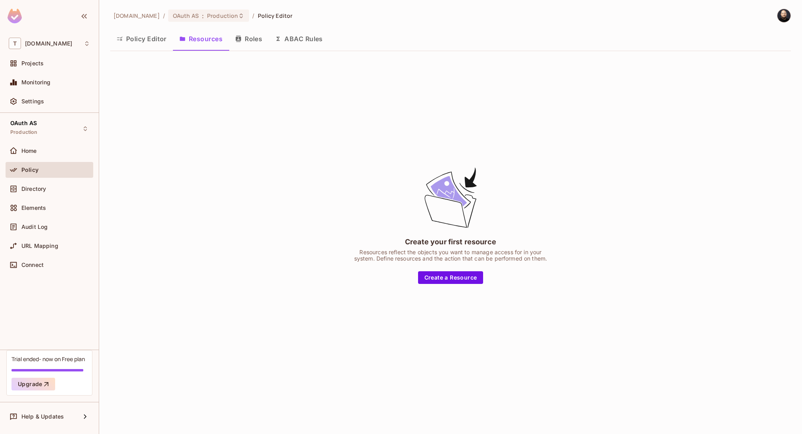
click at [138, 41] on button "Policy Editor" at bounding box center [141, 39] width 63 height 20
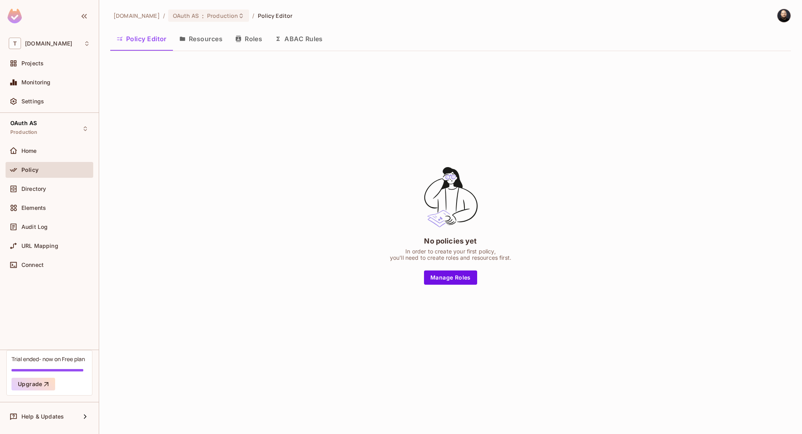
click at [255, 39] on button "Roles" at bounding box center [249, 39] width 40 height 20
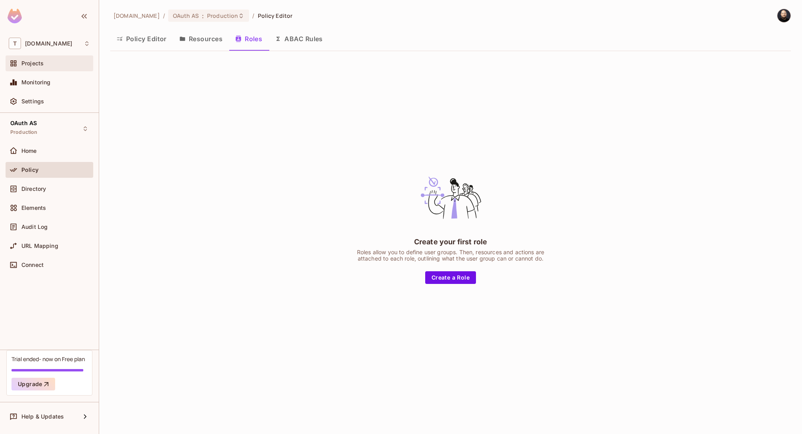
click at [81, 59] on div "Projects" at bounding box center [49, 64] width 81 height 10
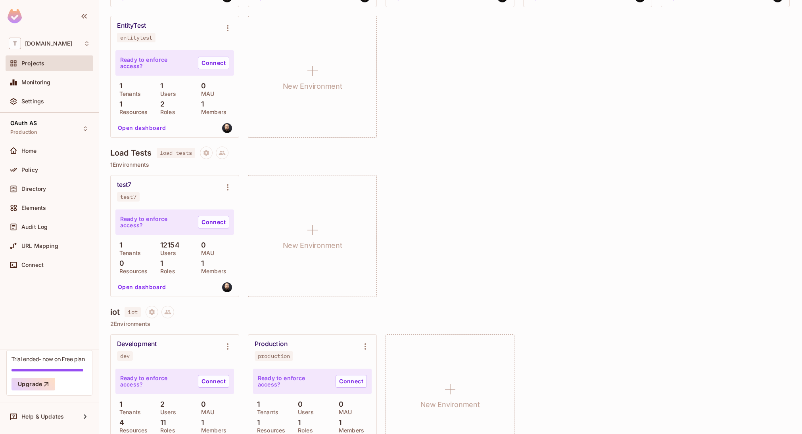
scroll to position [239, 0]
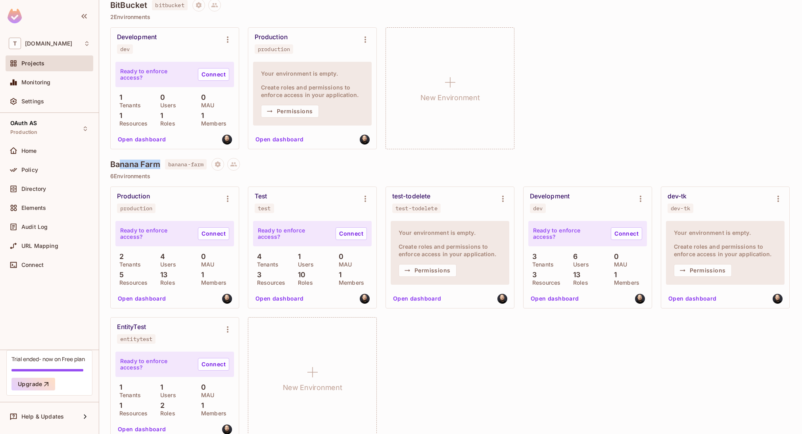
drag, startPoint x: 122, startPoint y: 165, endPoint x: 160, endPoint y: 167, distance: 38.1
click at [160, 167] on h4 "Banana Farm" at bounding box center [135, 165] width 50 height 10
click at [234, 165] on icon at bounding box center [233, 165] width 7 height 4
click at [141, 210] on div "production" at bounding box center [136, 208] width 32 height 6
click at [317, 197] on div "Test test" at bounding box center [306, 203] width 103 height 21
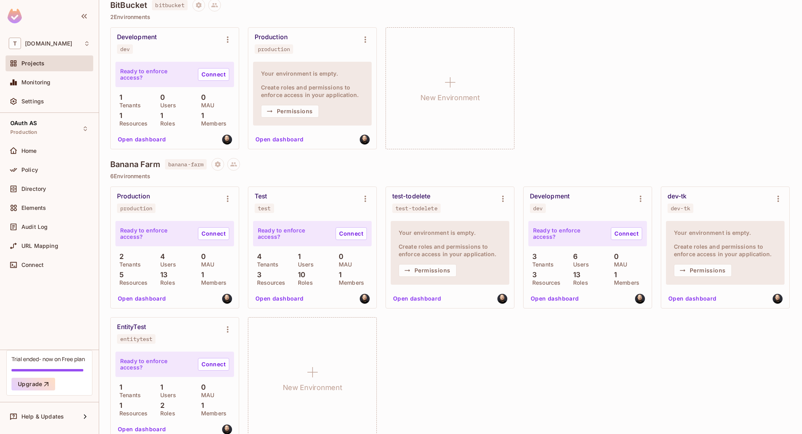
click at [435, 199] on div "test-todelete test-todelete" at bounding box center [443, 203] width 103 height 21
click at [269, 175] on p "6 Environments" at bounding box center [450, 176] width 680 height 6
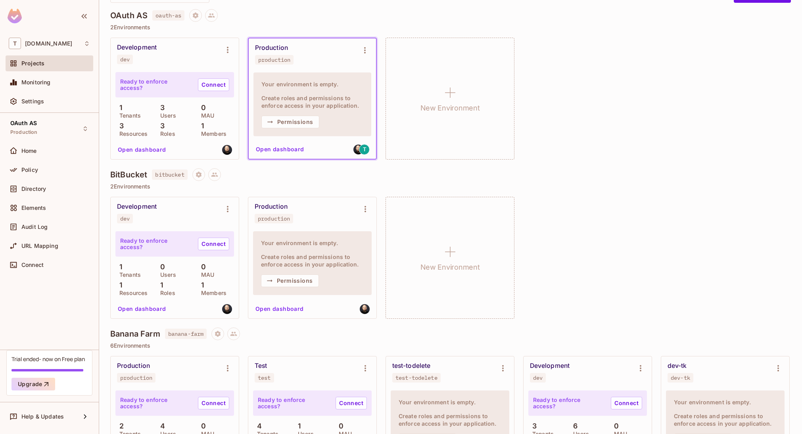
scroll to position [0, 0]
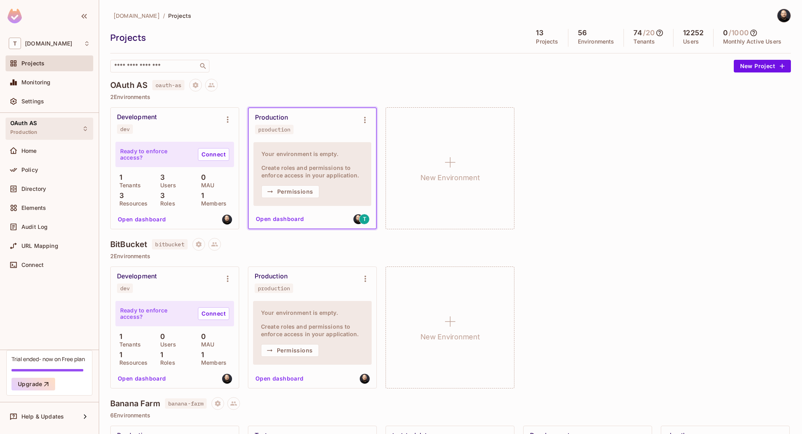
click at [33, 122] on span "OAuth AS" at bounding box center [23, 123] width 27 height 6
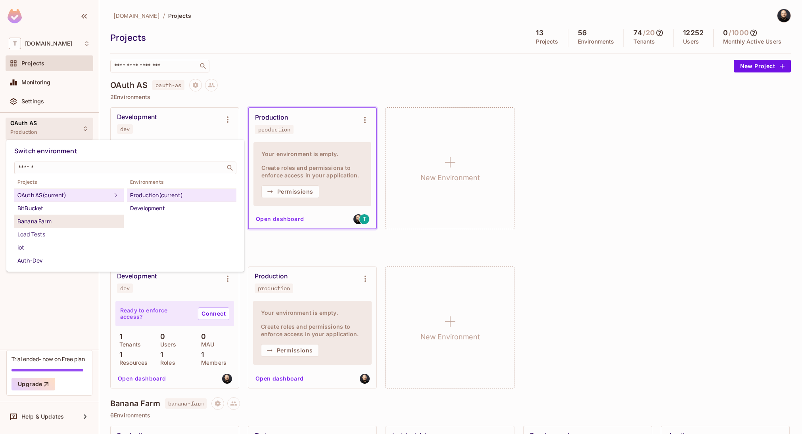
click at [48, 217] on div "Banana Farm" at bounding box center [68, 222] width 103 height 10
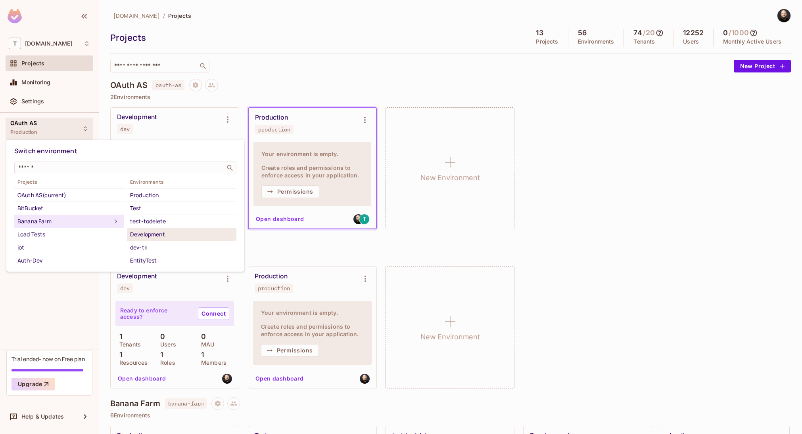
click at [155, 235] on div "Development" at bounding box center [181, 235] width 103 height 10
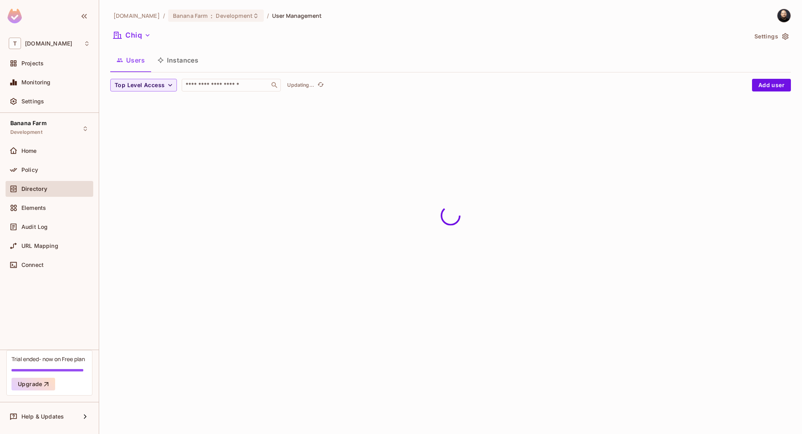
click at [176, 57] on button "Instances" at bounding box center [178, 60] width 54 height 20
click at [136, 37] on button "Chiq" at bounding box center [132, 35] width 44 height 13
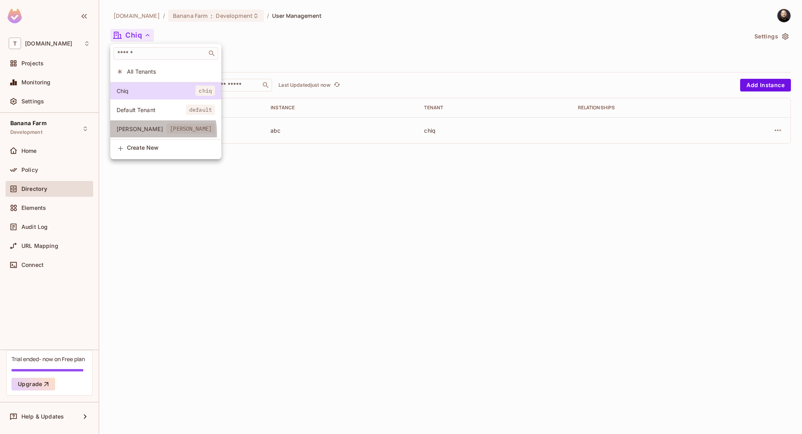
click at [146, 134] on li "Dole dole" at bounding box center [165, 129] width 111 height 17
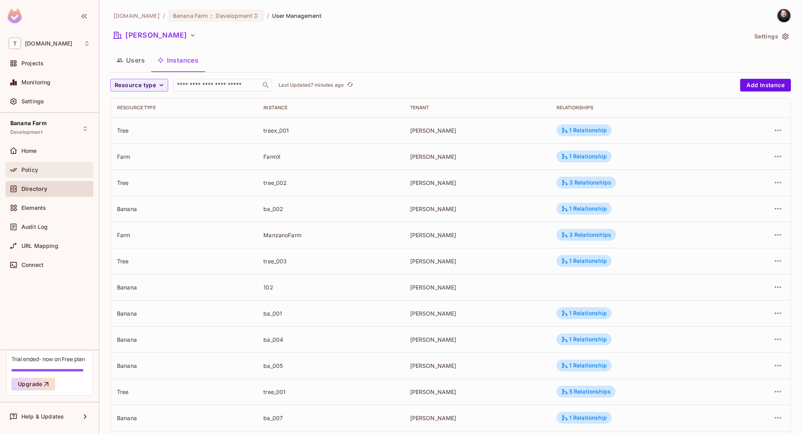
click at [45, 165] on div "Policy" at bounding box center [50, 170] width 88 height 16
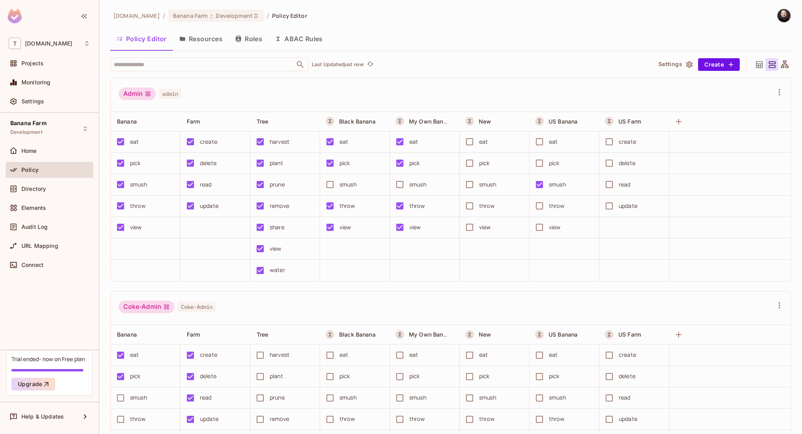
click at [191, 33] on button "Resources" at bounding box center [201, 39] width 56 height 20
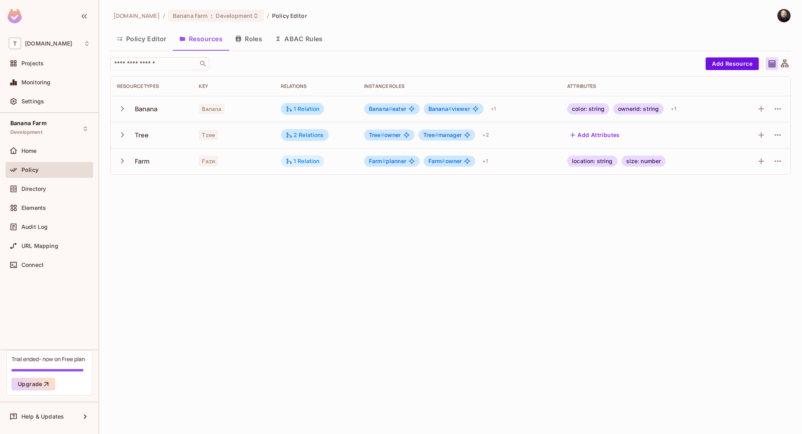
click at [291, 163] on icon at bounding box center [288, 161] width 7 height 7
drag, startPoint x: 783, startPoint y: 64, endPoint x: 691, endPoint y: 80, distance: 93.1
click at [783, 64] on div at bounding box center [401, 217] width 802 height 434
click at [784, 63] on icon at bounding box center [785, 63] width 8 height 8
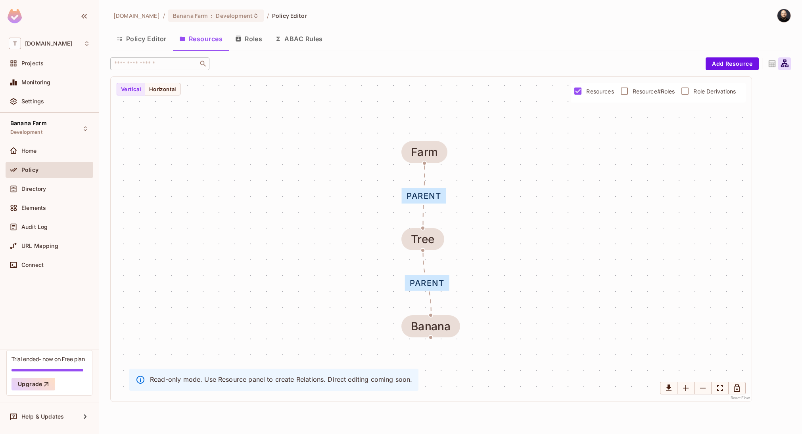
click at [646, 93] on span "Resource#Roles" at bounding box center [653, 92] width 42 height 8
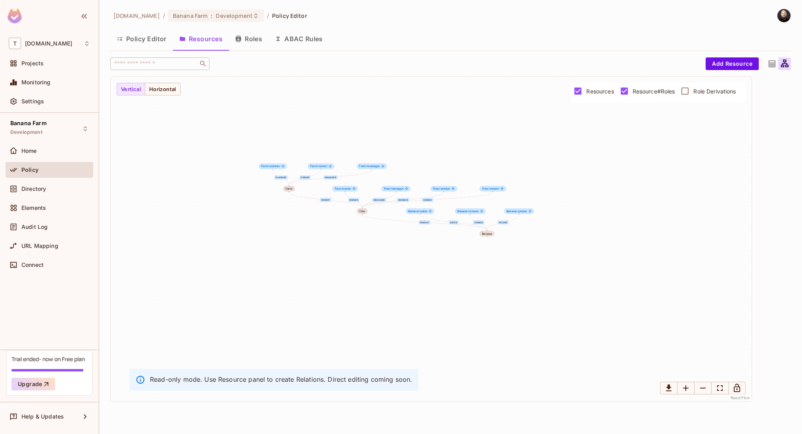
drag, startPoint x: 486, startPoint y: 215, endPoint x: 303, endPoint y: 222, distance: 183.3
click at [303, 222] on div "eater viewer picker parent owner manager worker viewer parent planner owner man…" at bounding box center [431, 239] width 641 height 325
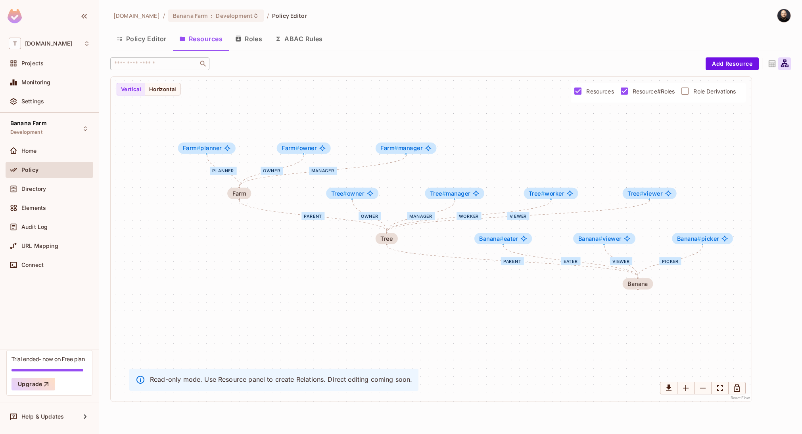
drag, startPoint x: 408, startPoint y: 189, endPoint x: 491, endPoint y: 199, distance: 83.0
click at [491, 199] on div "eater viewer picker parent owner manager worker viewer parent planner owner man…" at bounding box center [431, 239] width 641 height 325
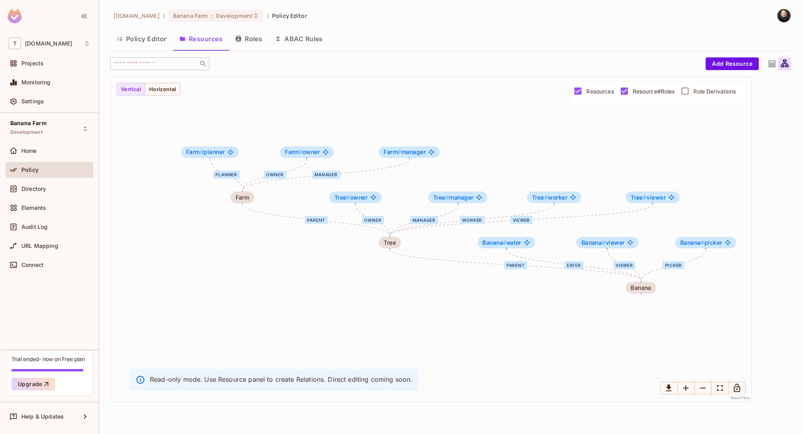
click at [722, 92] on span "Role Derivations" at bounding box center [714, 92] width 42 height 8
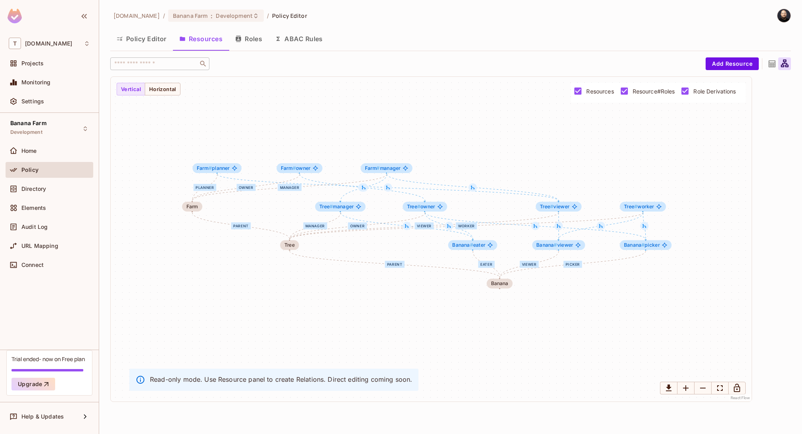
drag, startPoint x: 501, startPoint y: 191, endPoint x: 455, endPoint y: 199, distance: 46.7
click at [459, 201] on div "eater viewer picker parent owner manager worker viewer parent planner owner man…" at bounding box center [431, 239] width 641 height 325
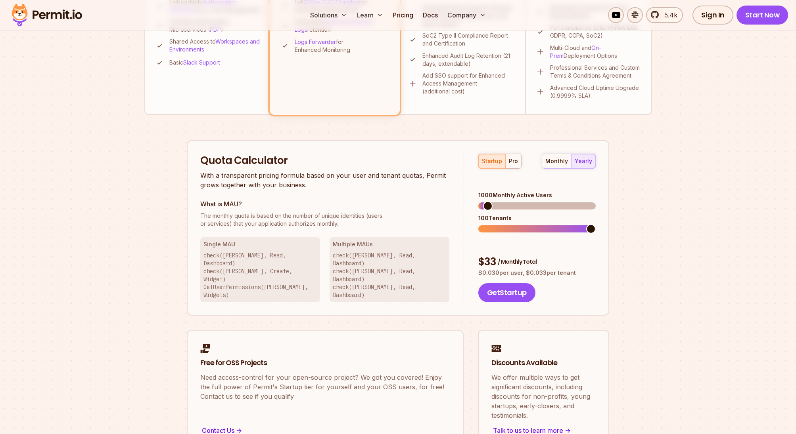
scroll to position [472, 0]
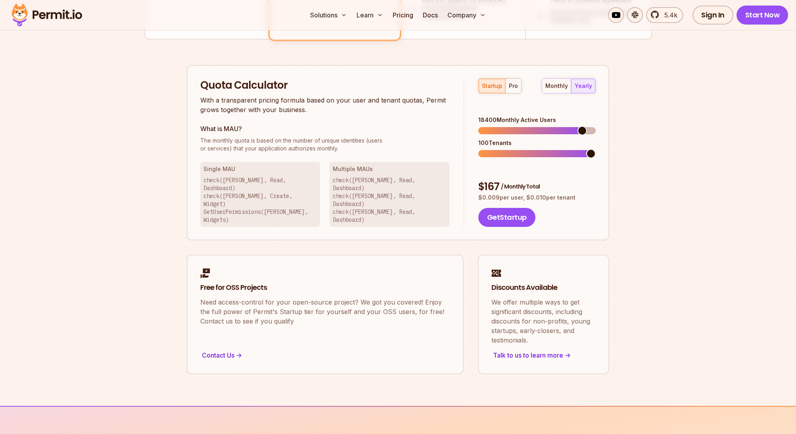
click at [587, 126] on span at bounding box center [582, 131] width 10 height 10
click at [515, 83] on div "pro" at bounding box center [513, 86] width 9 height 8
click at [595, 126] on span at bounding box center [591, 131] width 10 height 10
click at [545, 149] on span at bounding box center [550, 154] width 10 height 10
click at [595, 126] on span at bounding box center [591, 131] width 10 height 10
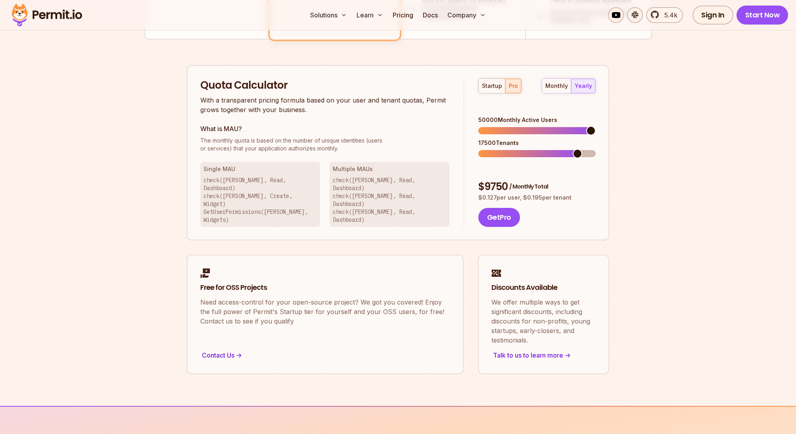
click at [204, 176] on p "check([PERSON_NAME], Read, Dashboard) check([PERSON_NAME], Create, Widget) GetU…" at bounding box center [259, 200] width 113 height 48
click at [478, 149] on span at bounding box center [483, 154] width 10 height 10
click at [645, 146] on div "Permit Pricing From Free to Predictable Scaling From a startup with 100 users t…" at bounding box center [397, 0] width 507 height 750
